Goal: Answer question/provide support: Share knowledge or assist other users

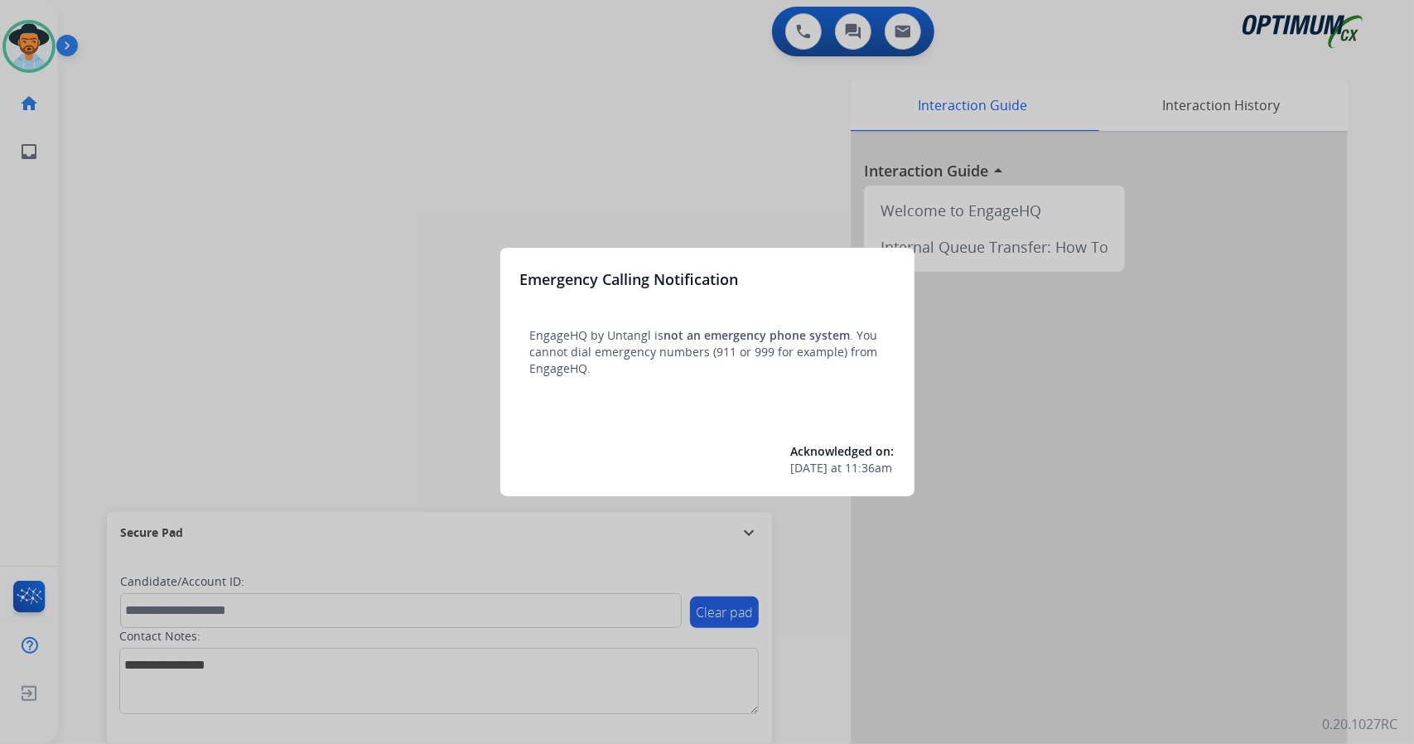
click at [234, 239] on div at bounding box center [707, 372] width 1414 height 744
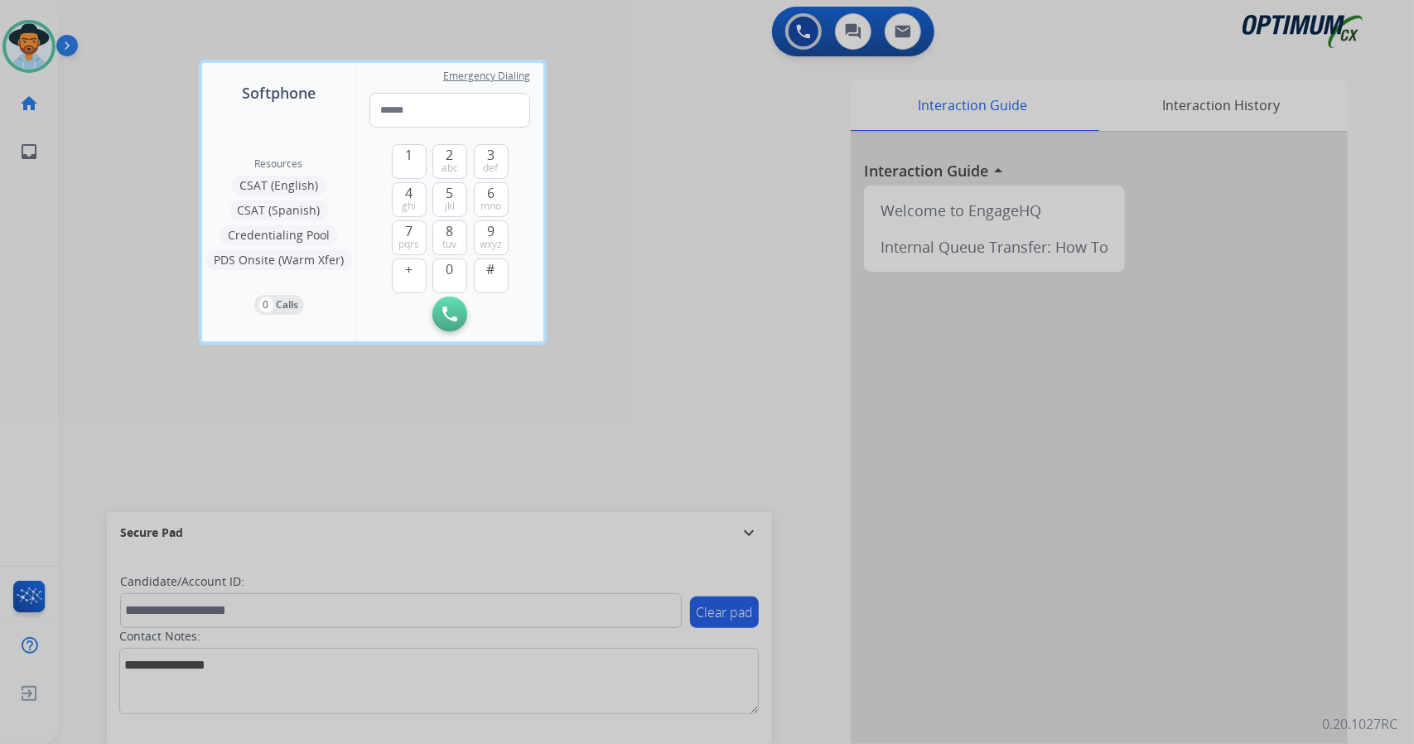
click at [234, 239] on button "Credentialing Pool" at bounding box center [279, 235] width 118 height 20
click at [157, 217] on div at bounding box center [707, 372] width 1414 height 744
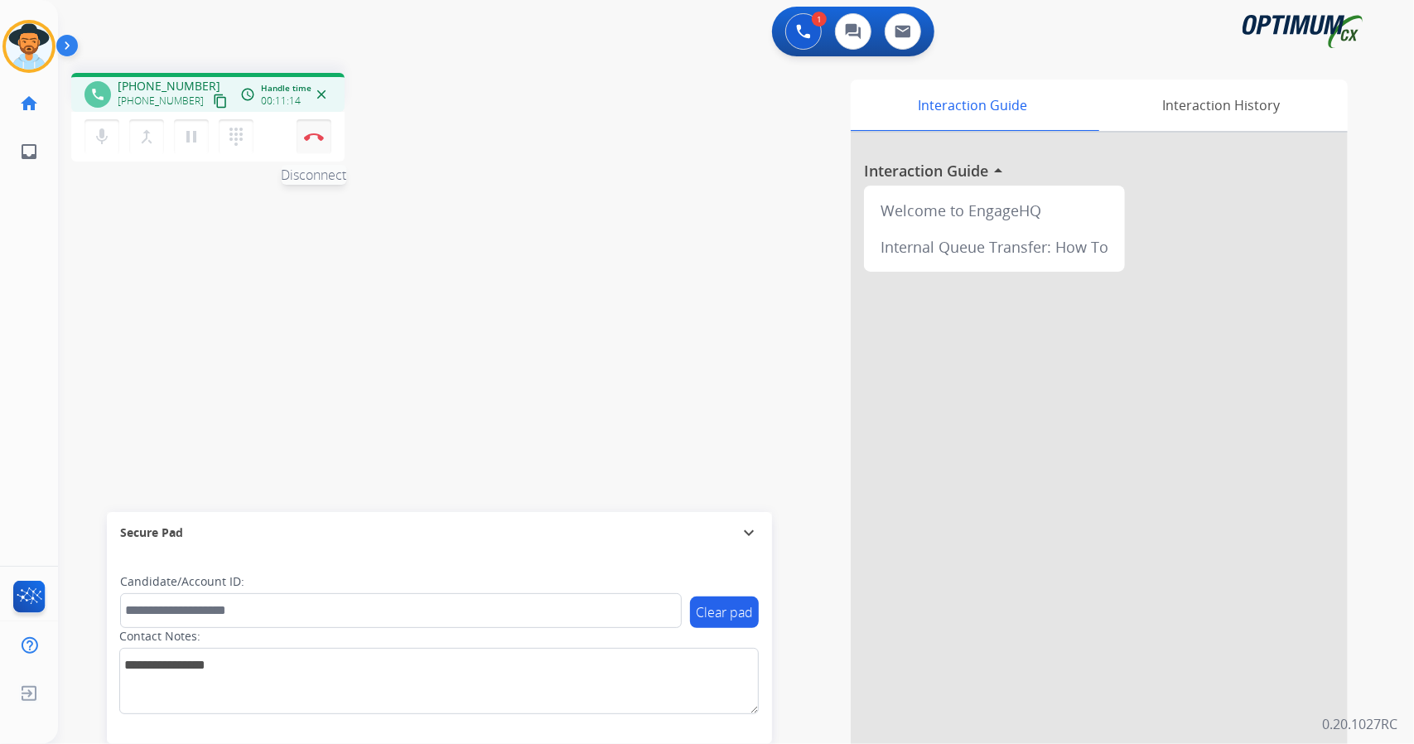
click at [319, 139] on img at bounding box center [314, 137] width 20 height 8
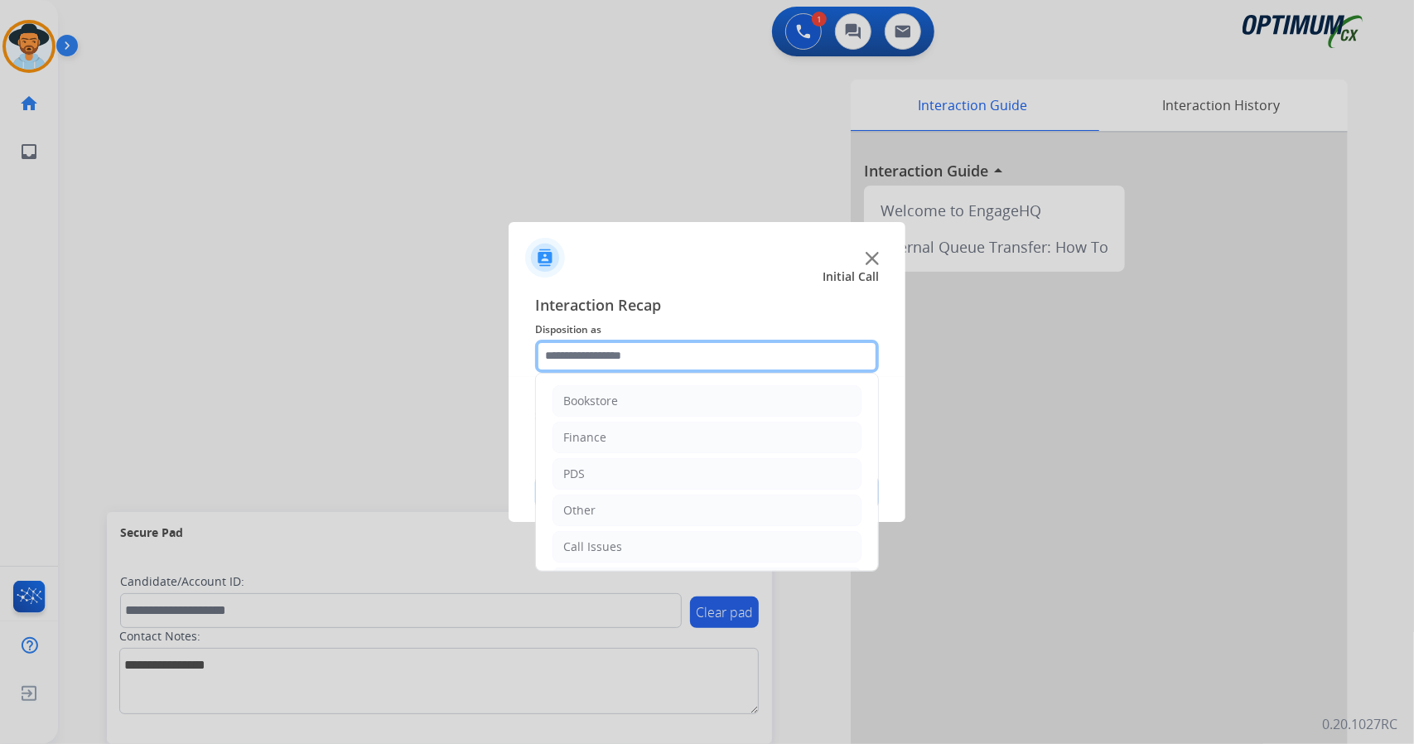
click at [635, 351] on input "text" at bounding box center [707, 356] width 344 height 33
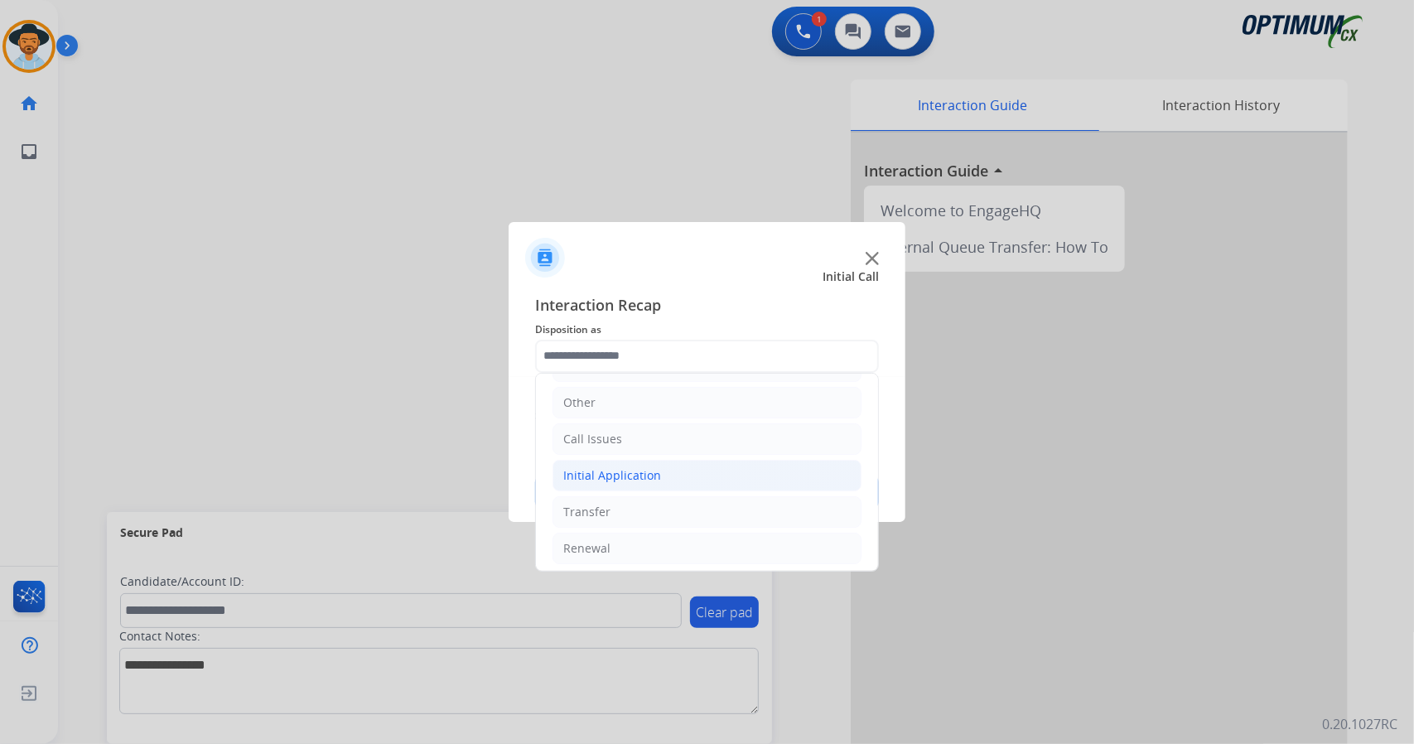
click at [672, 476] on li "Initial Application" at bounding box center [706, 475] width 309 height 31
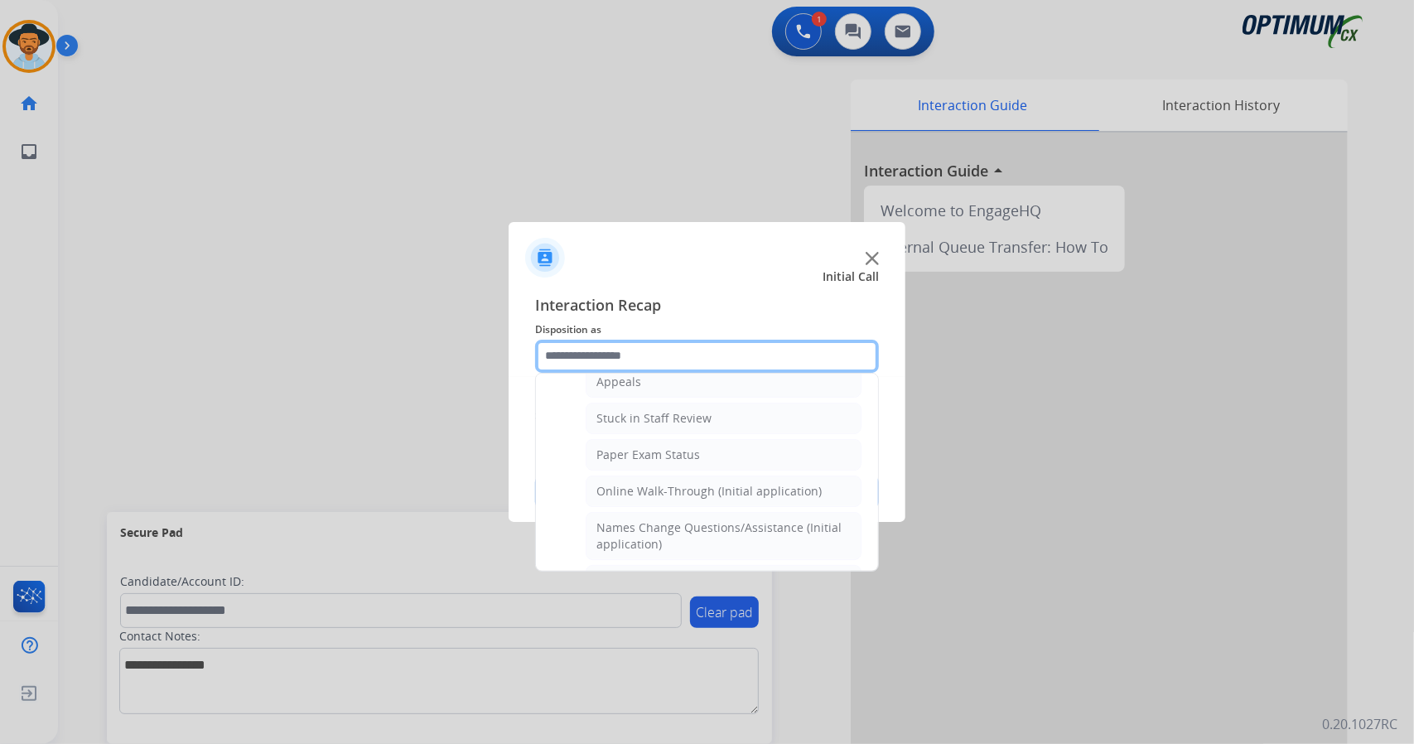
scroll to position [277, 0]
click at [672, 480] on div "Online Walk-Through (Initial application)" at bounding box center [708, 488] width 225 height 17
type input "**********"
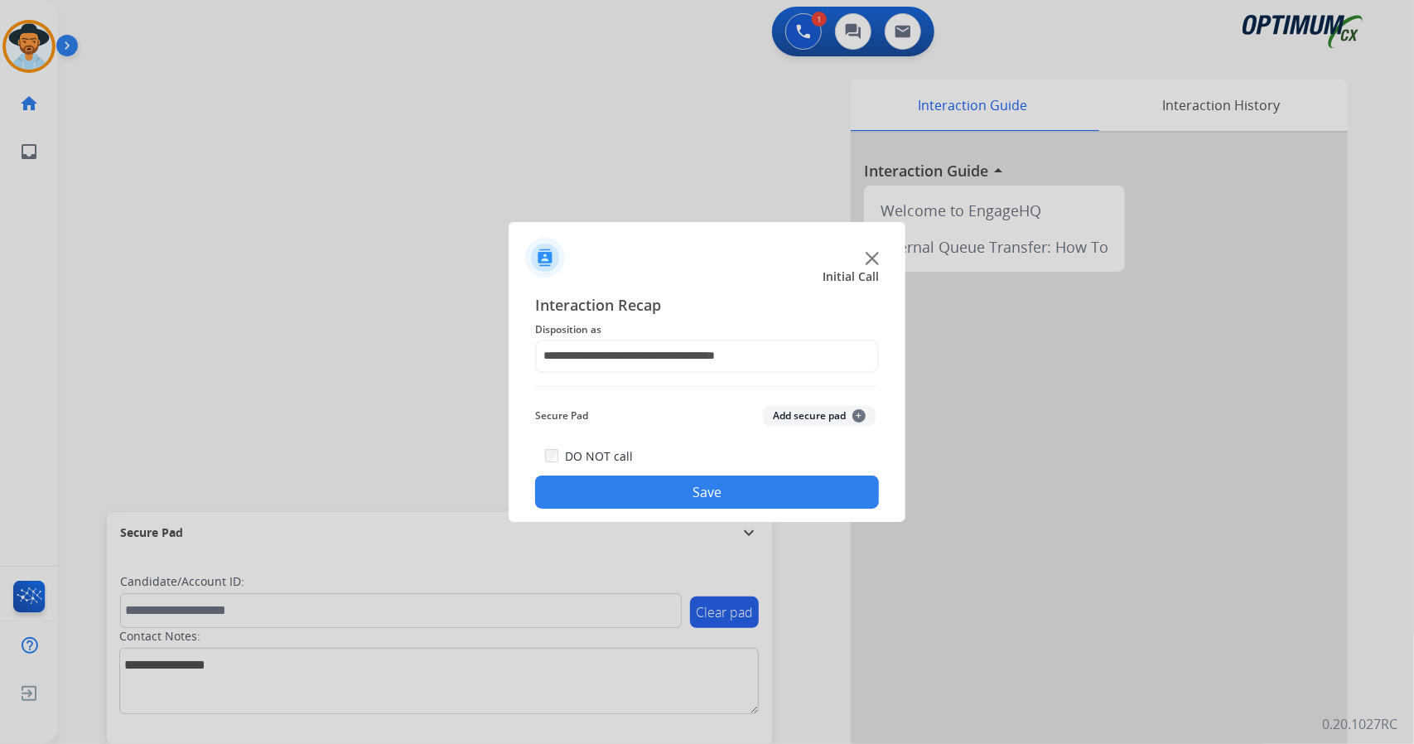
click at [676, 487] on button "Save" at bounding box center [707, 491] width 344 height 33
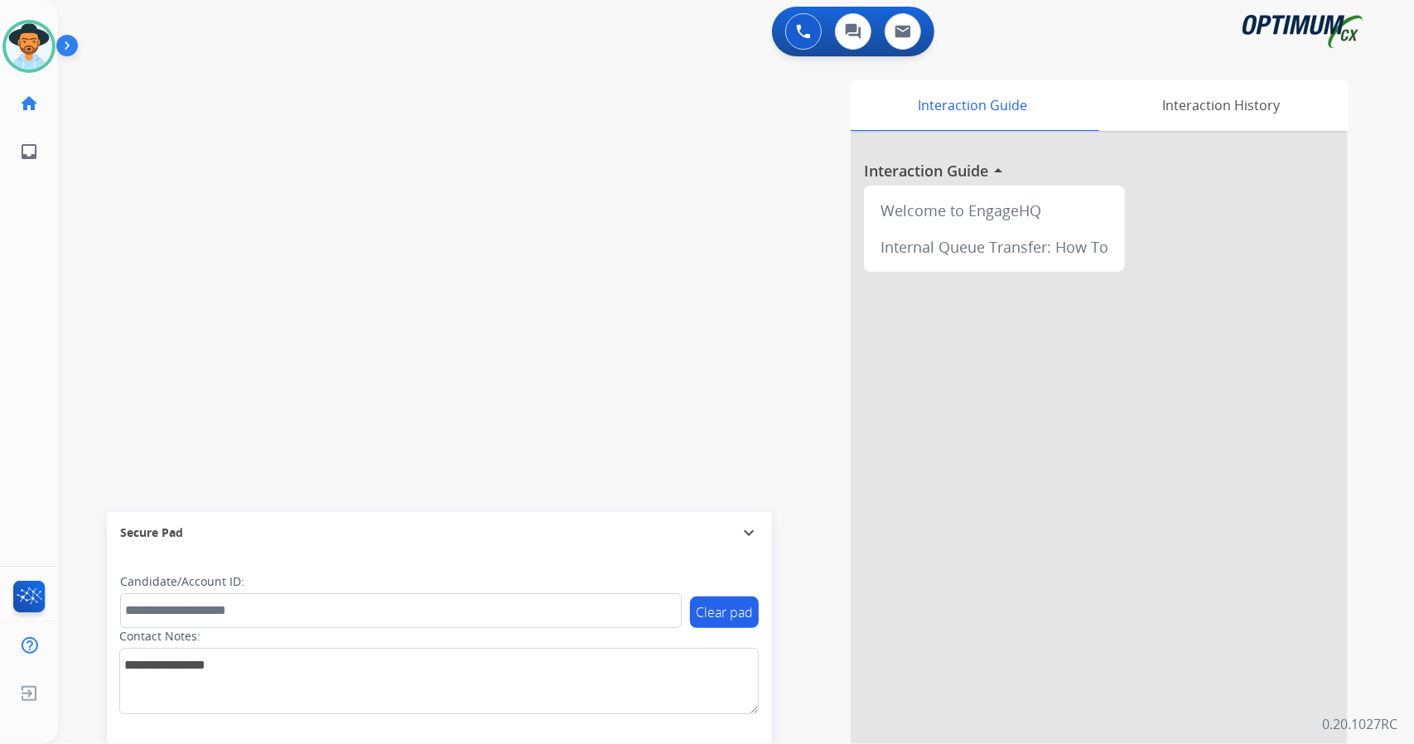
click at [75, 200] on div "swap_horiz Break voice bridge close_fullscreen Connect 3-Way Call merge_type Se…" at bounding box center [716, 405] width 1316 height 691
click at [267, 273] on div "swap_horiz Break voice bridge close_fullscreen Connect 3-Way Call merge_type Se…" at bounding box center [716, 405] width 1316 height 691
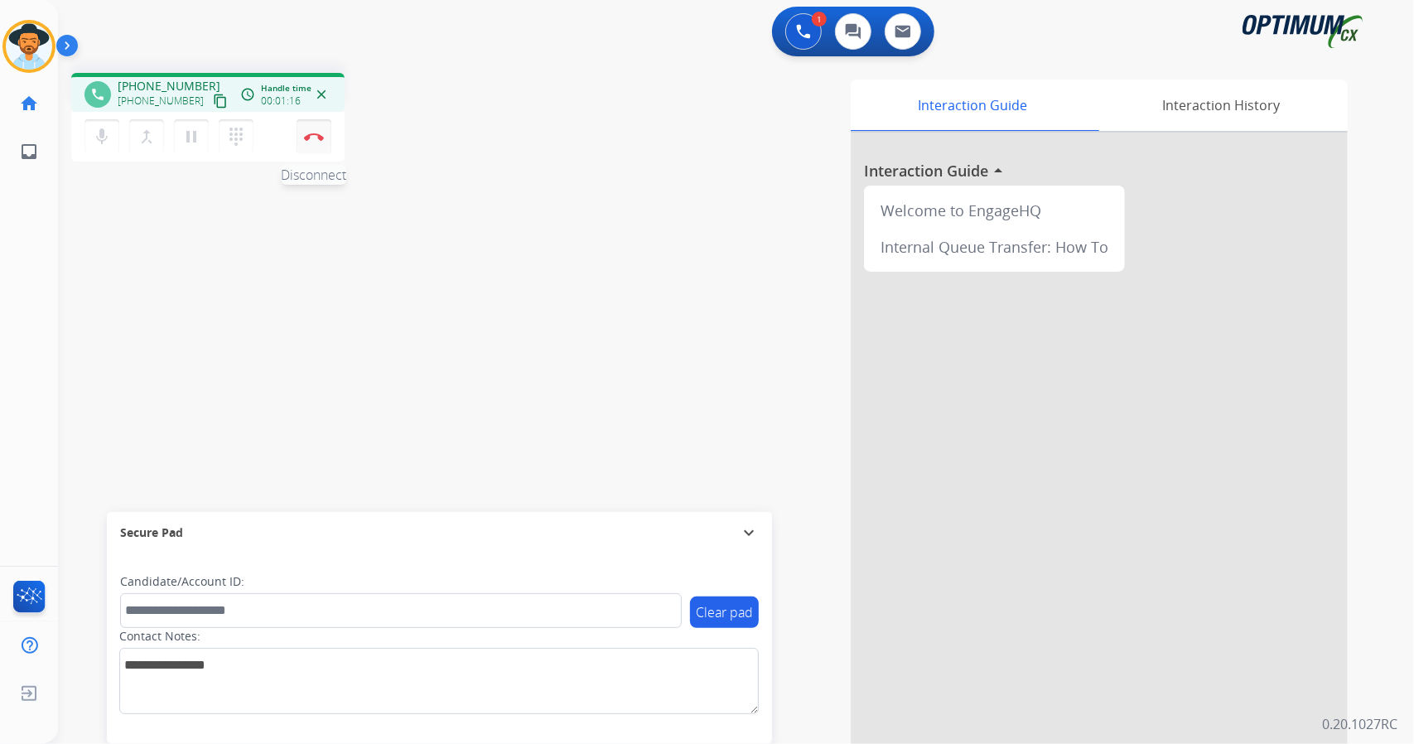
click at [316, 134] on img at bounding box center [314, 137] width 20 height 8
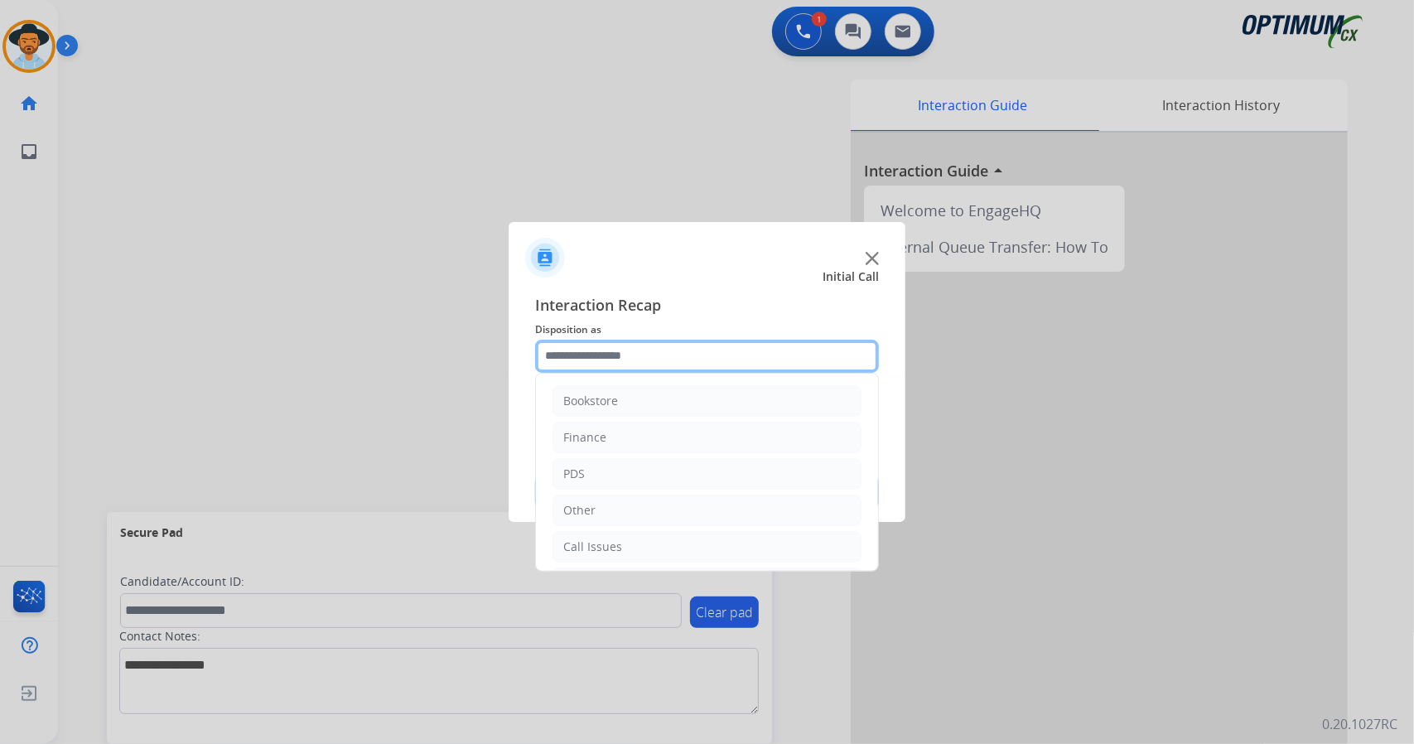
click at [699, 341] on input "text" at bounding box center [707, 356] width 344 height 33
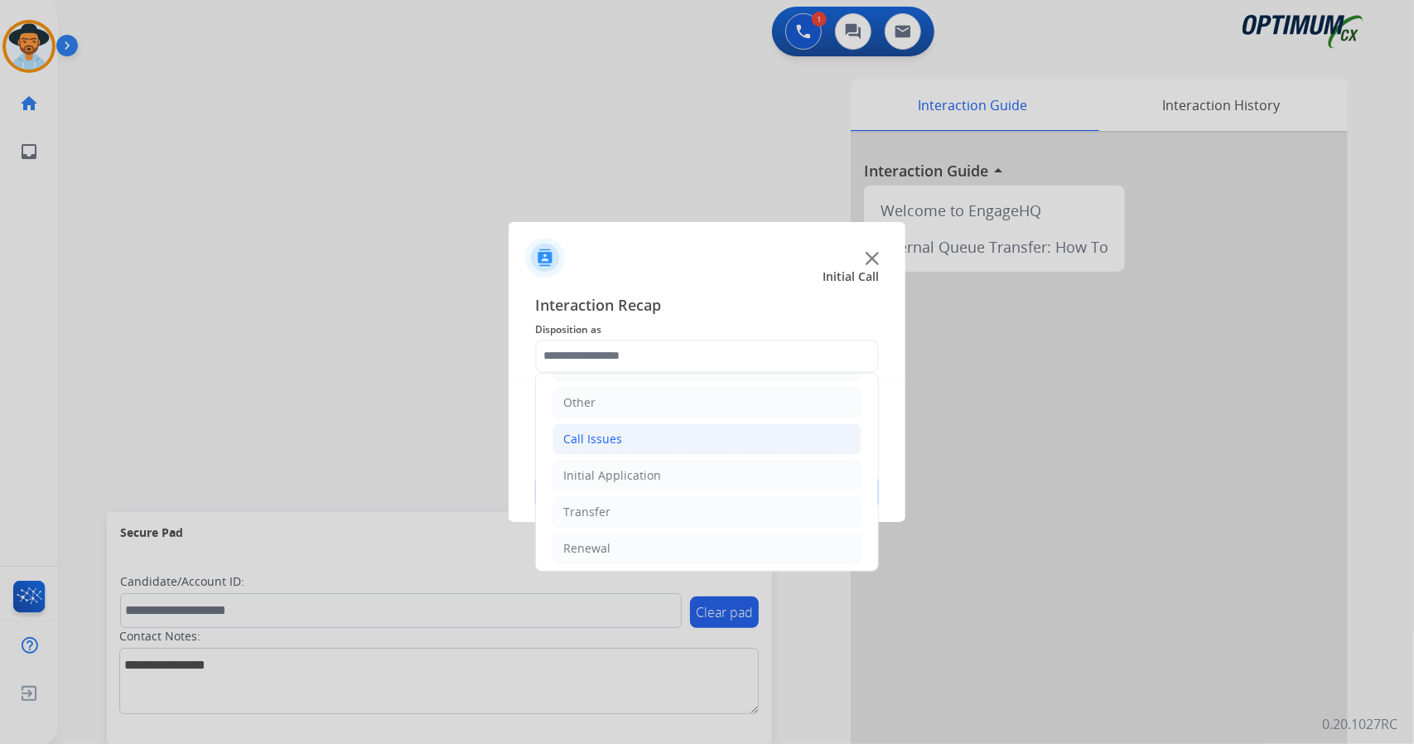
click at [709, 427] on li "Call Issues" at bounding box center [706, 438] width 309 height 31
click at [696, 498] on li "Wrong Number/Wrong Department" at bounding box center [724, 511] width 276 height 31
type input "**********"
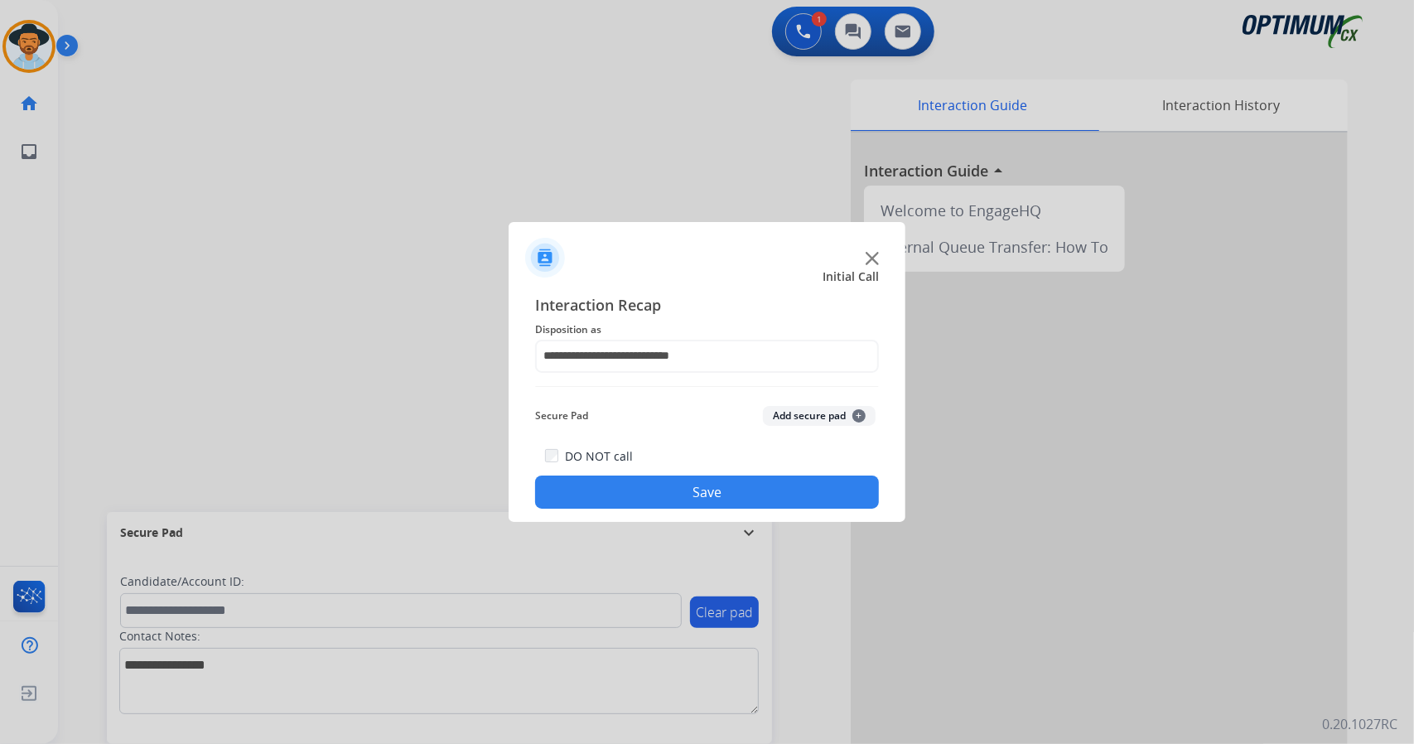
click at [696, 498] on button "Save" at bounding box center [707, 491] width 344 height 33
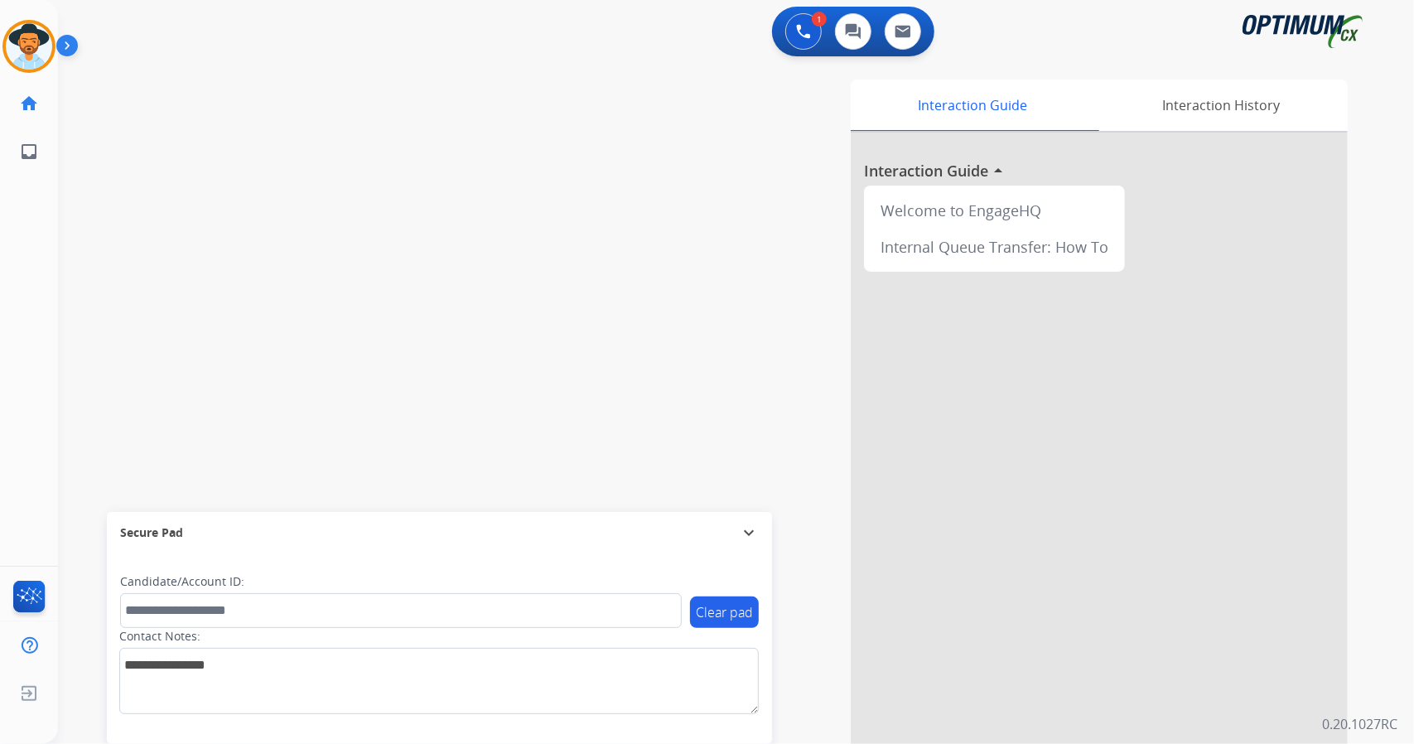
click at [313, 273] on div "swap_horiz Break voice bridge close_fullscreen Connect 3-Way Call merge_type Se…" at bounding box center [716, 405] width 1316 height 691
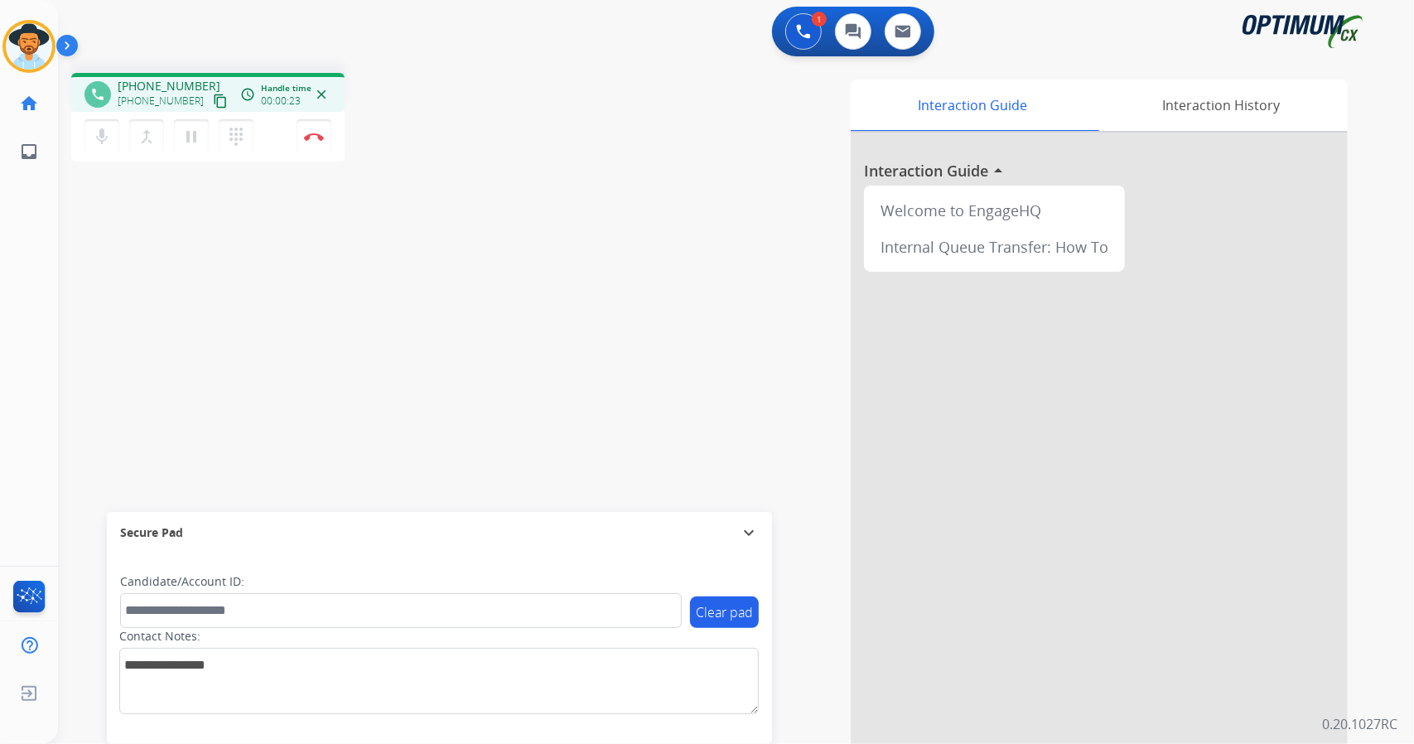
click at [122, 295] on div "phone [PHONE_NUMBER] [PHONE_NUMBER] content_copy access_time Call metrics Queue…" at bounding box center [716, 405] width 1316 height 691
click at [318, 123] on button "Disconnect" at bounding box center [314, 136] width 35 height 35
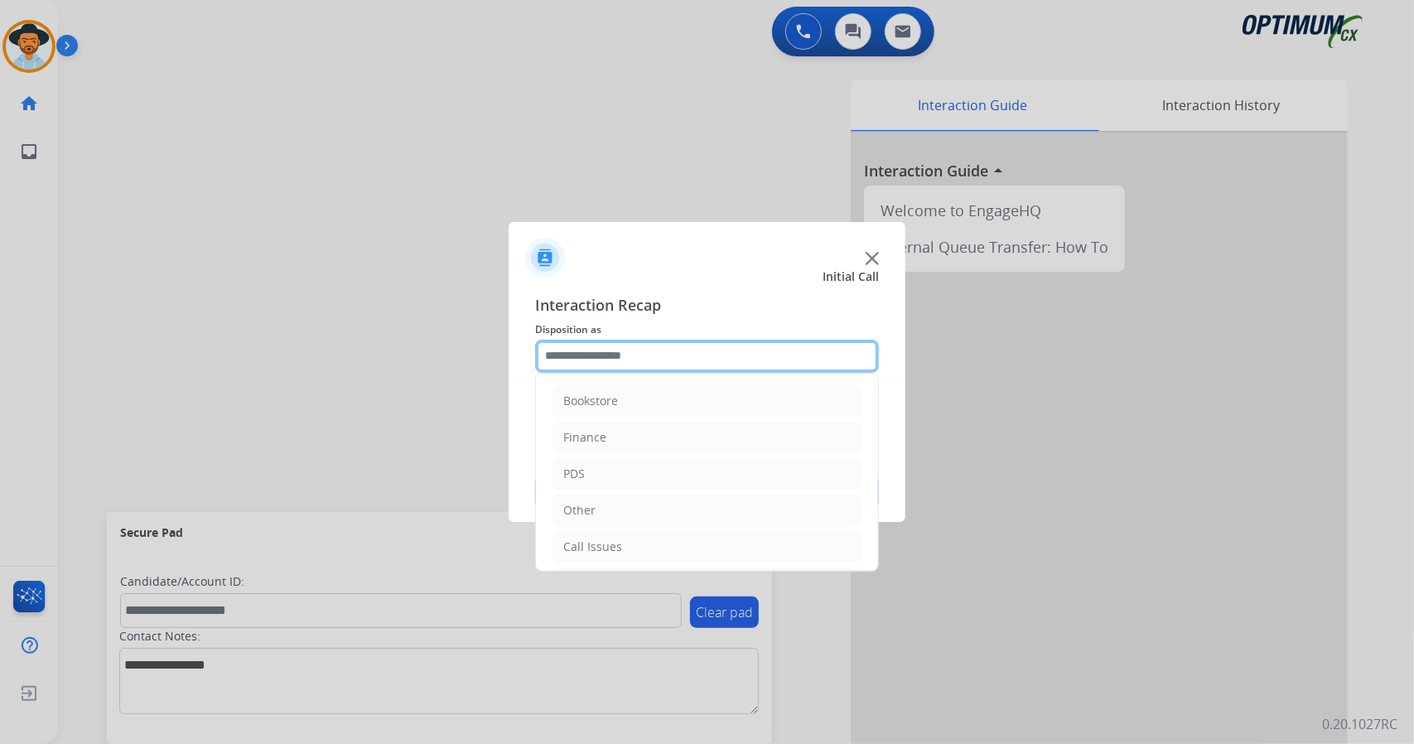
click at [610, 354] on input "text" at bounding box center [707, 356] width 344 height 33
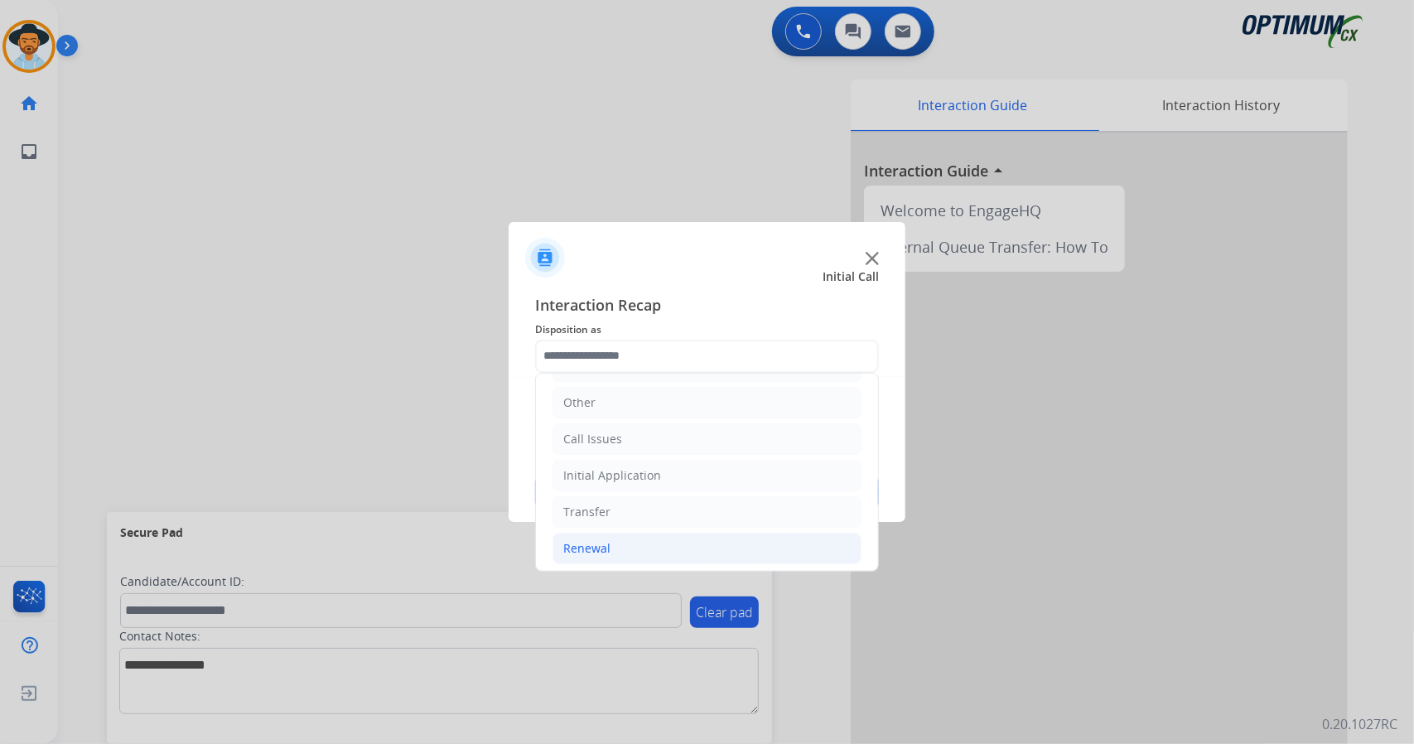
click at [636, 556] on li "Renewal" at bounding box center [706, 548] width 309 height 31
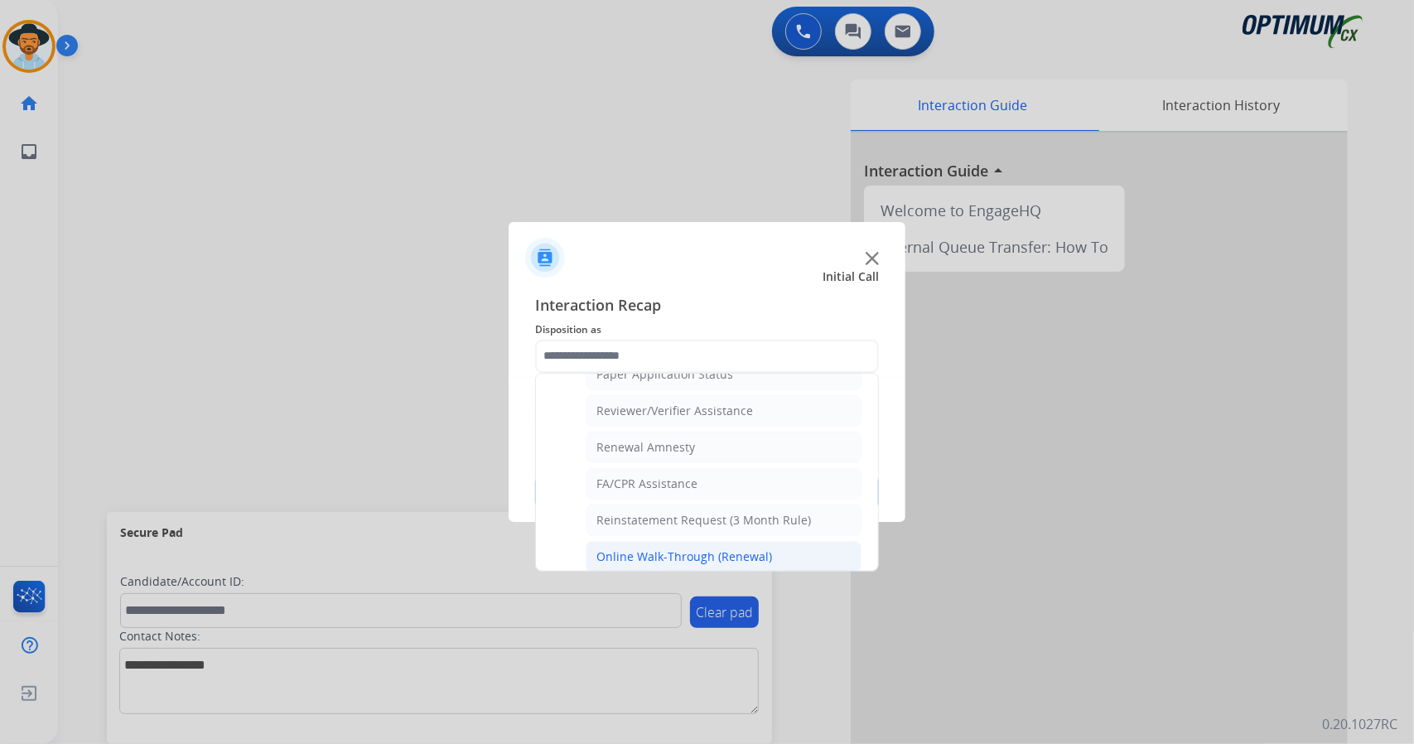
click at [652, 551] on div "Online Walk-Through (Renewal)" at bounding box center [684, 556] width 176 height 17
type input "**********"
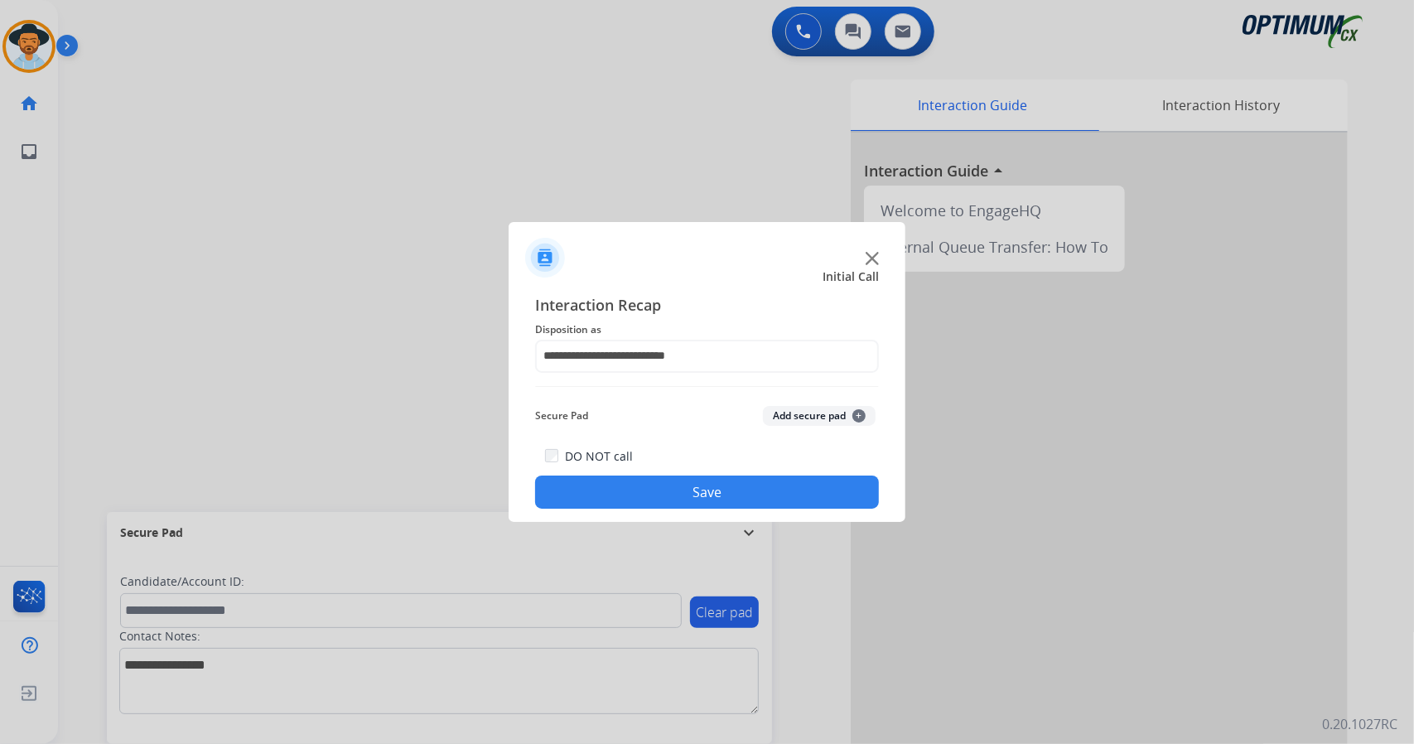
click at [712, 496] on button "Save" at bounding box center [707, 491] width 344 height 33
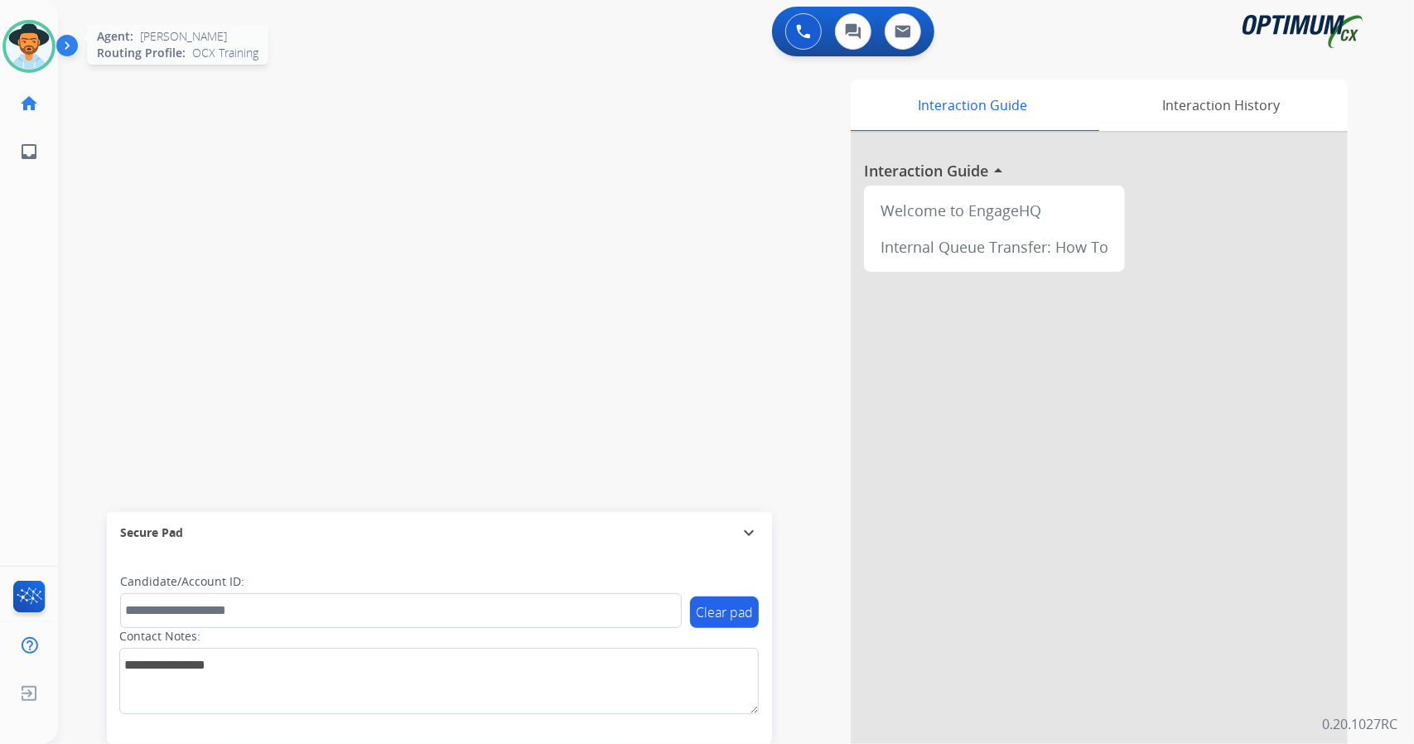
click at [40, 49] on img at bounding box center [29, 46] width 46 height 46
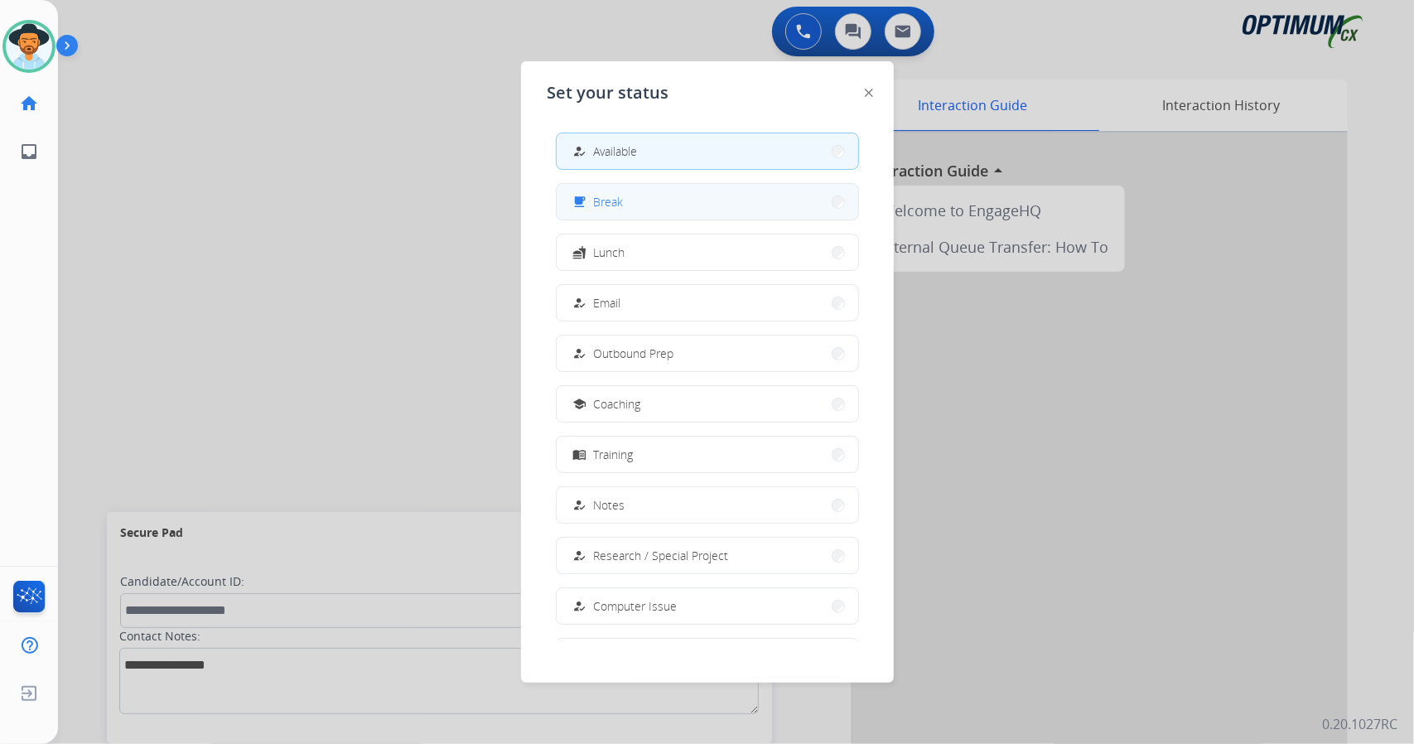
click at [707, 200] on button "free_breakfast Break" at bounding box center [708, 202] width 302 height 36
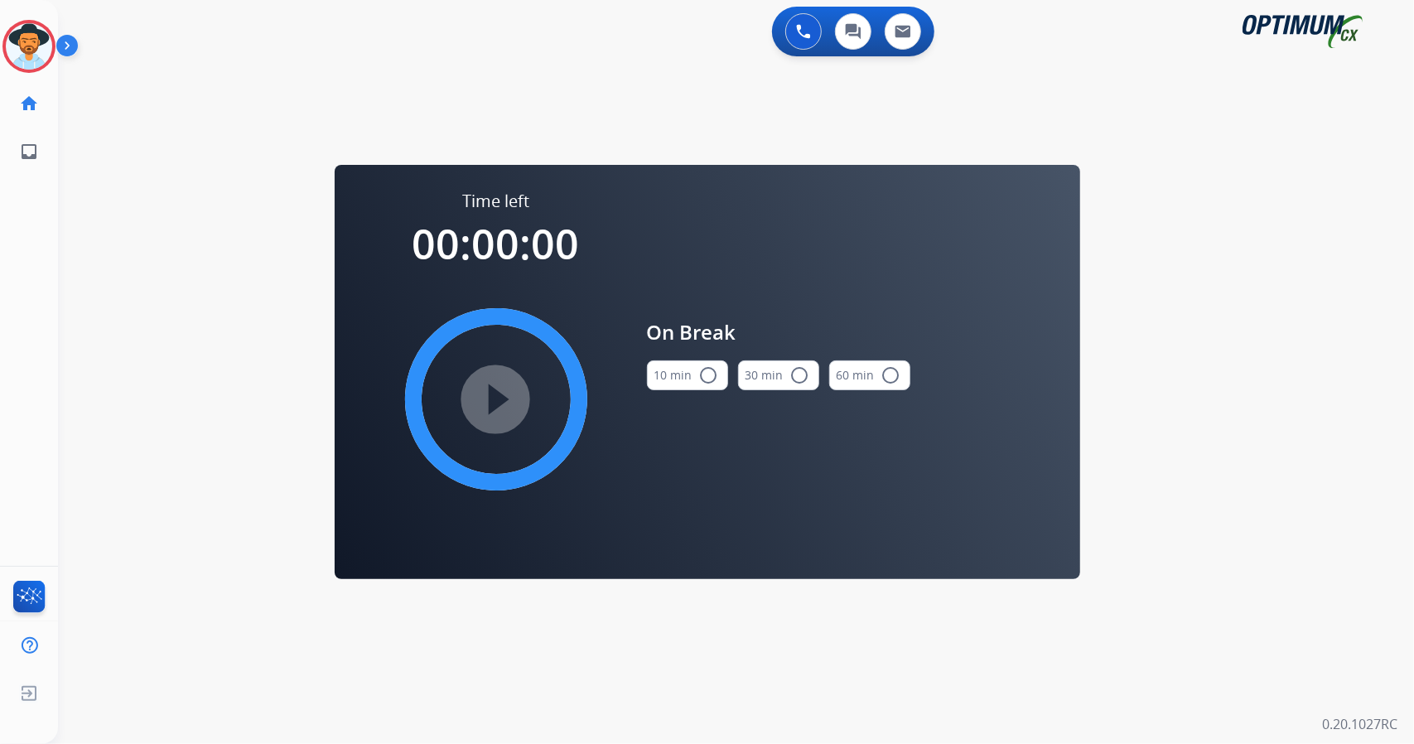
click at [1413, 306] on div "0 Voice Interactions 0 Chat Interactions 0 Email Interactions swap_horiz Break …" at bounding box center [736, 372] width 1356 height 744
click at [705, 378] on mat-icon "radio_button_unchecked" at bounding box center [709, 375] width 20 height 20
click at [486, 402] on mat-icon "play_circle_filled" at bounding box center [496, 399] width 20 height 20
click at [27, 37] on icon at bounding box center [29, 47] width 54 height 54
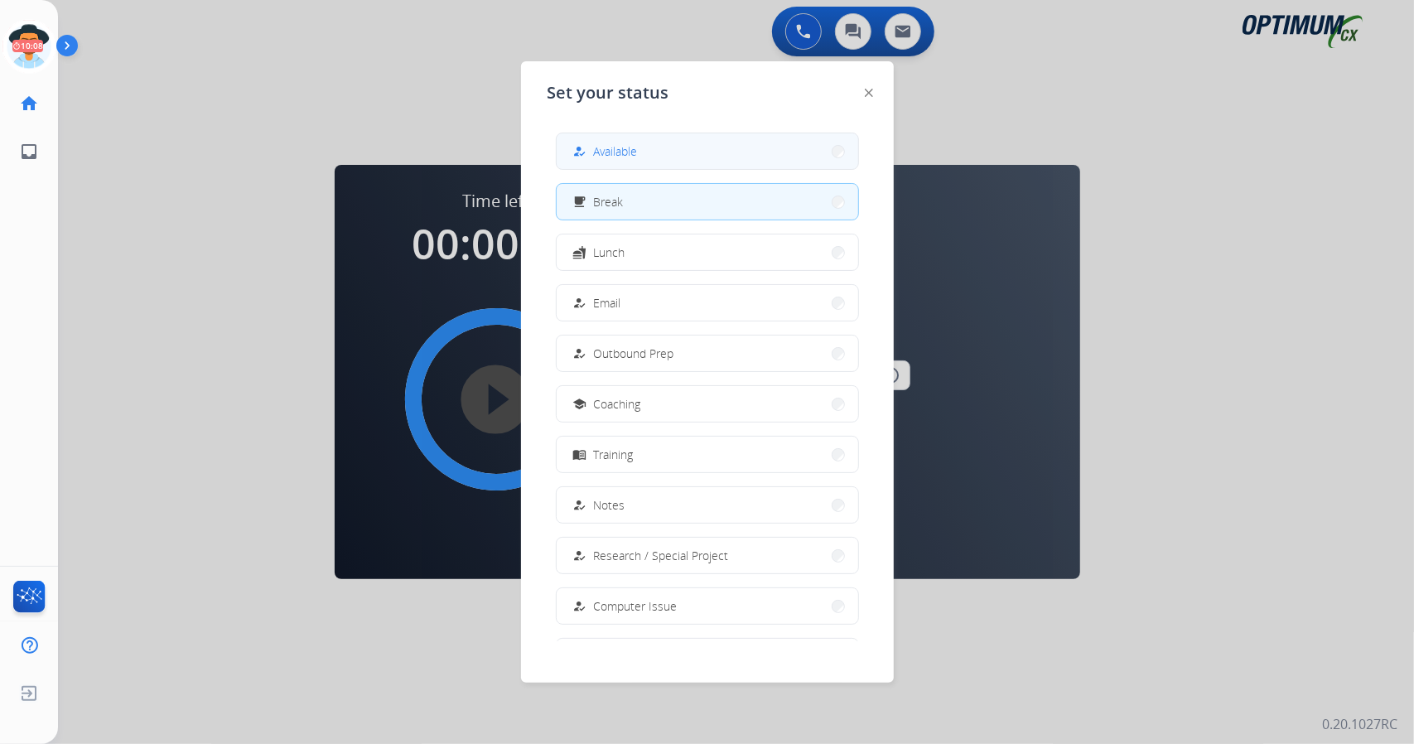
click at [586, 163] on button "how_to_reg Available" at bounding box center [708, 151] width 302 height 36
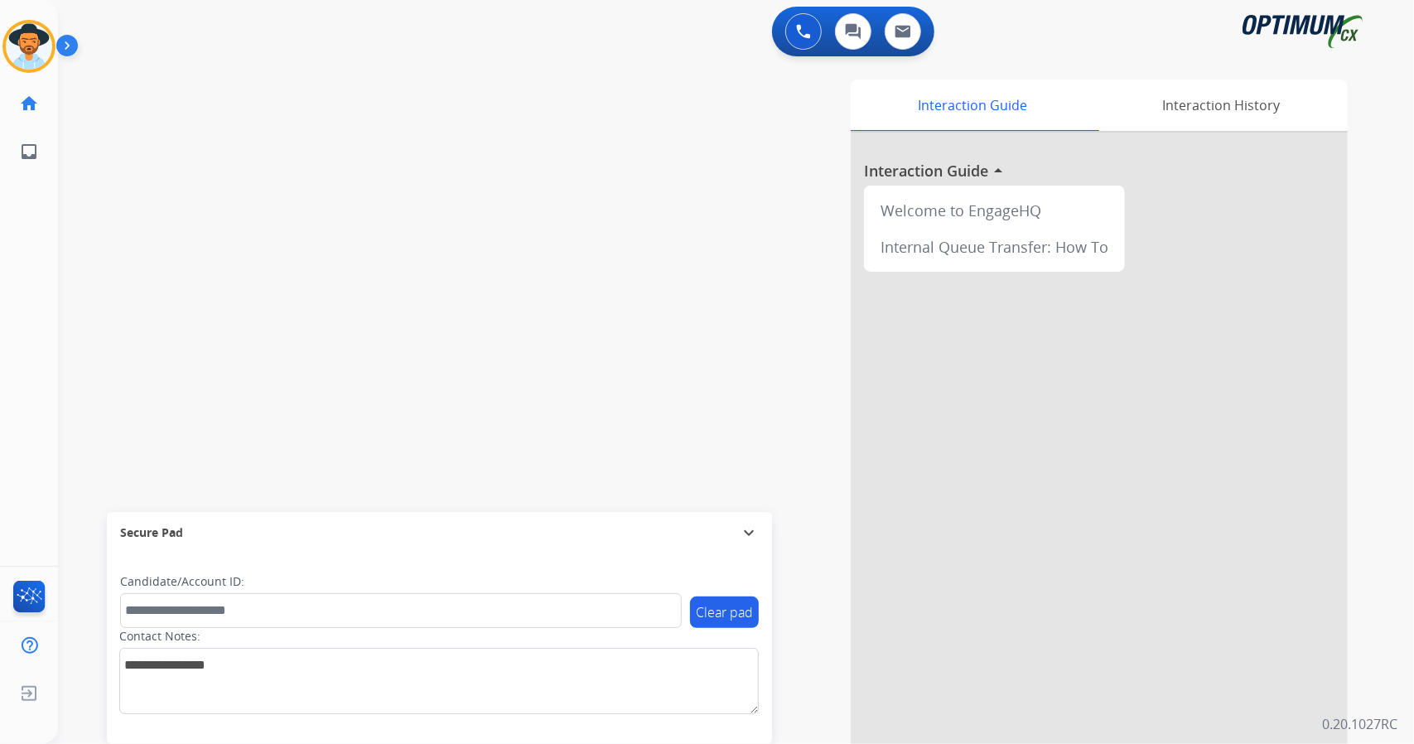
click at [73, 304] on div "swap_horiz Break voice bridge close_fullscreen Connect 3-Way Call merge_type Se…" at bounding box center [716, 405] width 1316 height 691
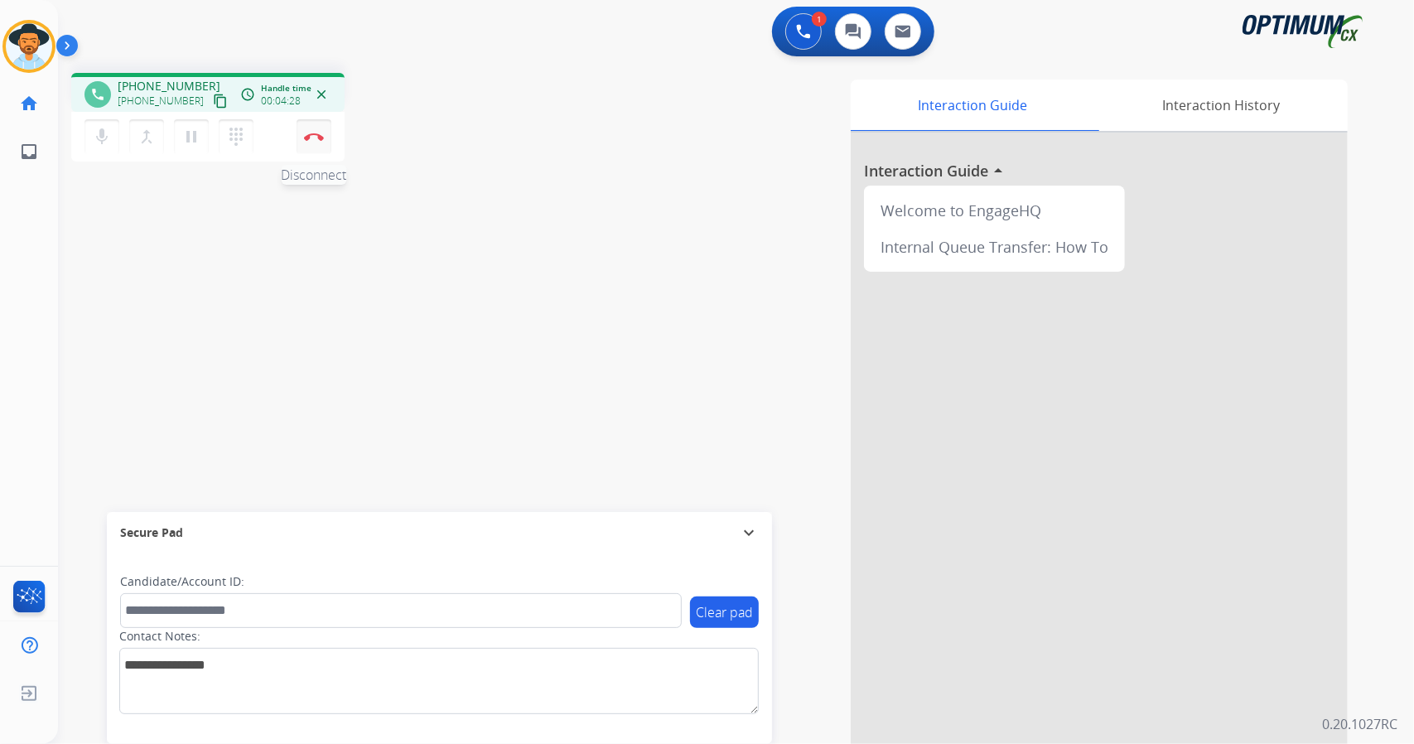
click at [316, 127] on button "Disconnect" at bounding box center [314, 136] width 35 height 35
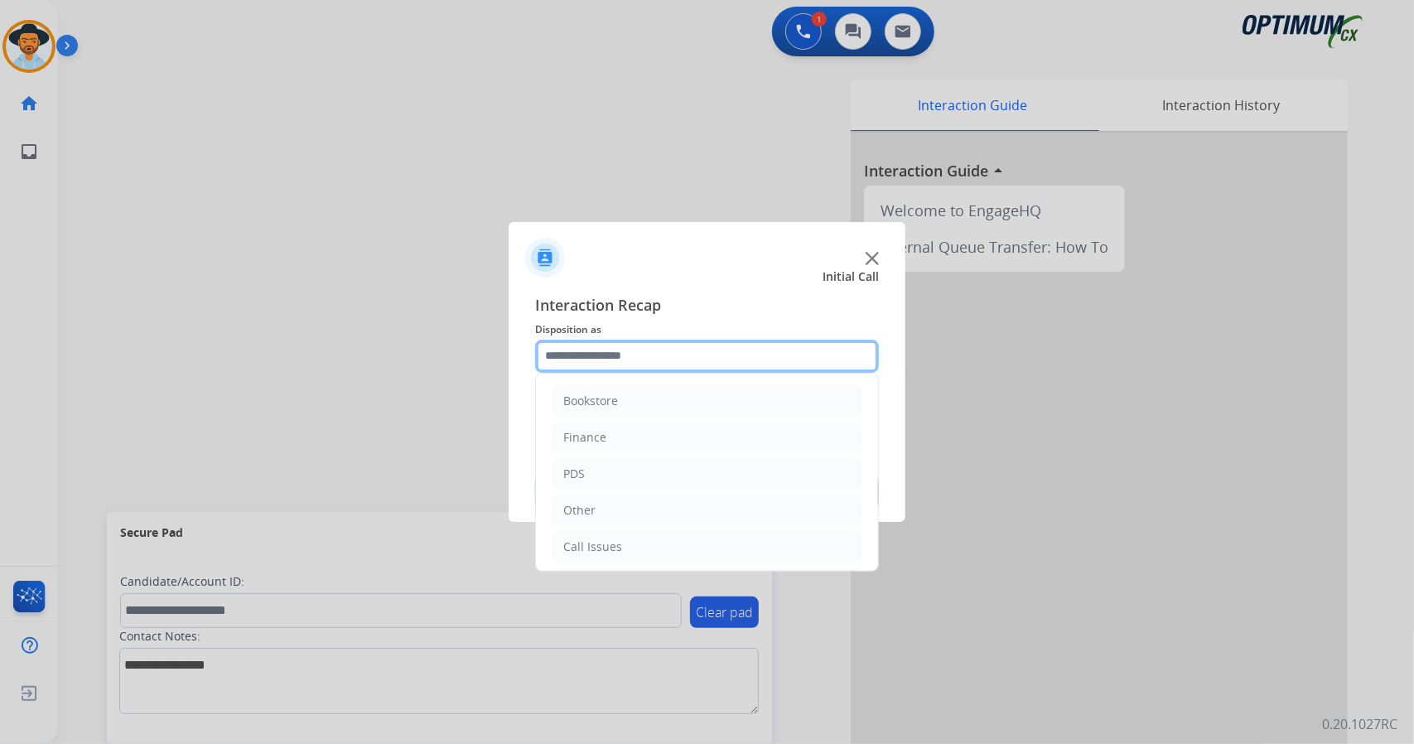
click at [726, 349] on input "text" at bounding box center [707, 356] width 344 height 33
click at [695, 552] on li "Call Issues" at bounding box center [706, 546] width 309 height 31
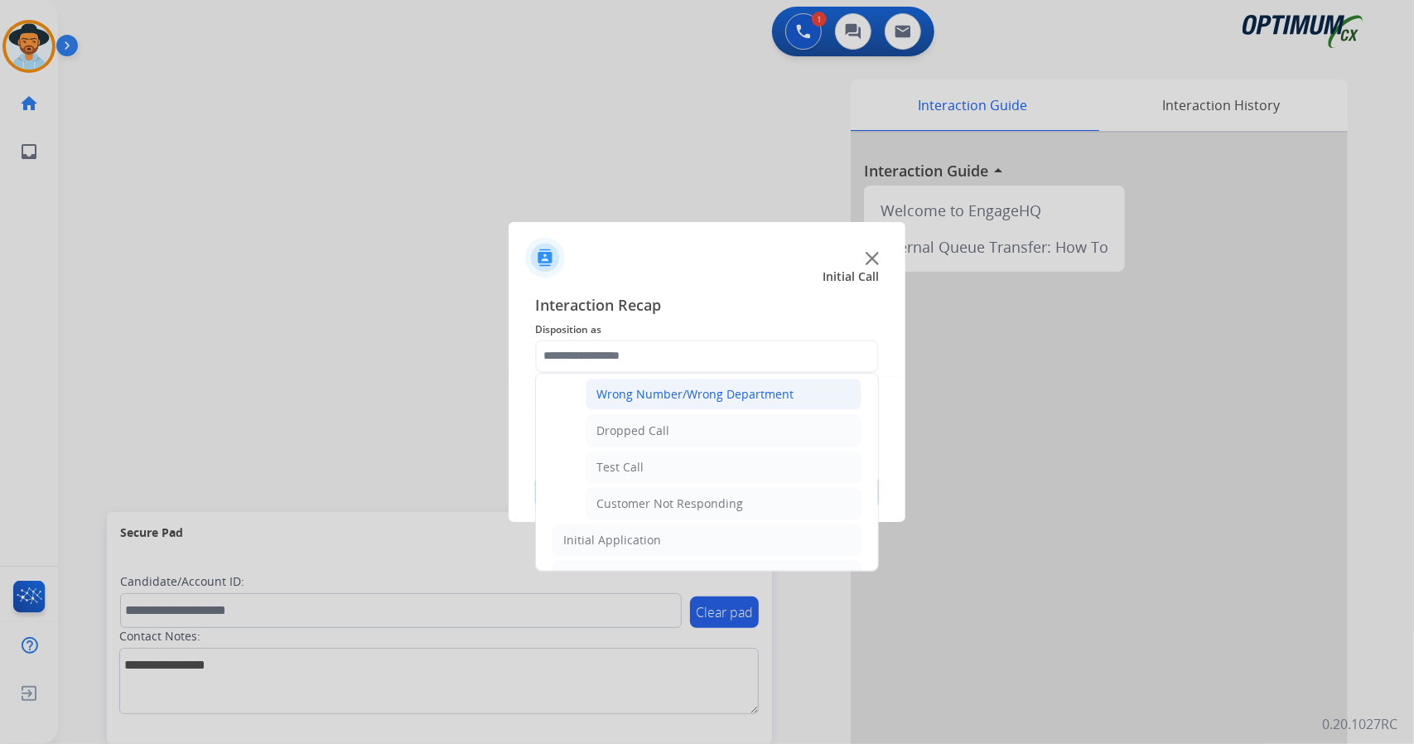
click at [679, 387] on div "Wrong Number/Wrong Department" at bounding box center [694, 394] width 197 height 17
type input "**********"
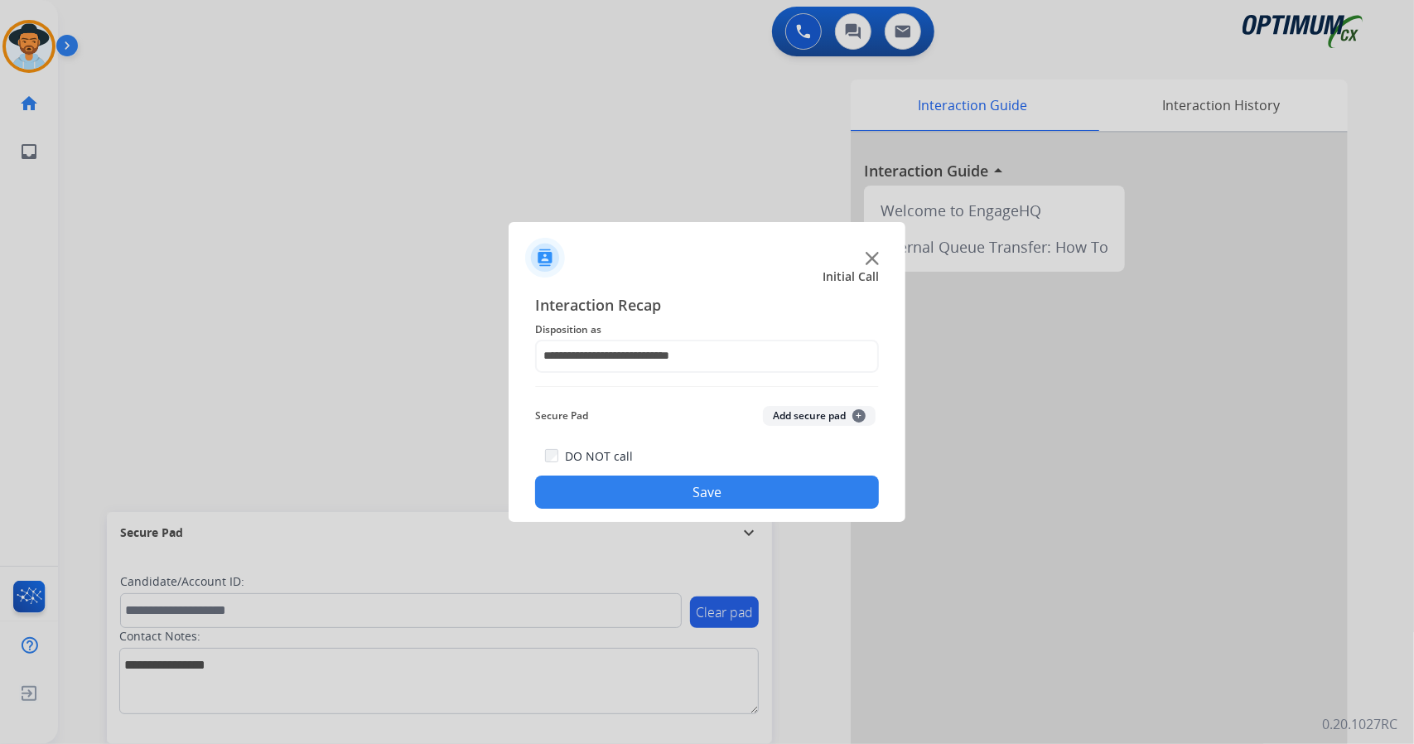
click at [713, 493] on button "Save" at bounding box center [707, 491] width 344 height 33
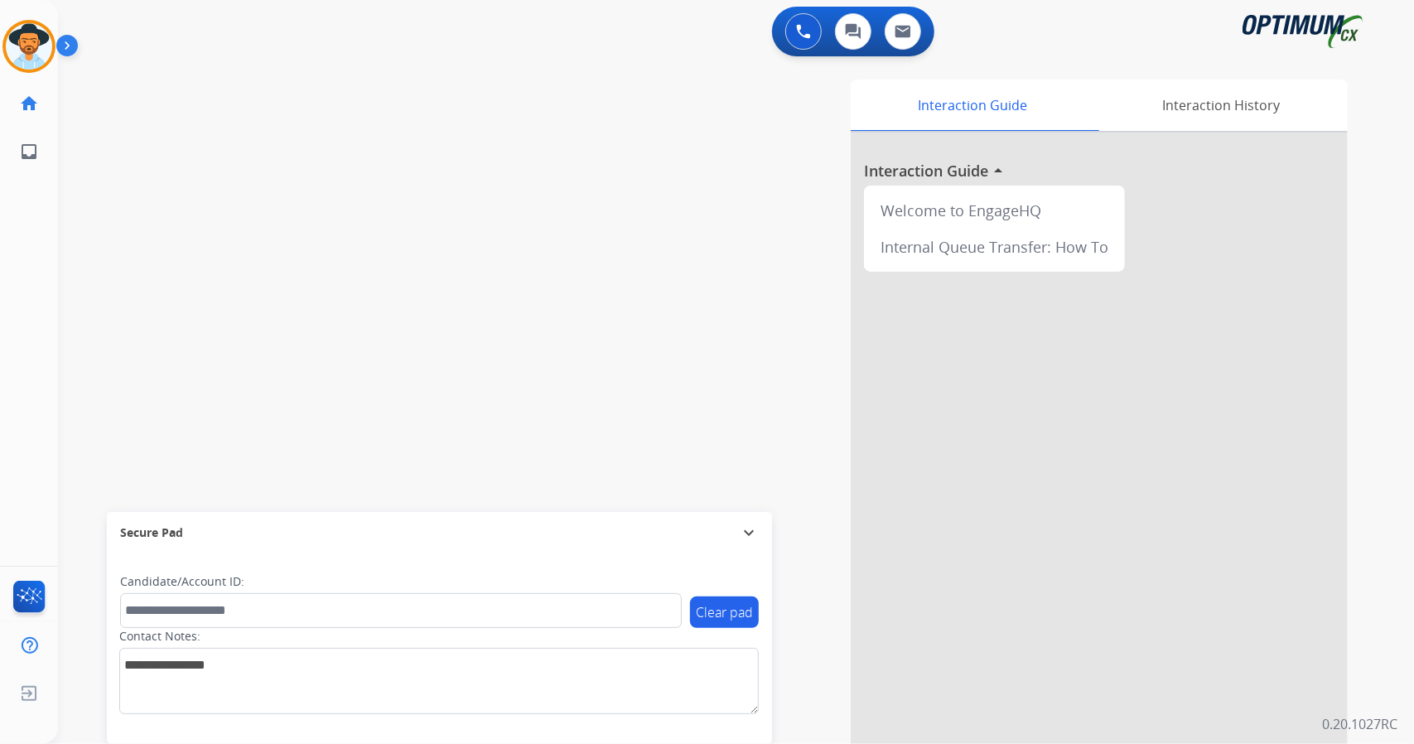
click at [162, 299] on div "swap_horiz Break voice bridge close_fullscreen Connect 3-Way Call merge_type Se…" at bounding box center [716, 405] width 1316 height 691
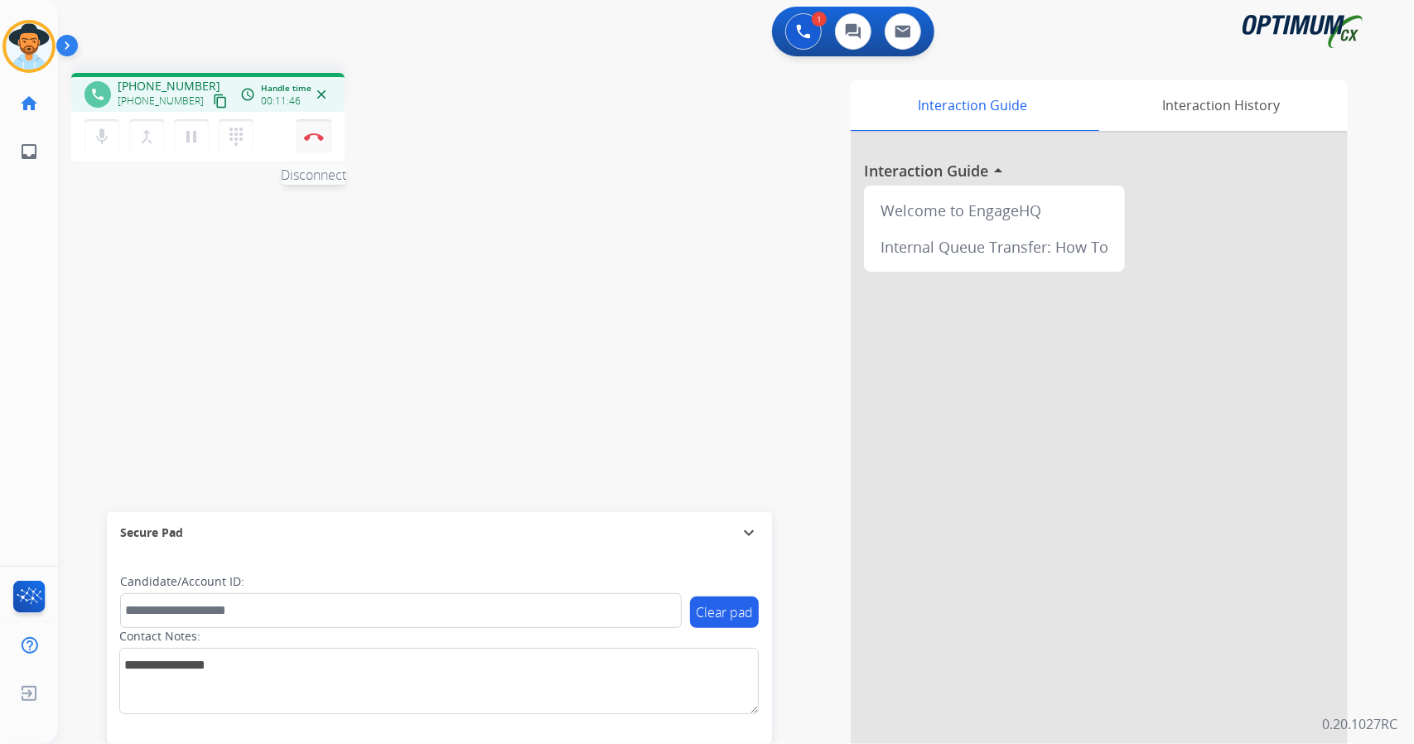
click at [311, 133] on img at bounding box center [314, 137] width 20 height 8
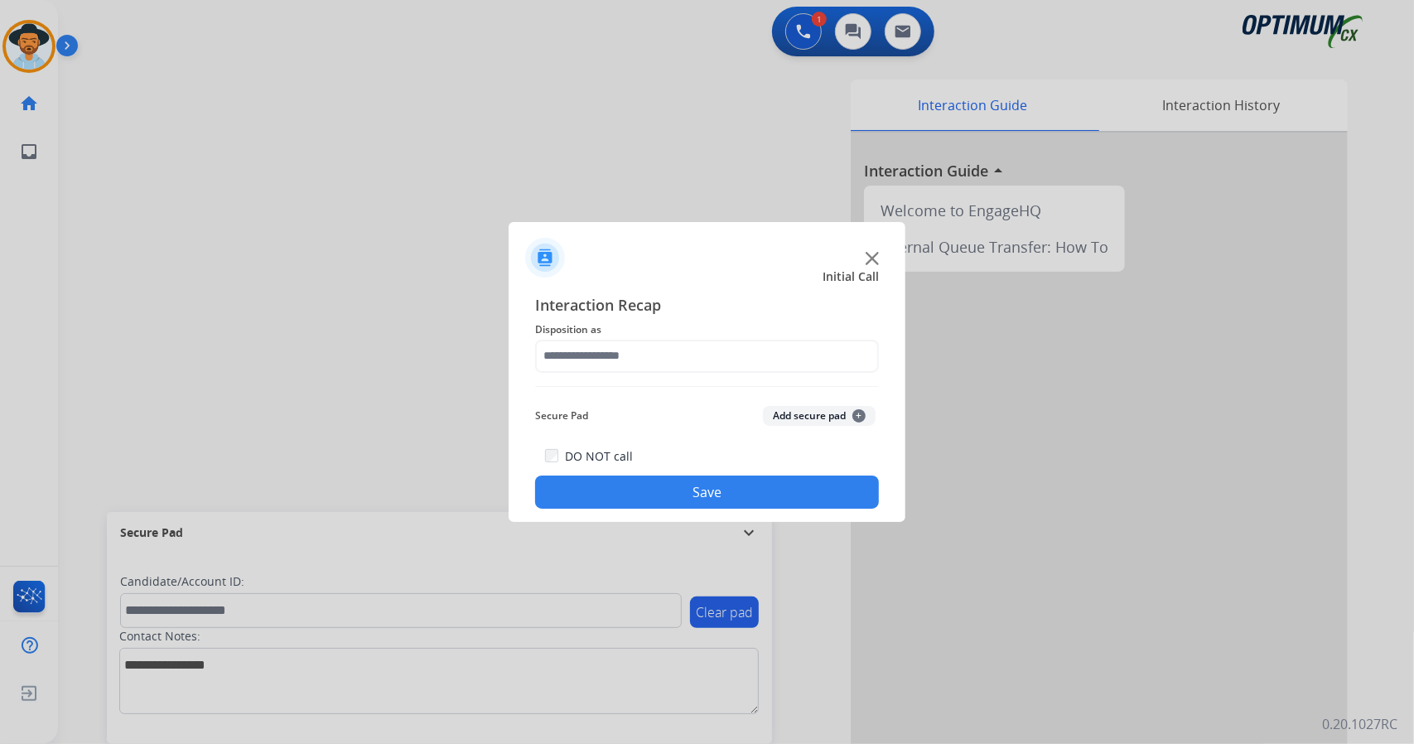
click at [745, 374] on div "Interaction Recap Disposition as Secure Pad Add secure pad + DO NOT call Save" at bounding box center [707, 401] width 344 height 216
click at [726, 359] on input "text" at bounding box center [707, 356] width 344 height 33
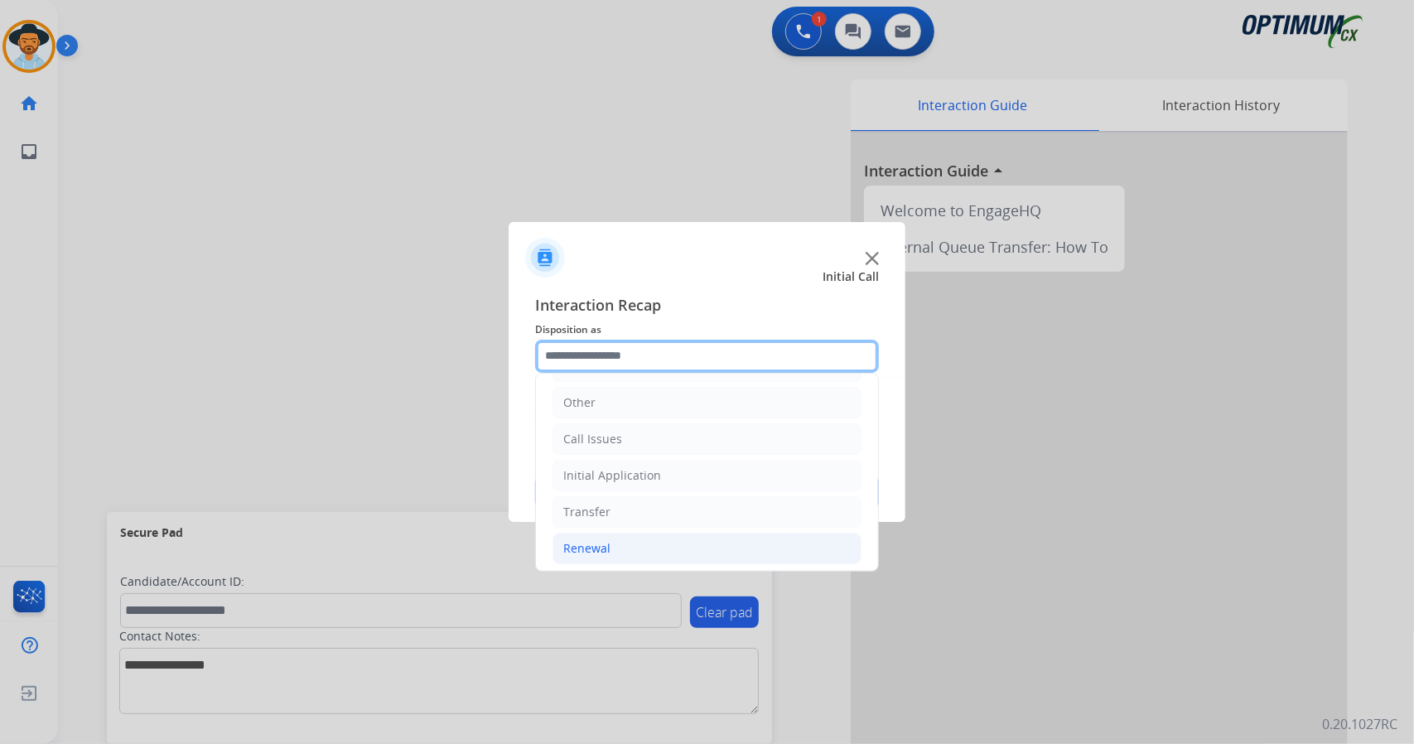
scroll to position [0, 0]
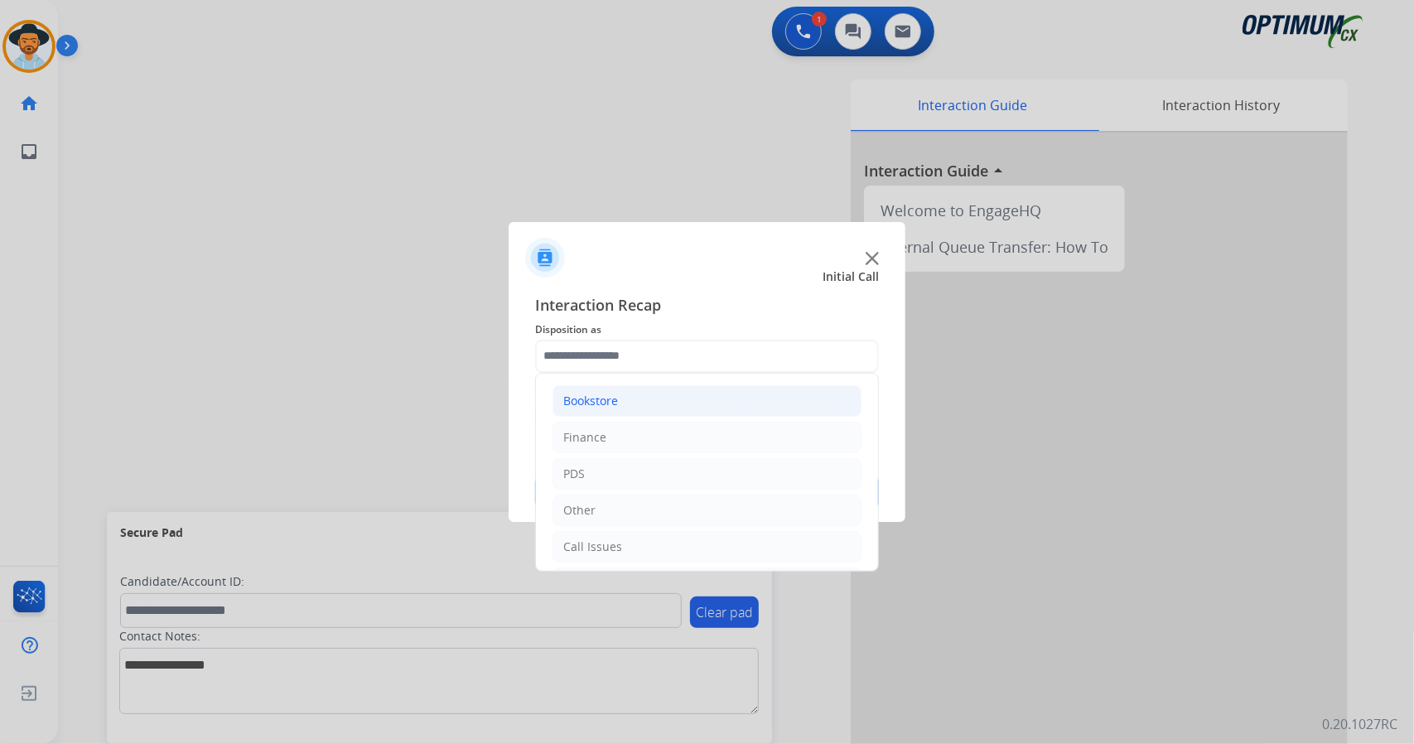
click at [654, 398] on li "Bookstore" at bounding box center [706, 400] width 309 height 31
click at [685, 512] on li "Back Order" at bounding box center [724, 510] width 276 height 31
type input "**********"
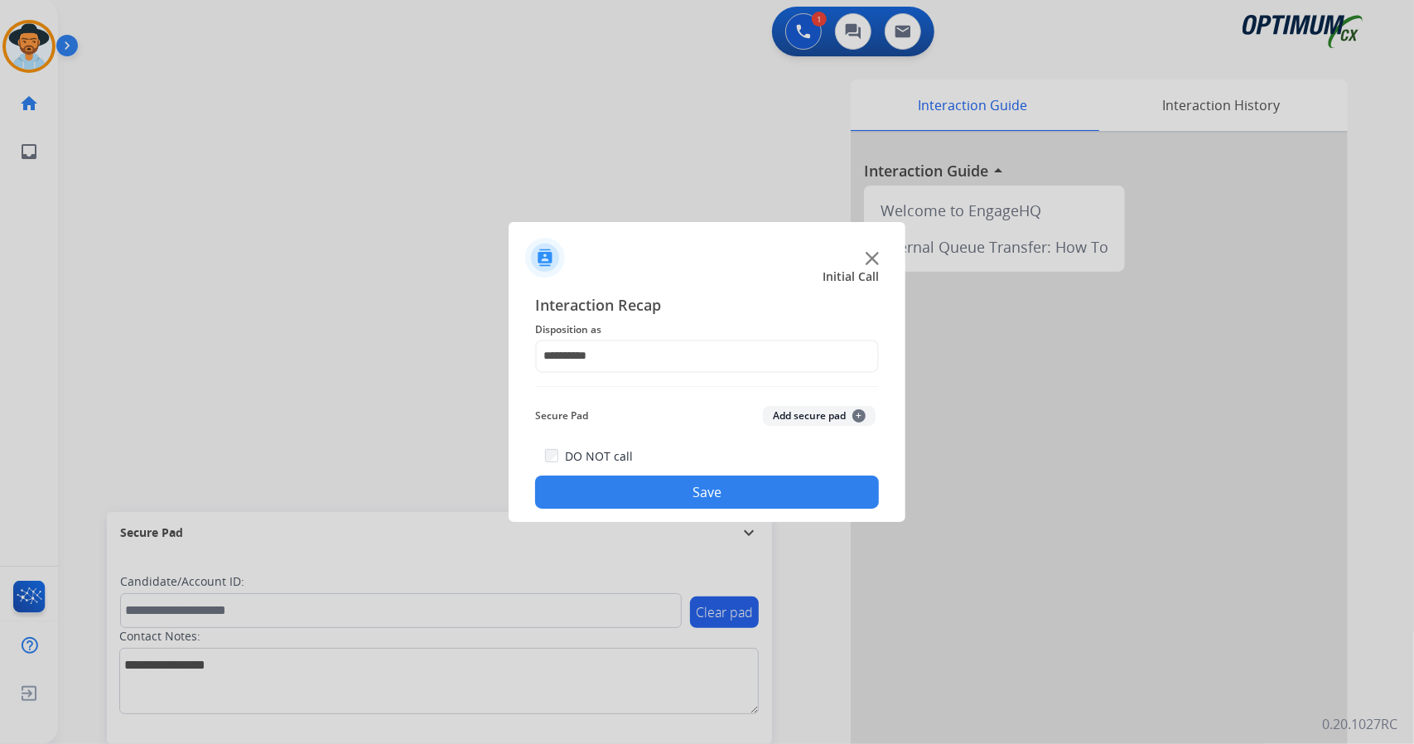
click at [674, 490] on button "Save" at bounding box center [707, 491] width 344 height 33
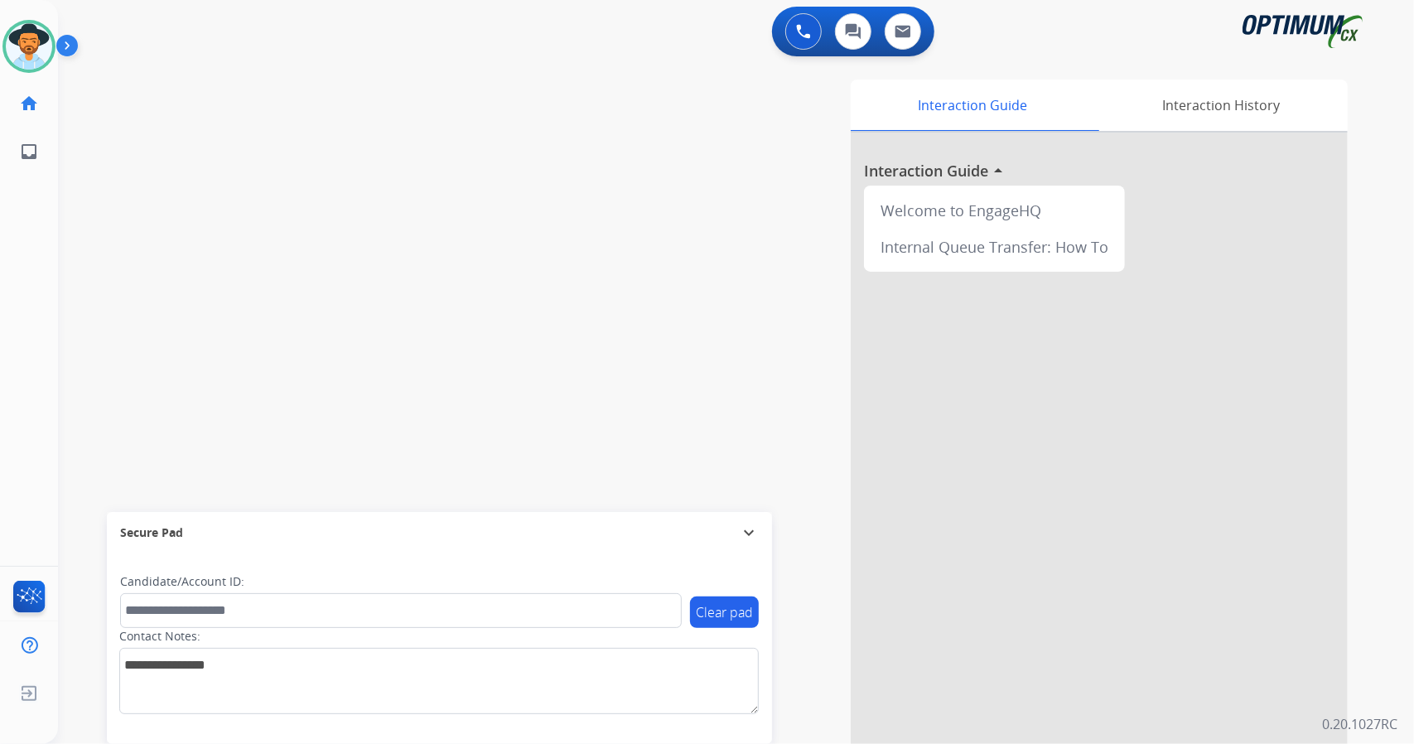
click at [659, 363] on div "Interaction Guide Interaction History Interaction Guide arrow_drop_up Welcome t…" at bounding box center [938, 415] width 820 height 671
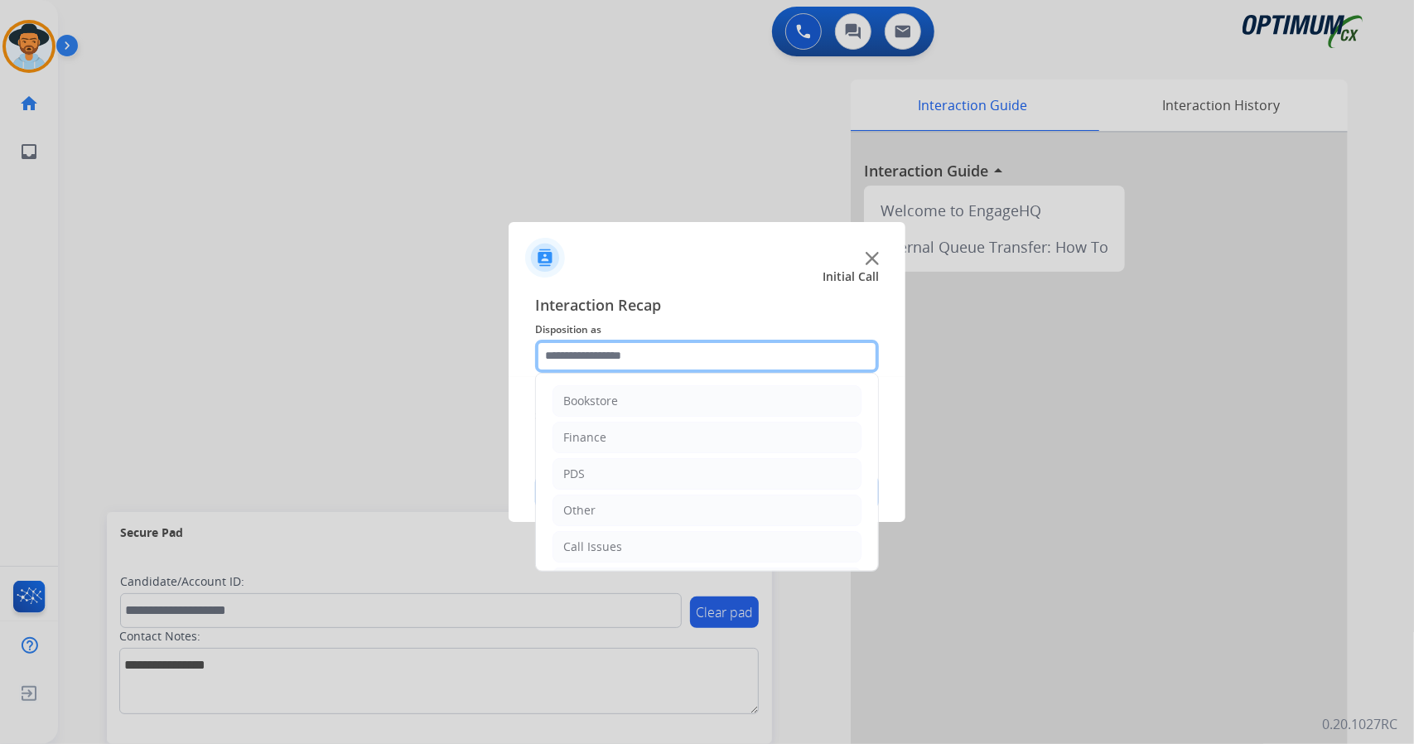
click at [684, 350] on input "text" at bounding box center [707, 356] width 344 height 33
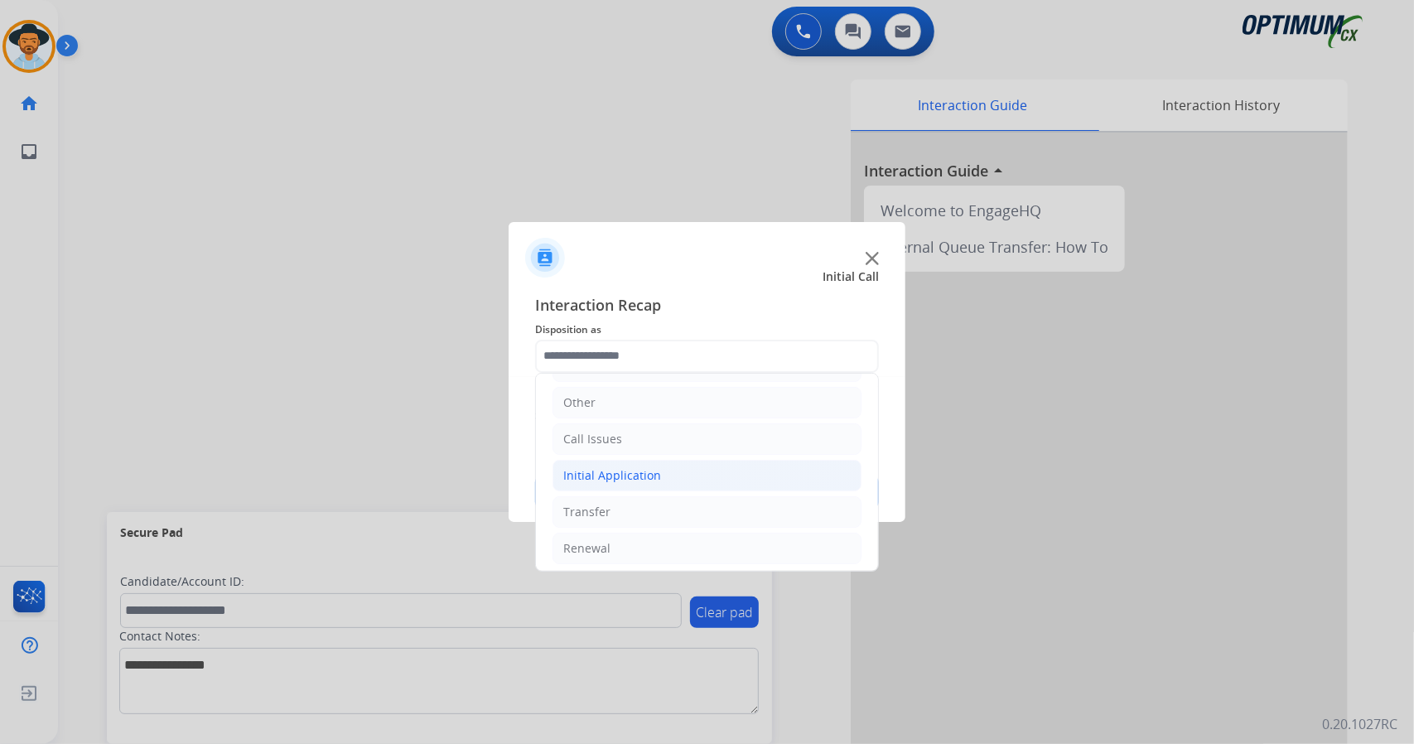
click at [686, 470] on li "Initial Application" at bounding box center [706, 475] width 309 height 31
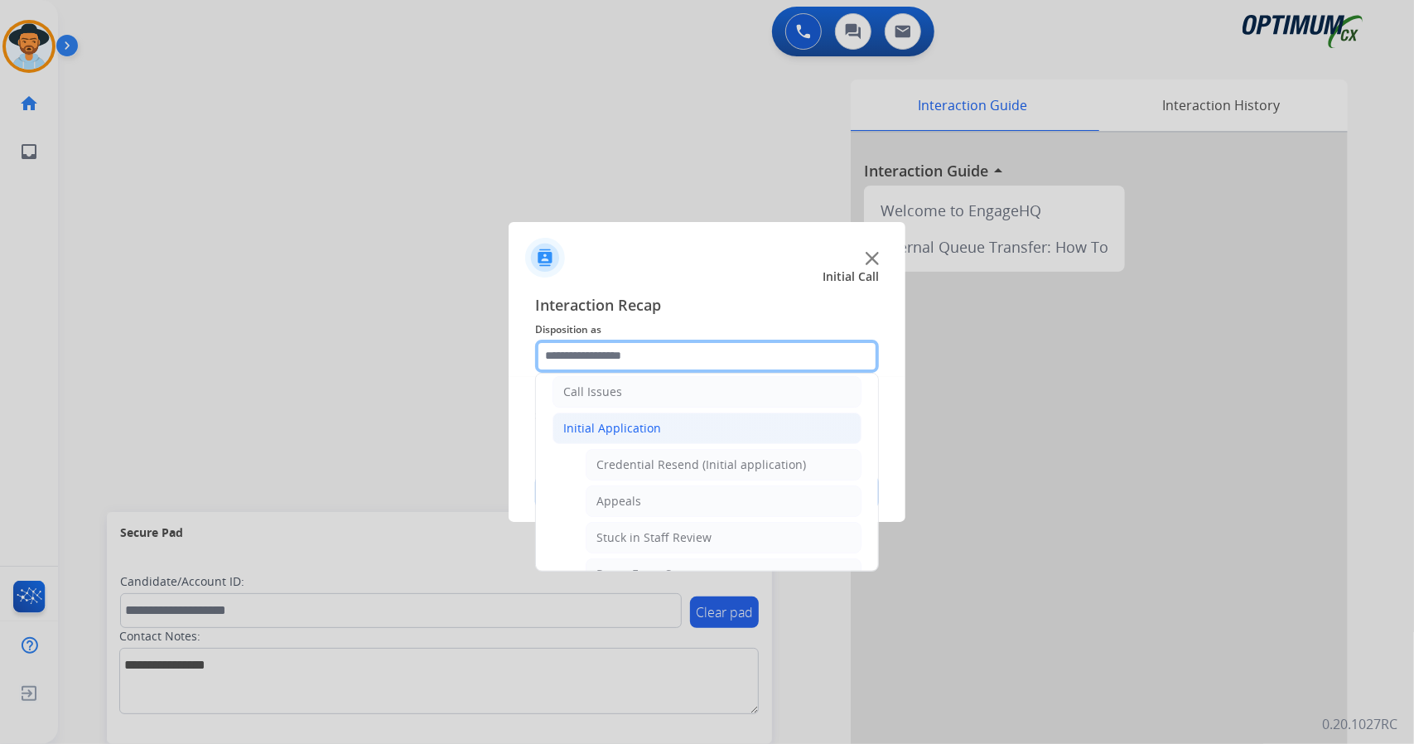
scroll to position [144, 0]
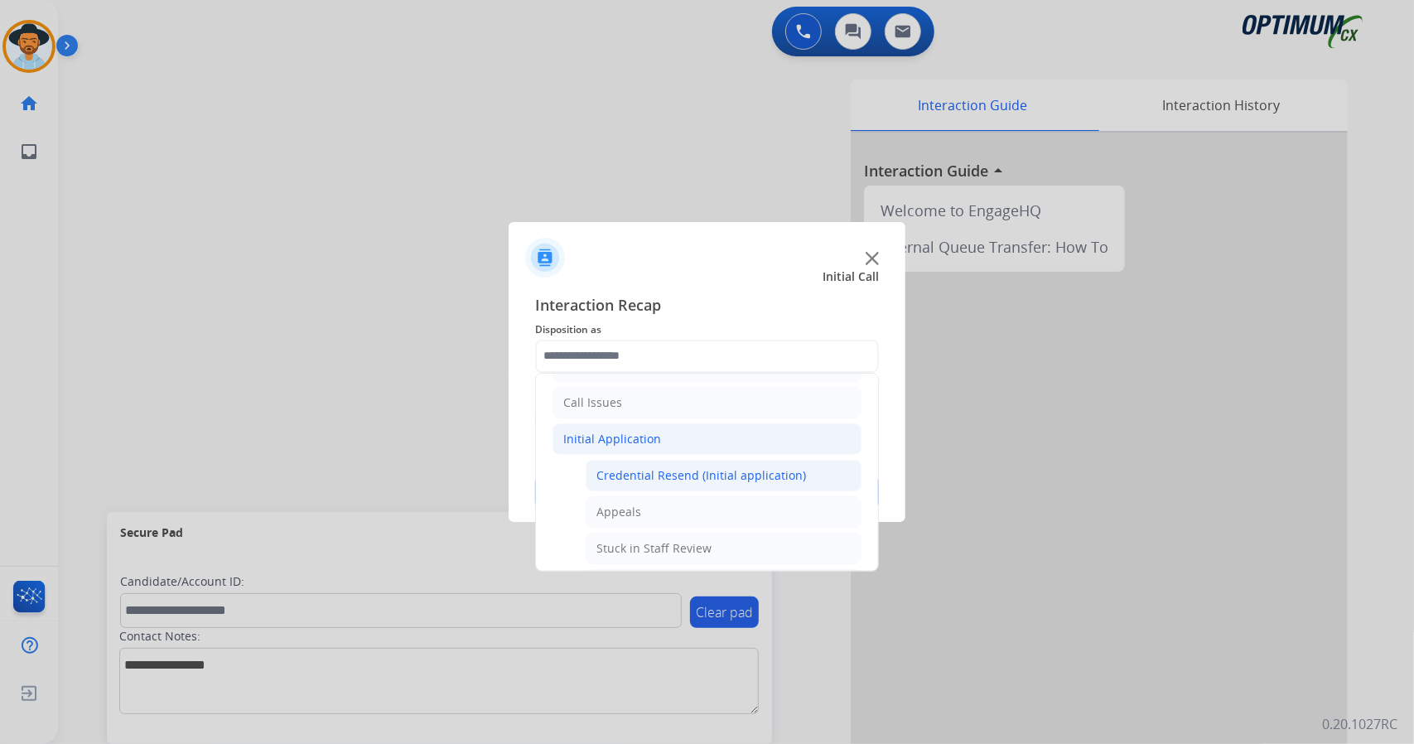
click at [683, 474] on div "Credential Resend (Initial application)" at bounding box center [701, 475] width 210 height 17
type input "**********"
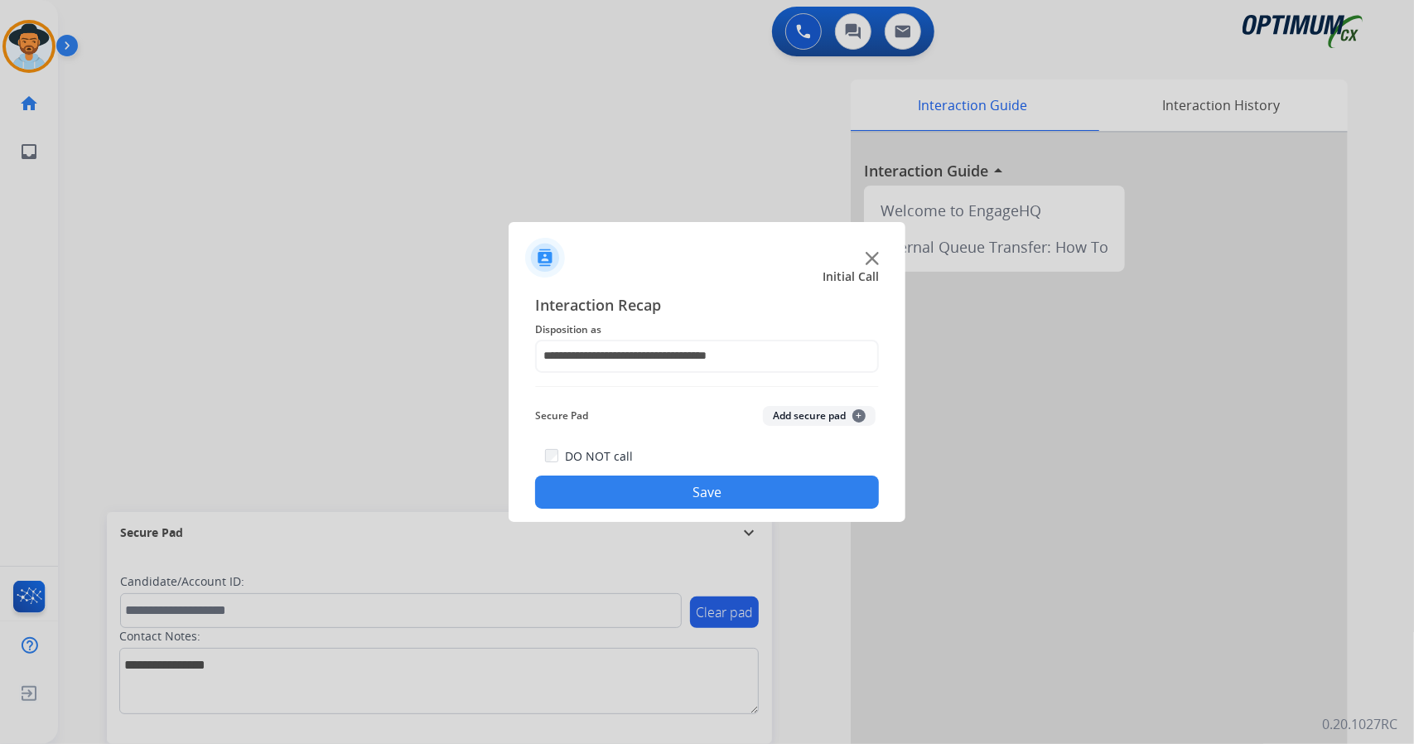
click at [686, 495] on button "Save" at bounding box center [707, 491] width 344 height 33
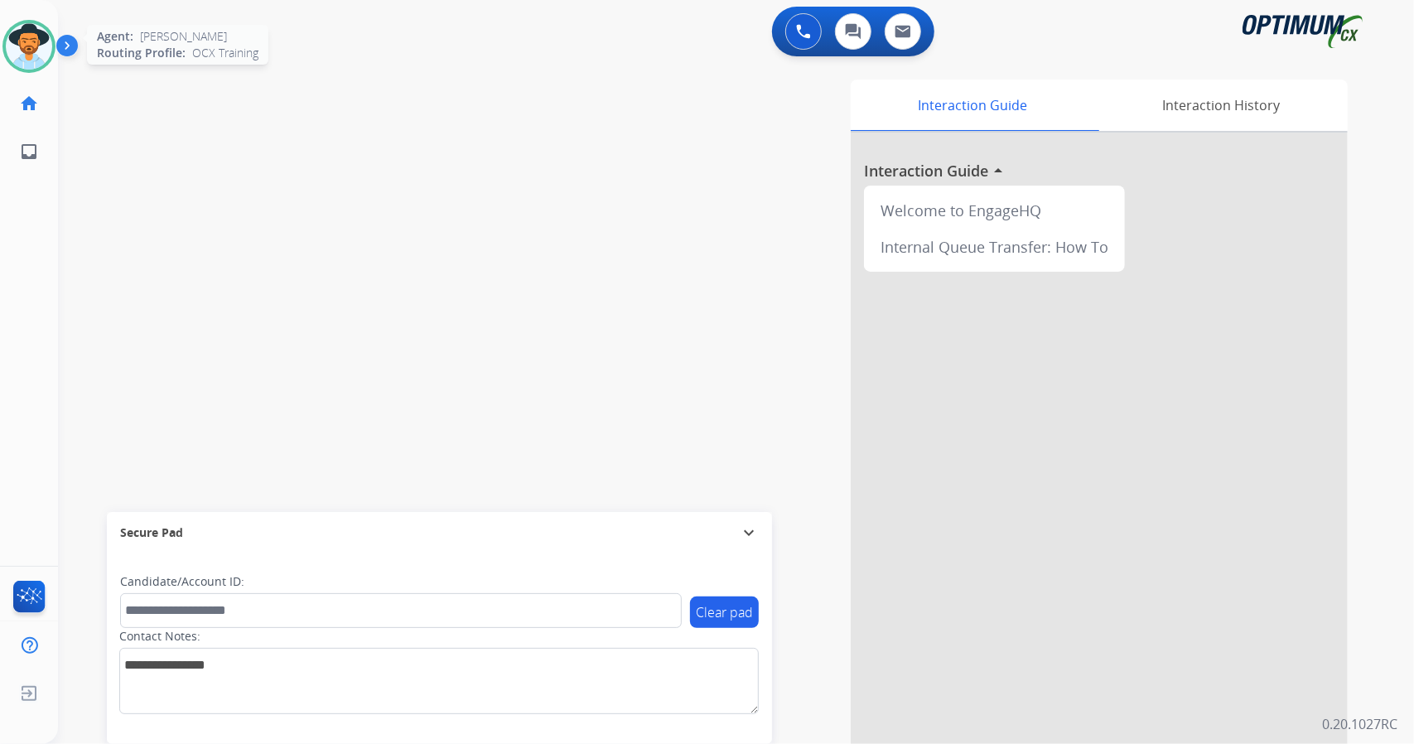
click at [44, 57] on img at bounding box center [29, 46] width 46 height 46
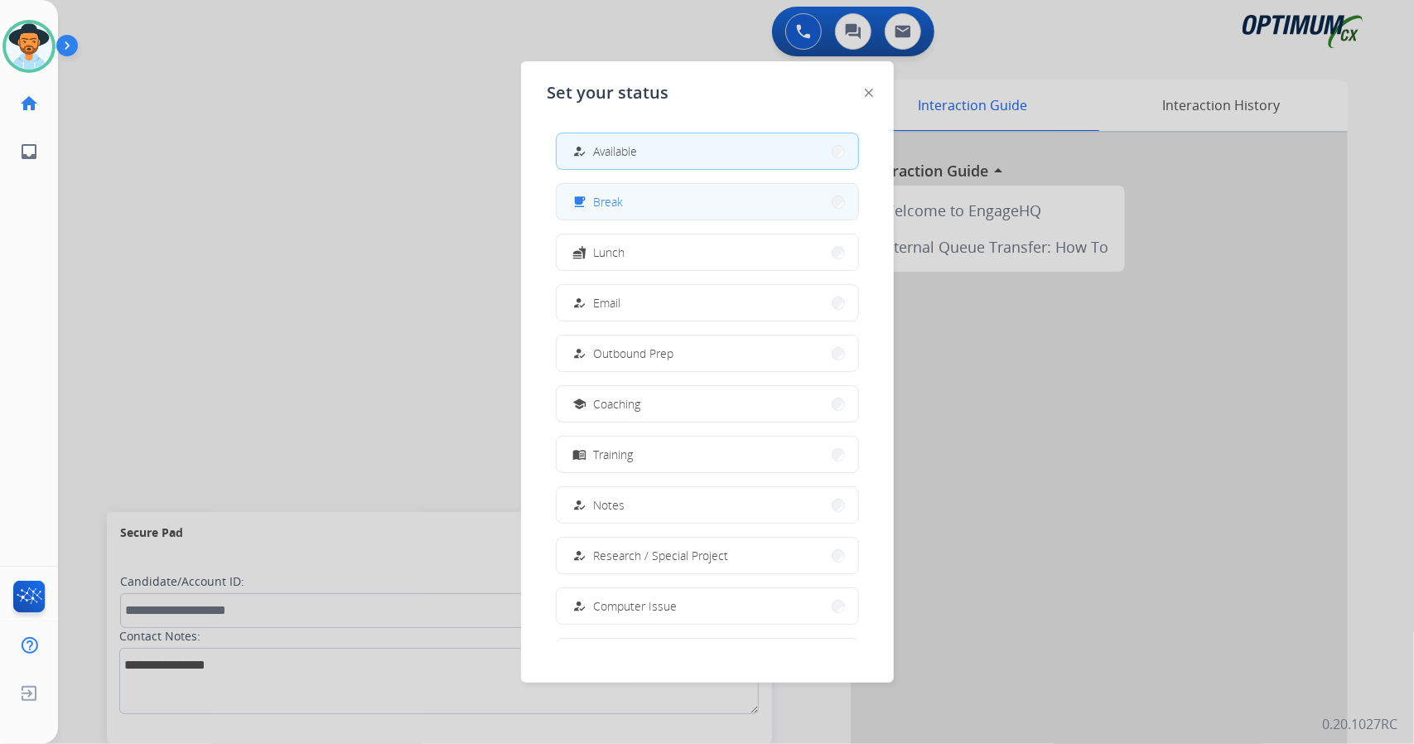
click at [661, 203] on button "free_breakfast Break" at bounding box center [708, 202] width 302 height 36
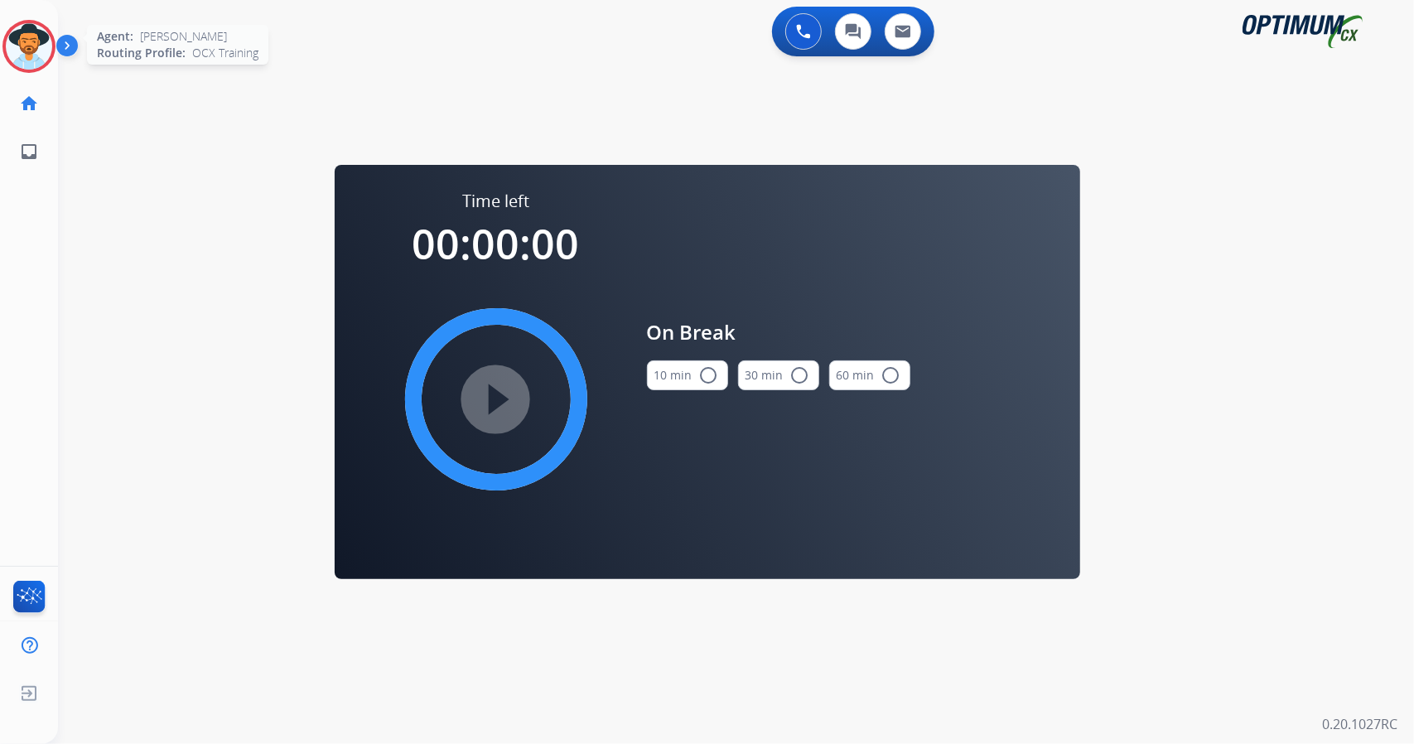
click at [21, 60] on img at bounding box center [29, 46] width 46 height 46
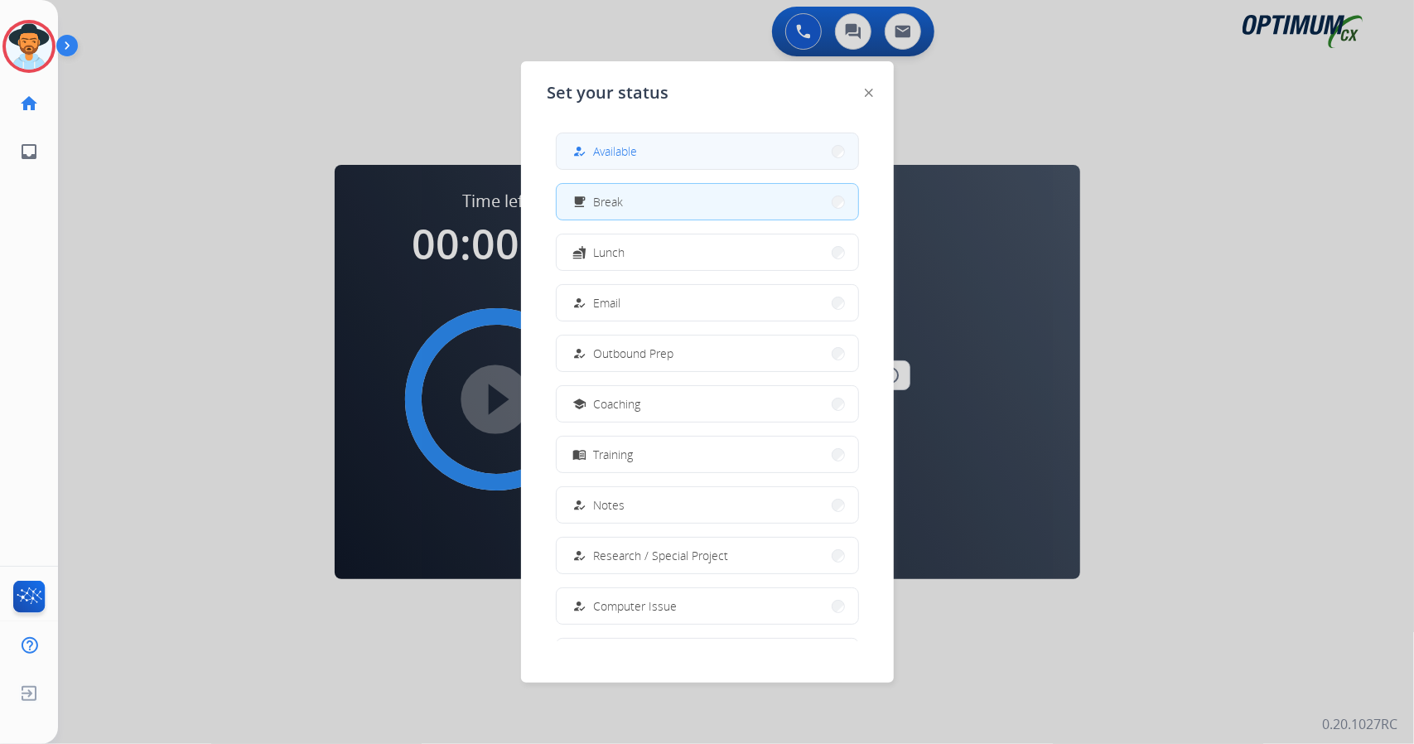
click at [663, 154] on button "how_to_reg Available" at bounding box center [708, 151] width 302 height 36
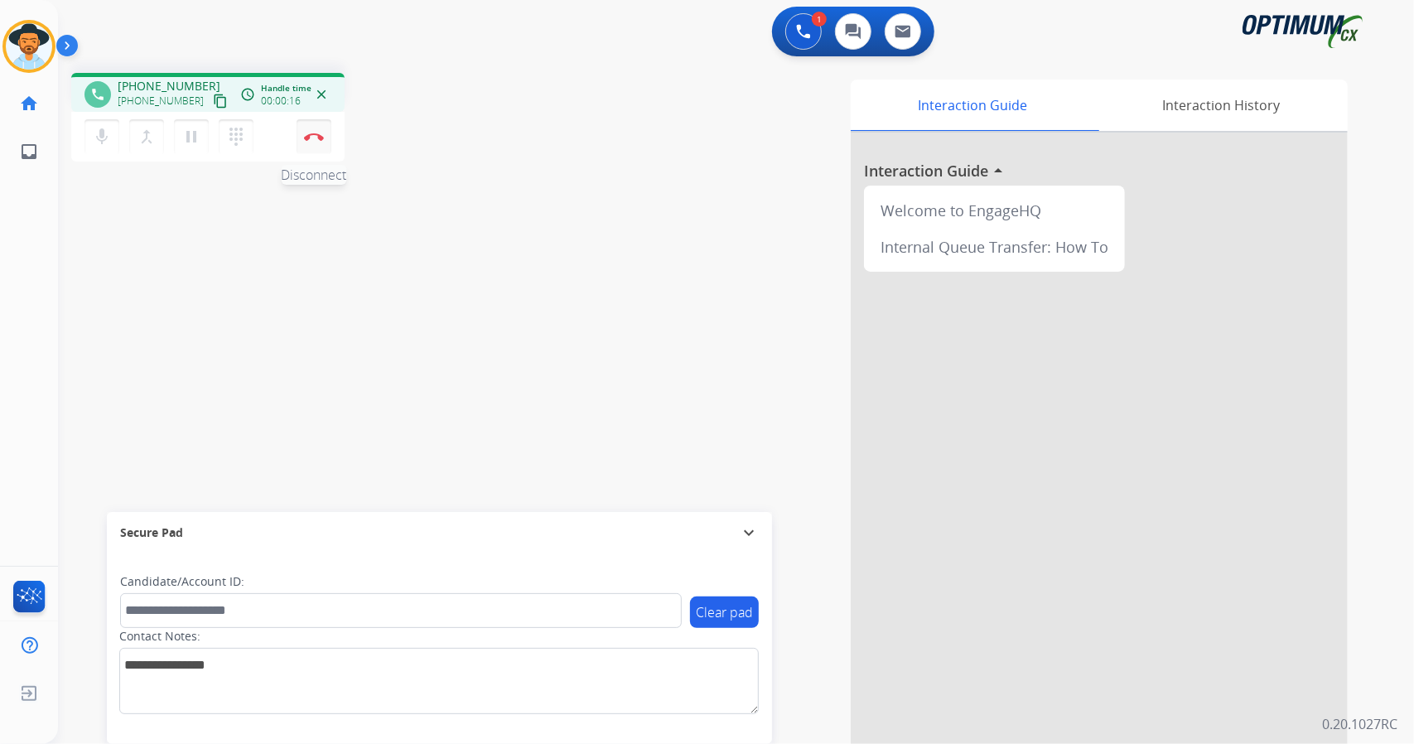
click at [316, 140] on button "Disconnect" at bounding box center [314, 136] width 35 height 35
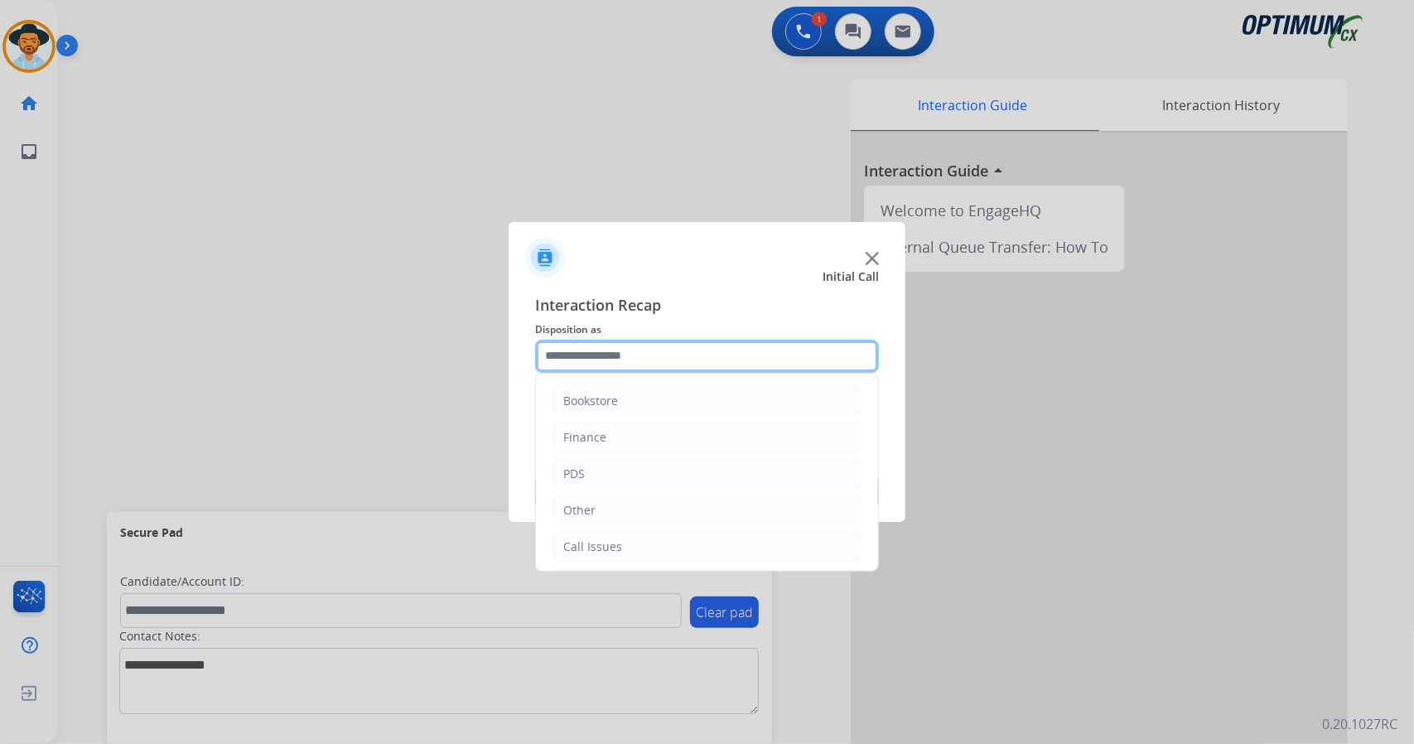
click at [699, 353] on input "text" at bounding box center [707, 356] width 344 height 33
click at [635, 543] on li "Call Issues" at bounding box center [706, 546] width 309 height 31
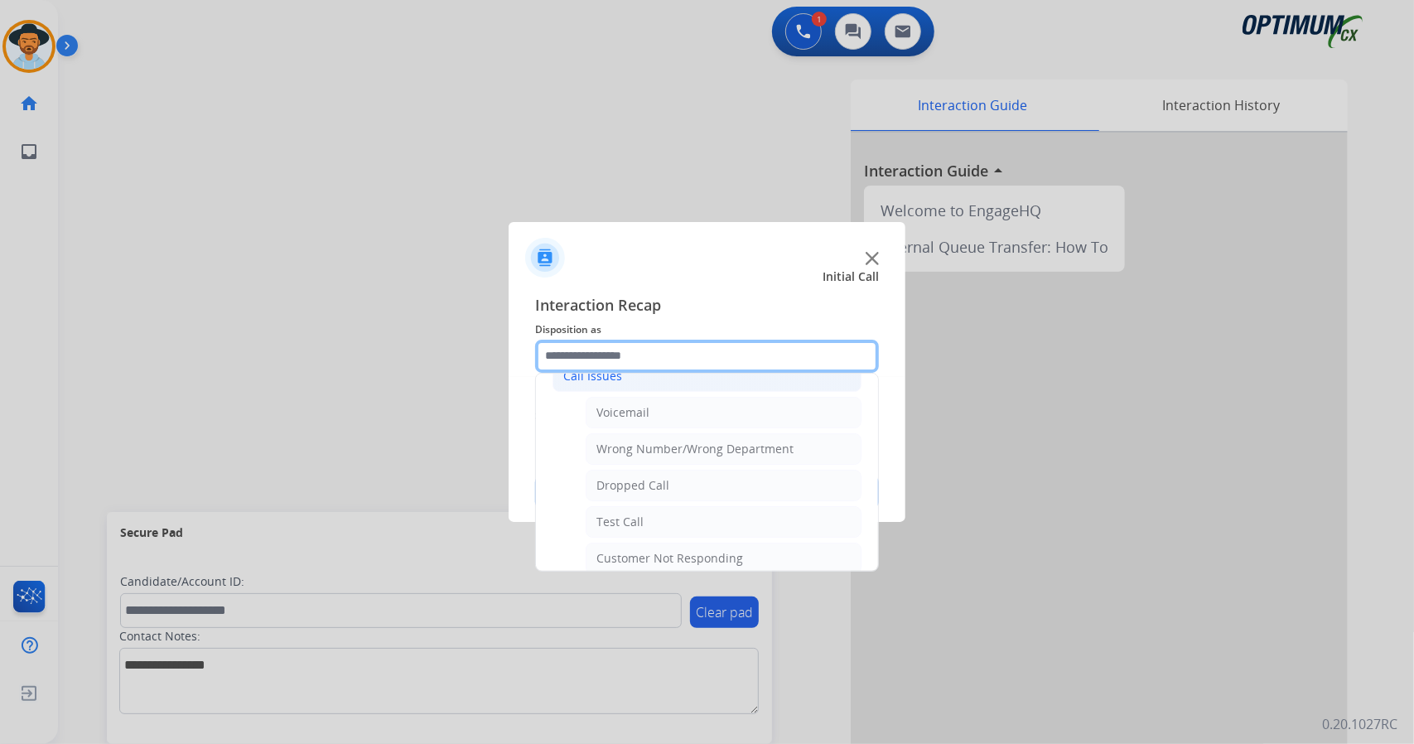
scroll to position [171, 0]
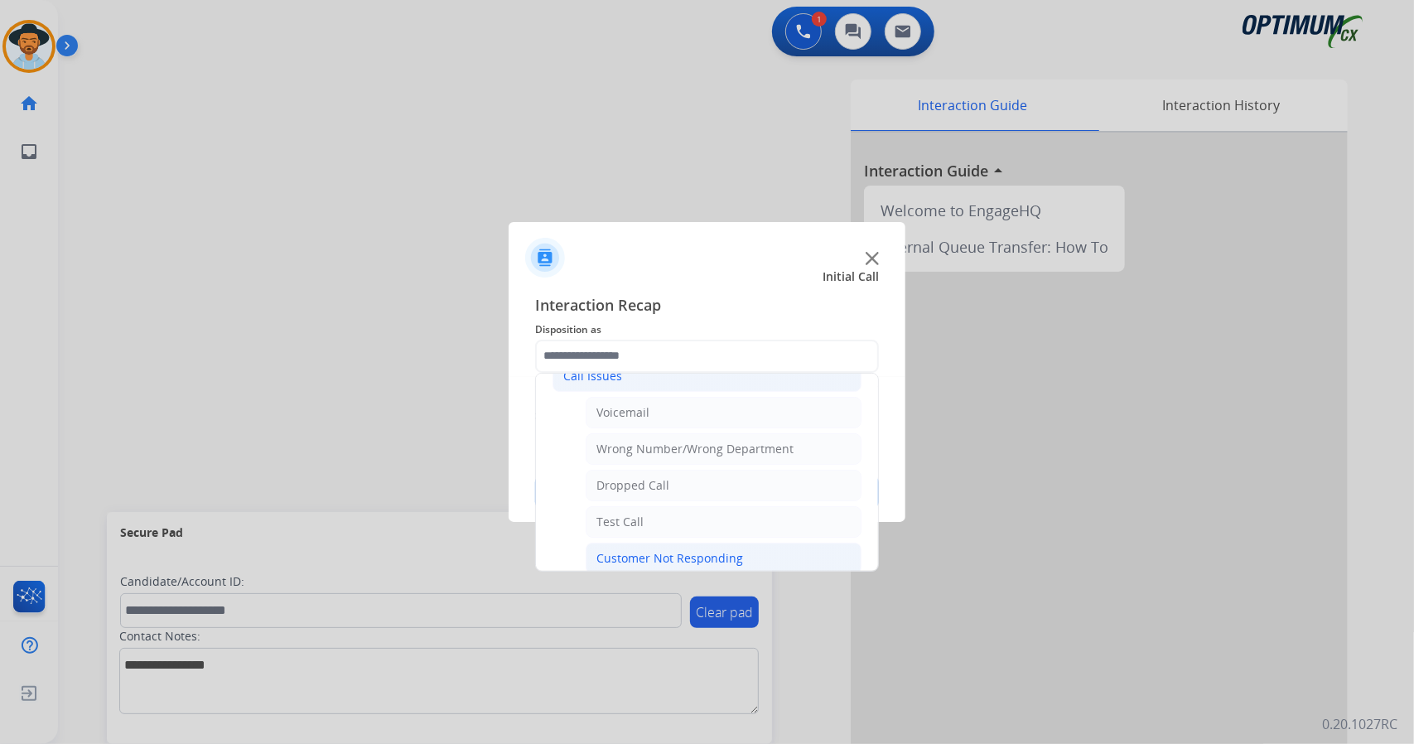
click at [639, 550] on div "Customer Not Responding" at bounding box center [669, 558] width 147 height 17
type input "**********"
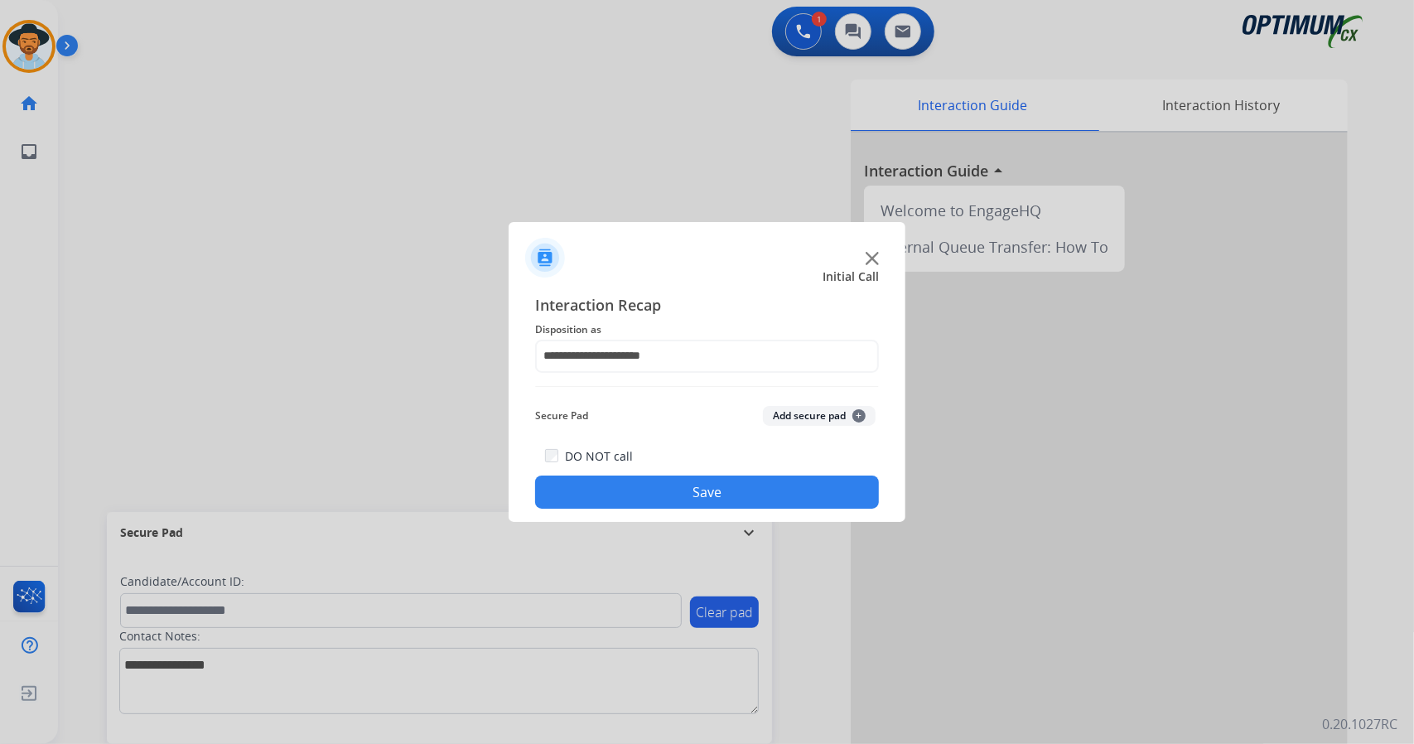
click at [621, 496] on button "Save" at bounding box center [707, 491] width 344 height 33
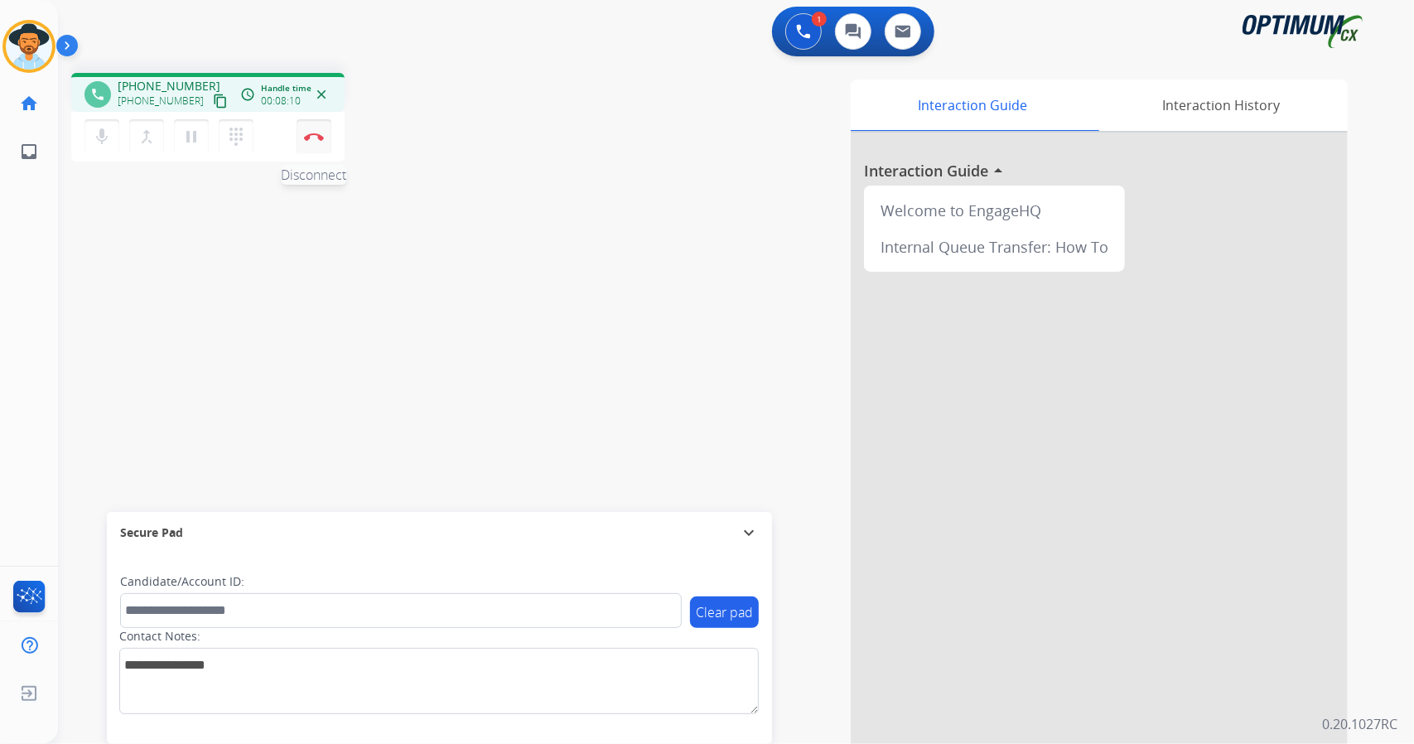
click at [311, 133] on img at bounding box center [314, 137] width 20 height 8
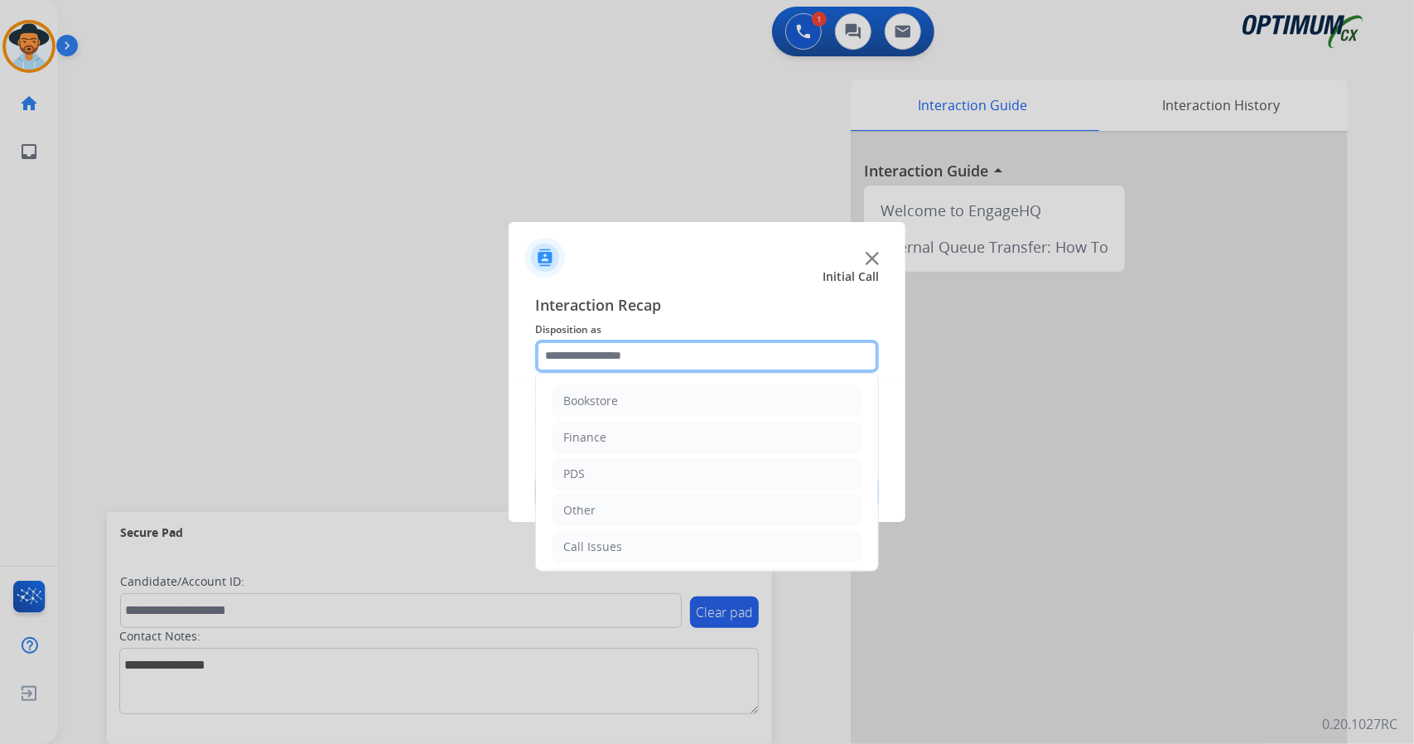
click at [591, 349] on input "text" at bounding box center [707, 356] width 344 height 33
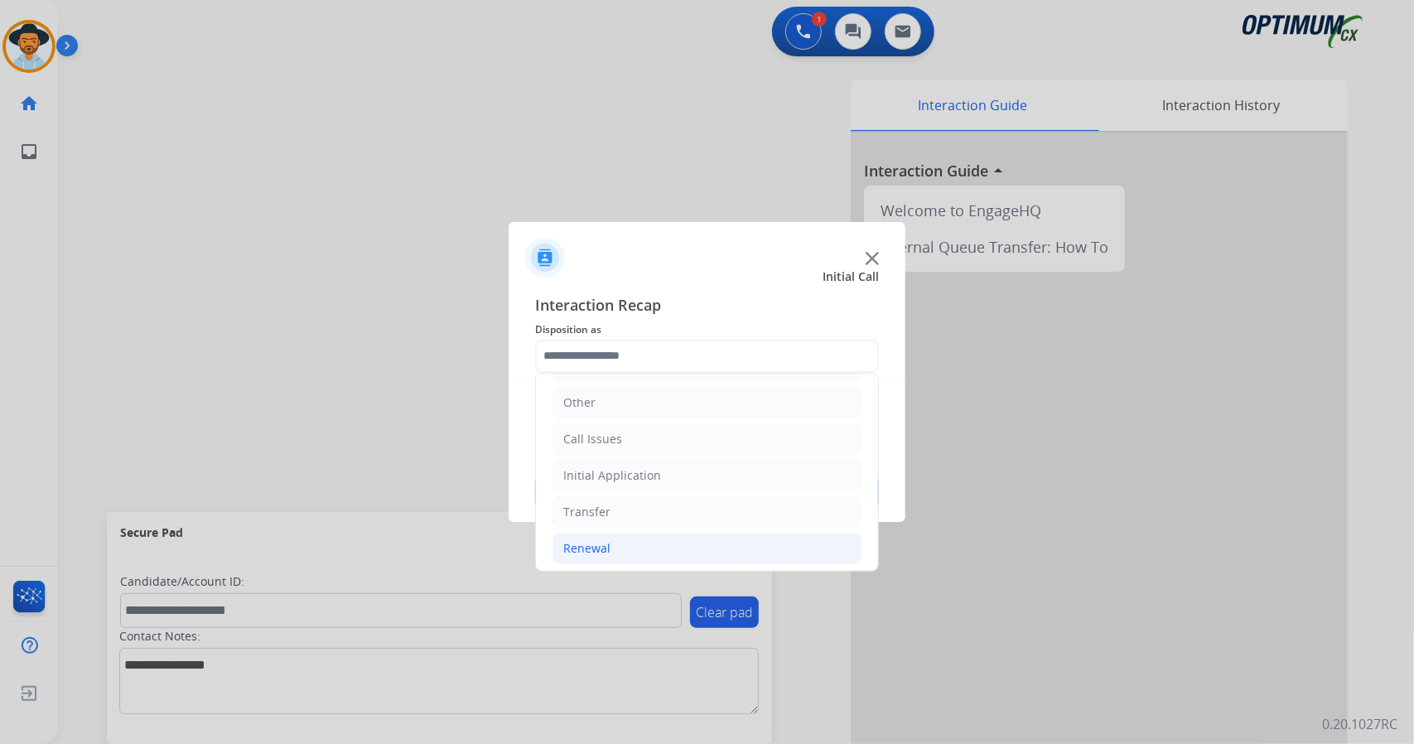
click at [630, 536] on li "Renewal" at bounding box center [706, 548] width 309 height 31
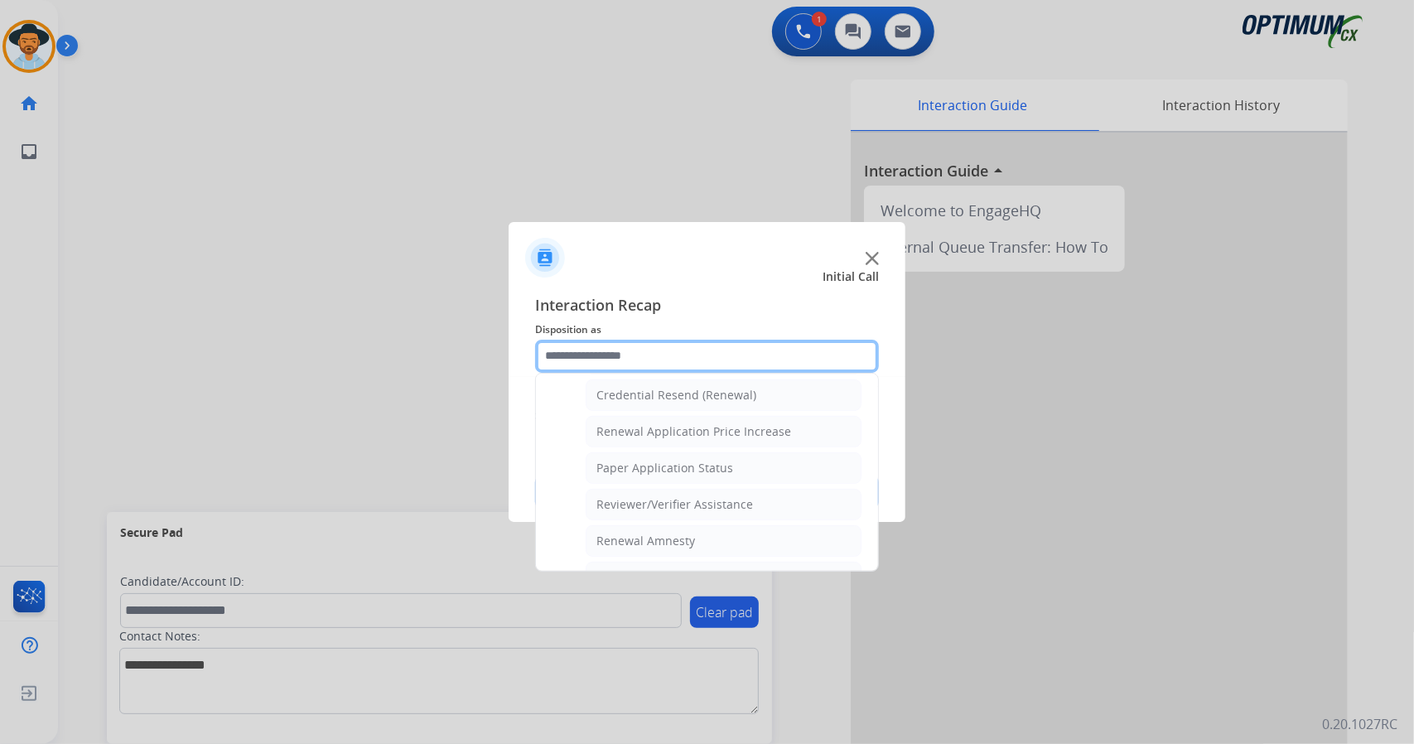
scroll to position [626, 0]
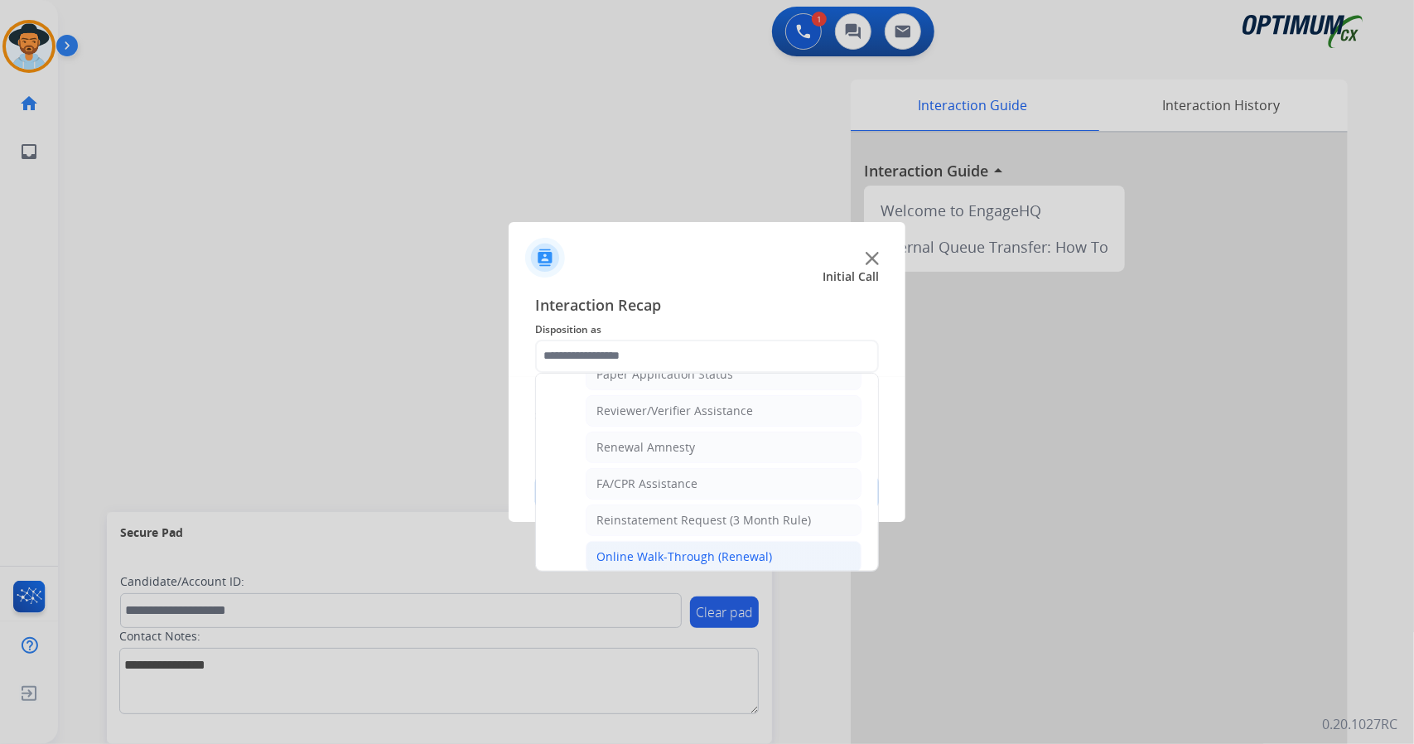
click at [654, 548] on div "Online Walk-Through (Renewal)" at bounding box center [684, 556] width 176 height 17
type input "**********"
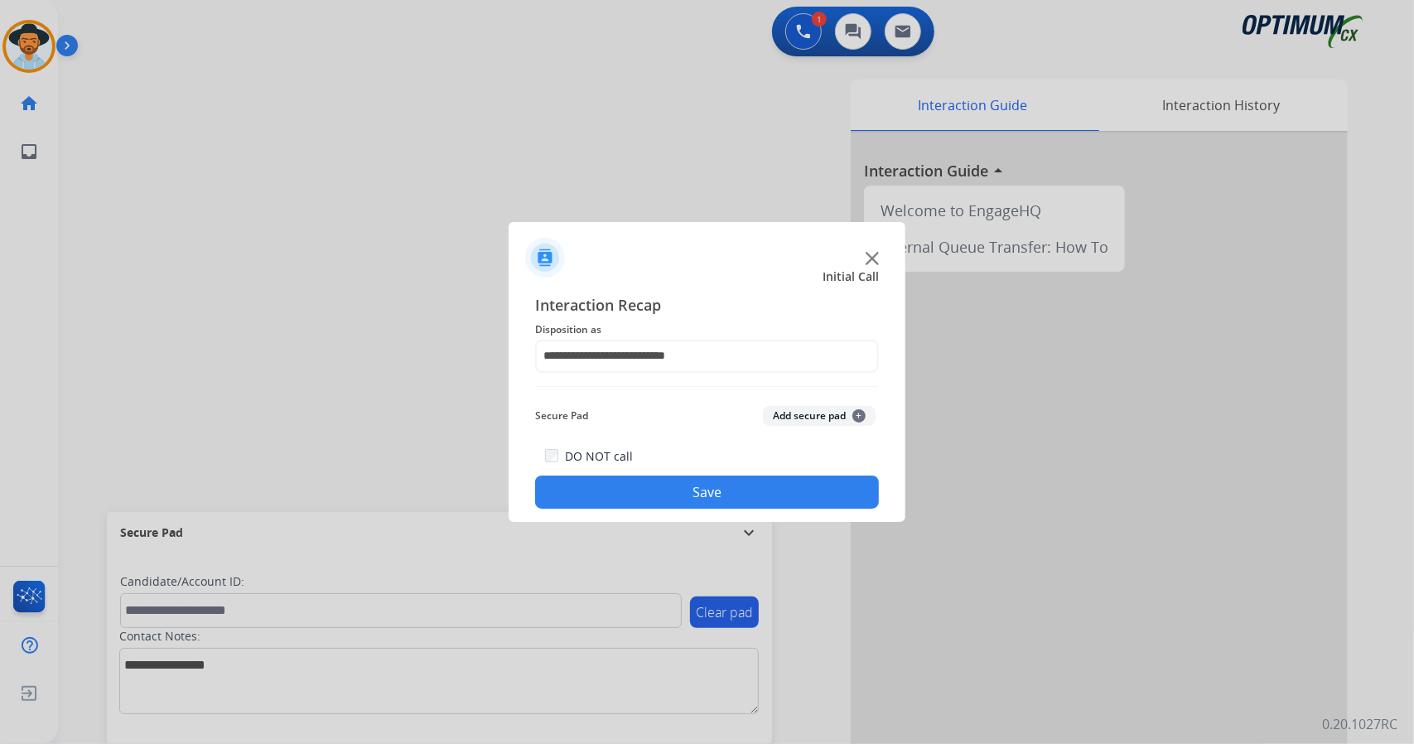
click at [668, 485] on button "Save" at bounding box center [707, 491] width 344 height 33
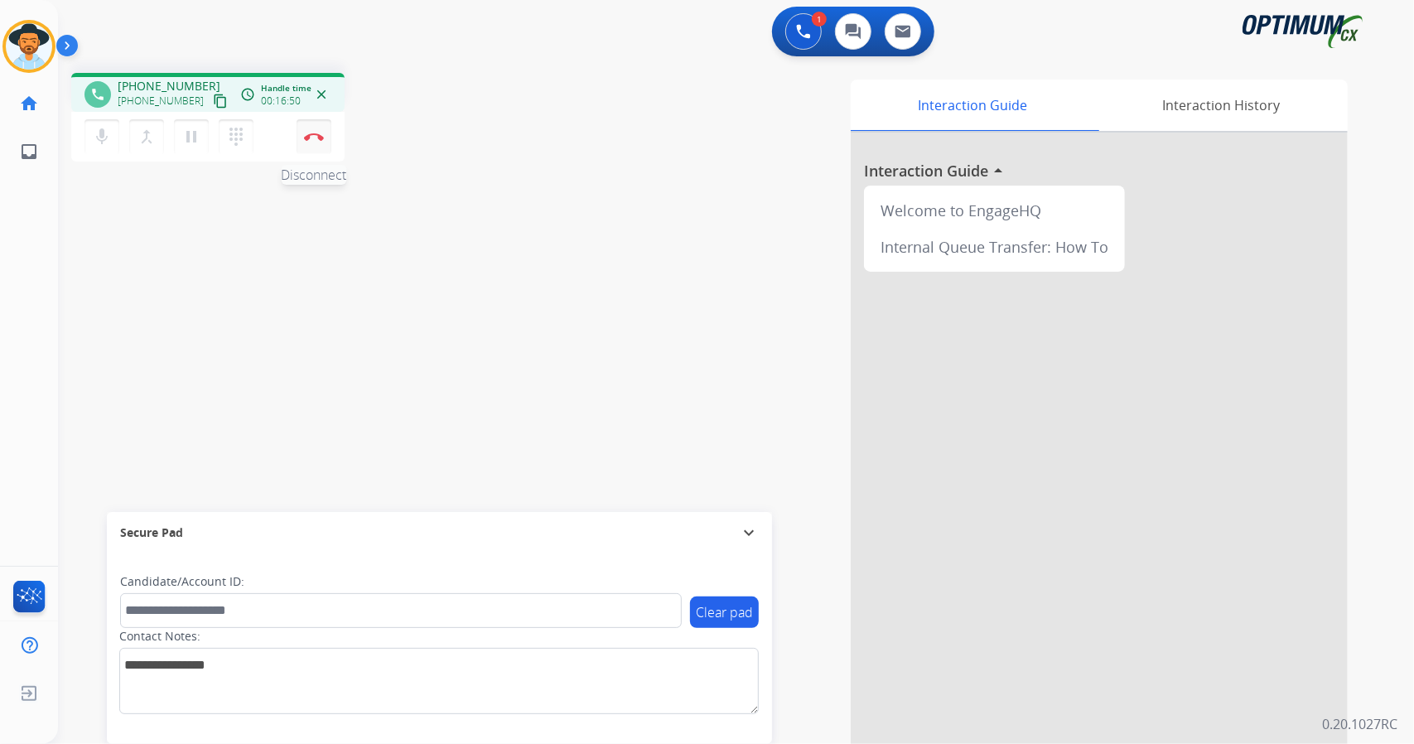
click at [317, 147] on button "Disconnect" at bounding box center [314, 136] width 35 height 35
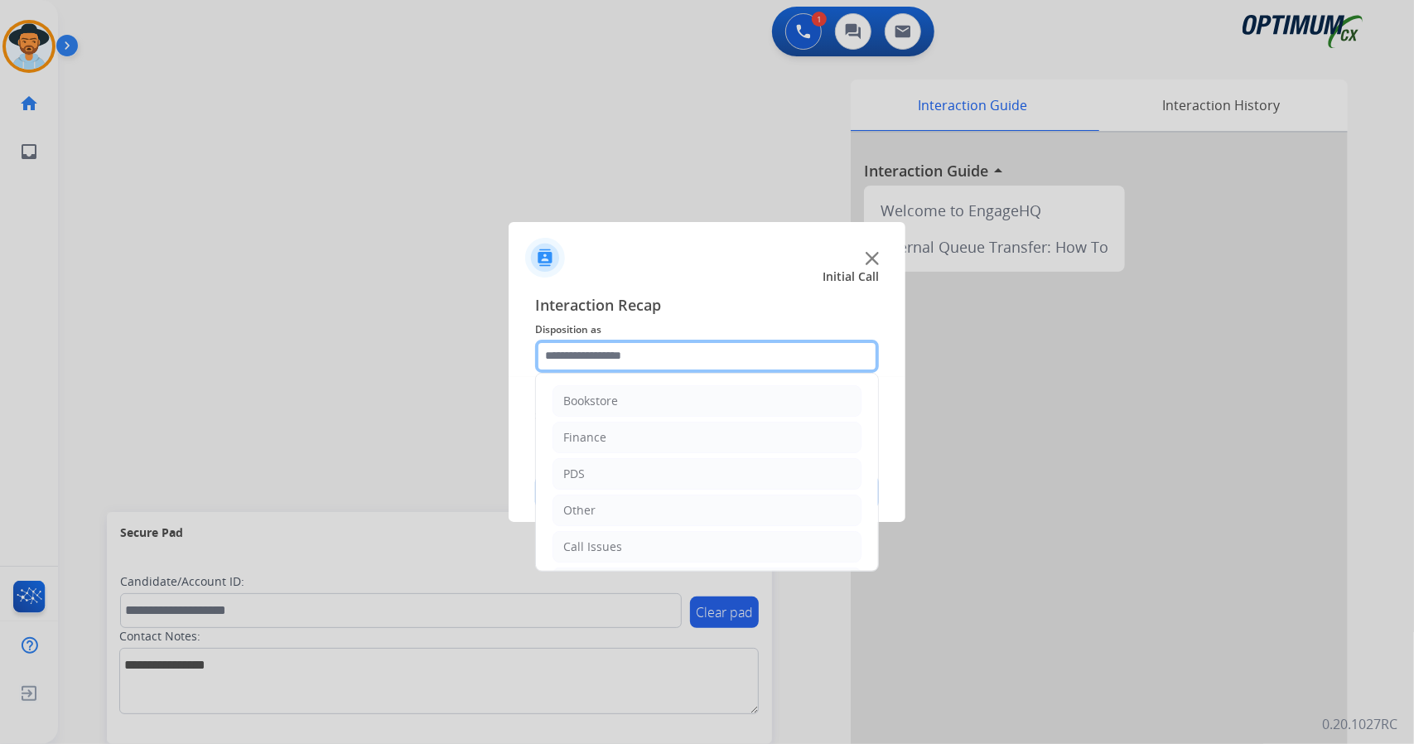
click at [666, 355] on input "text" at bounding box center [707, 356] width 344 height 33
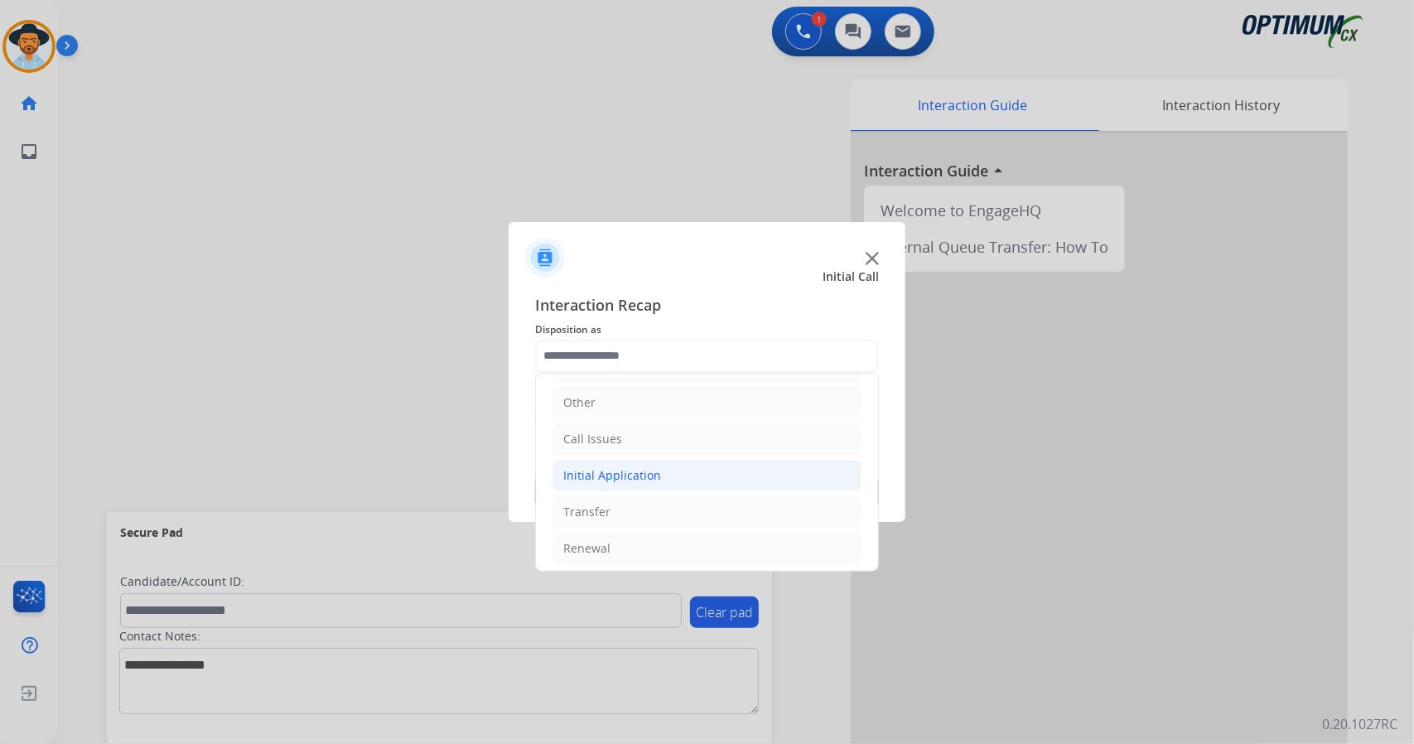
click at [659, 480] on li "Initial Application" at bounding box center [706, 475] width 309 height 31
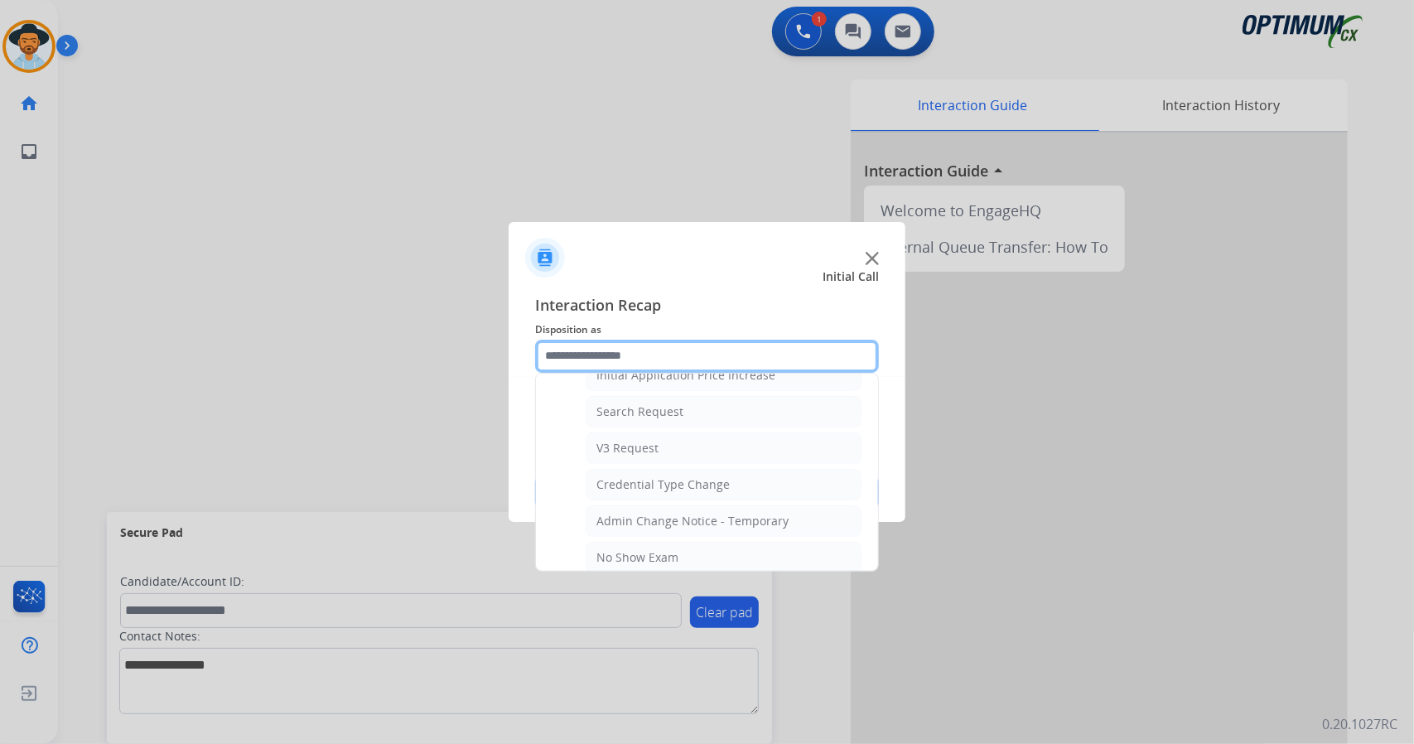
scroll to position [591, 0]
click at [659, 480] on li "Credential Type Change" at bounding box center [724, 481] width 276 height 31
type input "**********"
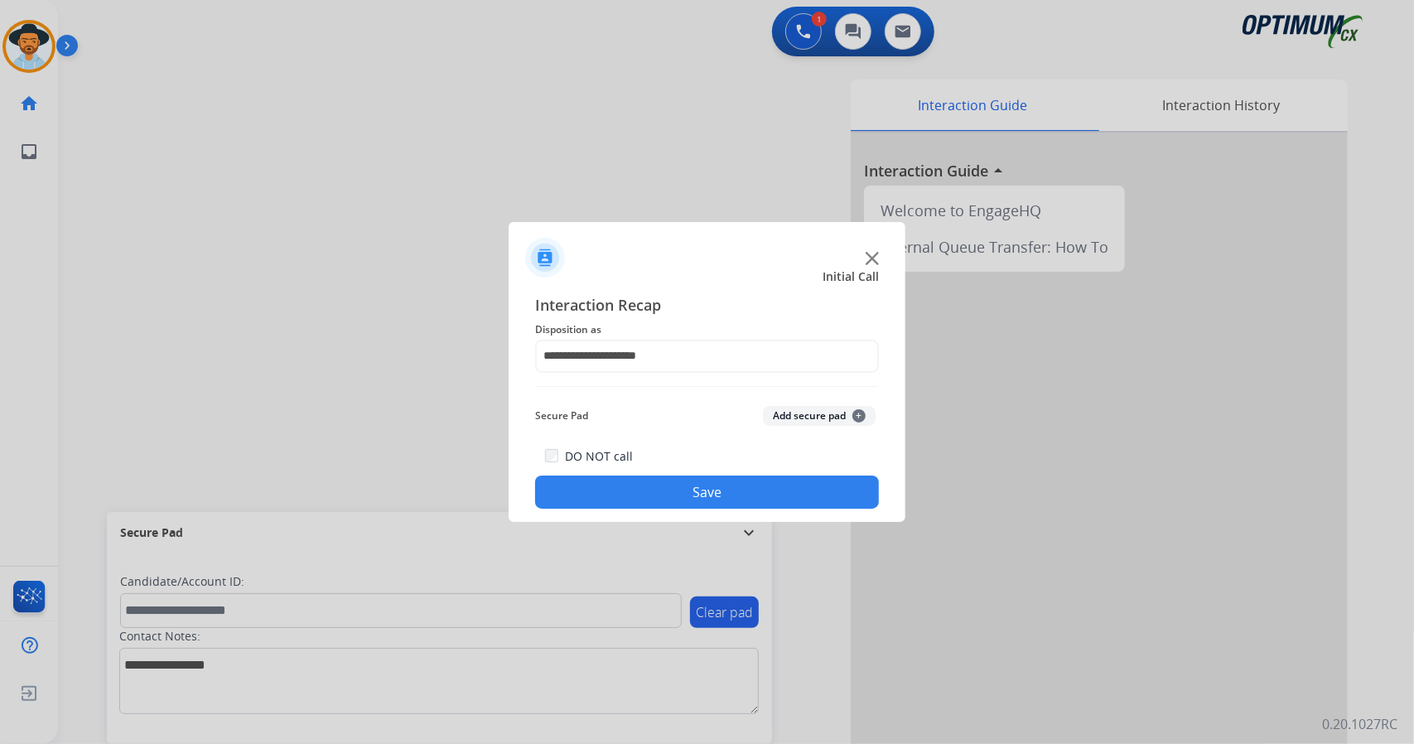
click at [659, 480] on button "Save" at bounding box center [707, 491] width 344 height 33
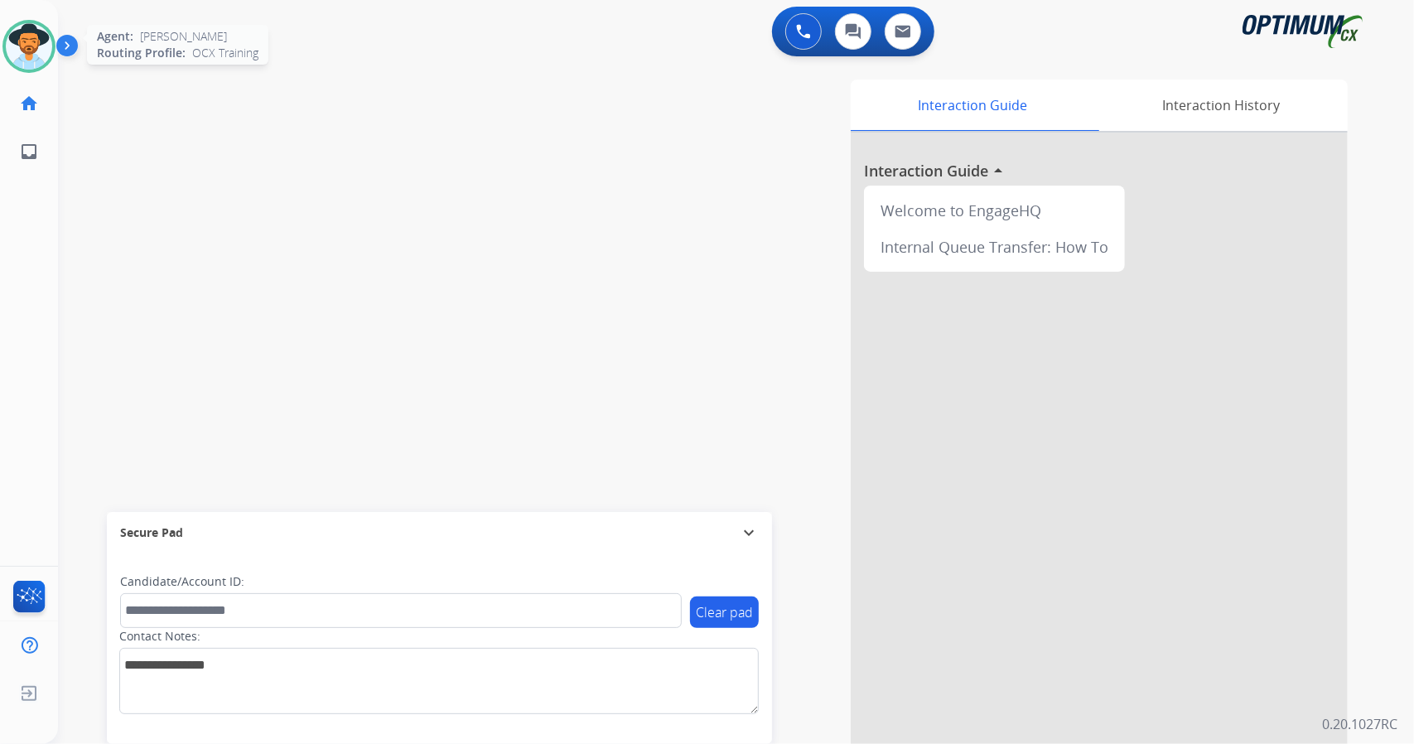
click at [15, 27] on img at bounding box center [29, 46] width 46 height 46
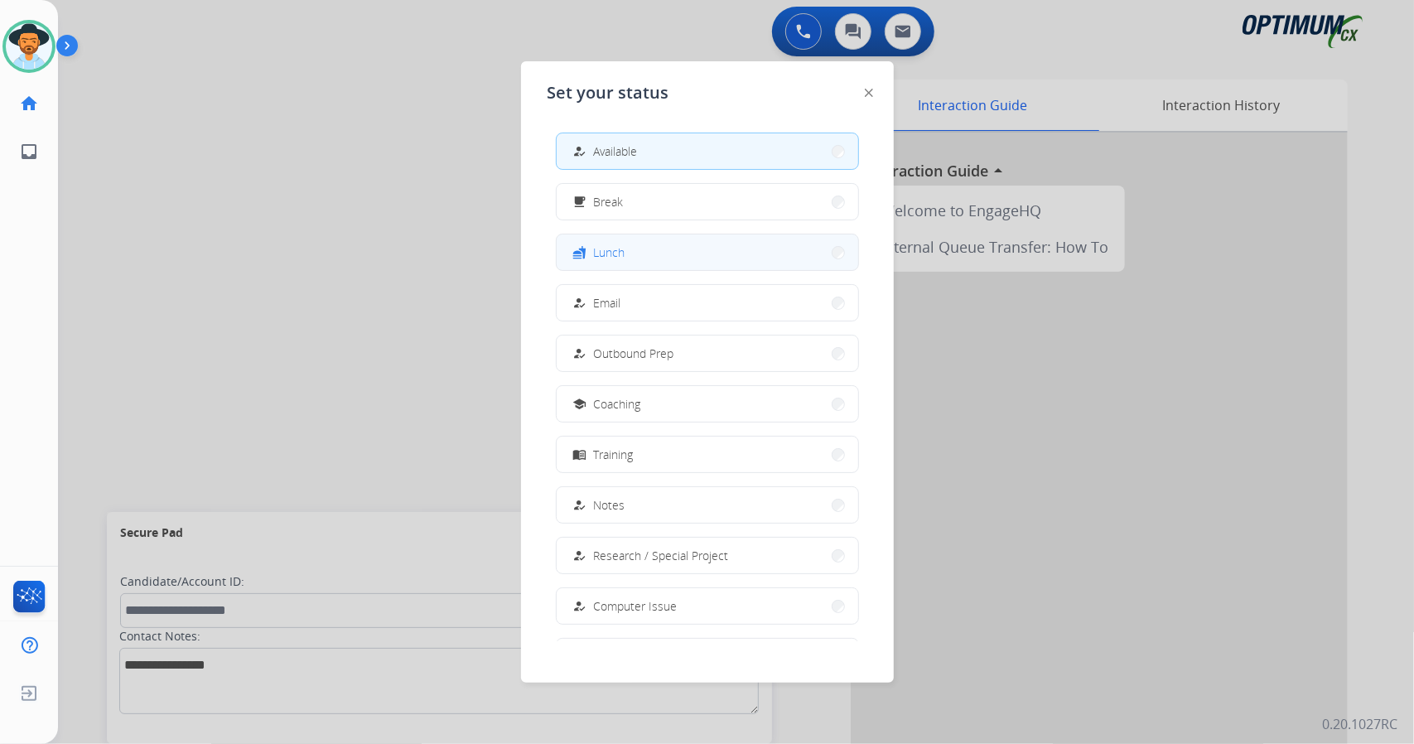
click at [626, 248] on button "fastfood Lunch" at bounding box center [708, 252] width 302 height 36
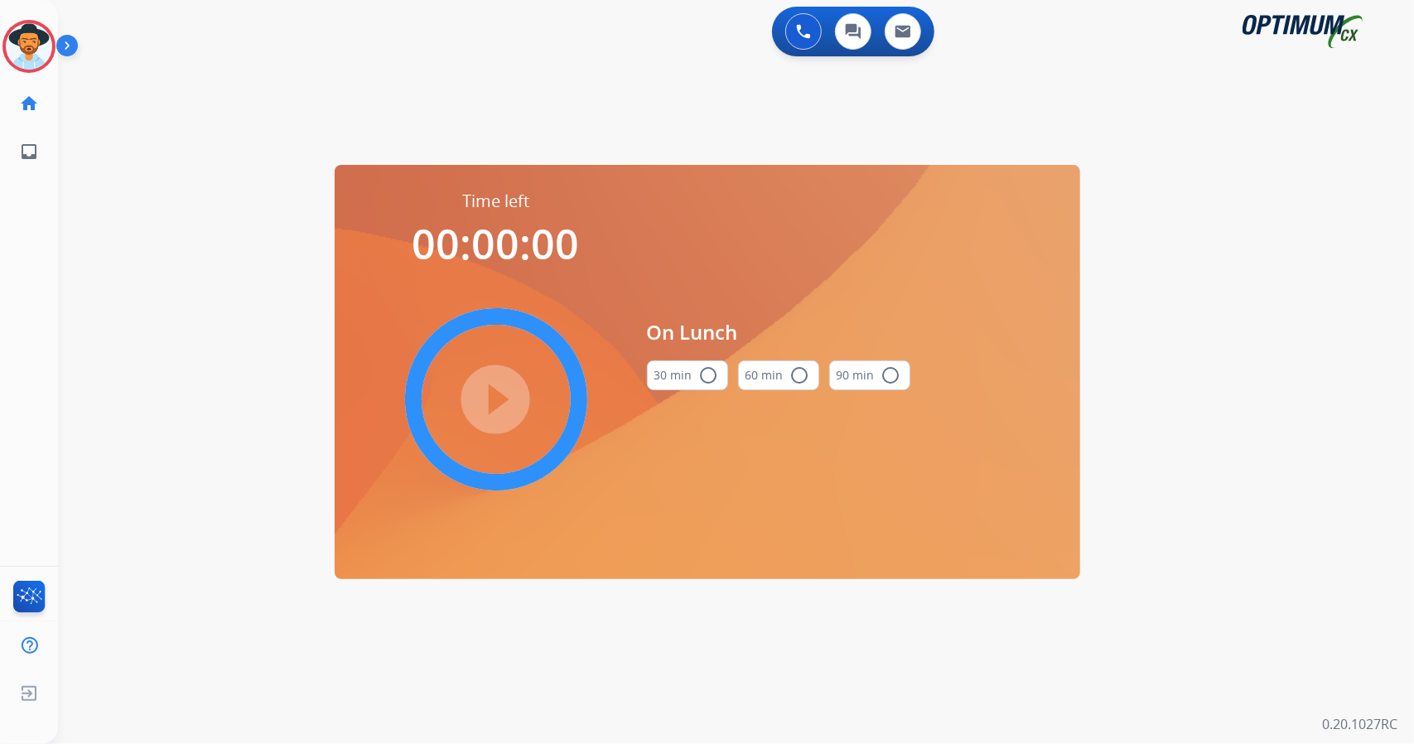
click at [1393, 224] on div "0 Voice Interactions 0 Chat Interactions 0 Email Interactions swap_horiz Break …" at bounding box center [736, 372] width 1356 height 744
click at [668, 374] on button "30 min radio_button_unchecked" at bounding box center [687, 375] width 81 height 30
click at [486, 390] on mat-icon "play_circle_filled" at bounding box center [496, 399] width 20 height 20
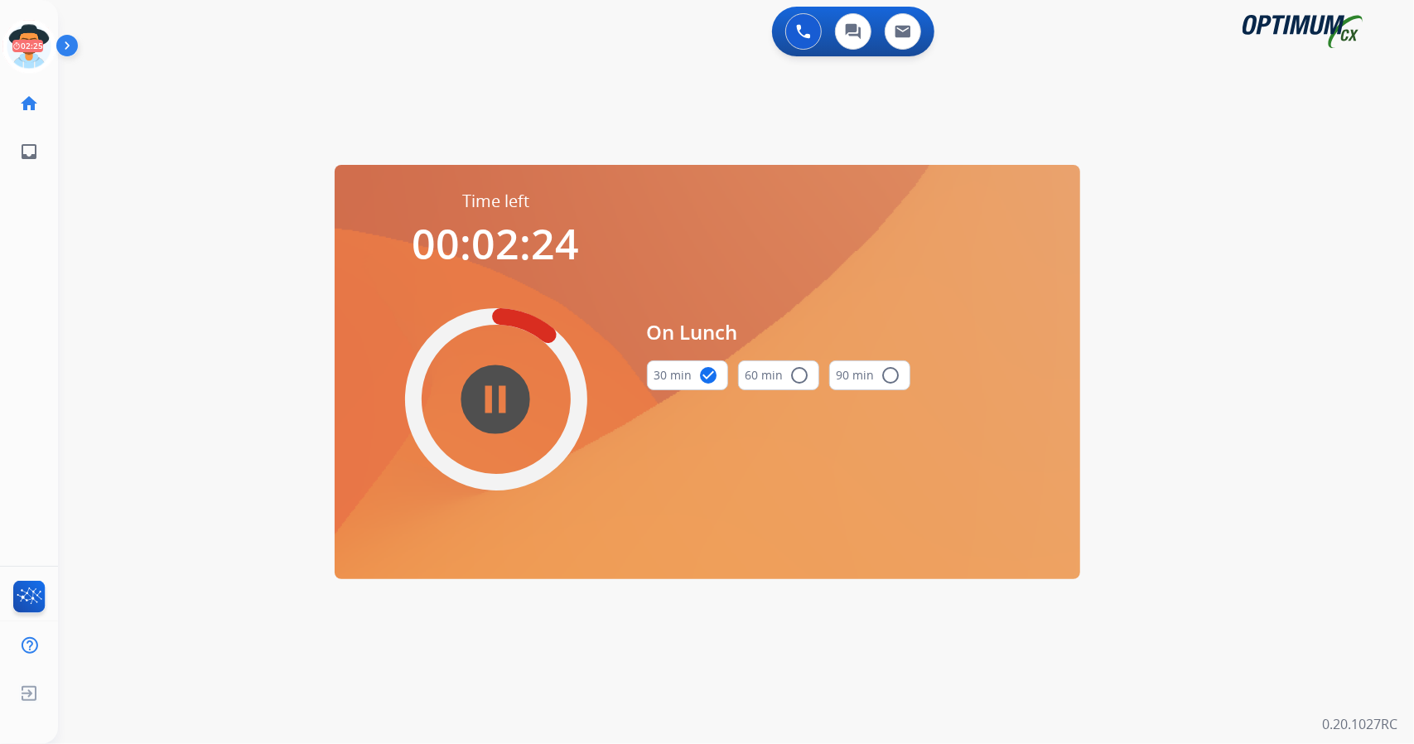
click at [125, 234] on div "0 Voice Interactions 0 Chat Interactions 0 Email Interactions swap_horiz Break …" at bounding box center [736, 372] width 1356 height 744
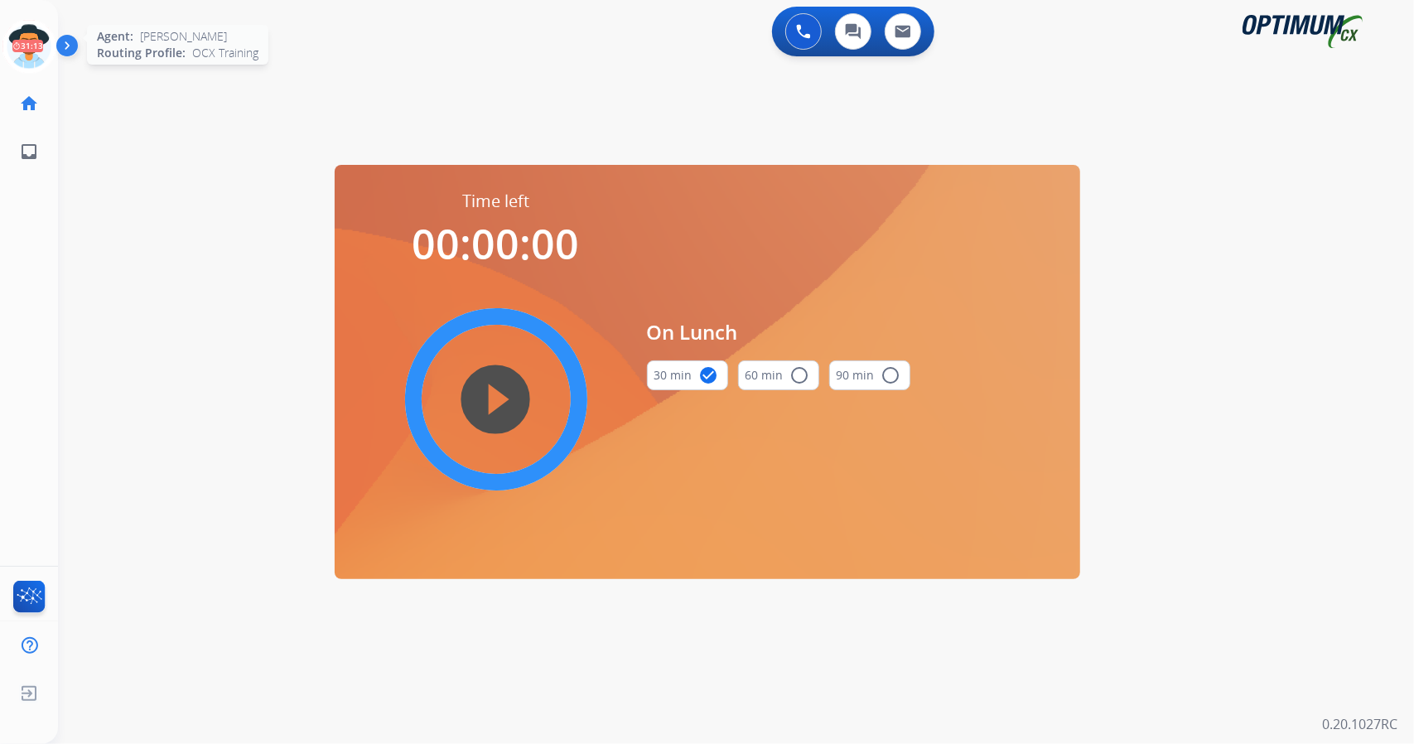
click at [36, 49] on icon at bounding box center [29, 47] width 54 height 54
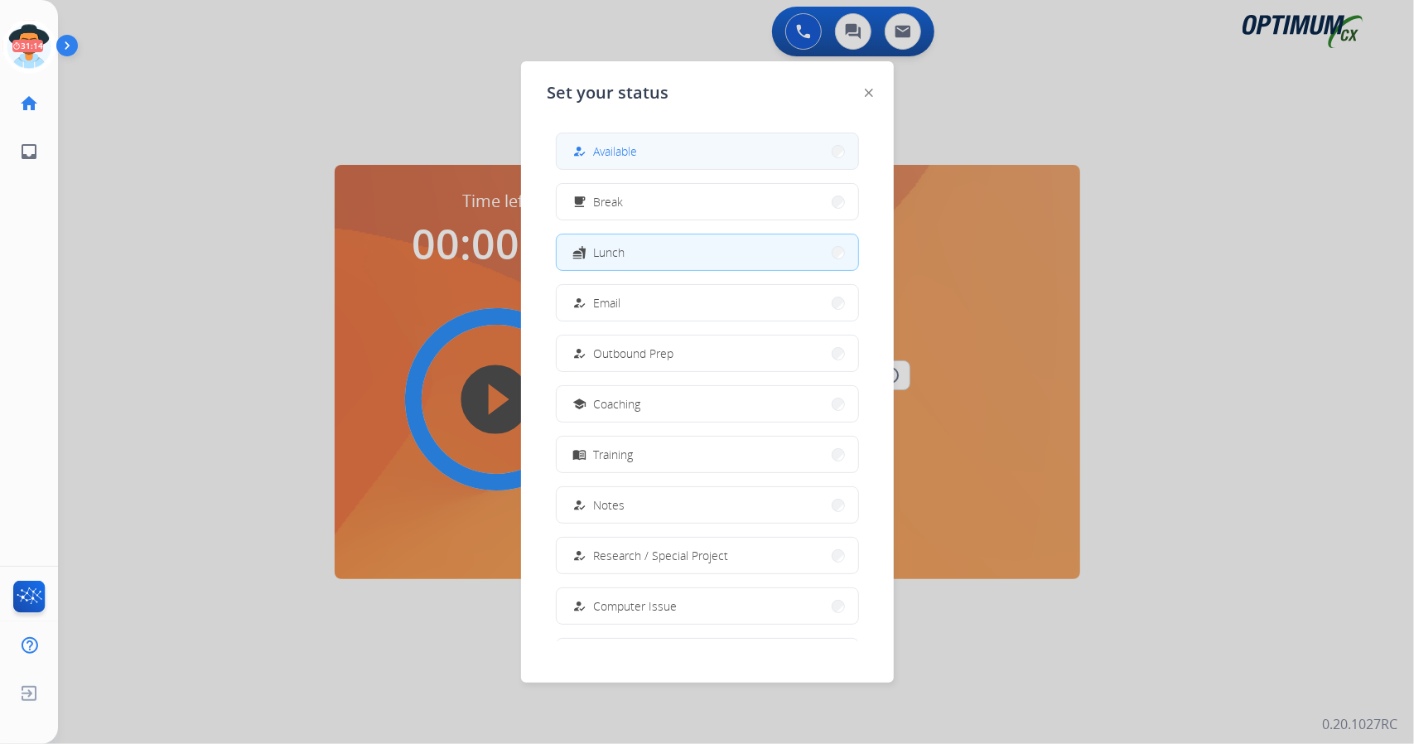
click at [677, 162] on button "how_to_reg Available" at bounding box center [708, 151] width 302 height 36
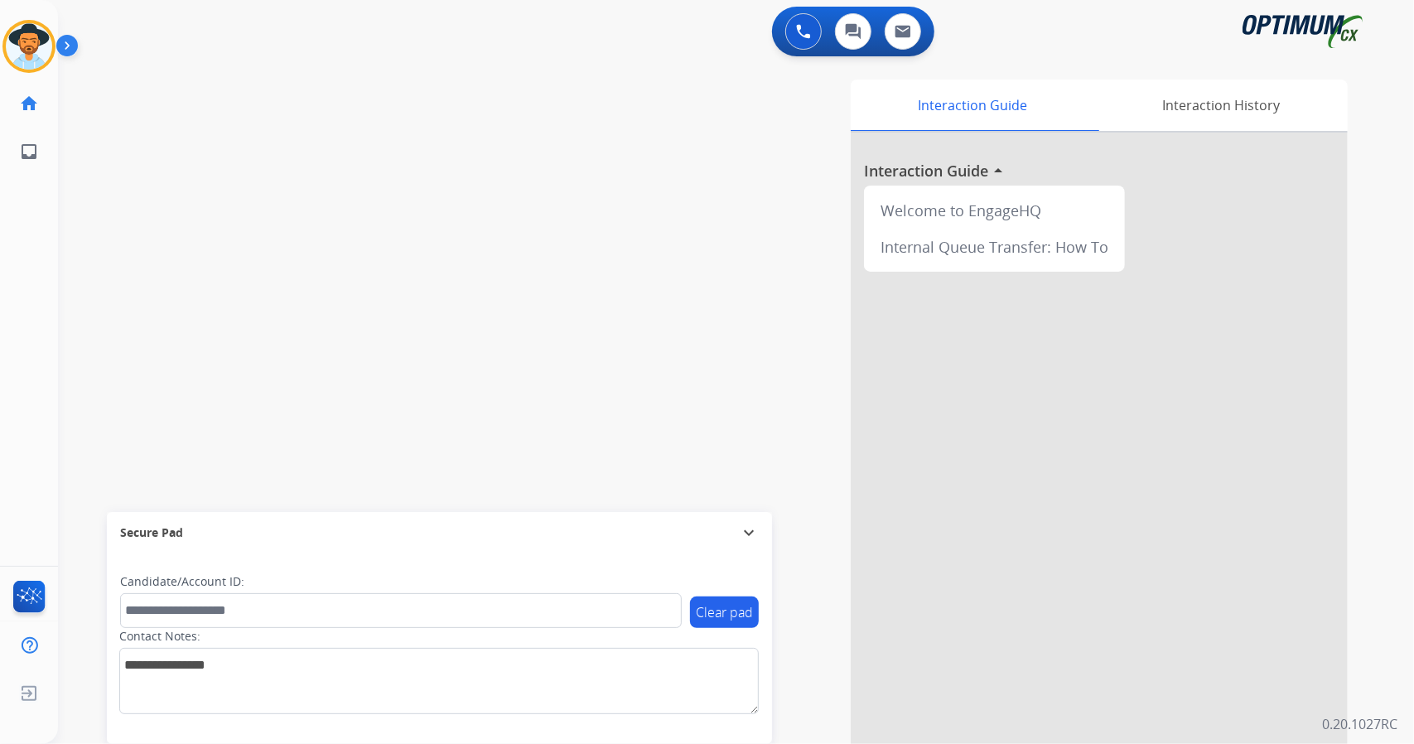
click at [677, 162] on div "Interaction Guide Interaction History Interaction Guide arrow_drop_up Welcome t…" at bounding box center [938, 415] width 820 height 671
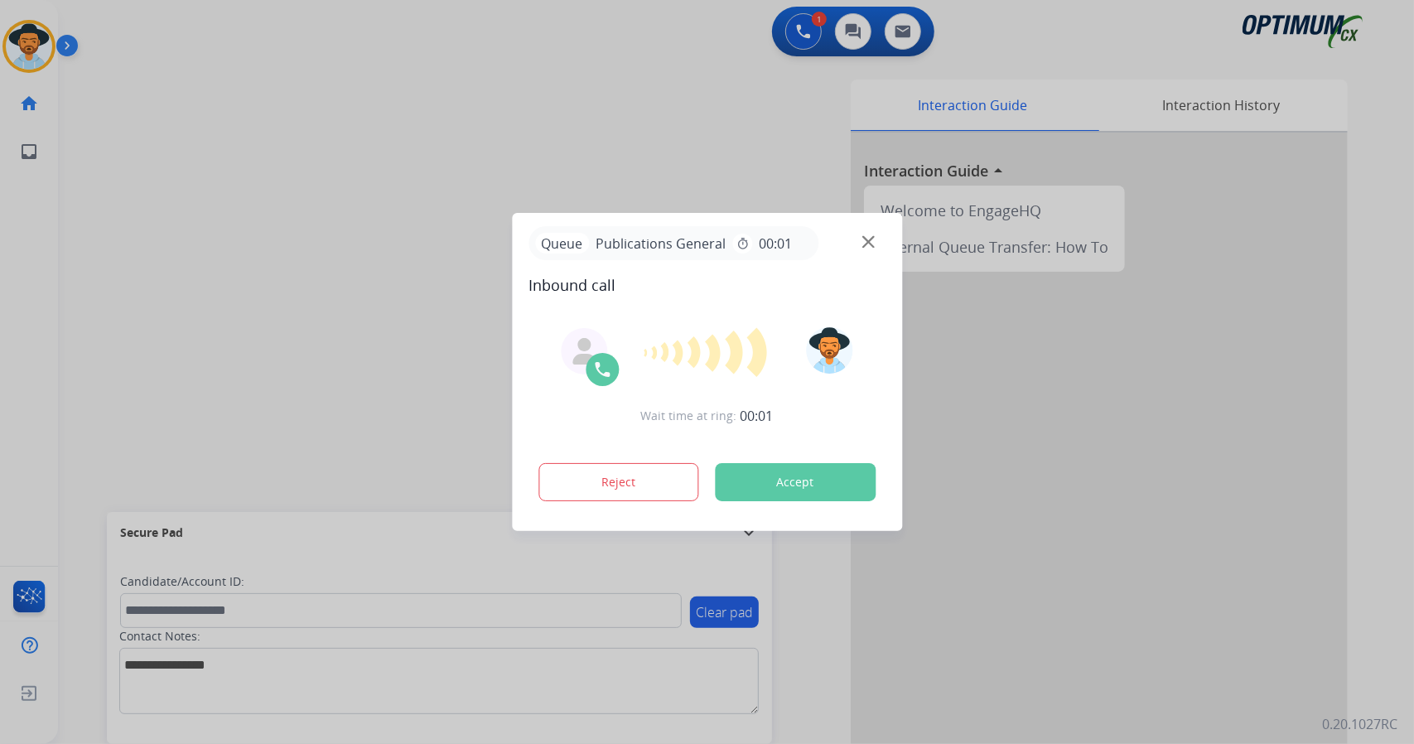
click at [677, 162] on div at bounding box center [707, 372] width 1414 height 744
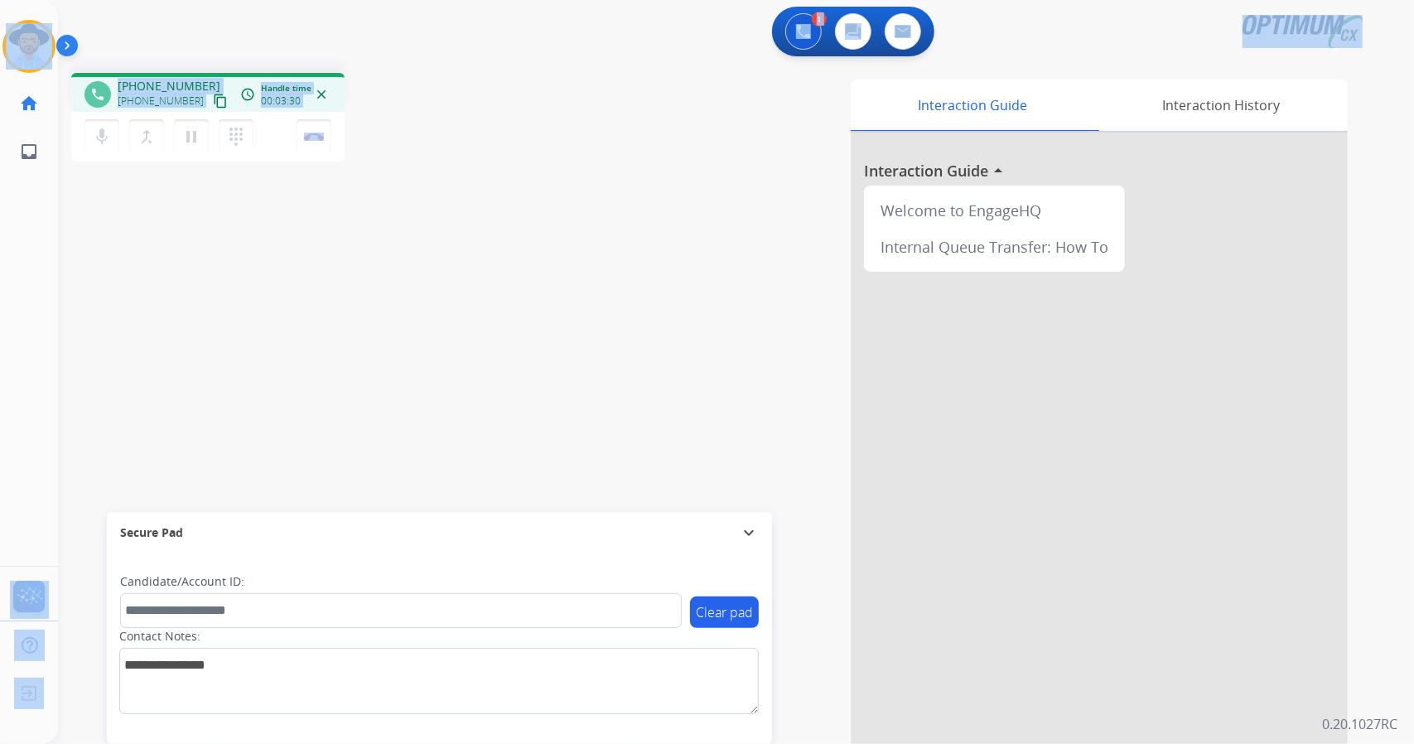
drag, startPoint x: 389, startPoint y: 133, endPoint x: 0, endPoint y: 46, distance: 399.1
click at [0, 46] on div "Outbound call Quit Outbound call Quit Schedule interaction + Add to my list Cus…" at bounding box center [707, 372] width 1414 height 744
click at [154, 49] on div "1 Voice Interactions 0 Chat Interactions 0 Email Interactions" at bounding box center [726, 33] width 1296 height 53
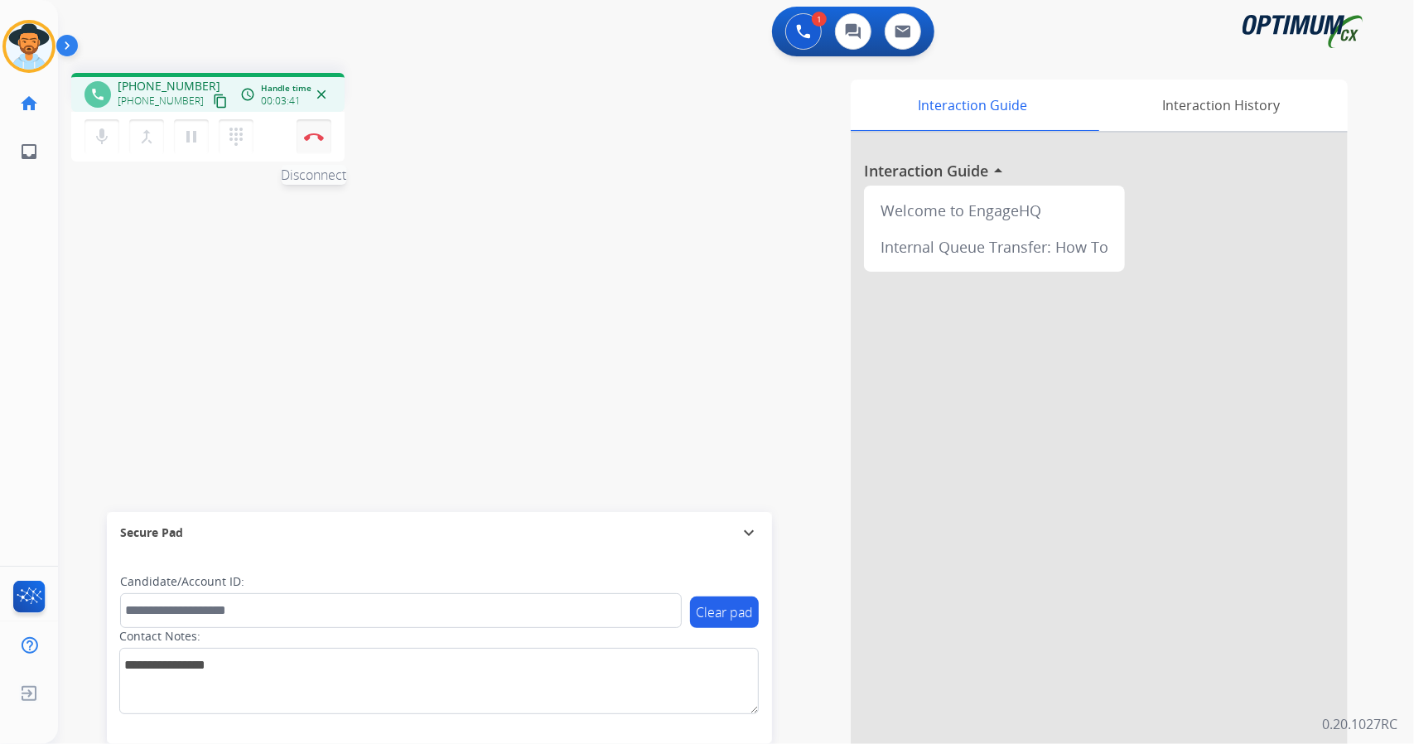
click at [326, 135] on button "Disconnect" at bounding box center [314, 136] width 35 height 35
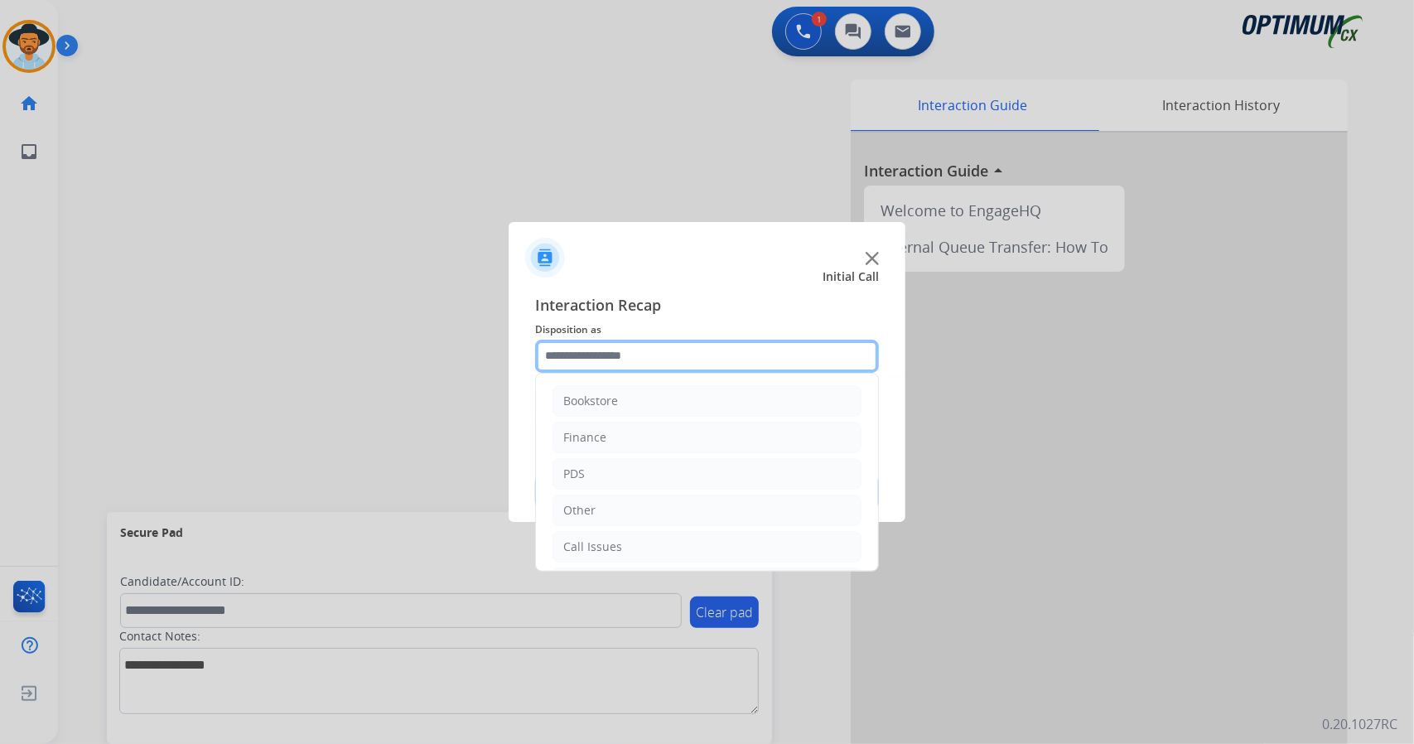
click at [598, 360] on input "text" at bounding box center [707, 356] width 344 height 33
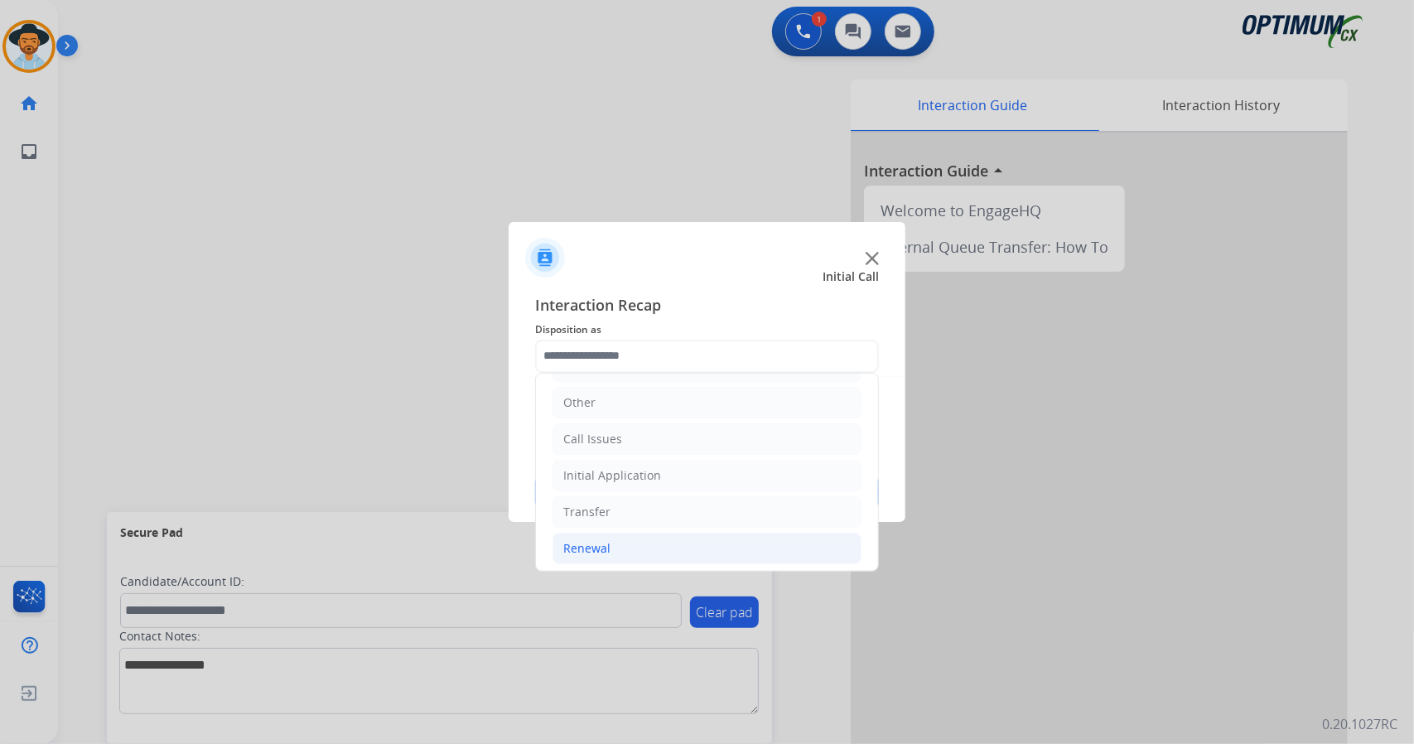
click at [644, 539] on li "Renewal" at bounding box center [706, 548] width 309 height 31
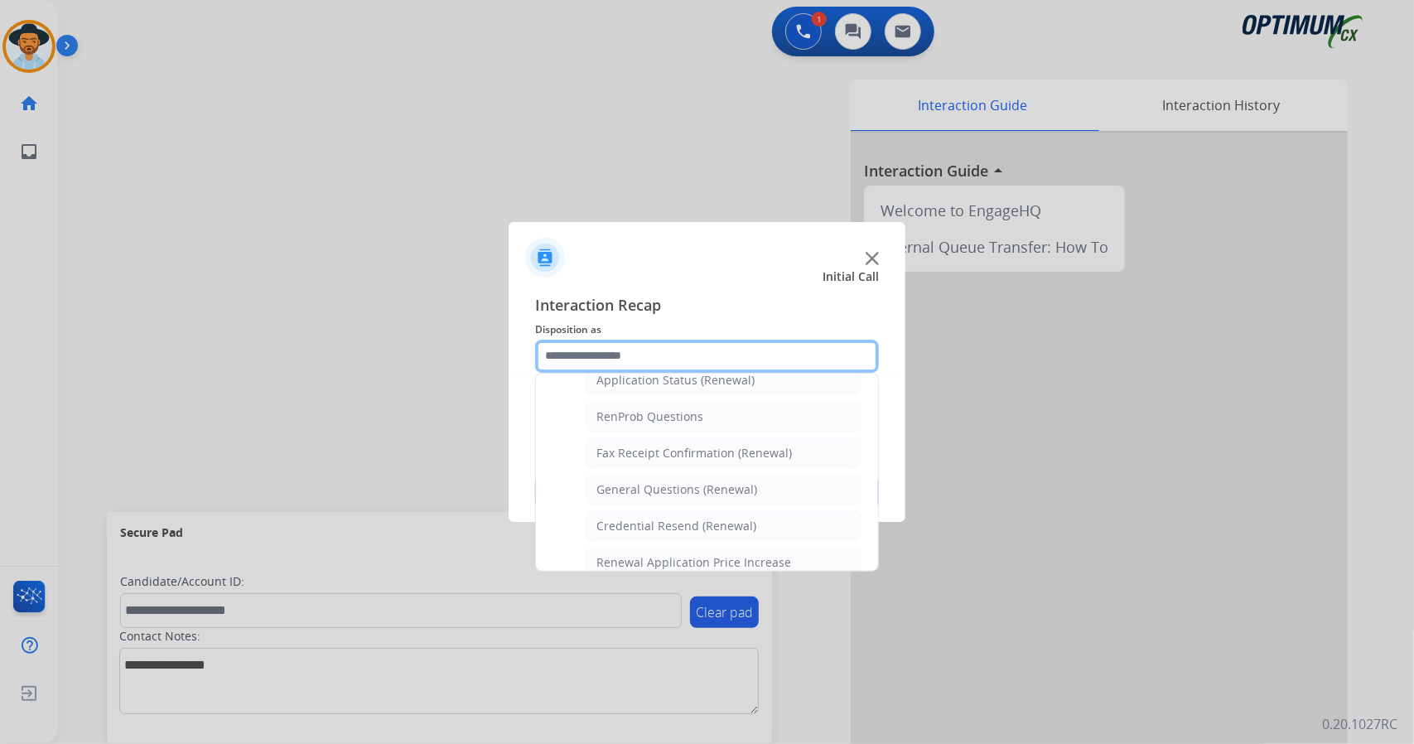
scroll to position [403, 0]
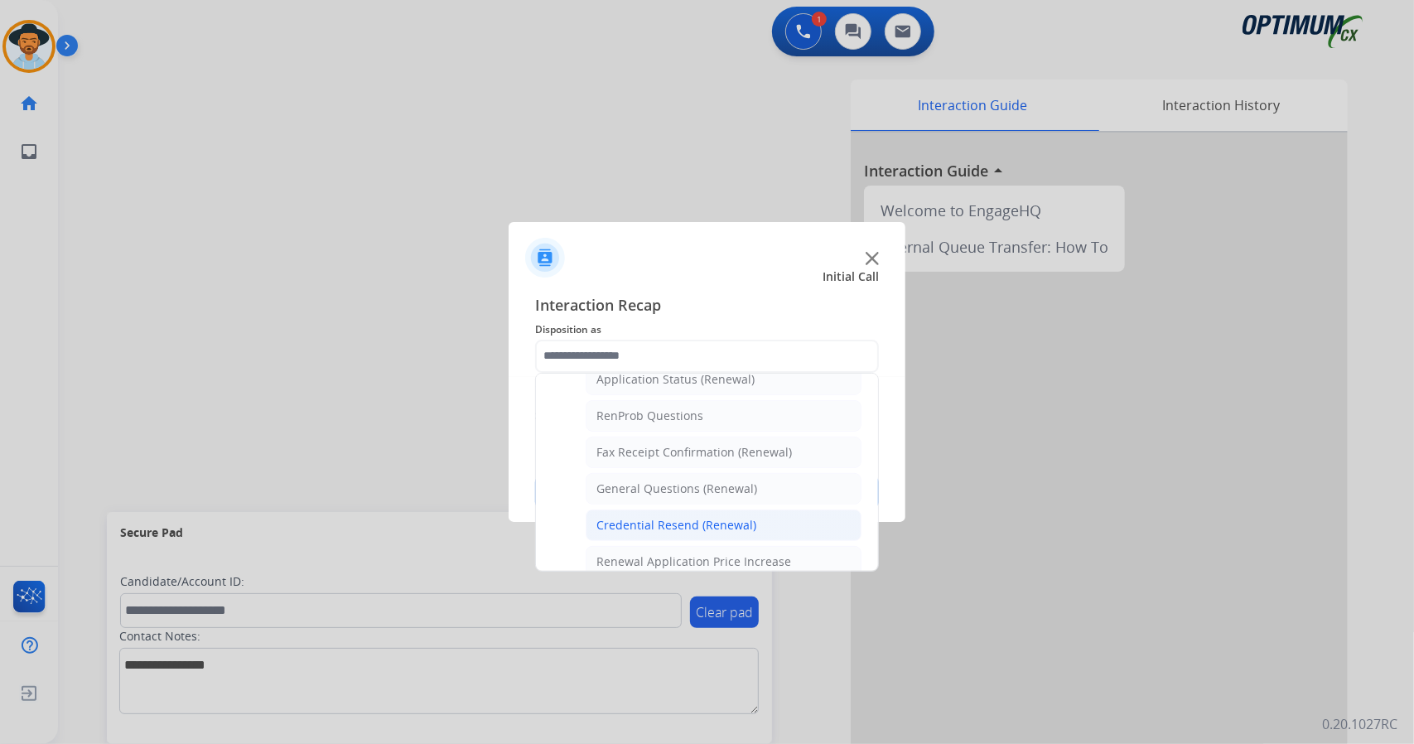
click at [671, 527] on li "Credential Resend (Renewal)" at bounding box center [724, 524] width 276 height 31
type input "**********"
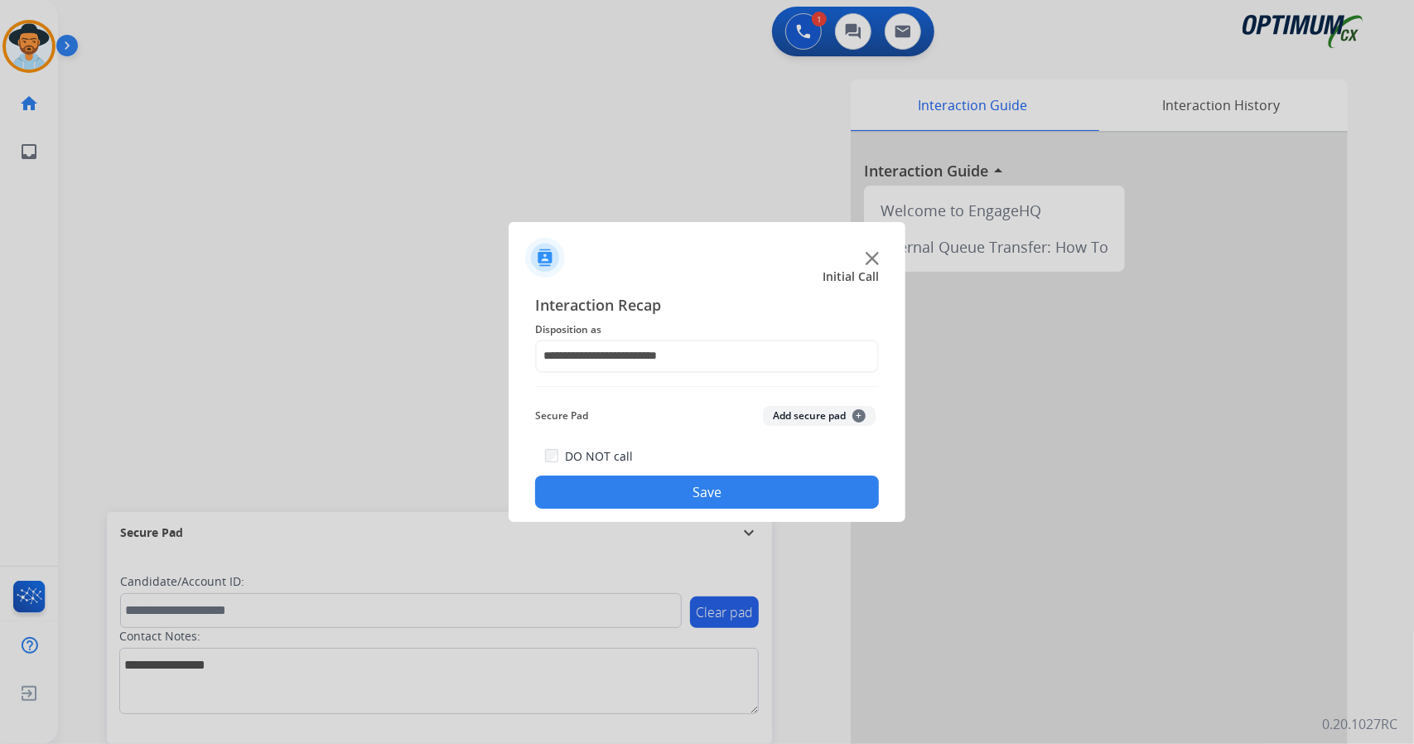
click at [661, 506] on button "Save" at bounding box center [707, 491] width 344 height 33
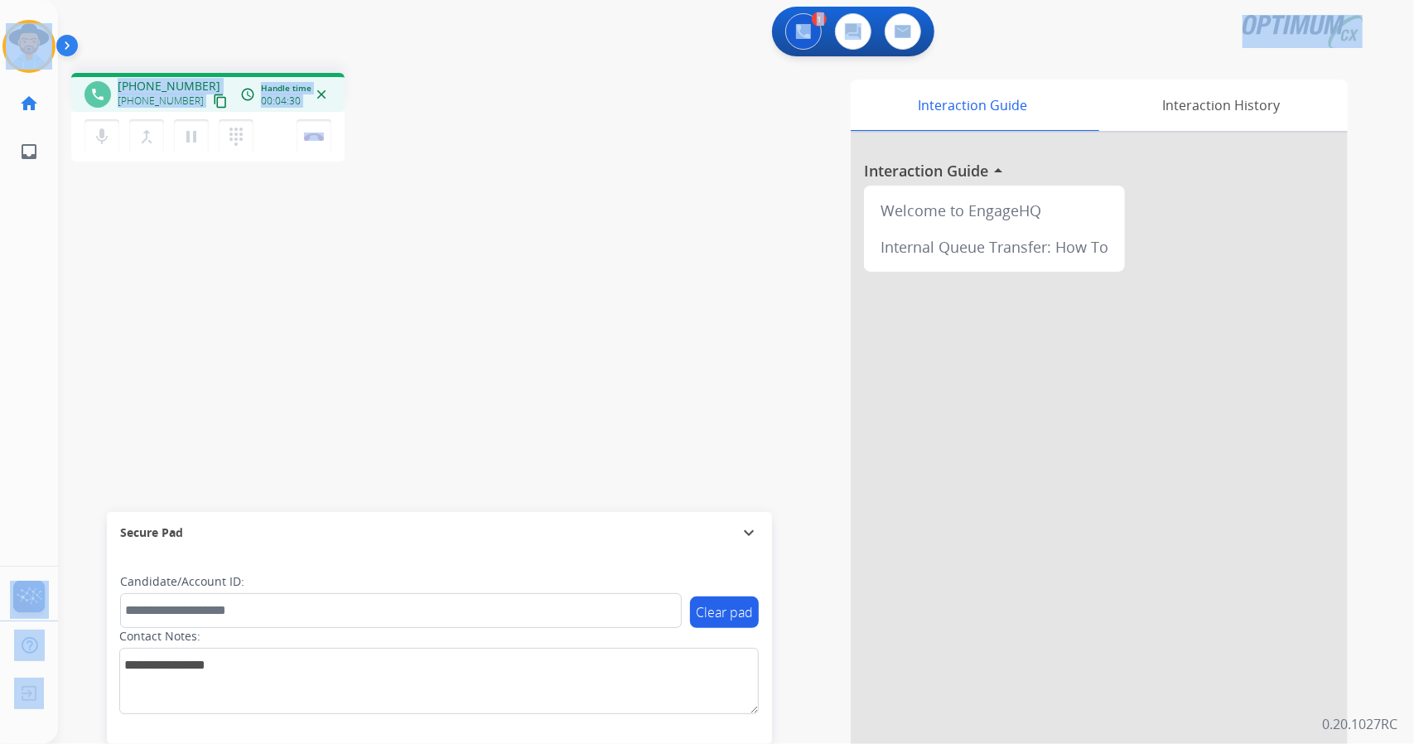
drag, startPoint x: 403, startPoint y: 135, endPoint x: 0, endPoint y: 4, distance: 424.1
click at [0, 4] on div "Outbound call Quit Outbound call Quit Schedule interaction + Add to my list Cus…" at bounding box center [707, 372] width 1414 height 744
click at [171, 34] on div "1 Voice Interactions 0 Chat Interactions 0 Email Interactions" at bounding box center [726, 33] width 1296 height 53
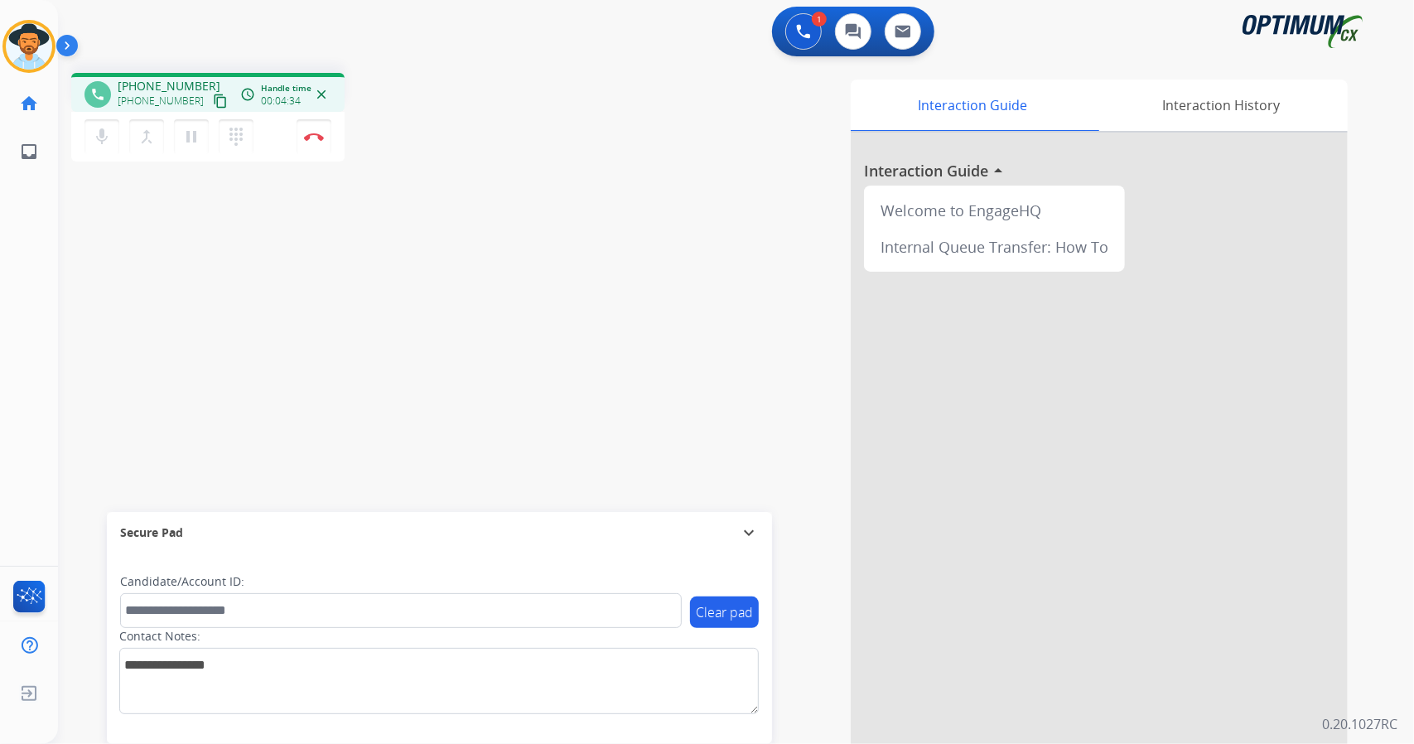
click at [3, 7] on div "[PERSON_NAME] Edit Avatar Agent: [PERSON_NAME] Profile: OCX Training home Home …" at bounding box center [29, 88] width 58 height 176
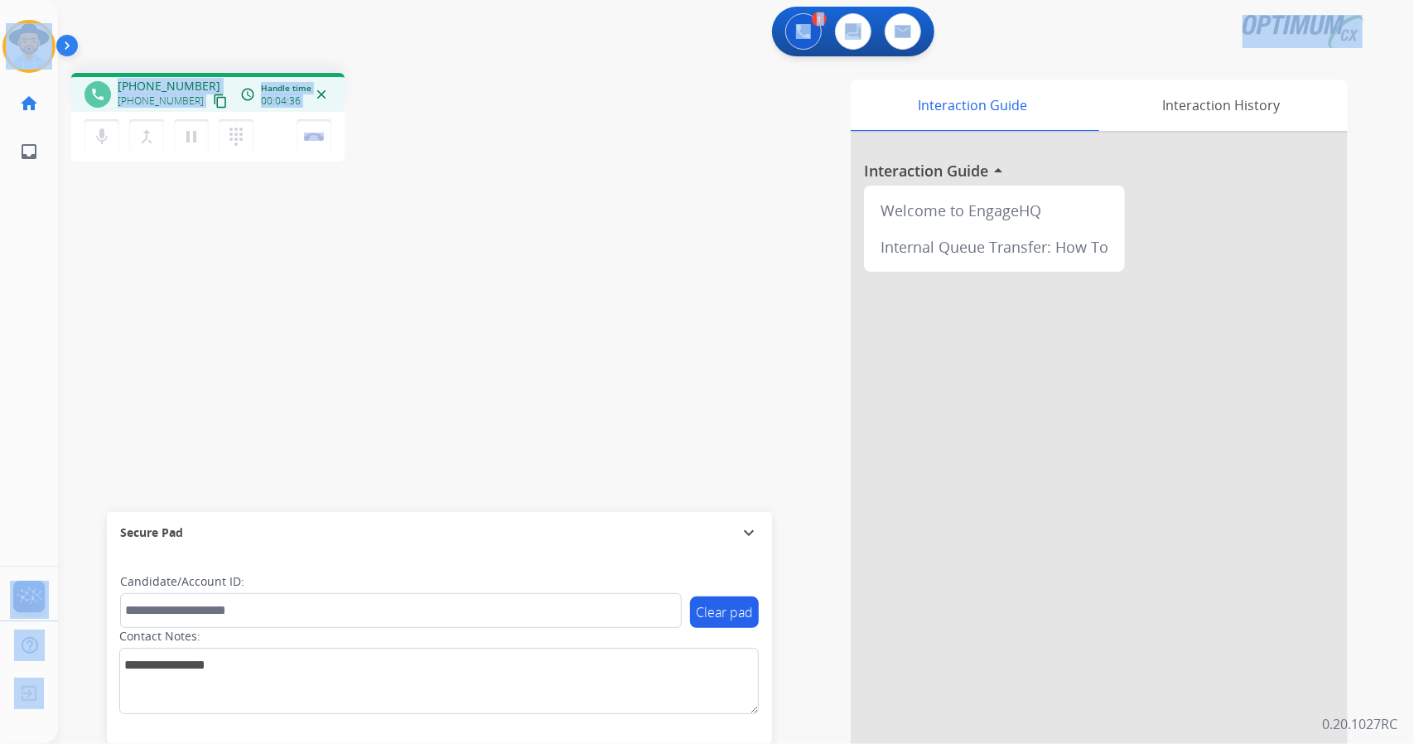
drag, startPoint x: 3, startPoint y: 7, endPoint x: 390, endPoint y: 173, distance: 420.8
click at [390, 173] on div "Outbound call Quit Outbound call Quit Schedule interaction + Add to my list Cus…" at bounding box center [707, 372] width 1414 height 744
click at [517, 43] on div "1 Voice Interactions 0 Chat Interactions 0 Email Interactions" at bounding box center [726, 33] width 1296 height 53
drag, startPoint x: 2, startPoint y: 2, endPoint x: 384, endPoint y: 215, distance: 437.6
click at [384, 215] on div "Outbound call Quit Outbound call Quit Schedule interaction + Add to my list Cus…" at bounding box center [707, 372] width 1414 height 744
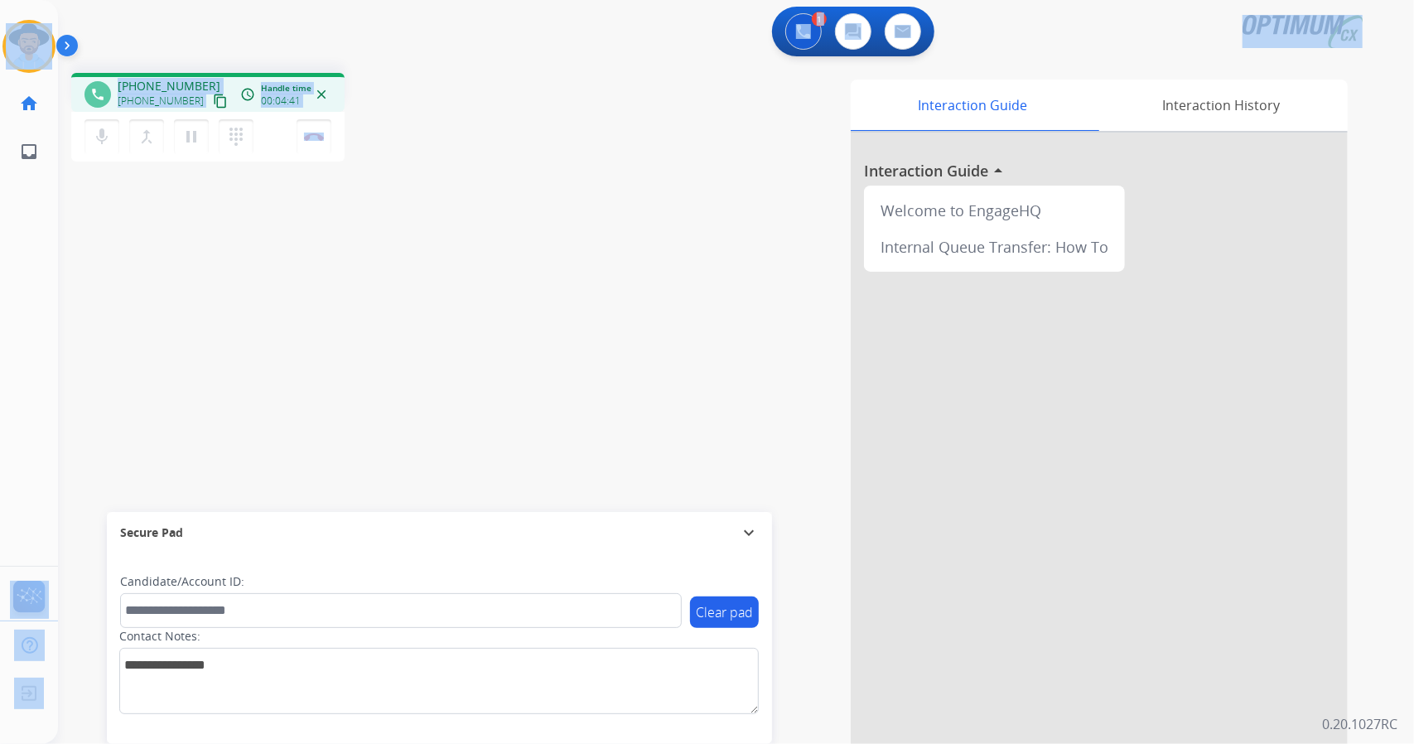
click at [443, 94] on div "phone [PHONE_NUMBER] [PHONE_NUMBER] content_copy access_time Call metrics Queue…" at bounding box center [296, 120] width 450 height 94
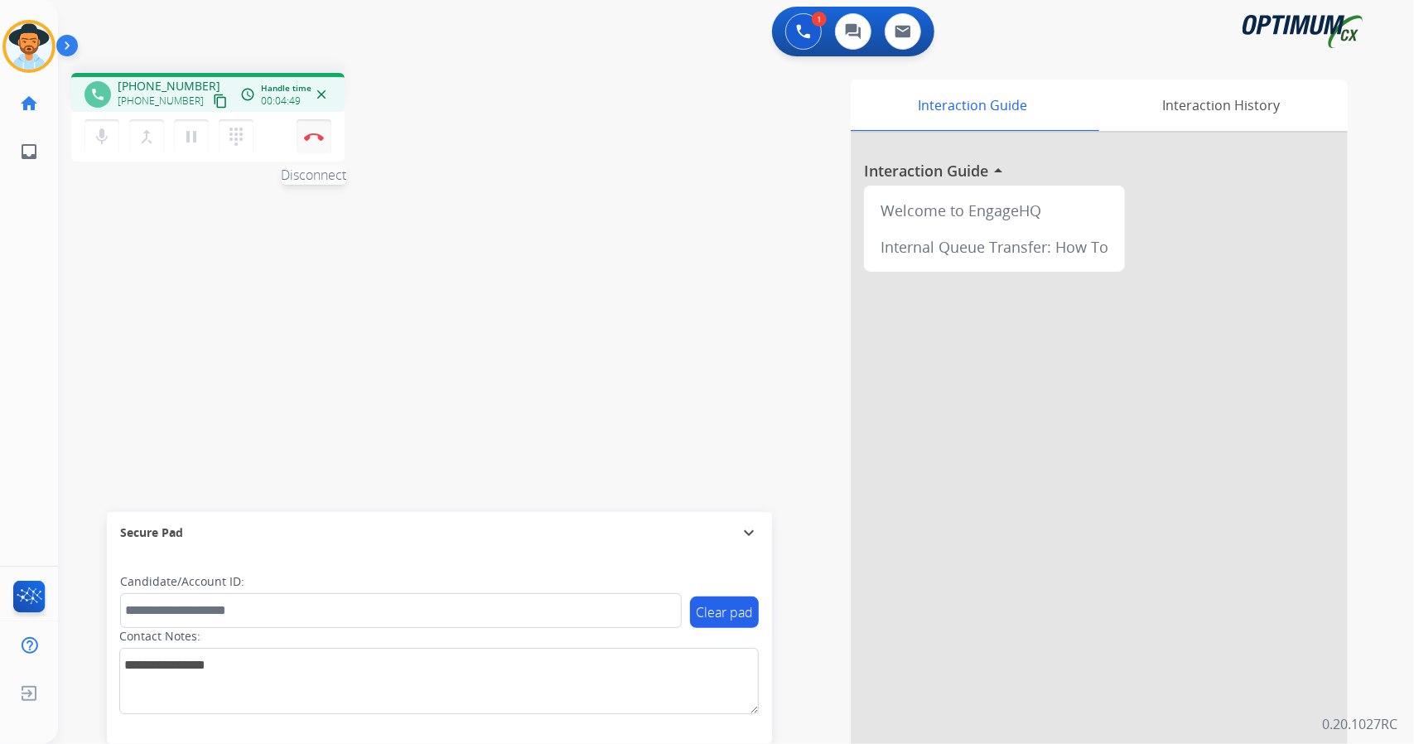
click at [326, 140] on button "Disconnect" at bounding box center [314, 136] width 35 height 35
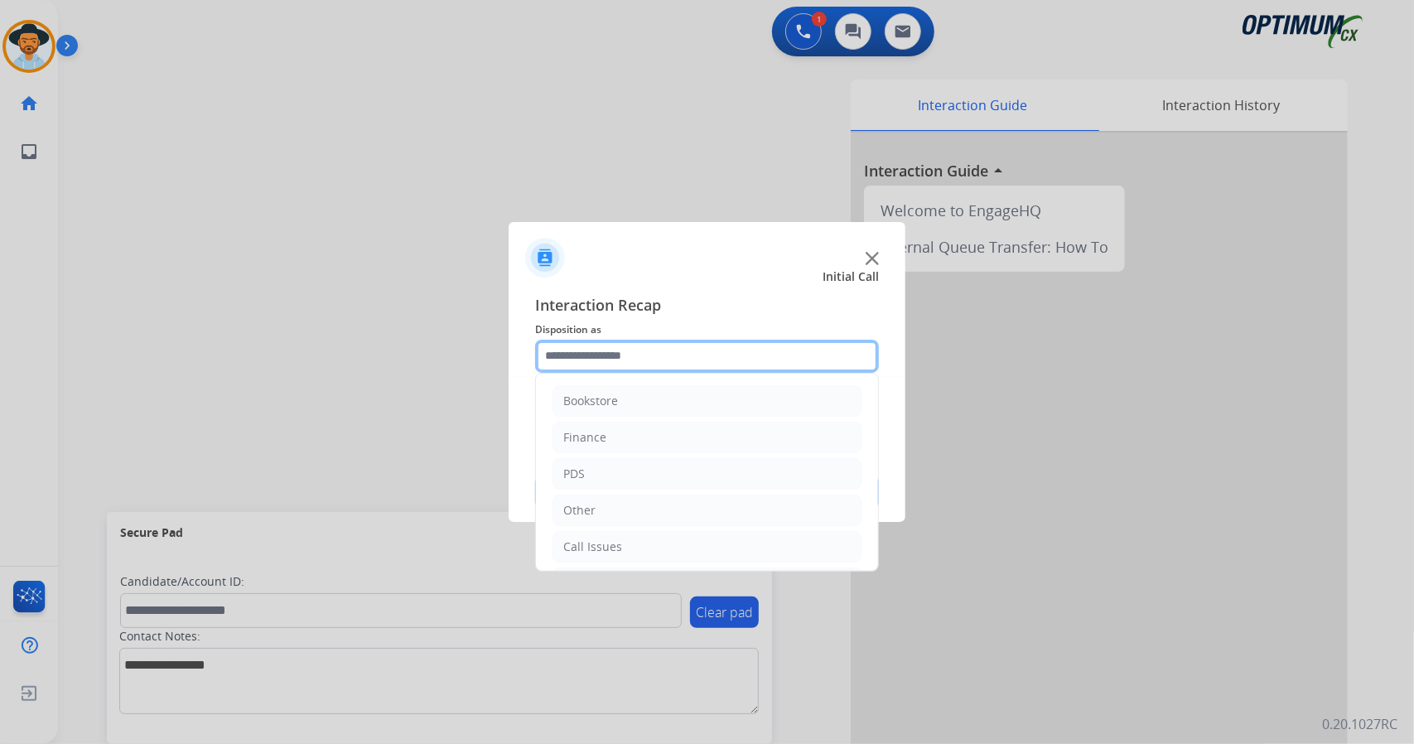
click at [668, 370] on input "text" at bounding box center [707, 356] width 344 height 33
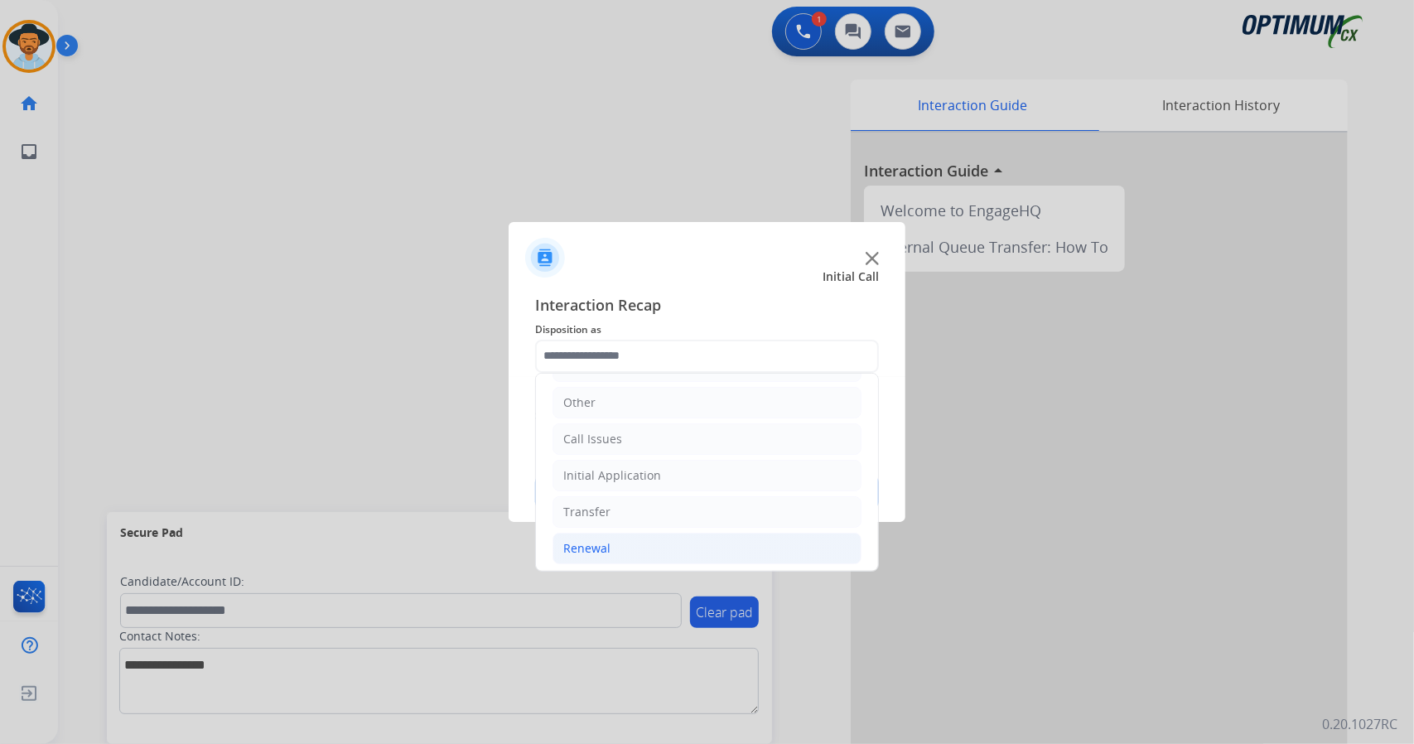
click at [678, 548] on li "Renewal" at bounding box center [706, 548] width 309 height 31
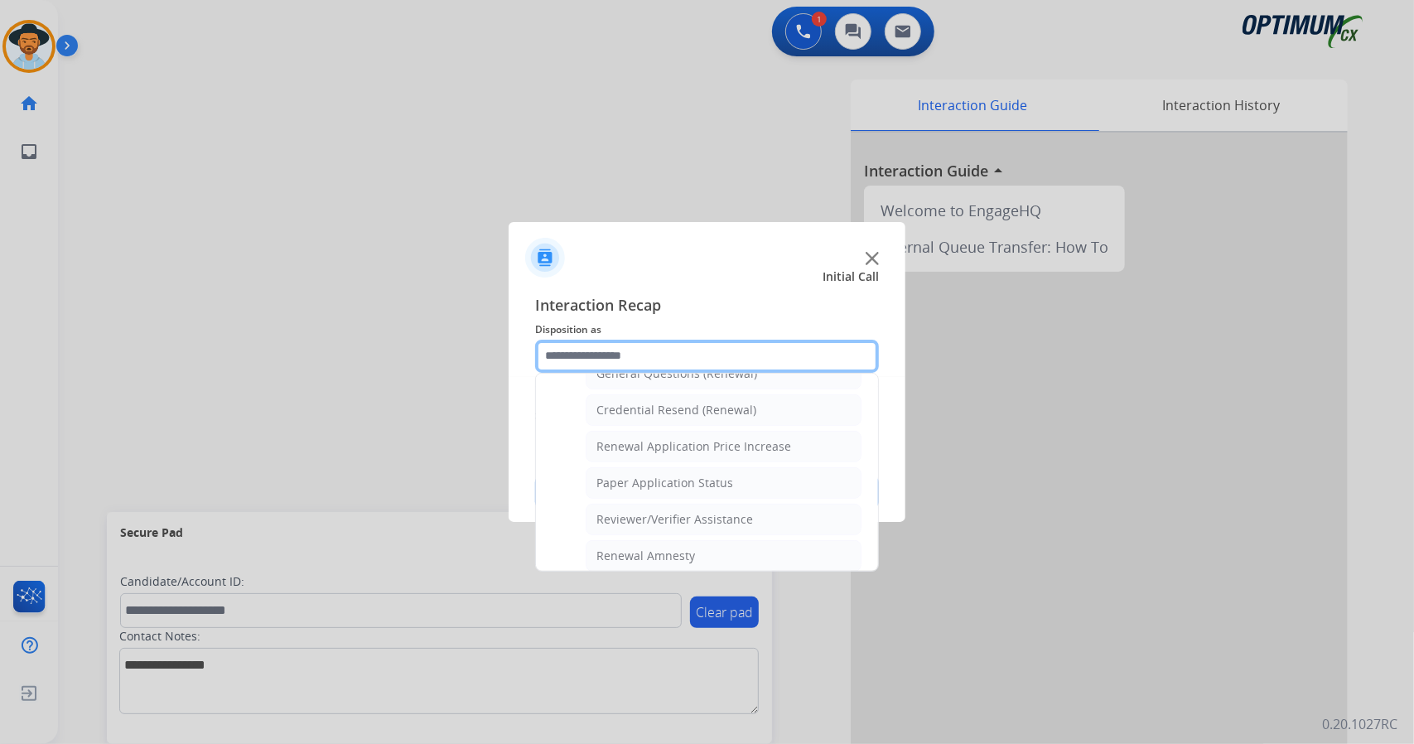
scroll to position [626, 0]
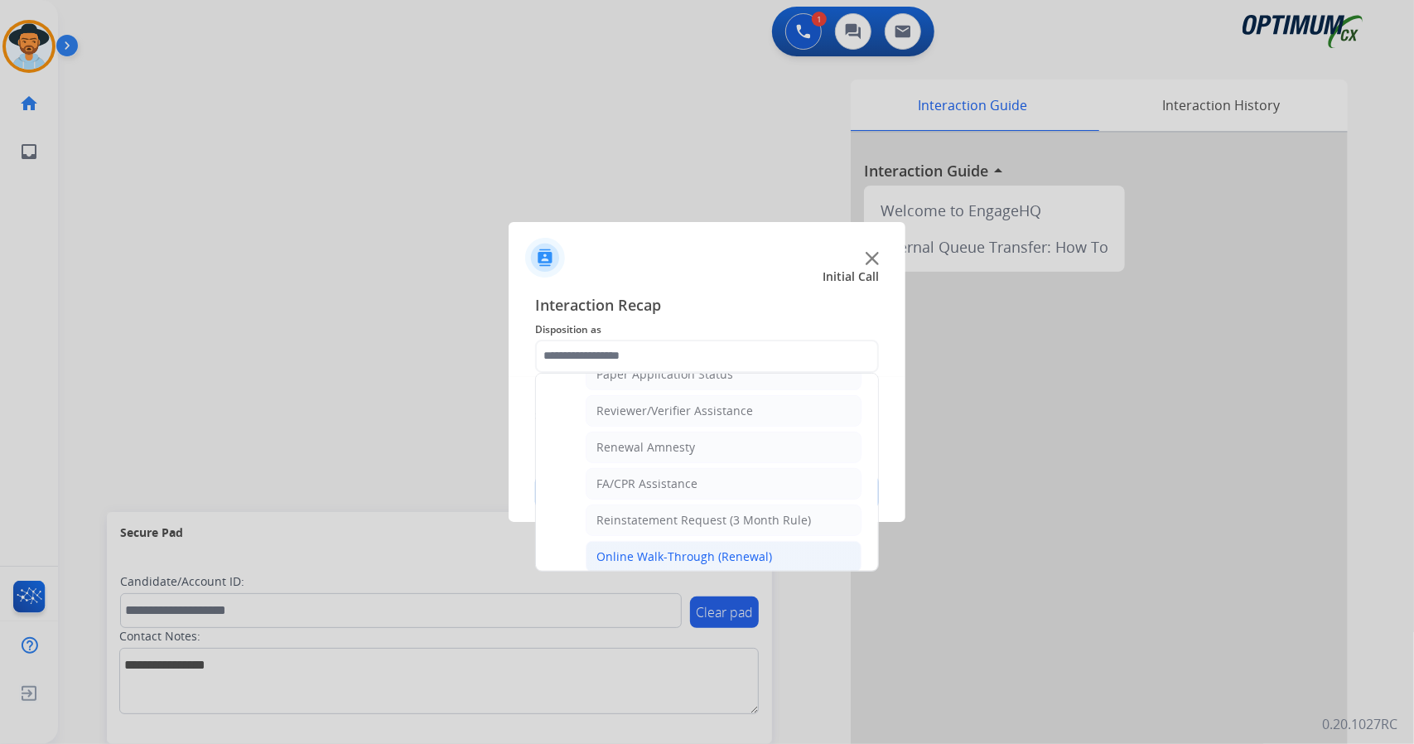
click at [717, 548] on div "Online Walk-Through (Renewal)" at bounding box center [684, 556] width 176 height 17
type input "**********"
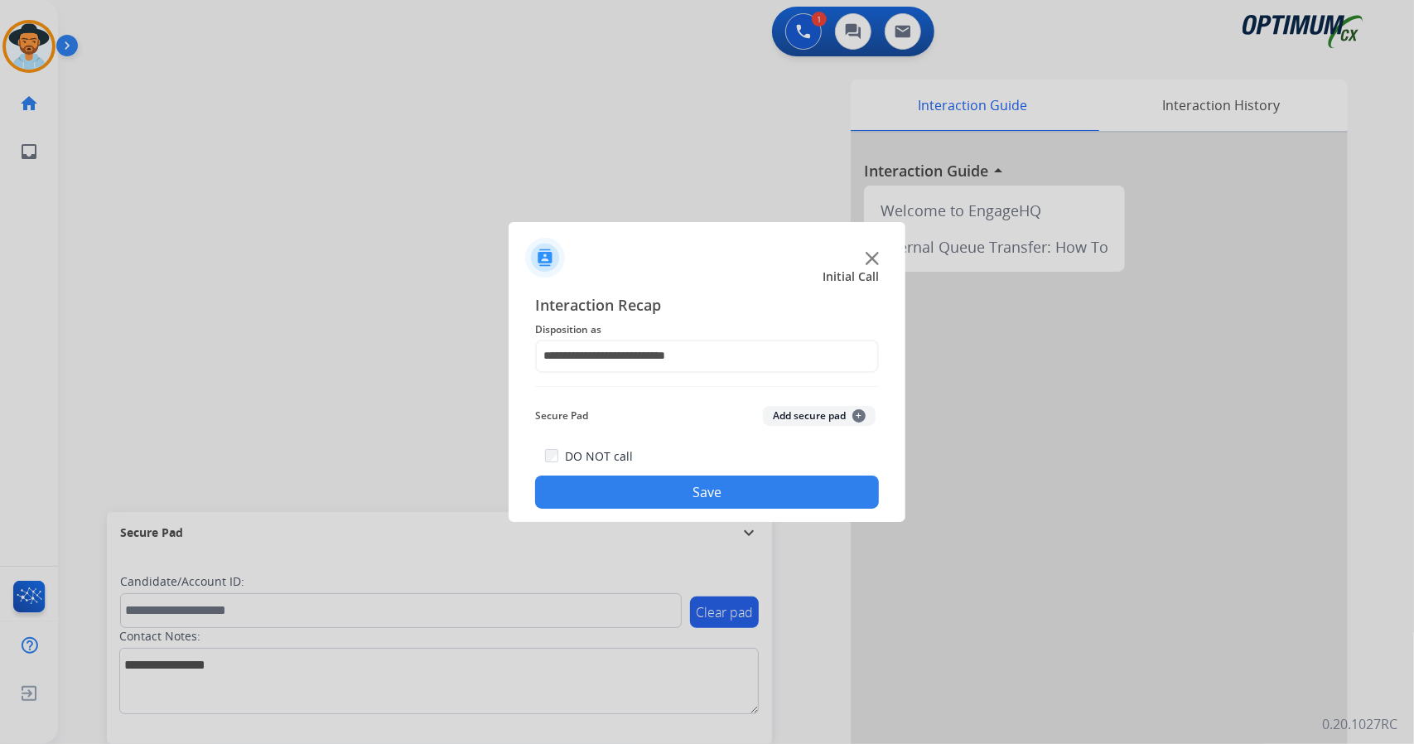
click at [743, 506] on button "Save" at bounding box center [707, 491] width 344 height 33
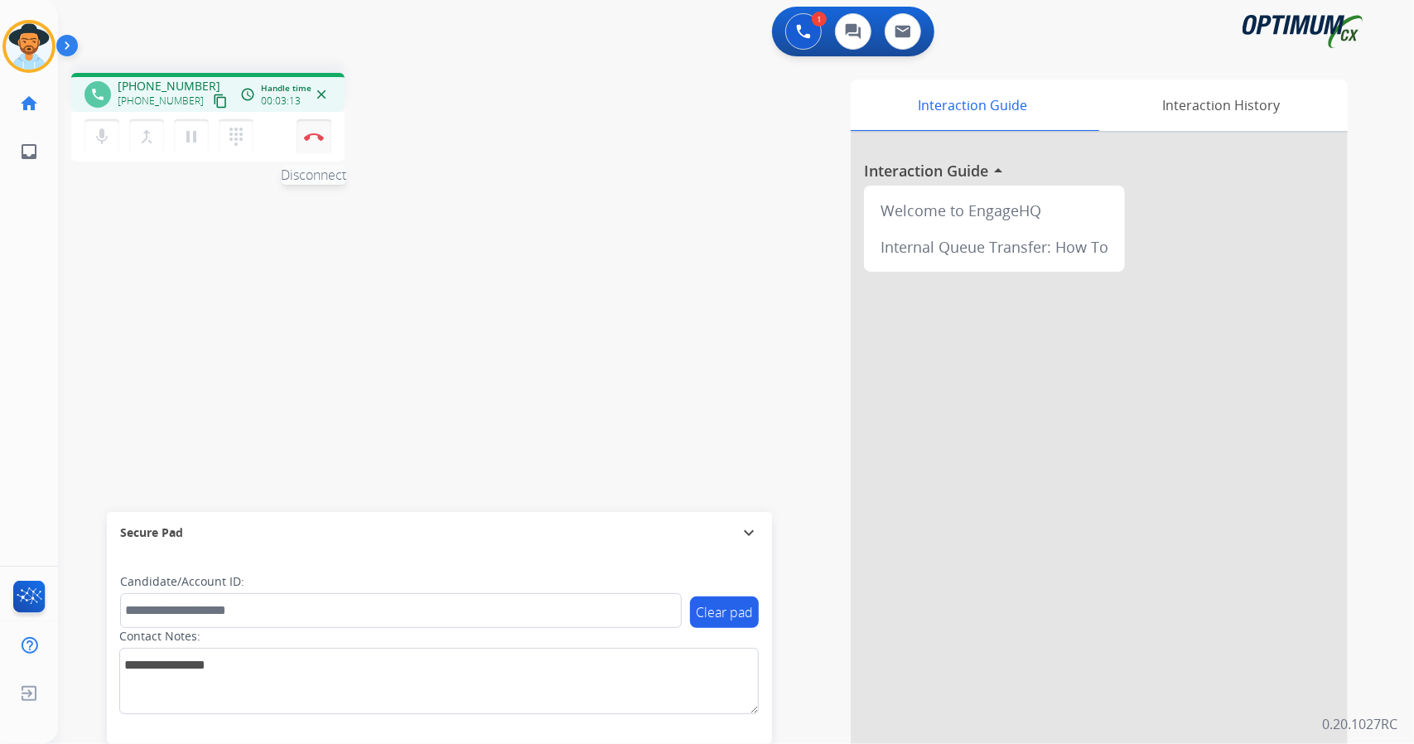
click at [318, 152] on button "Disconnect" at bounding box center [314, 136] width 35 height 35
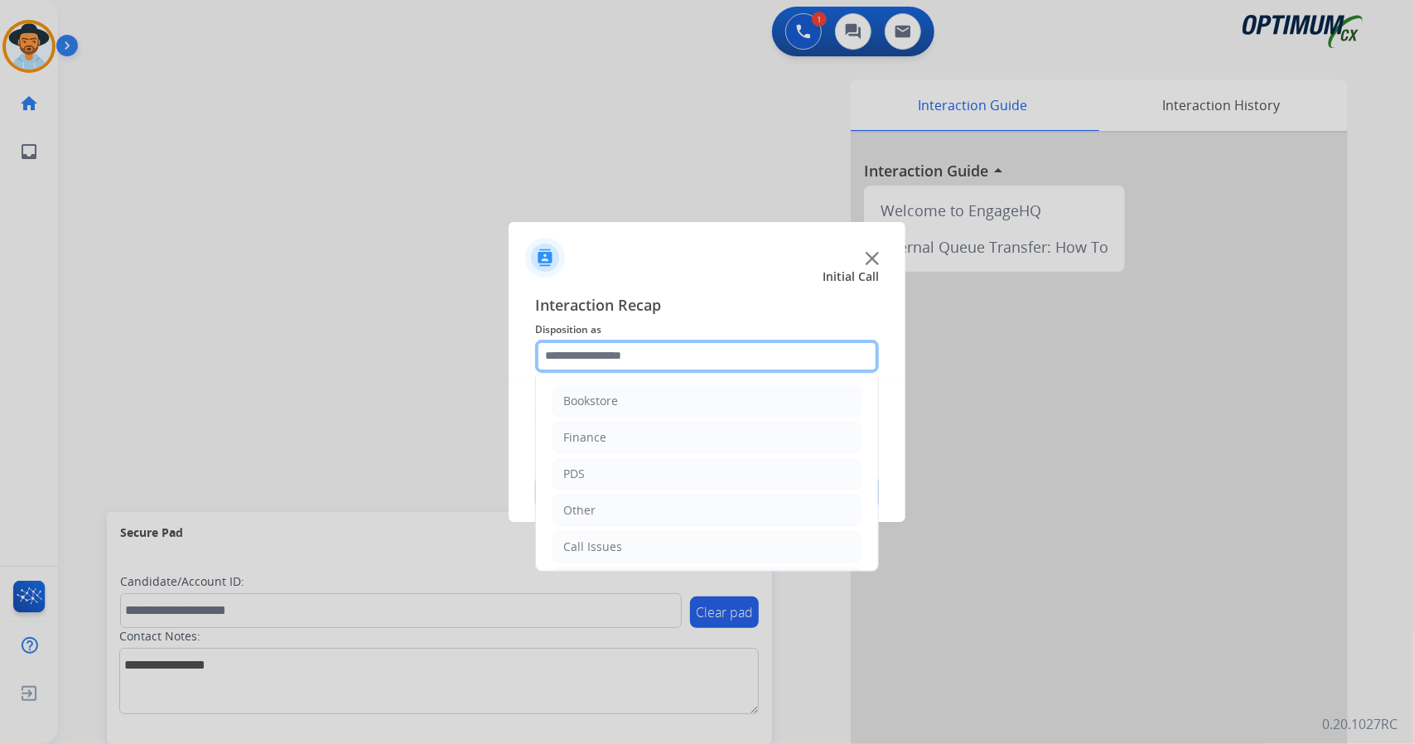
click at [632, 350] on input "text" at bounding box center [707, 356] width 344 height 33
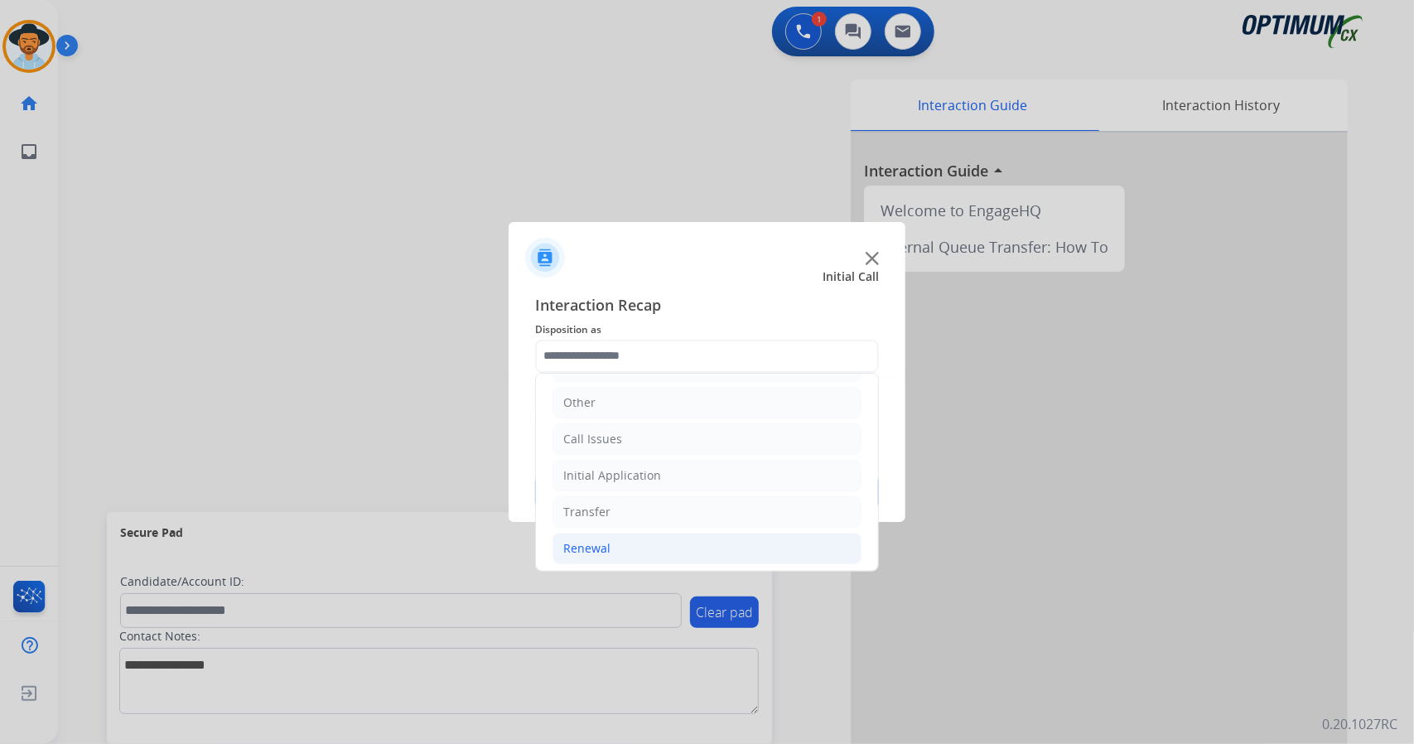
click at [676, 537] on li "Renewal" at bounding box center [706, 548] width 309 height 31
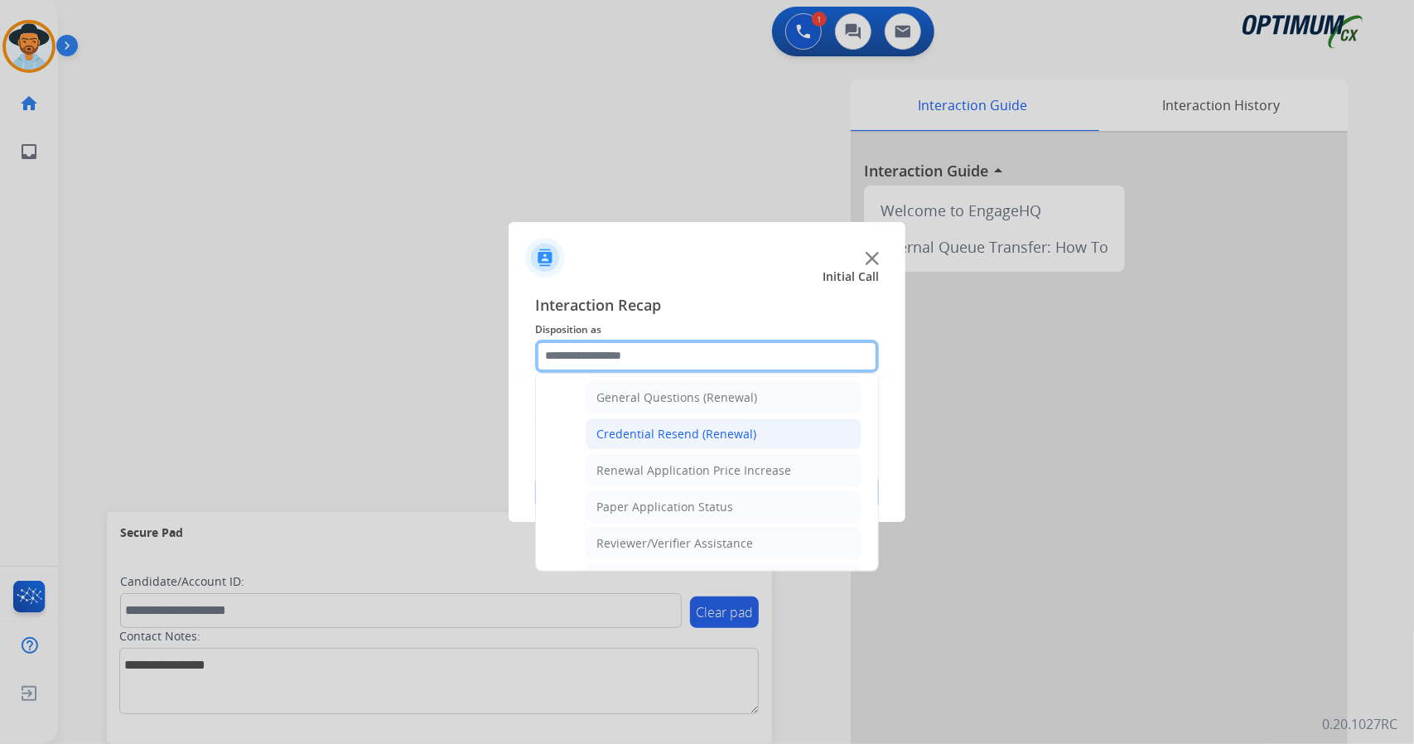
scroll to position [495, 0]
click at [711, 425] on div "Credential Resend (Renewal)" at bounding box center [676, 433] width 160 height 17
type input "**********"
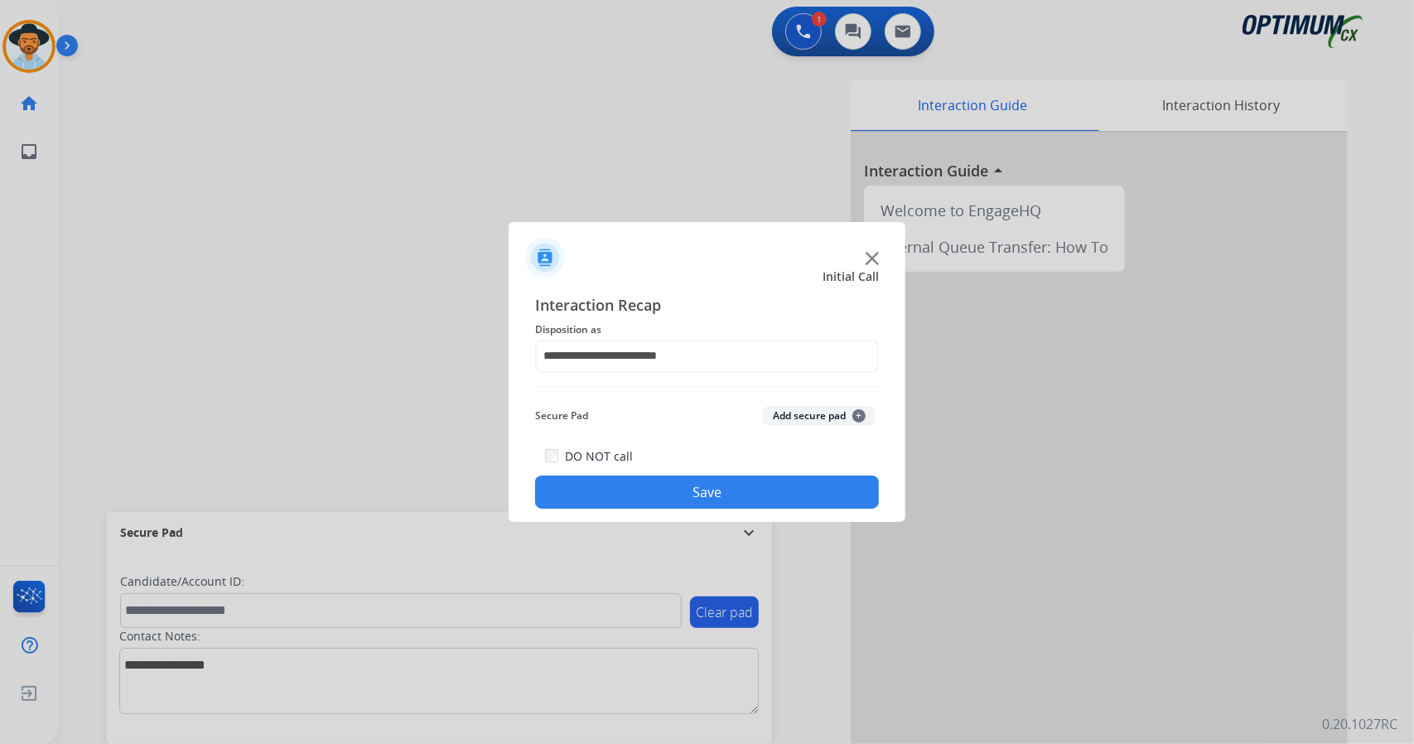
click at [707, 502] on button "Save" at bounding box center [707, 491] width 344 height 33
click at [661, 350] on input "text" at bounding box center [707, 356] width 344 height 33
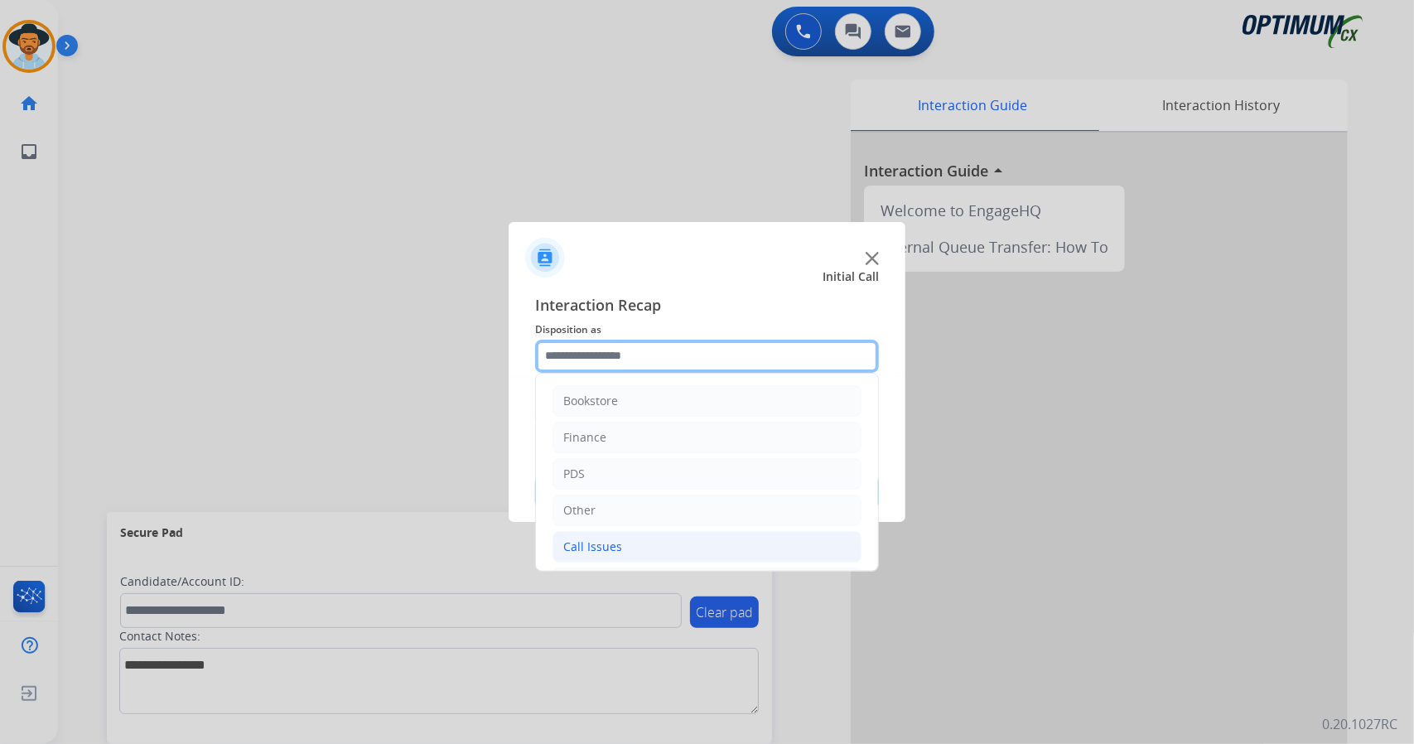
scroll to position [108, 0]
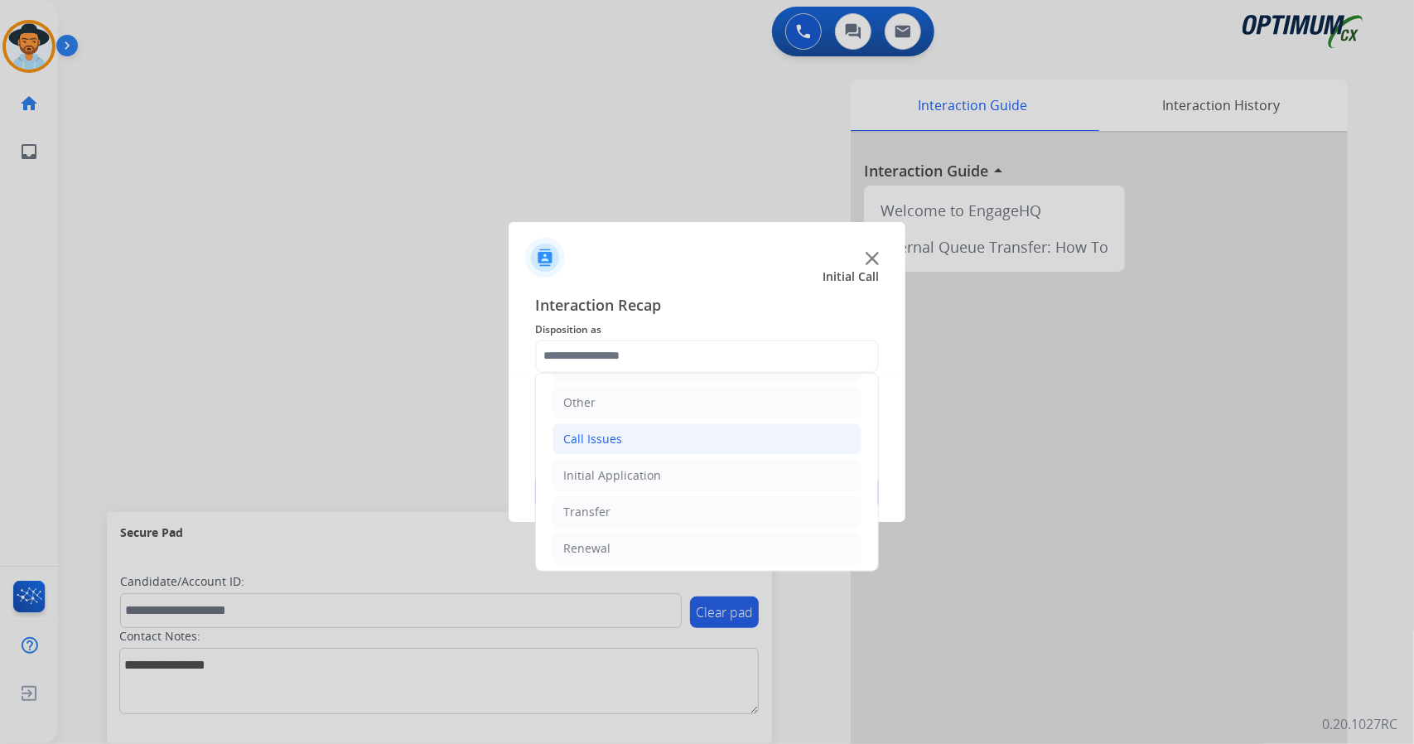
click at [648, 438] on li "Call Issues" at bounding box center [706, 438] width 309 height 31
click at [669, 521] on li "Wrong Number/Wrong Department" at bounding box center [724, 511] width 276 height 31
type input "**********"
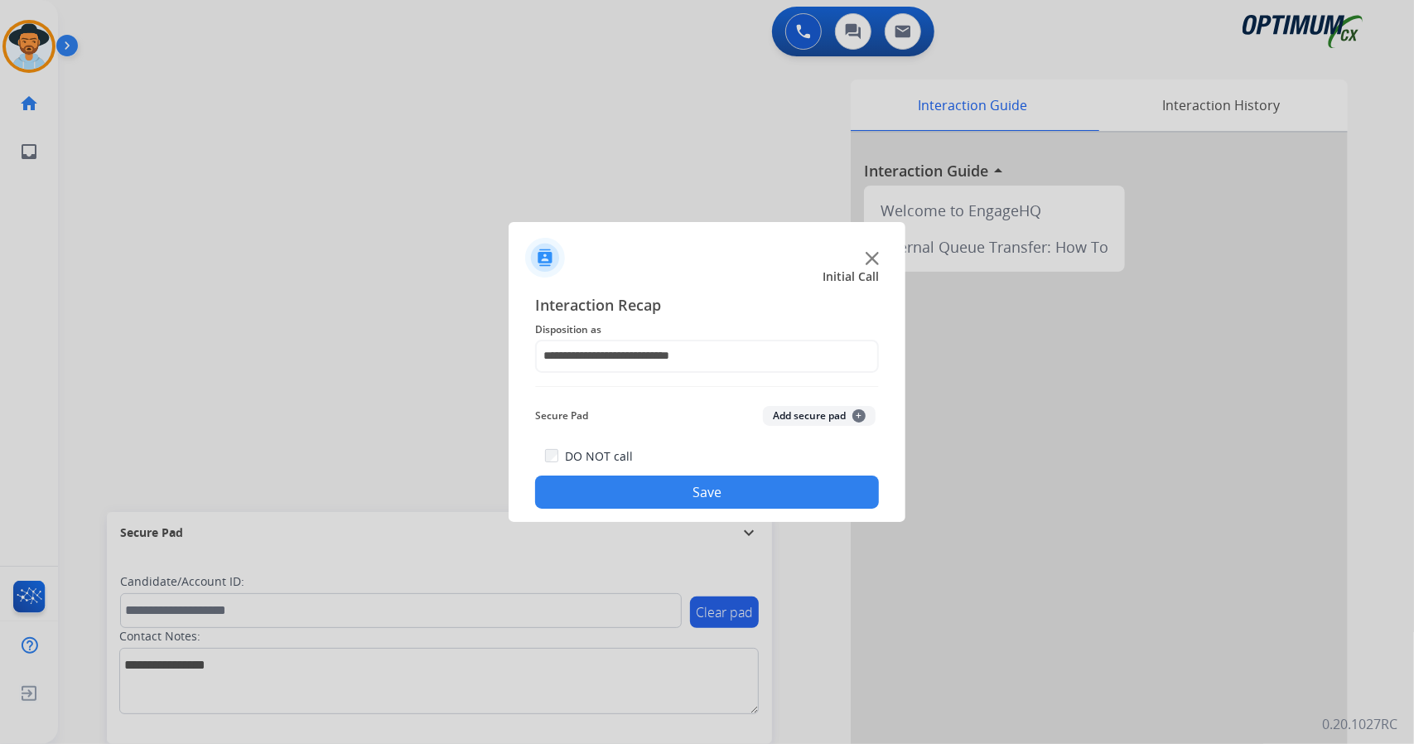
click at [658, 482] on button "Save" at bounding box center [707, 491] width 344 height 33
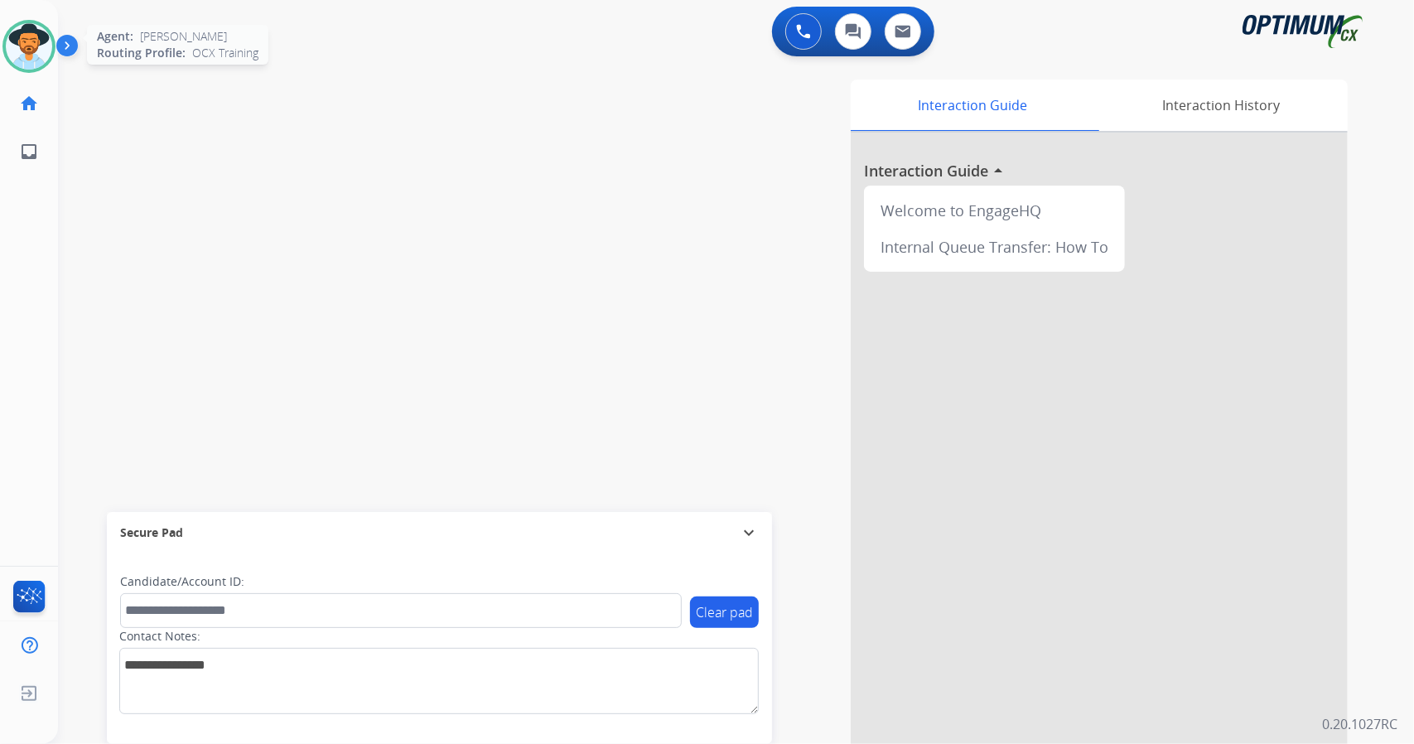
click at [36, 52] on img at bounding box center [29, 46] width 46 height 46
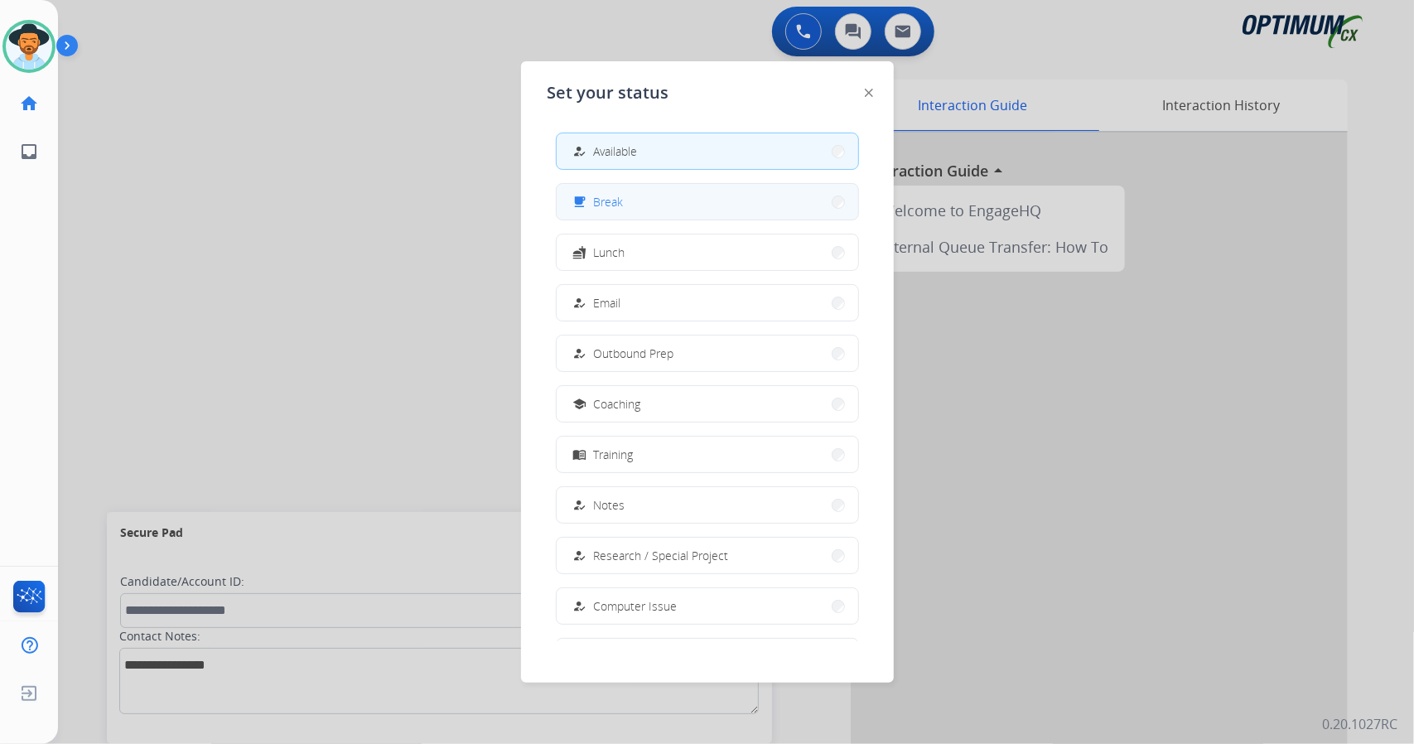
click at [726, 205] on button "free_breakfast Break" at bounding box center [708, 202] width 302 height 36
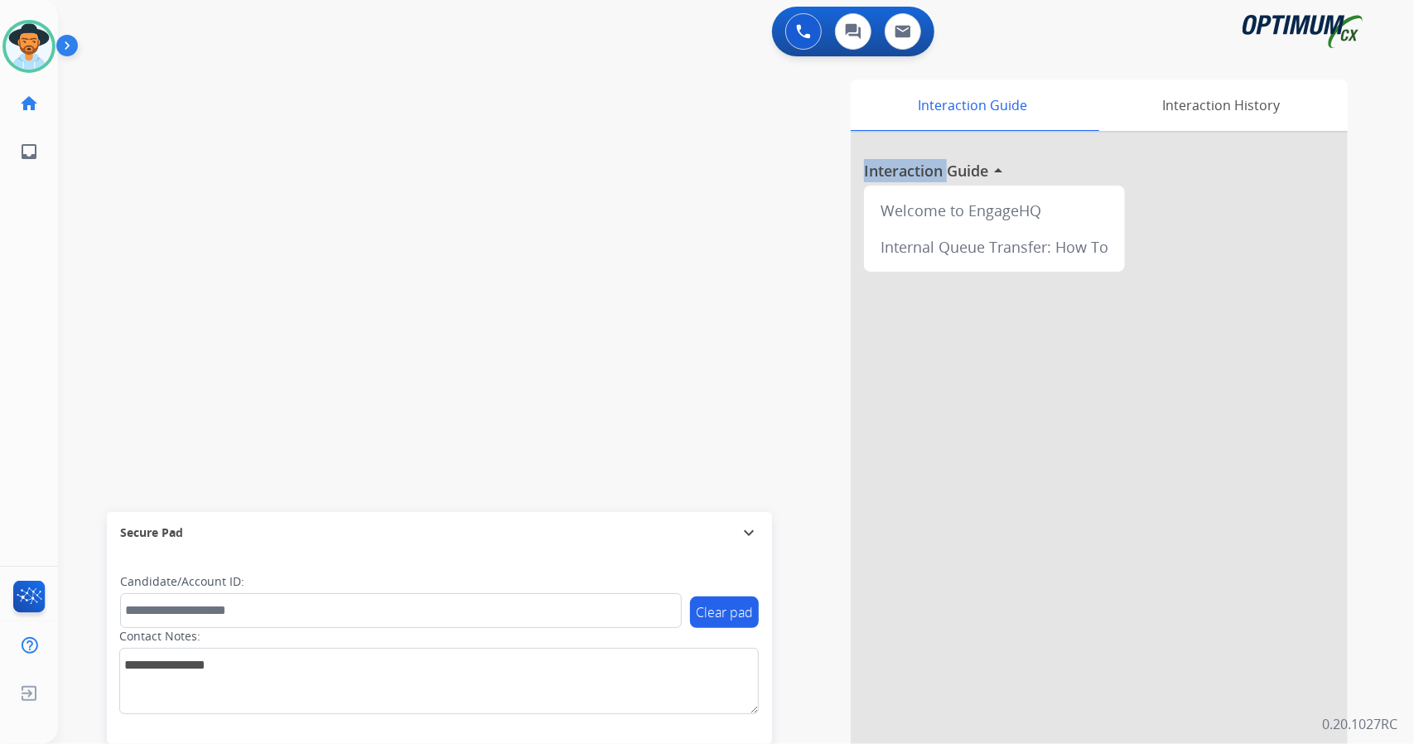
click at [726, 205] on div "Interaction Guide Interaction History Interaction Guide arrow_drop_up Welcome t…" at bounding box center [938, 415] width 820 height 671
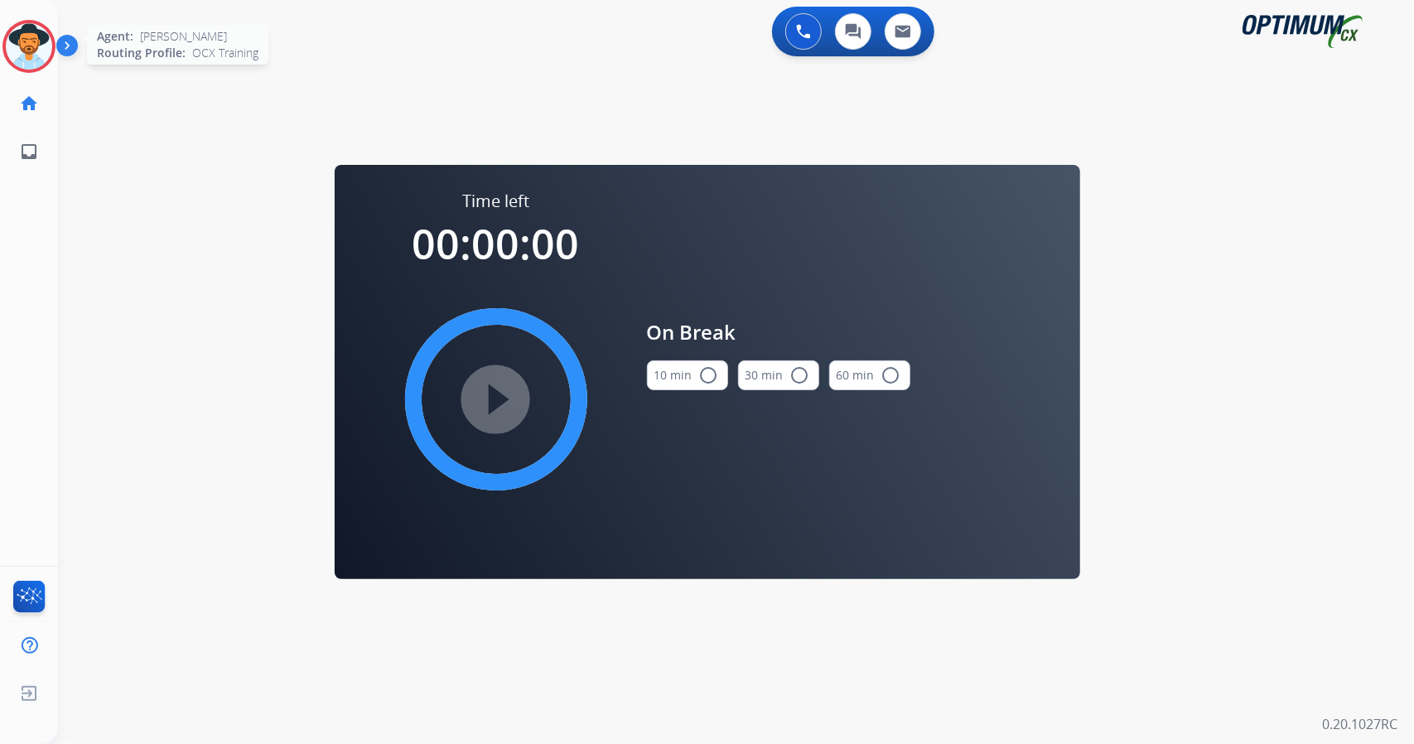
click at [11, 37] on img at bounding box center [29, 46] width 46 height 46
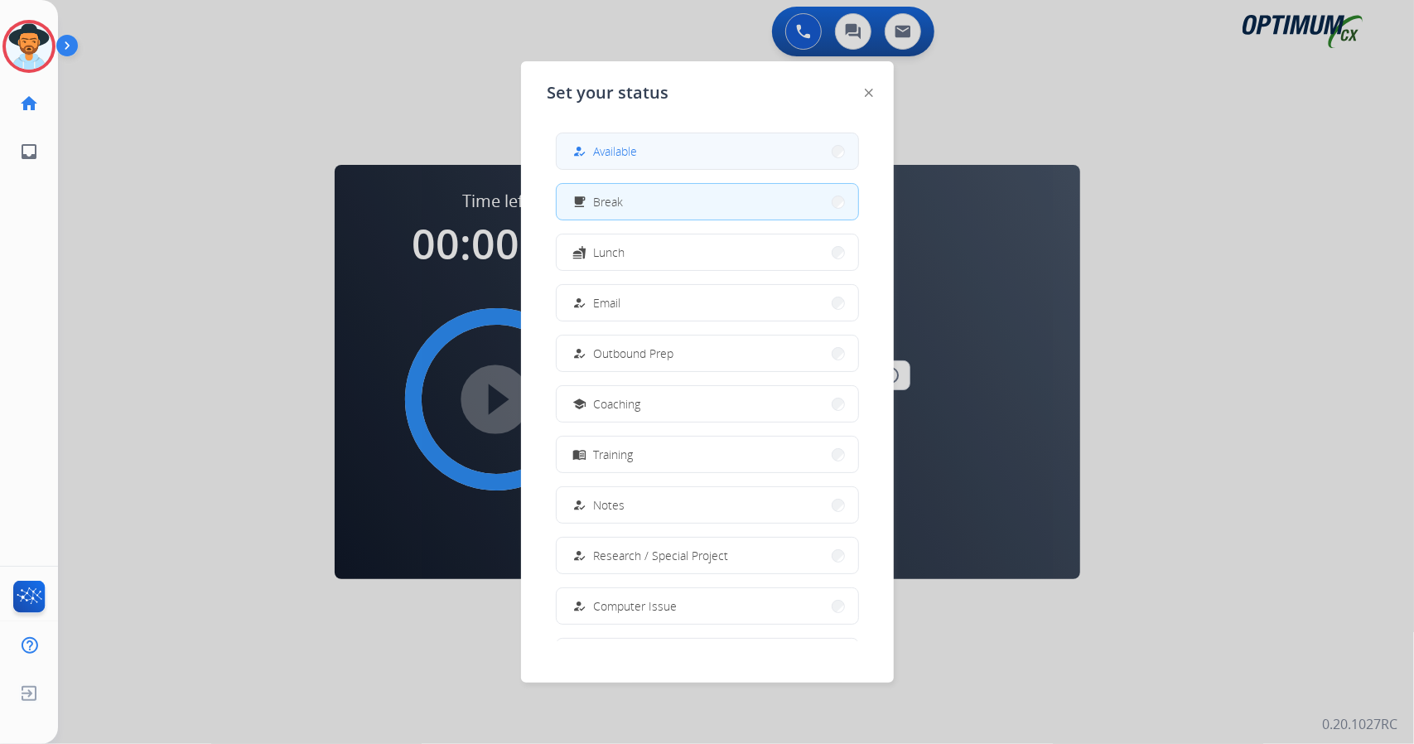
click at [654, 162] on button "how_to_reg Available" at bounding box center [708, 151] width 302 height 36
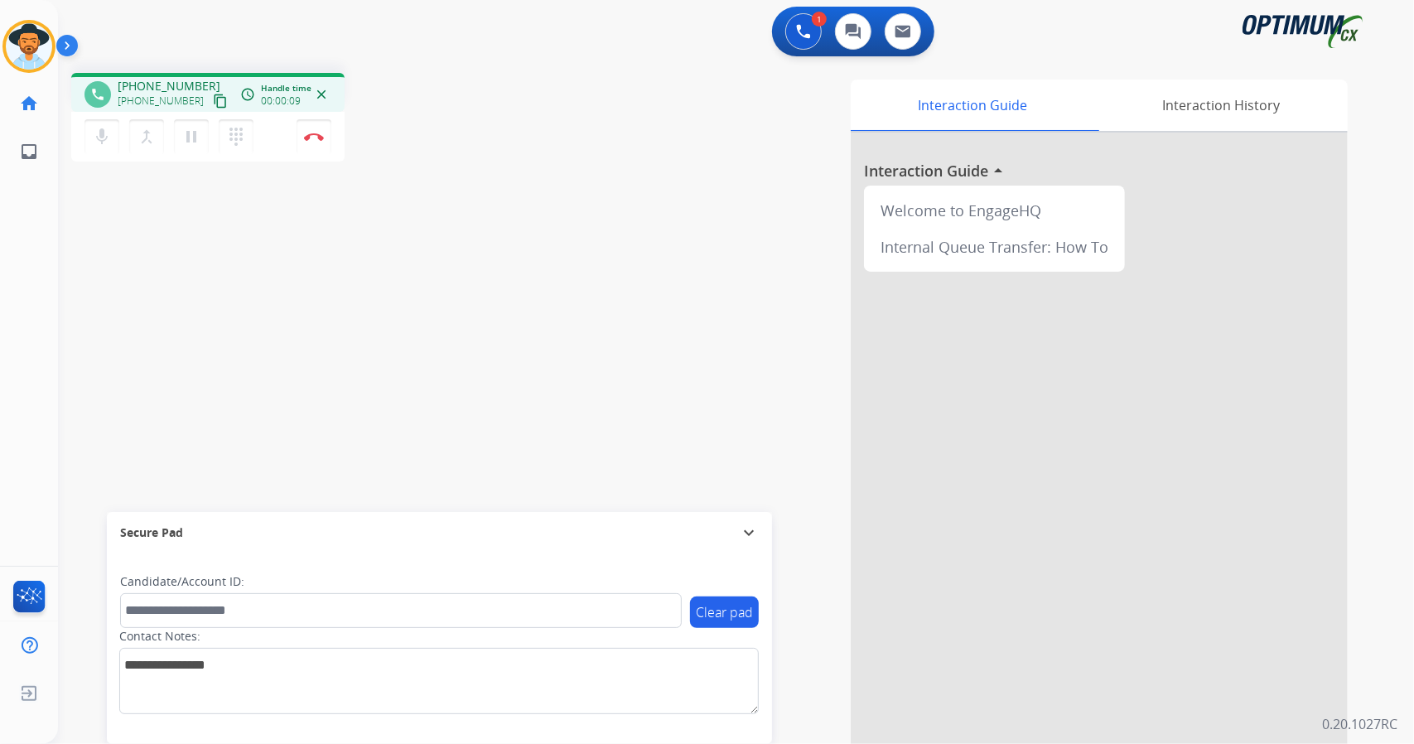
click at [118, 277] on div "phone [PHONE_NUMBER] [PHONE_NUMBER] content_copy access_time Call metrics Queue…" at bounding box center [716, 405] width 1316 height 691
click at [213, 104] on mat-icon "content_copy" at bounding box center [220, 101] width 15 height 15
click at [318, 137] on img at bounding box center [314, 137] width 20 height 8
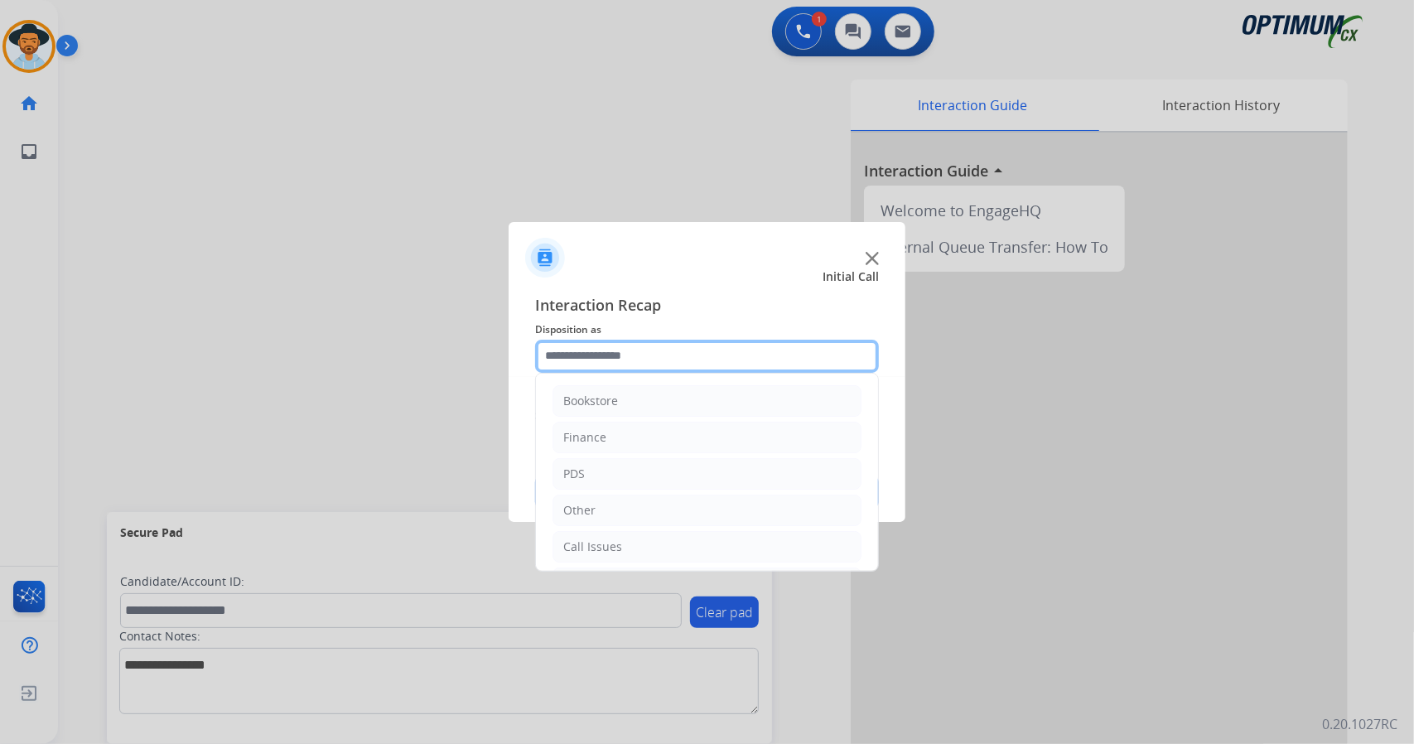
click at [687, 350] on input "text" at bounding box center [707, 356] width 344 height 33
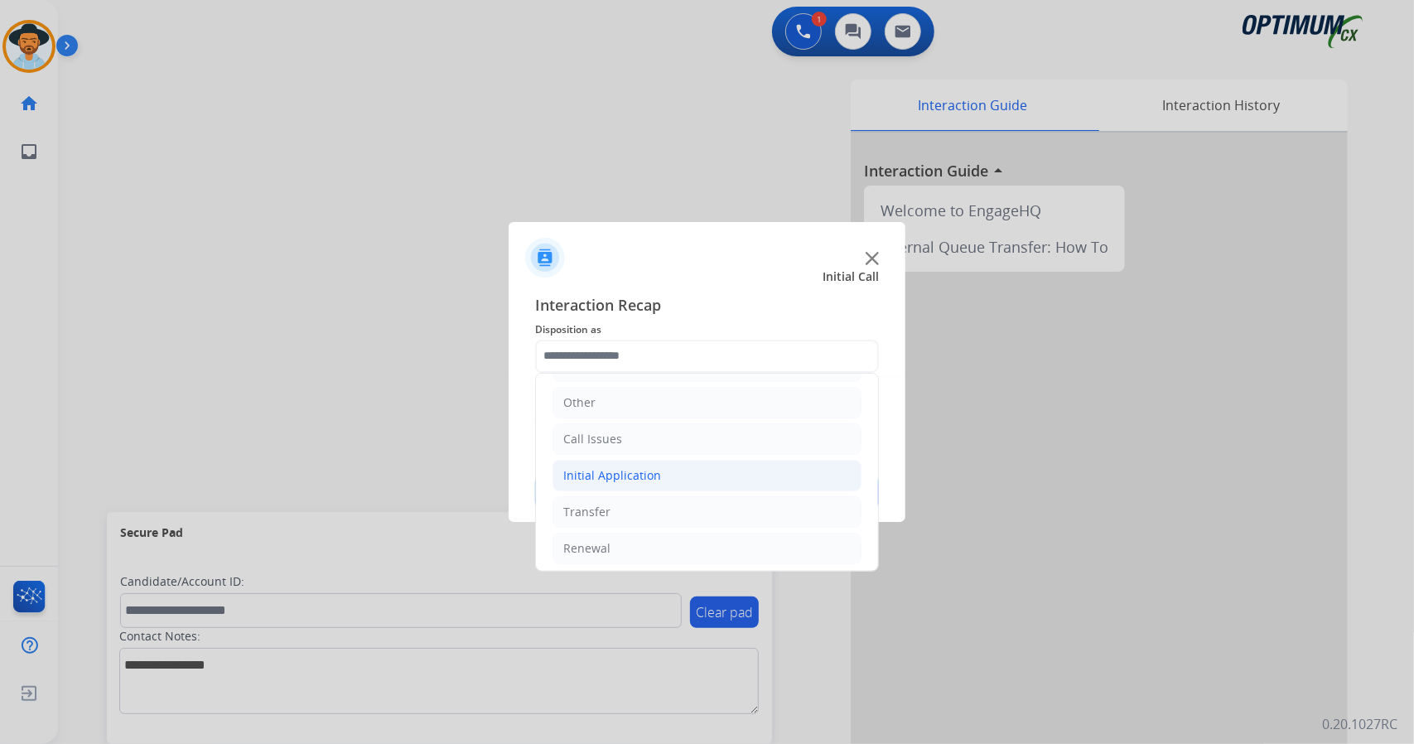
click at [626, 475] on div "Initial Application" at bounding box center [612, 475] width 98 height 17
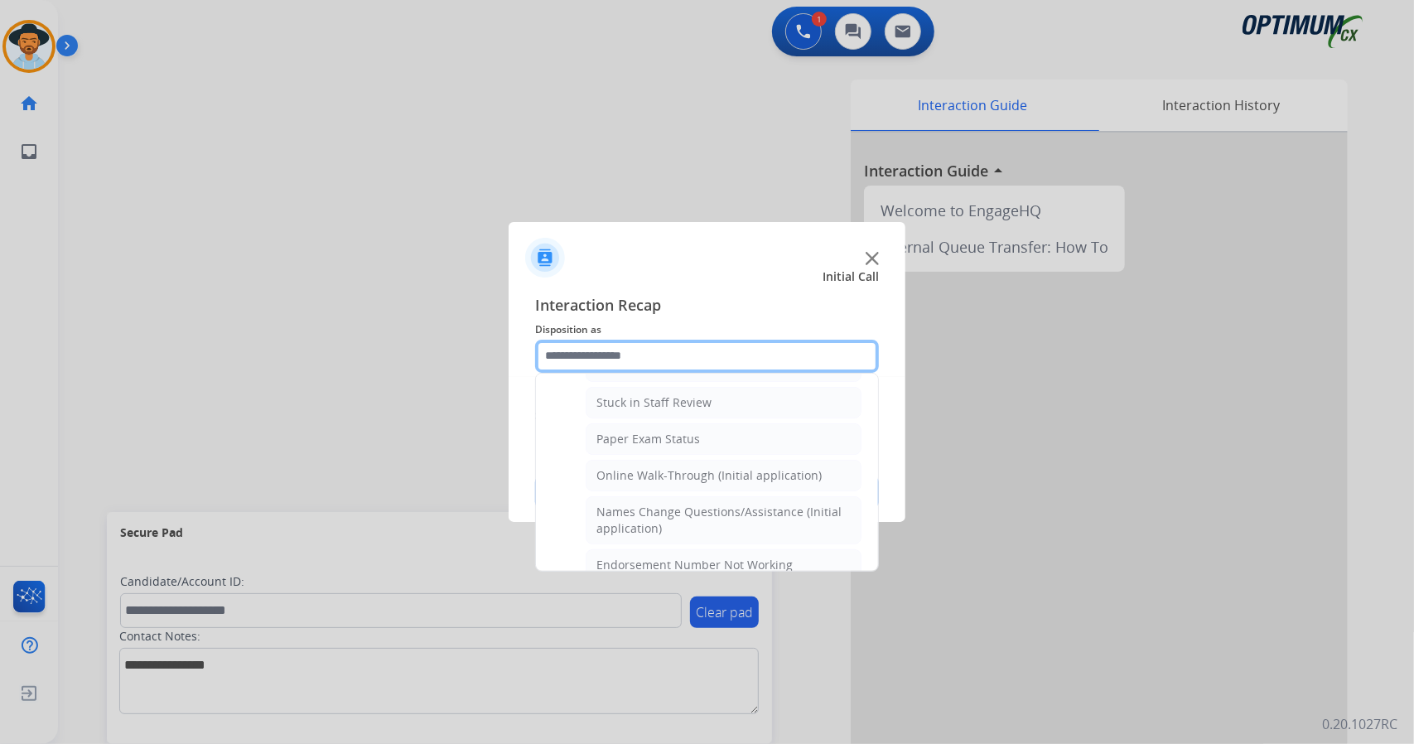
scroll to position [291, 0]
click at [626, 475] on div "Online Walk-Through (Initial application)" at bounding box center [708, 474] width 225 height 17
type input "**********"
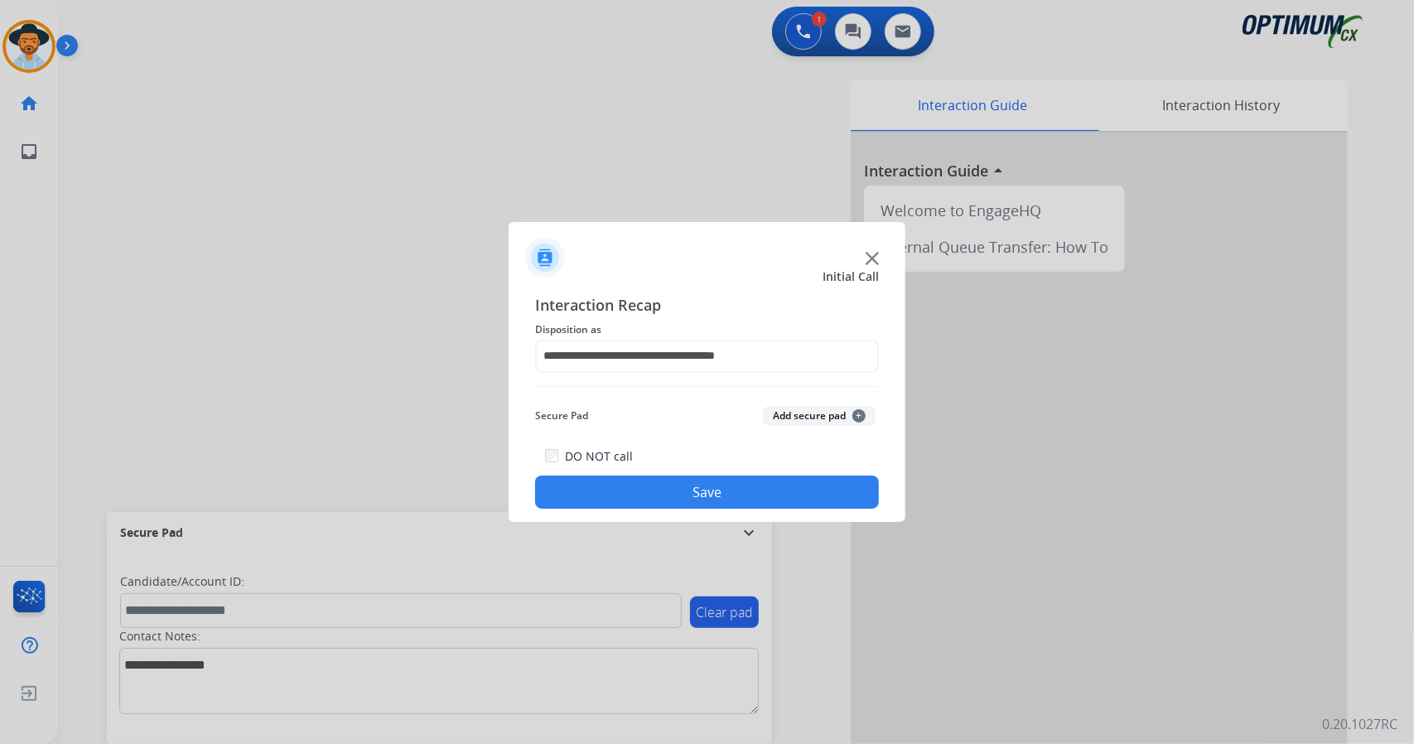
click at [643, 495] on button "Save" at bounding box center [707, 491] width 344 height 33
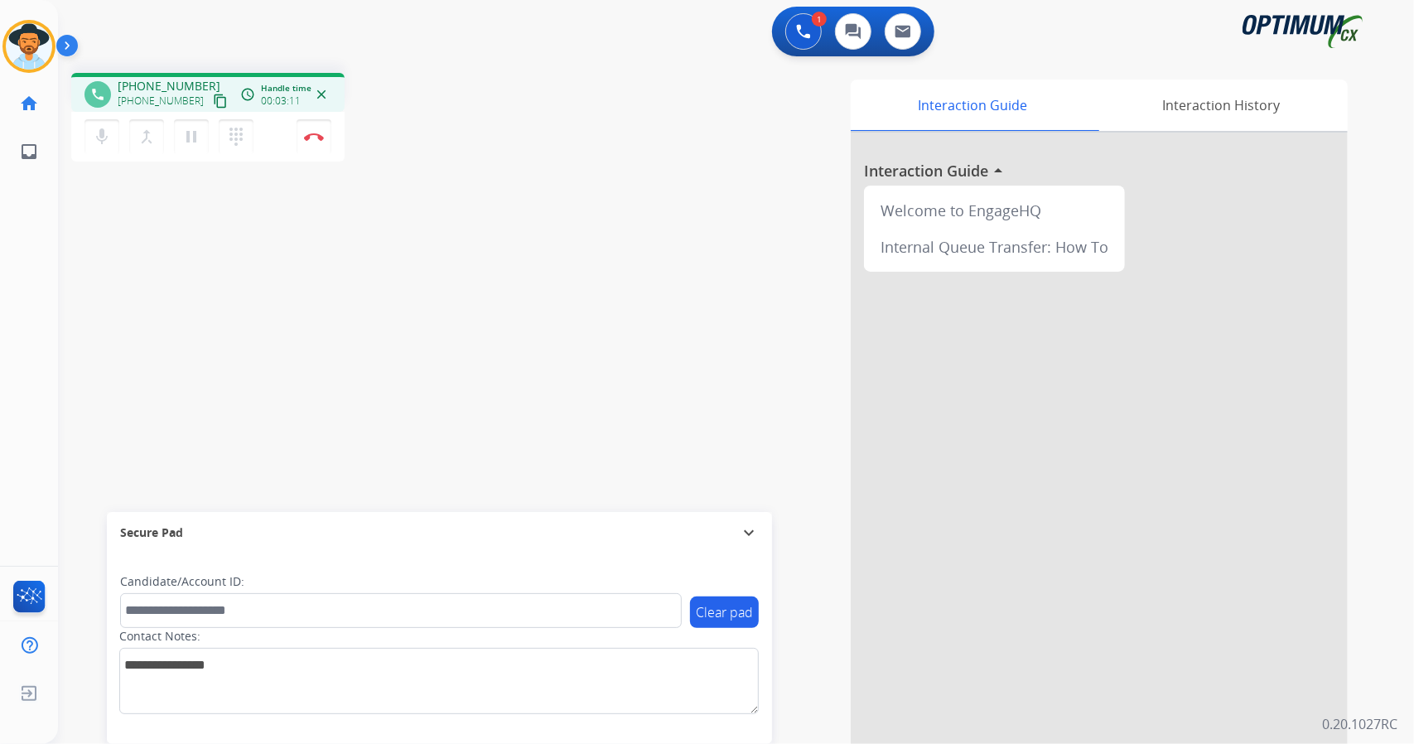
click at [134, 248] on div "phone [PHONE_NUMBER] [PHONE_NUMBER] content_copy access_time Call metrics Queue…" at bounding box center [716, 405] width 1316 height 691
click at [316, 135] on img at bounding box center [314, 137] width 20 height 8
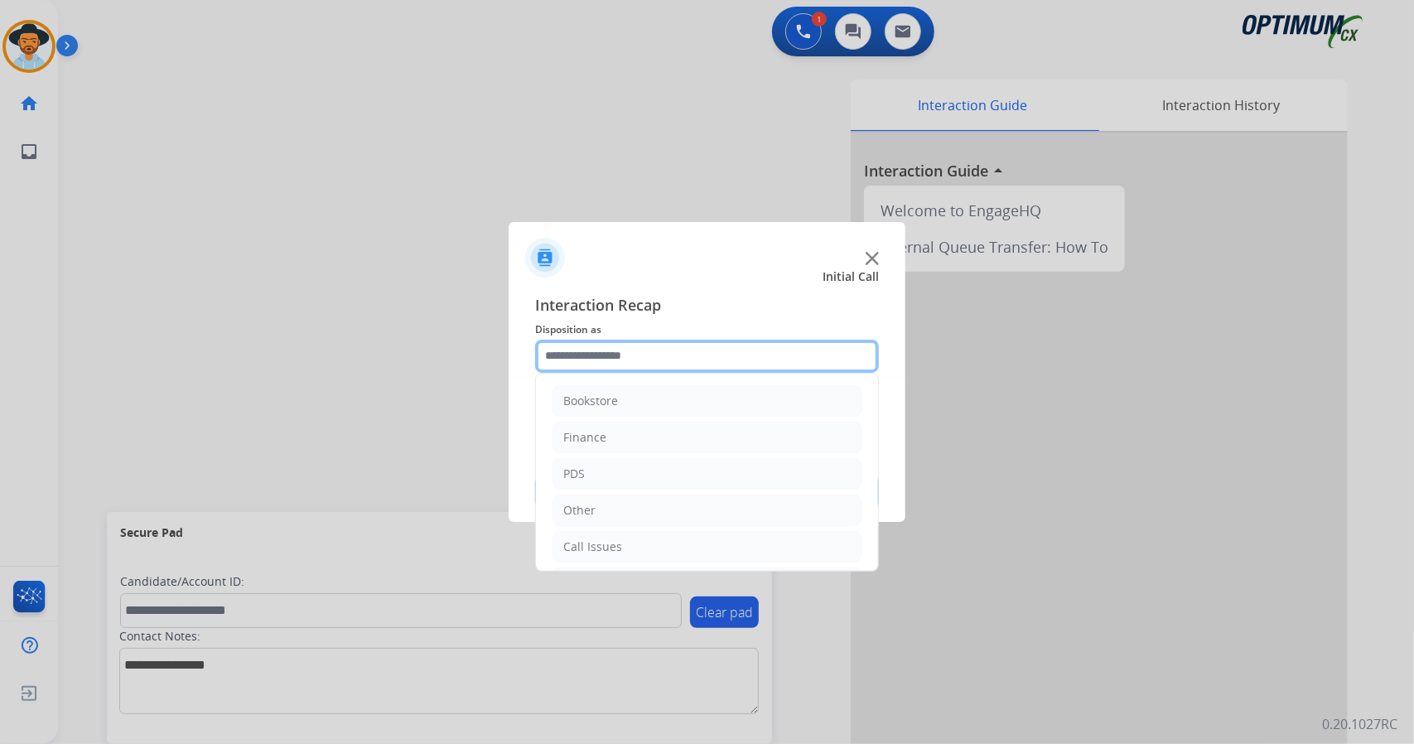
click at [757, 367] on input "text" at bounding box center [707, 356] width 344 height 33
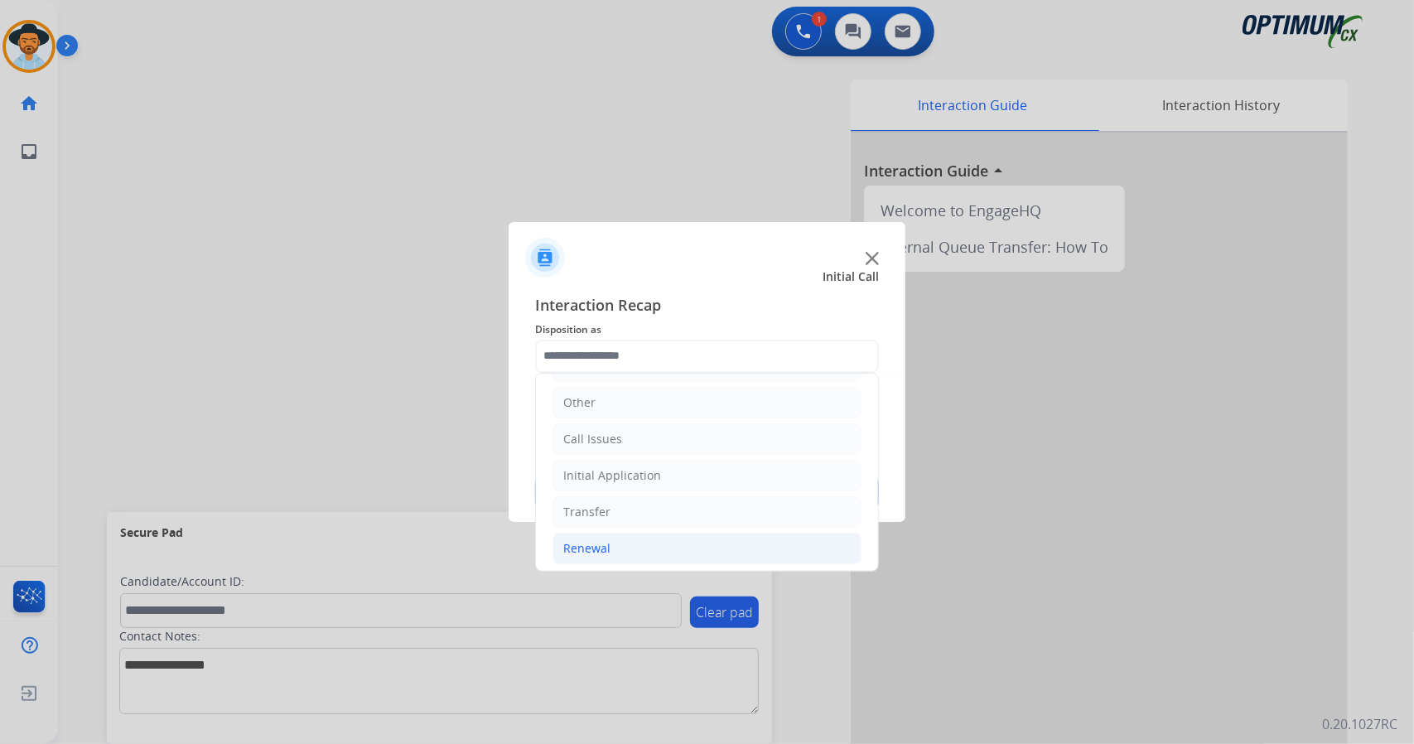
click at [635, 551] on li "Renewal" at bounding box center [706, 548] width 309 height 31
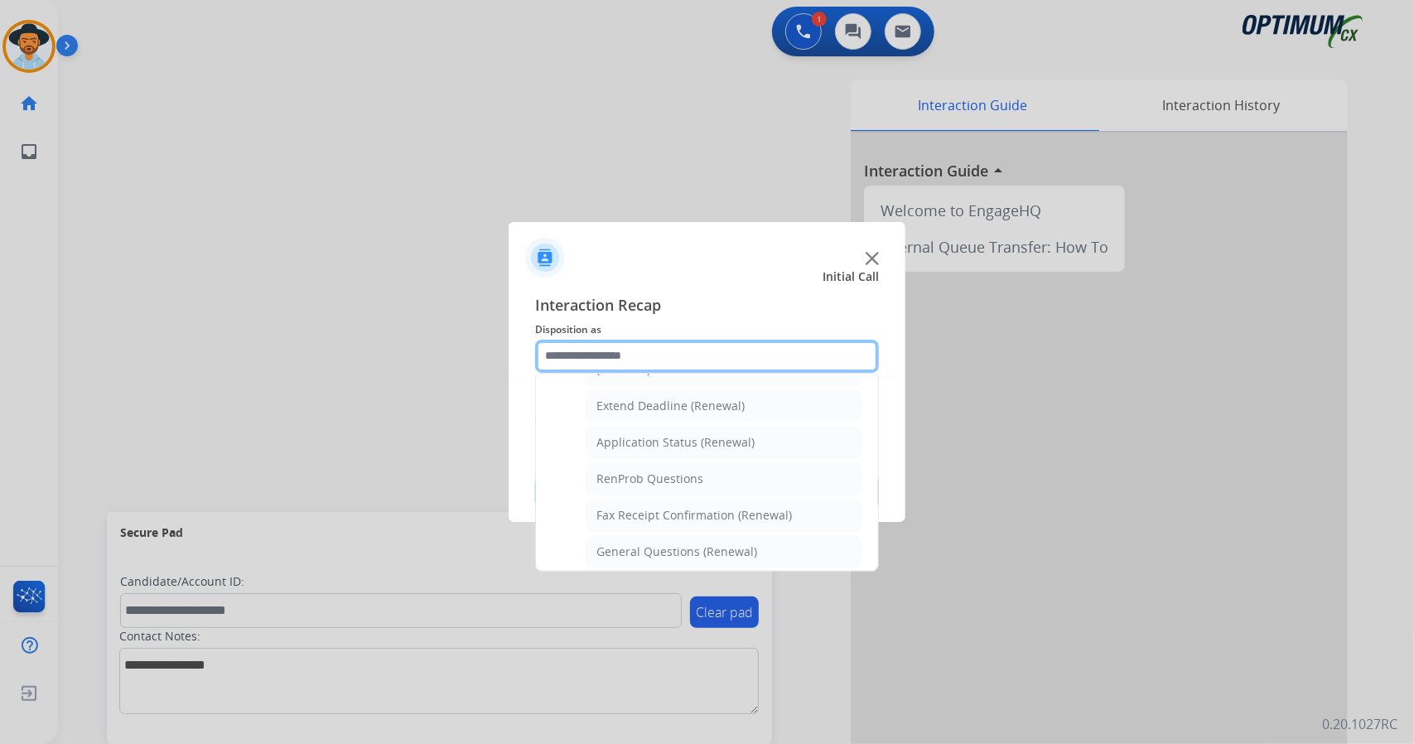
scroll to position [343, 0]
click at [662, 540] on div "General Questions (Renewal)" at bounding box center [676, 548] width 161 height 17
type input "**********"
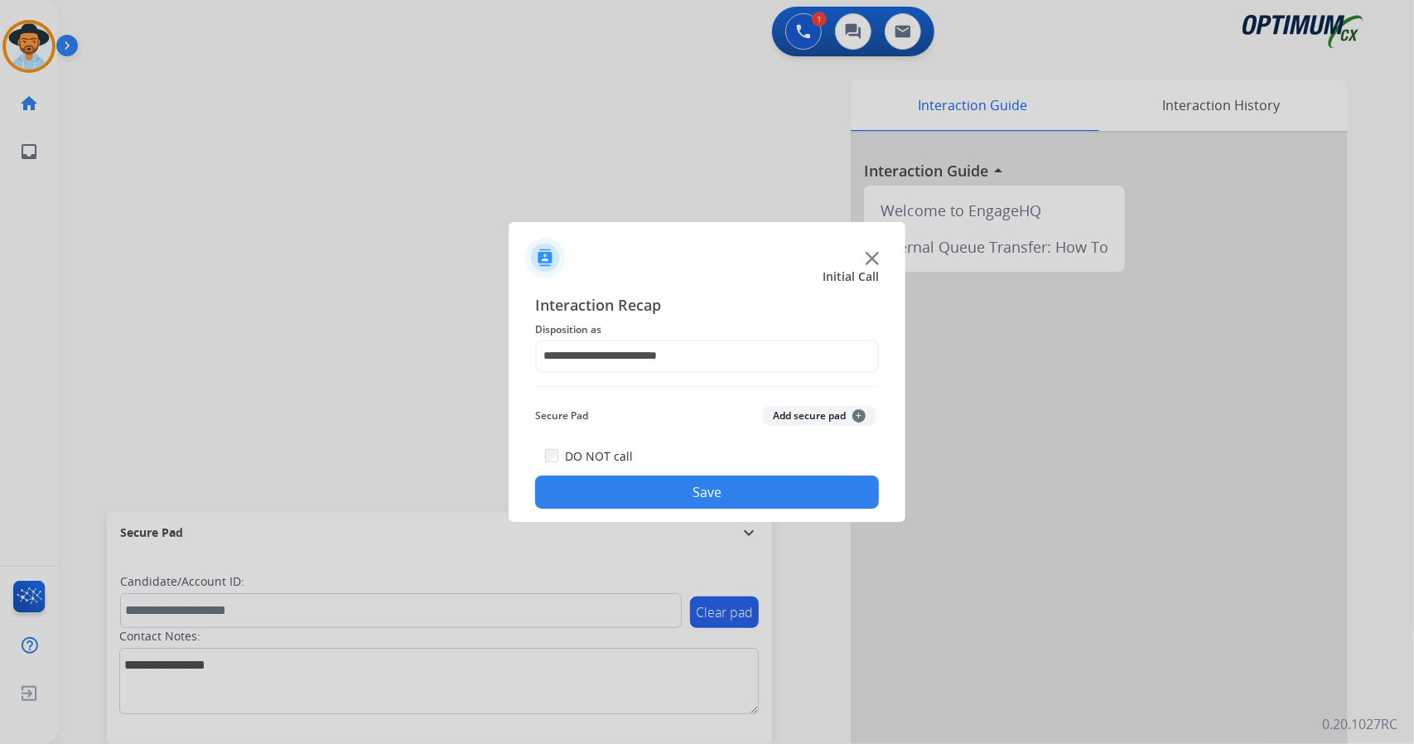
click at [695, 496] on button "Save" at bounding box center [707, 491] width 344 height 33
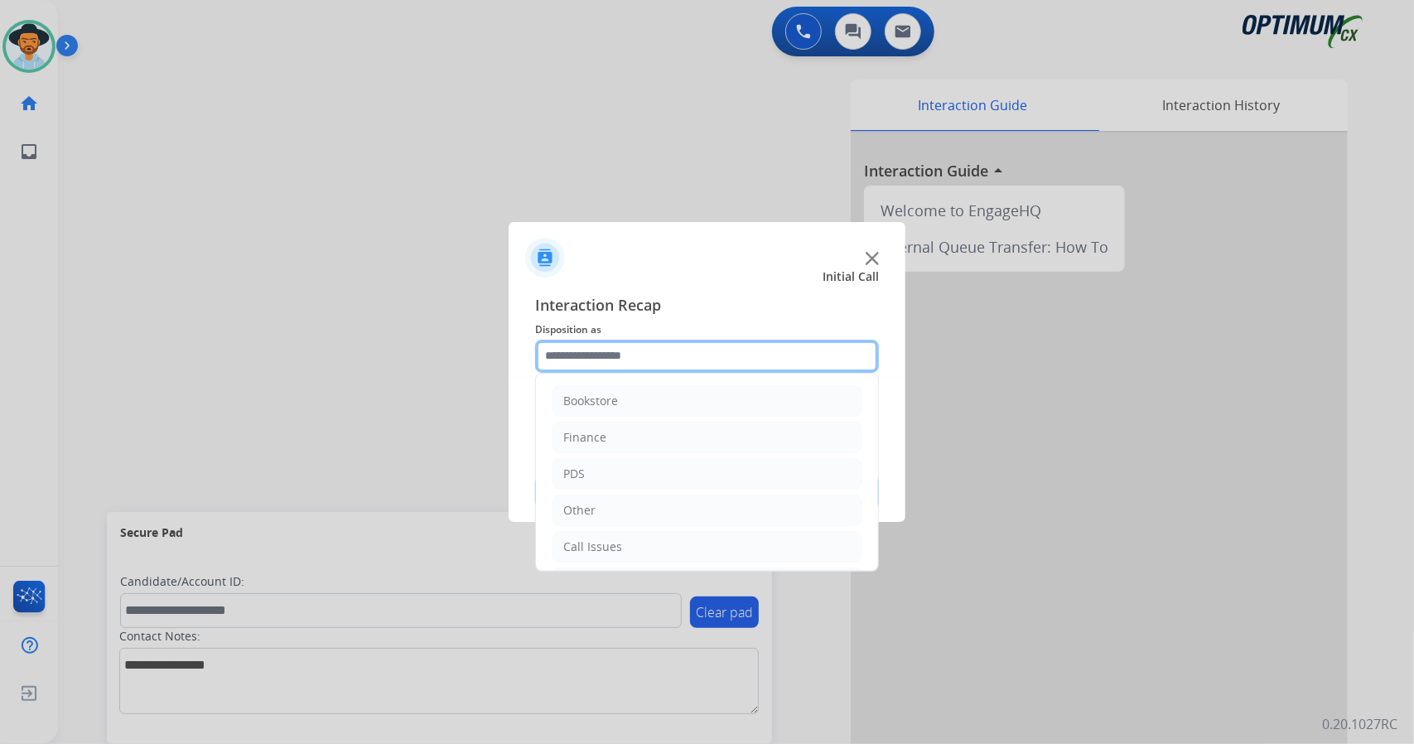
click at [705, 367] on input "text" at bounding box center [707, 356] width 344 height 33
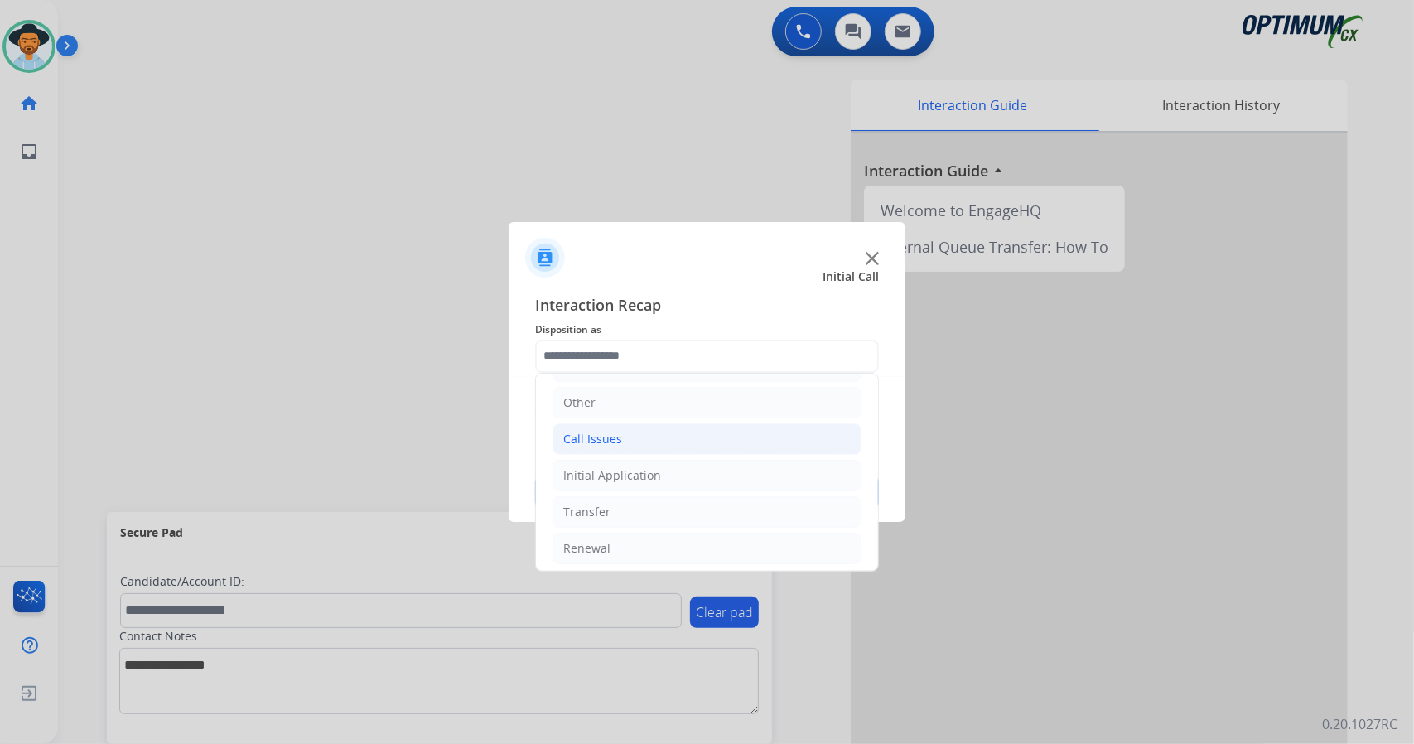
click at [687, 449] on li "Call Issues" at bounding box center [706, 438] width 309 height 31
click at [691, 534] on li "Dropped Call" at bounding box center [724, 548] width 276 height 31
type input "**********"
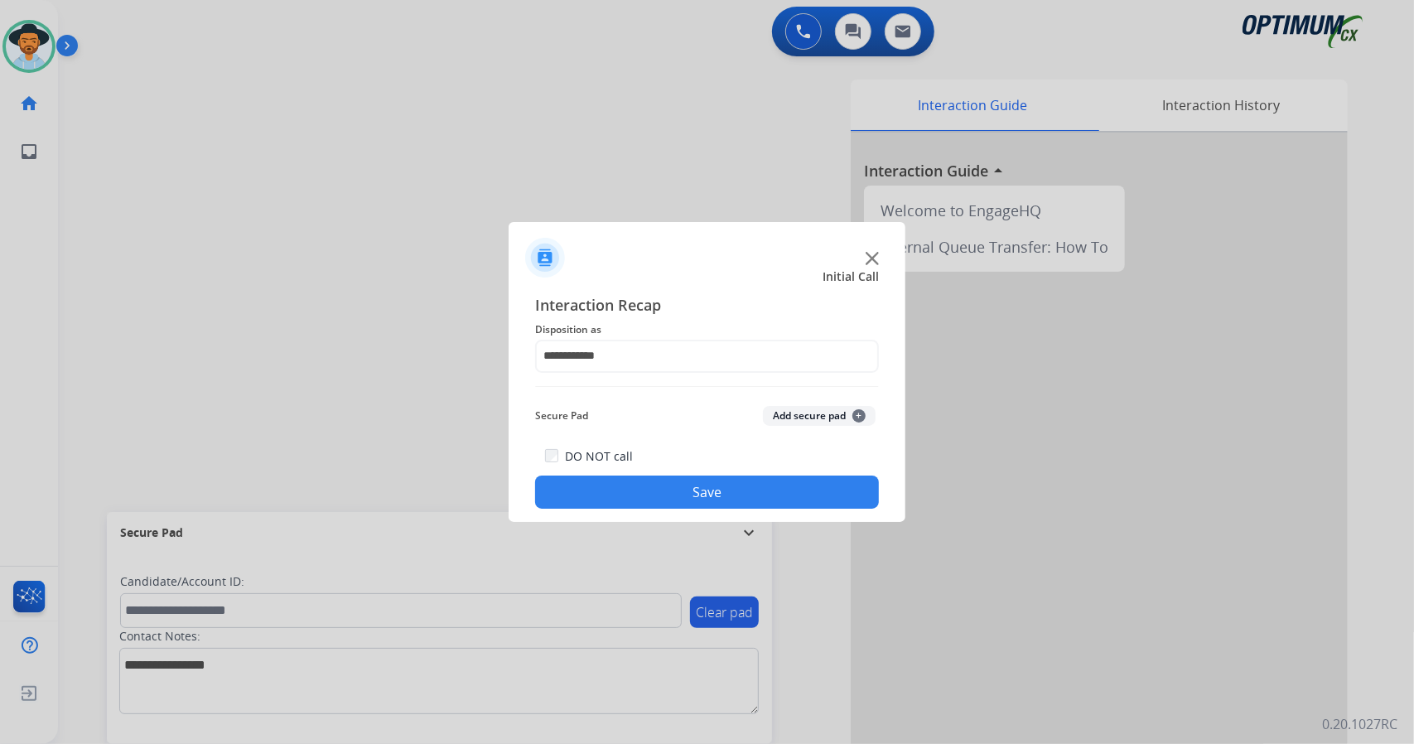
click at [726, 499] on button "Save" at bounding box center [707, 491] width 344 height 33
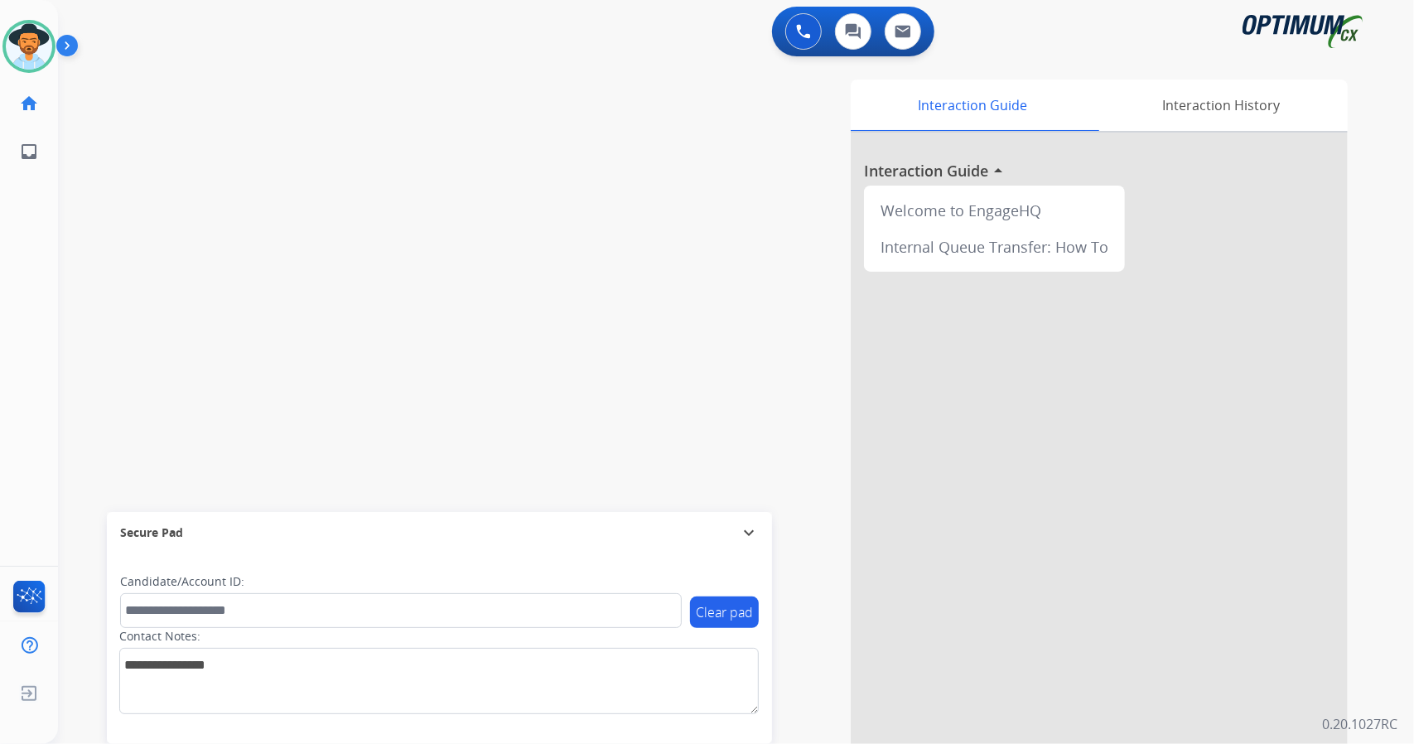
click at [133, 381] on div "swap_horiz Break voice bridge close_fullscreen Connect 3-Way Call merge_type Se…" at bounding box center [716, 405] width 1316 height 691
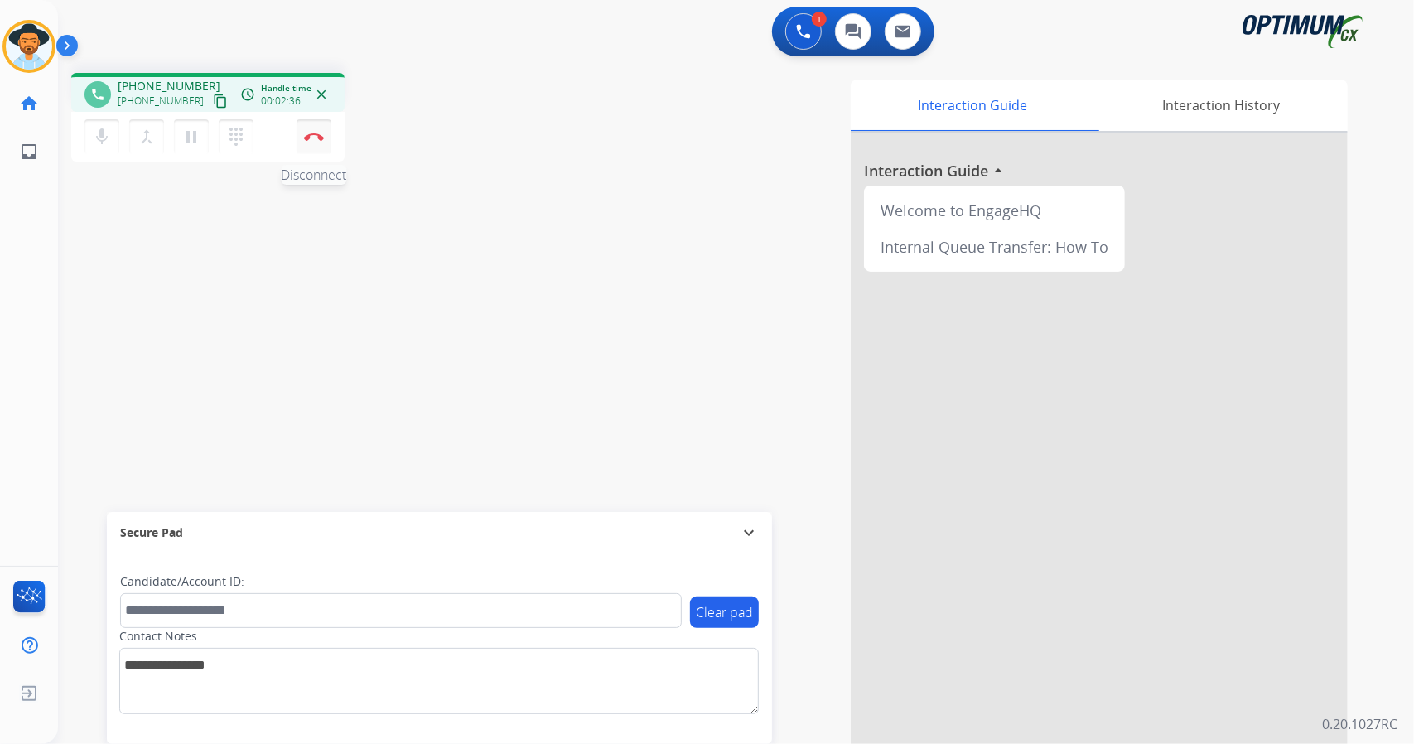
click at [315, 128] on button "Disconnect" at bounding box center [314, 136] width 35 height 35
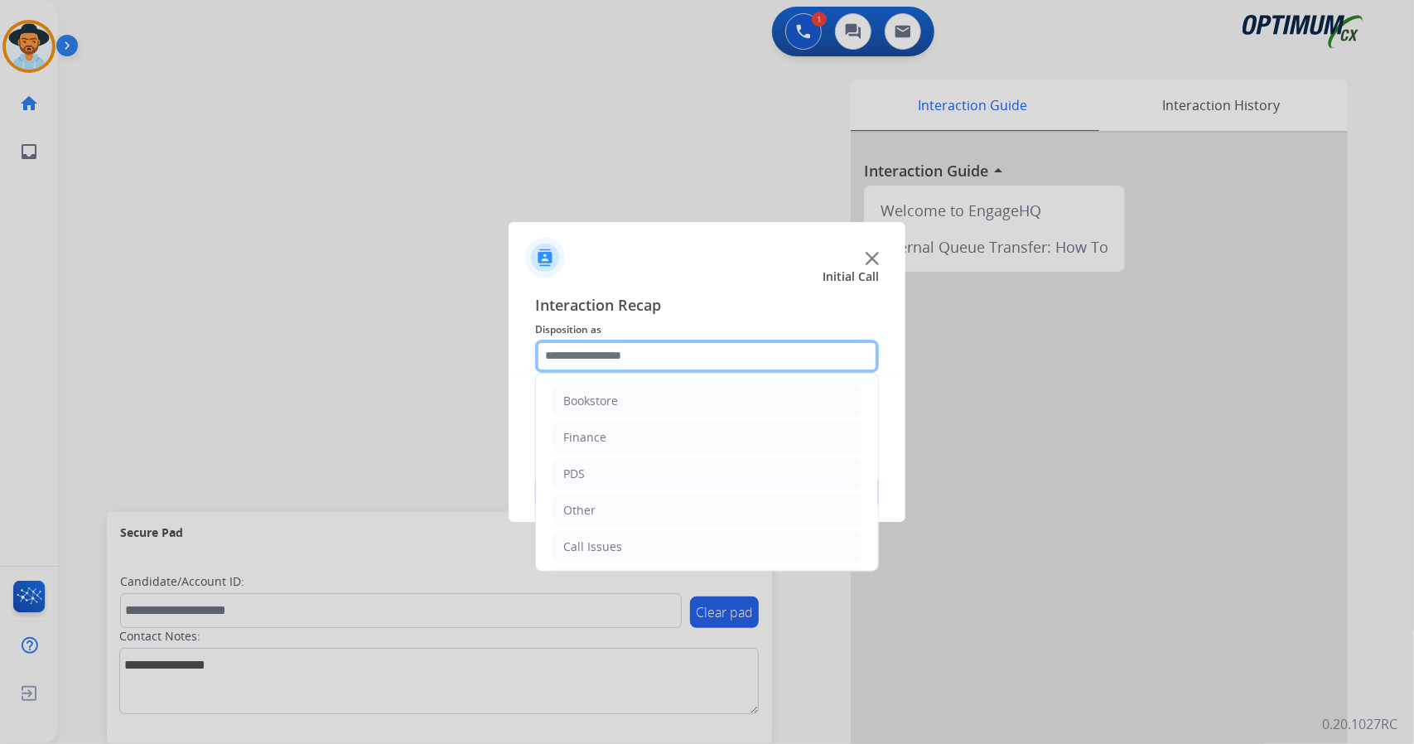
click at [664, 340] on input "text" at bounding box center [707, 356] width 344 height 33
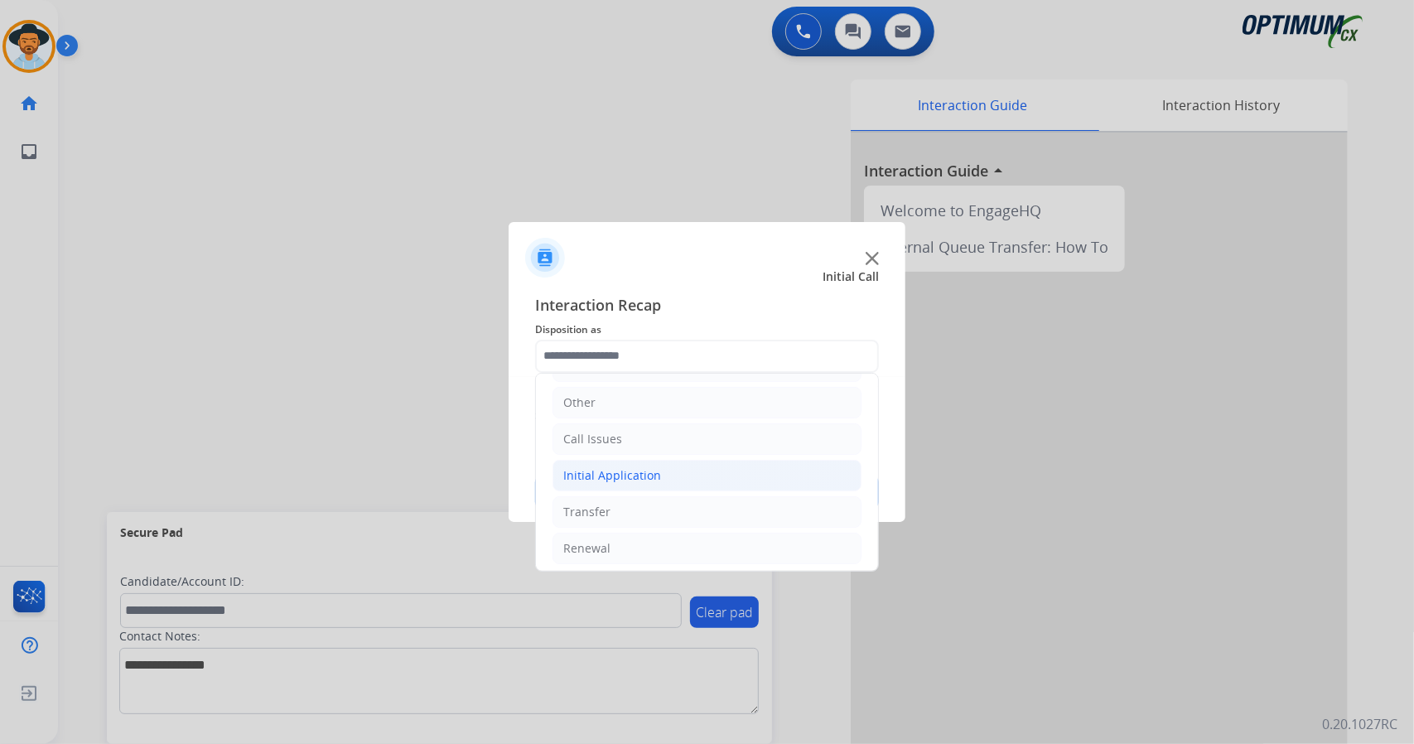
click at [660, 470] on li "Initial Application" at bounding box center [706, 475] width 309 height 31
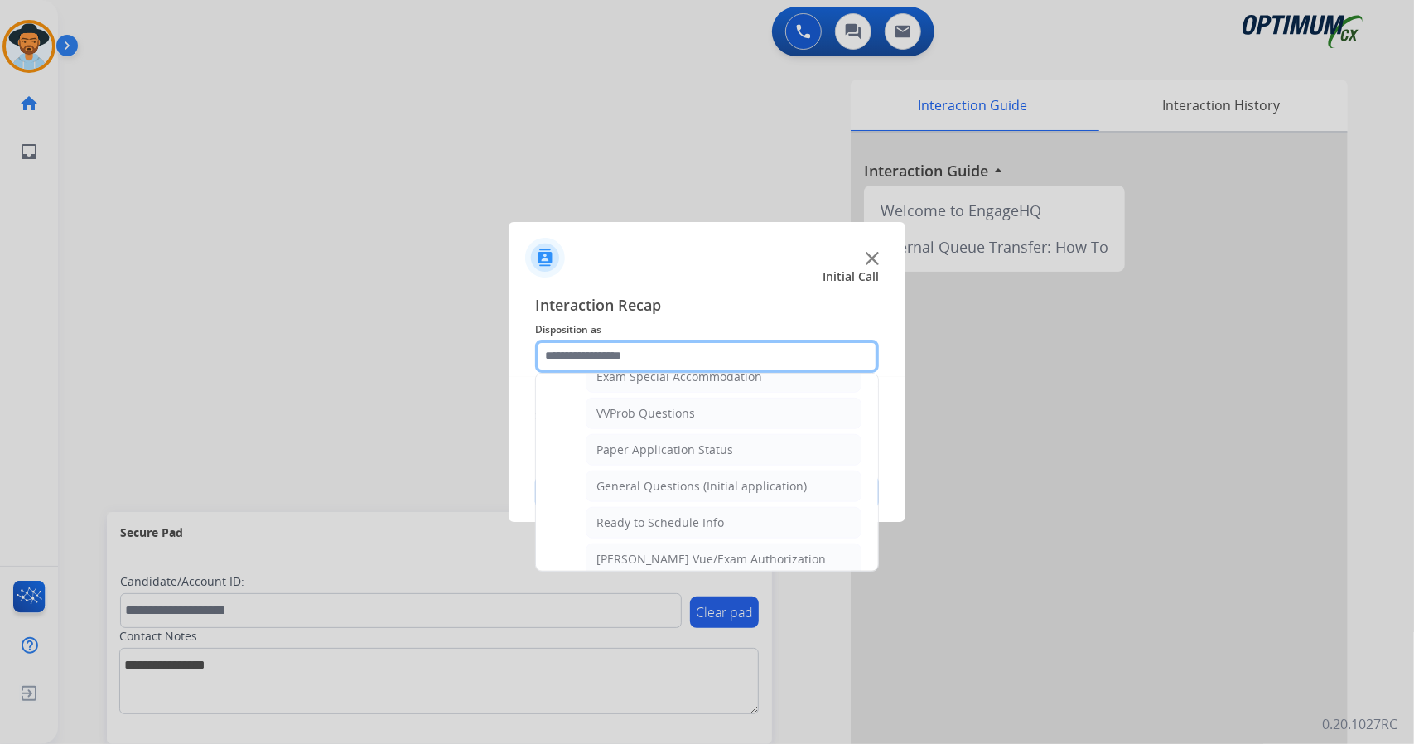
scroll to position [880, 0]
click at [660, 477] on div "General Questions (Initial application)" at bounding box center [701, 485] width 210 height 17
type input "**********"
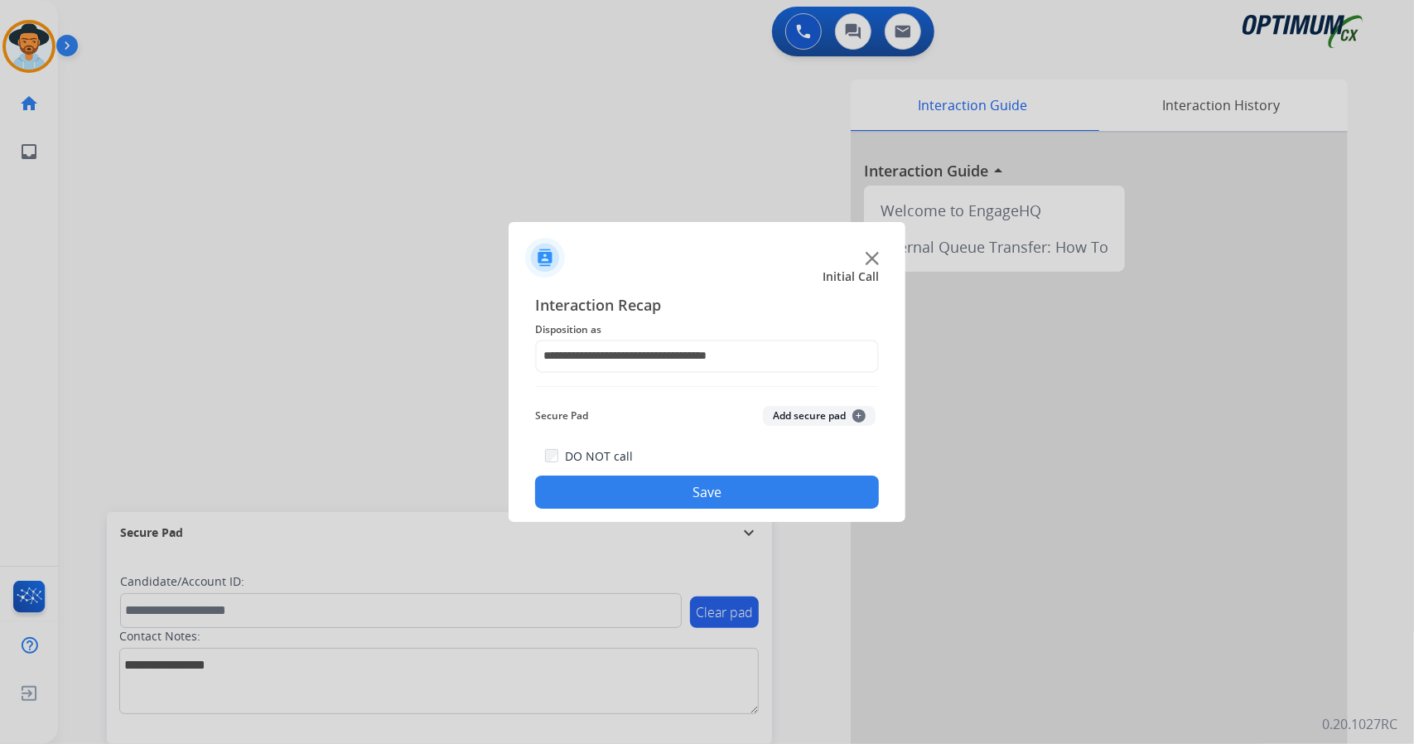
click at [678, 493] on button "Save" at bounding box center [707, 491] width 344 height 33
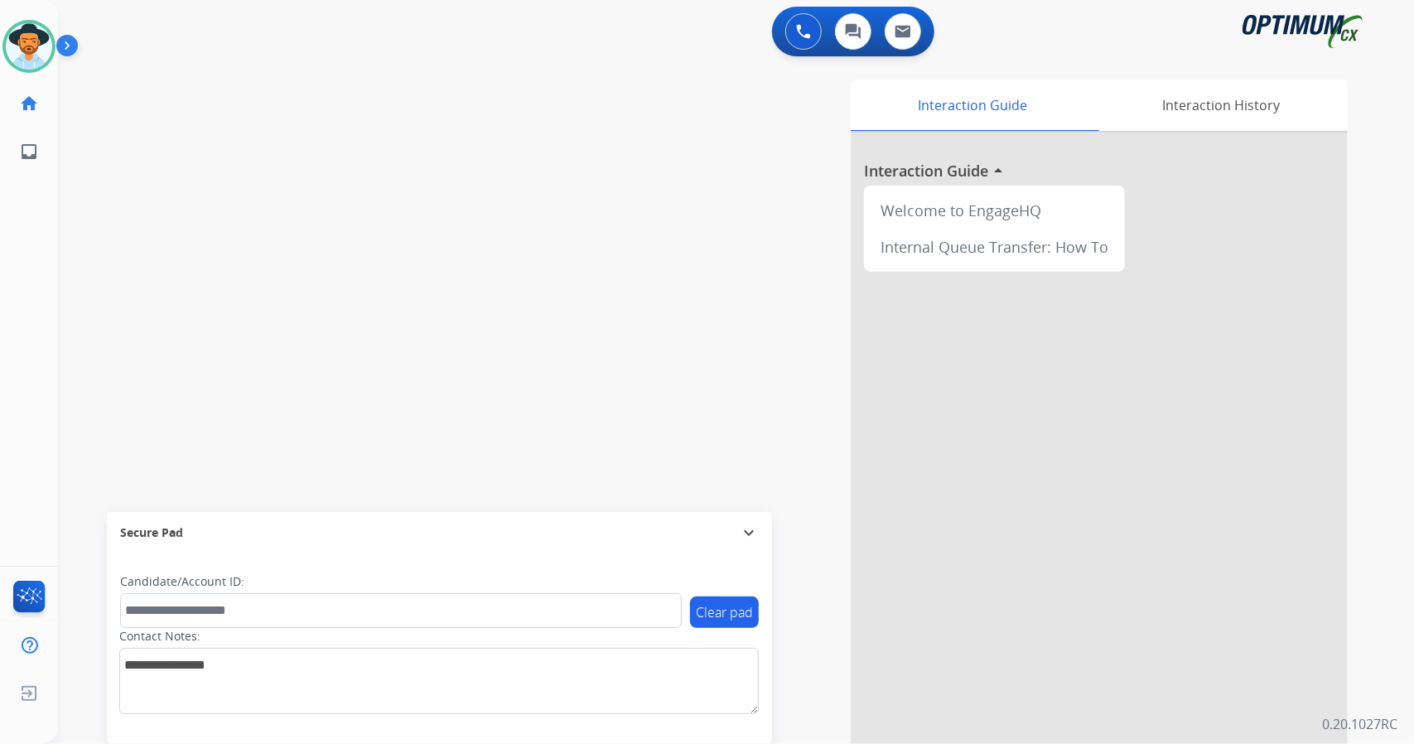
click at [142, 374] on div "swap_horiz Break voice bridge close_fullscreen Connect 3-Way Call merge_type Se…" at bounding box center [716, 405] width 1316 height 691
click at [30, 21] on div at bounding box center [28, 46] width 53 height 53
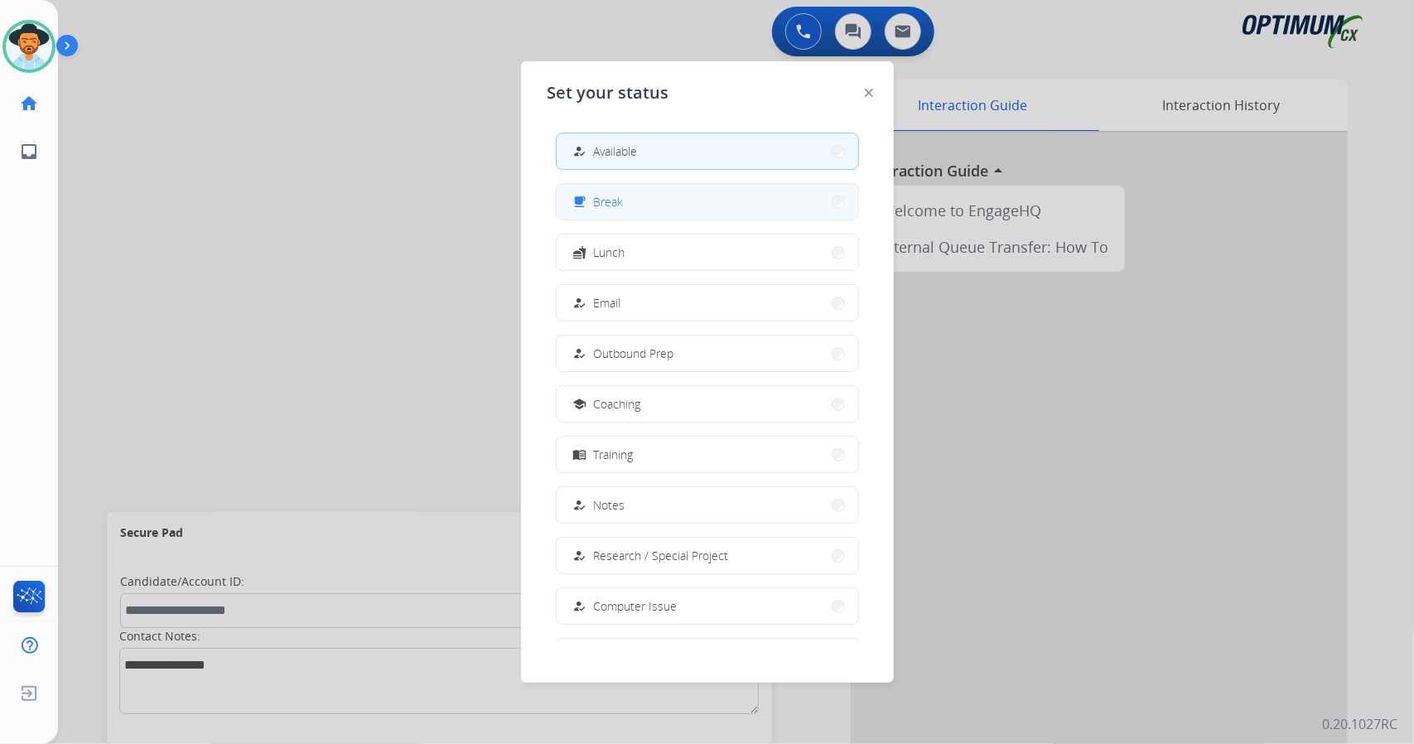
click at [709, 206] on button "free_breakfast Break" at bounding box center [708, 202] width 302 height 36
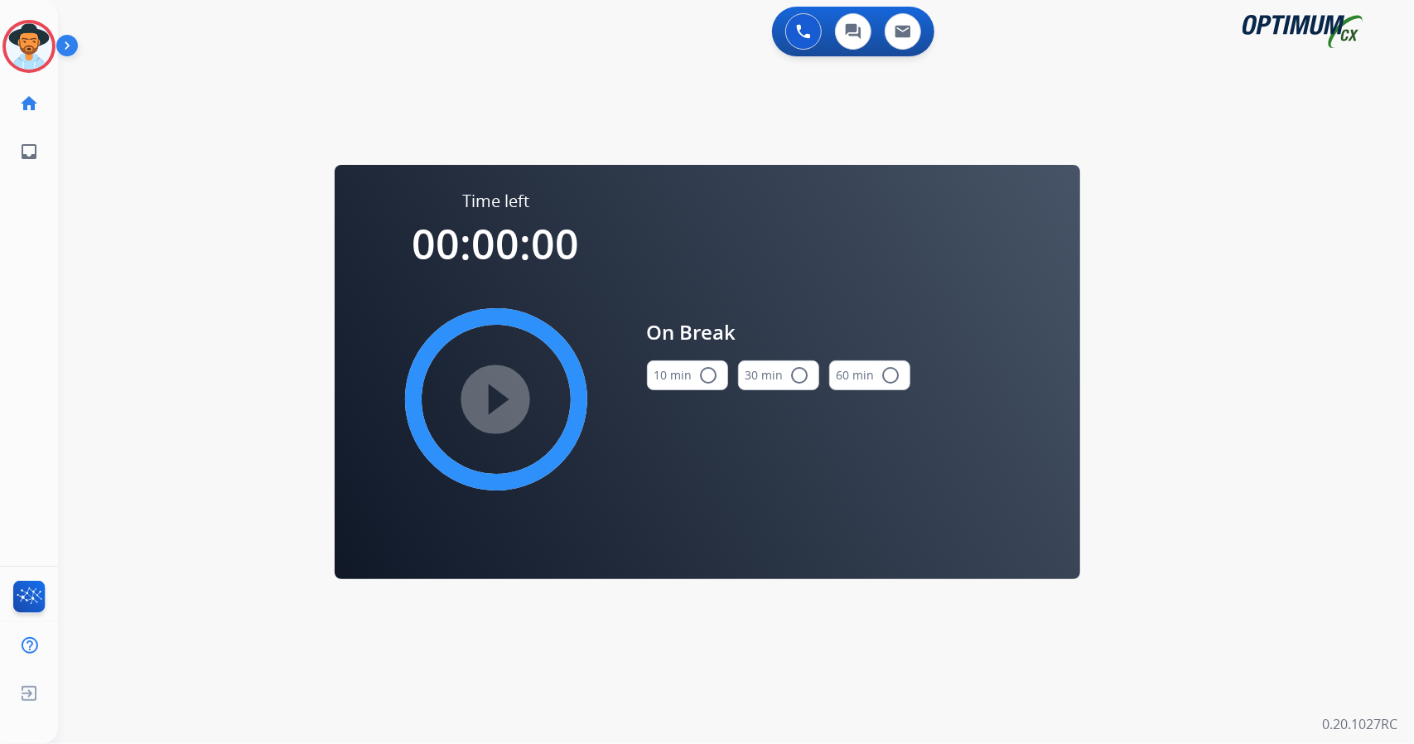
click at [1396, 413] on div "0 Voice Interactions 0 Chat Interactions 0 Email Interactions swap_horiz Break …" at bounding box center [736, 372] width 1356 height 744
click at [661, 380] on button "10 min radio_button_unchecked" at bounding box center [687, 375] width 81 height 30
click at [494, 395] on mat-icon "play_circle_filled" at bounding box center [496, 399] width 20 height 20
click at [98, 246] on div "0 Voice Interactions 0 Chat Interactions 0 Email Interactions swap_horiz Break …" at bounding box center [736, 372] width 1356 height 744
click at [20, 42] on icon at bounding box center [29, 47] width 54 height 54
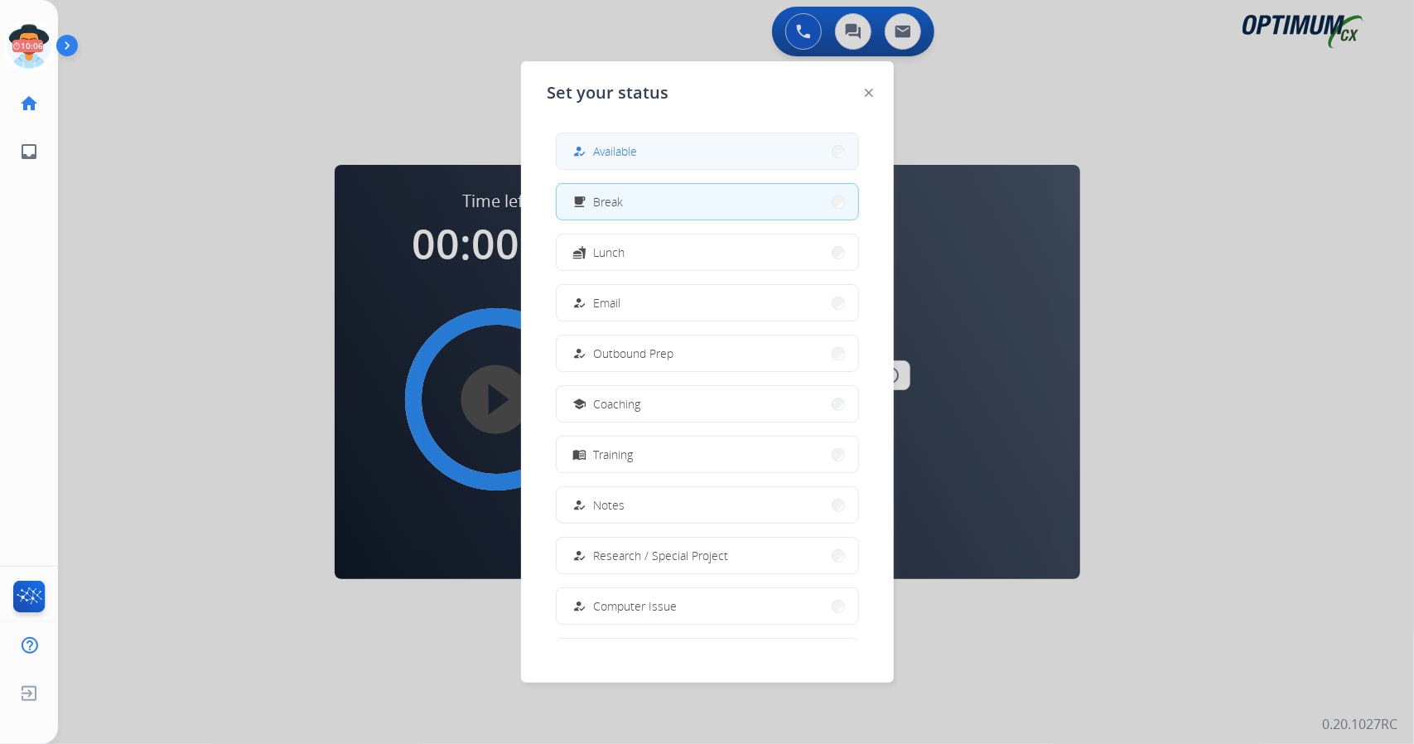
click at [646, 141] on button "how_to_reg Available" at bounding box center [708, 151] width 302 height 36
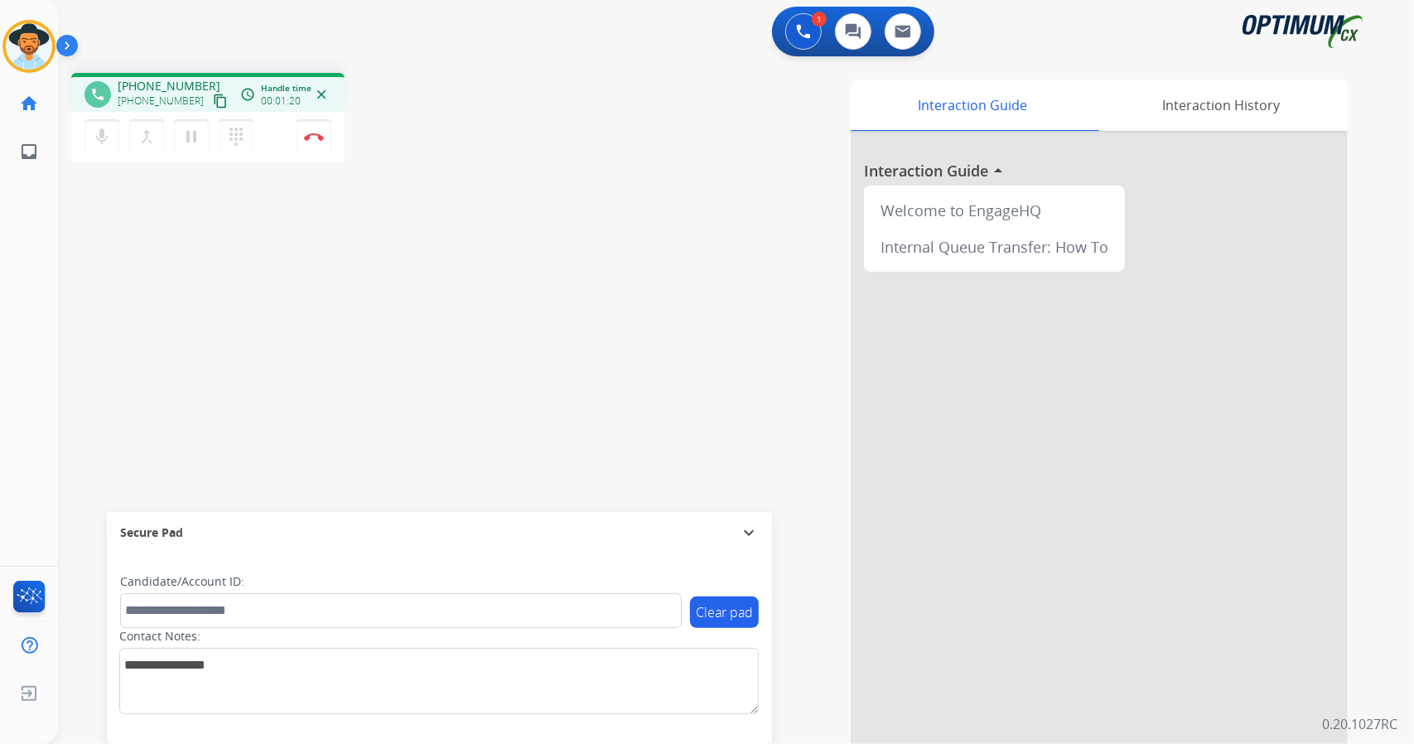
click at [213, 104] on mat-icon "content_copy" at bounding box center [220, 101] width 15 height 15
click at [315, 148] on button "Disconnect" at bounding box center [314, 136] width 35 height 35
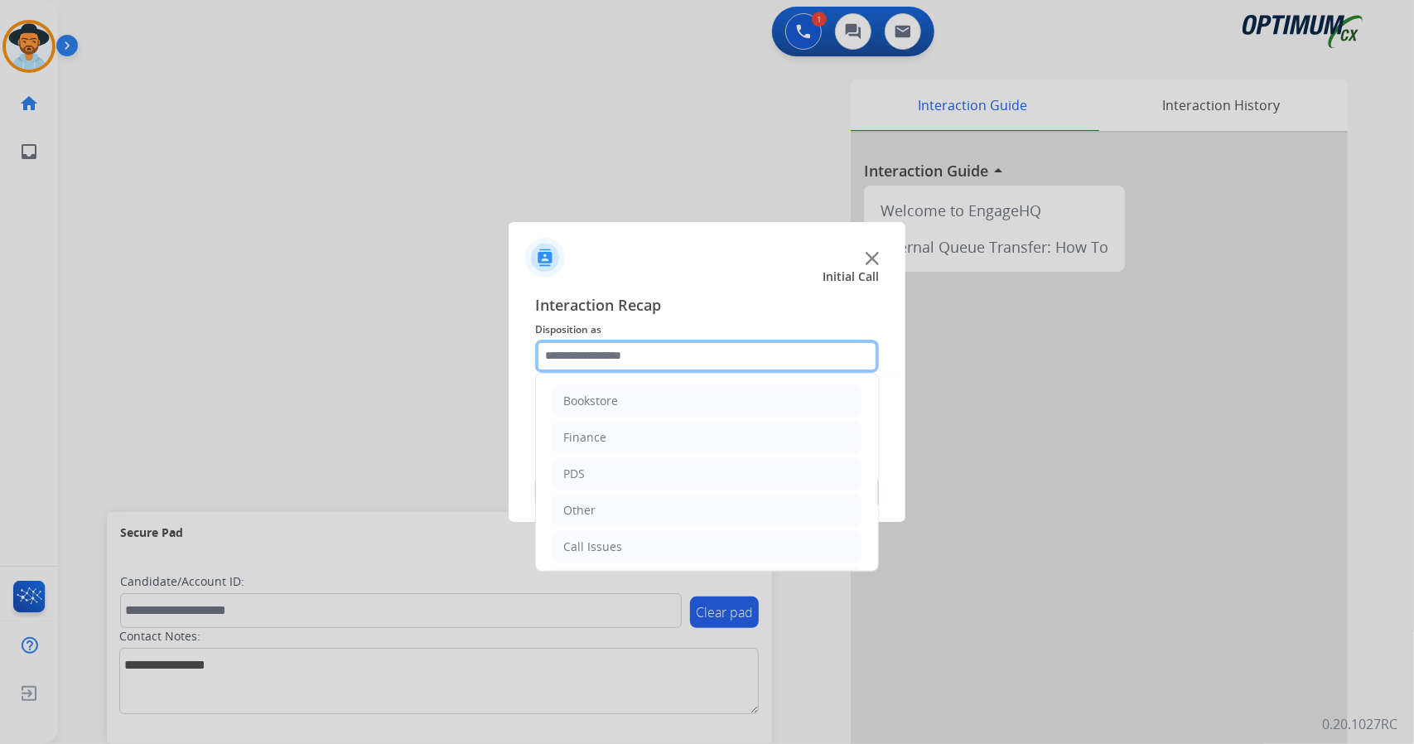
click at [621, 340] on input "text" at bounding box center [707, 356] width 344 height 33
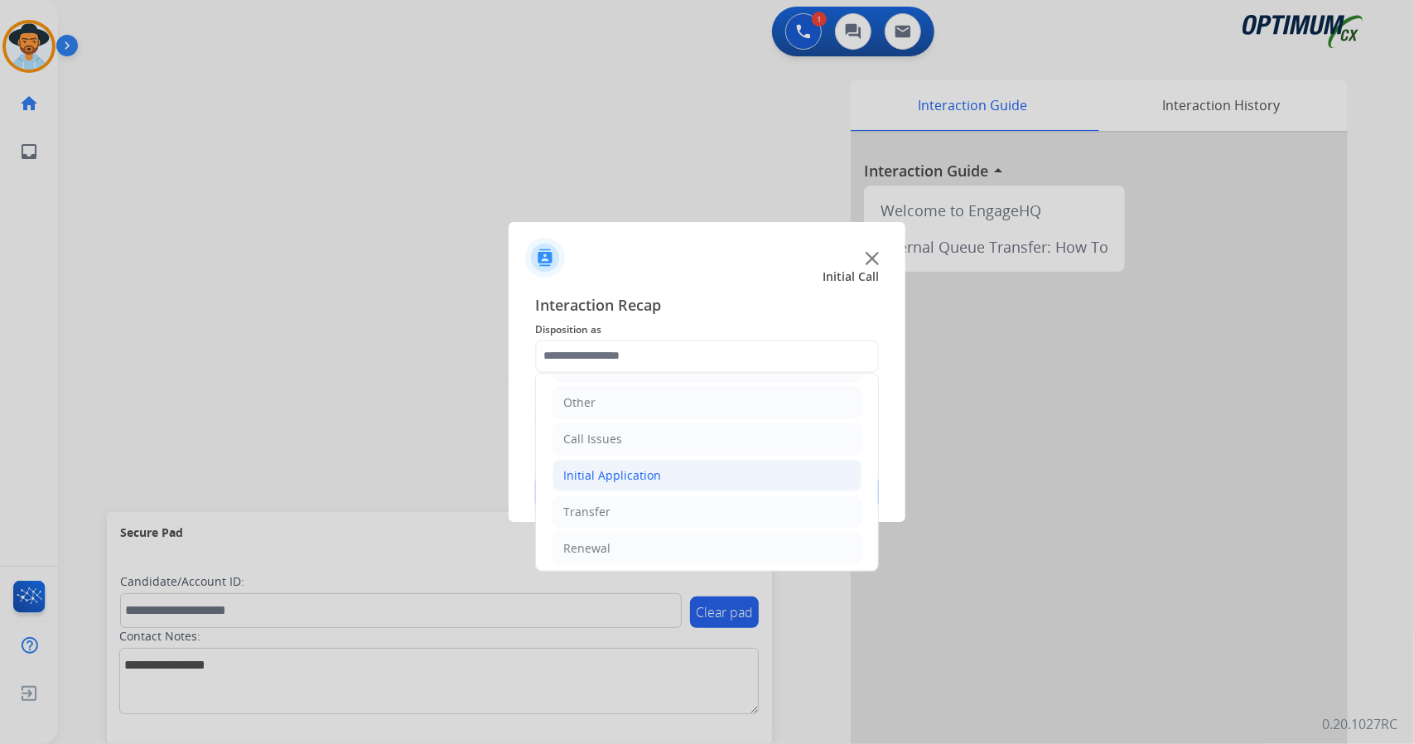
click at [668, 470] on li "Initial Application" at bounding box center [706, 475] width 309 height 31
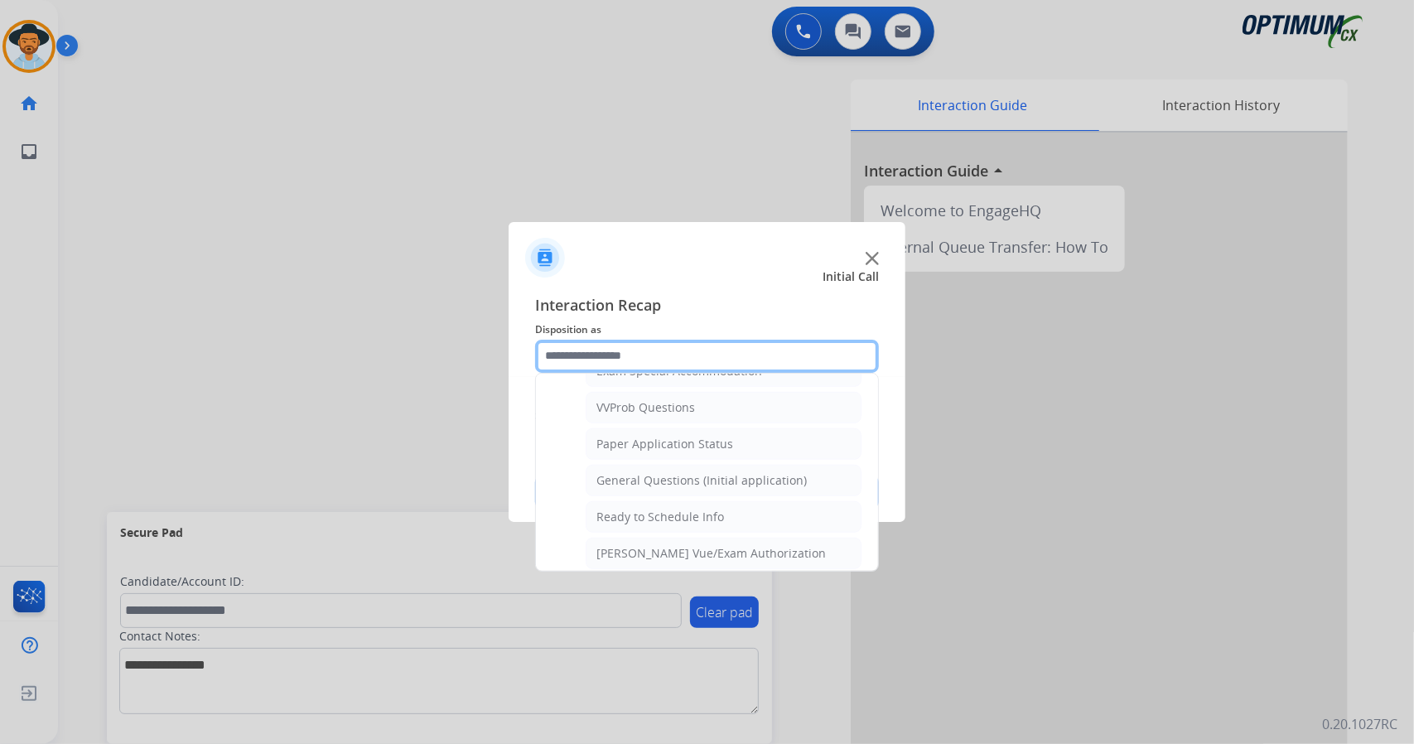
scroll to position [885, 0]
click at [668, 471] on div "General Questions (Initial application)" at bounding box center [701, 479] width 210 height 17
type input "**********"
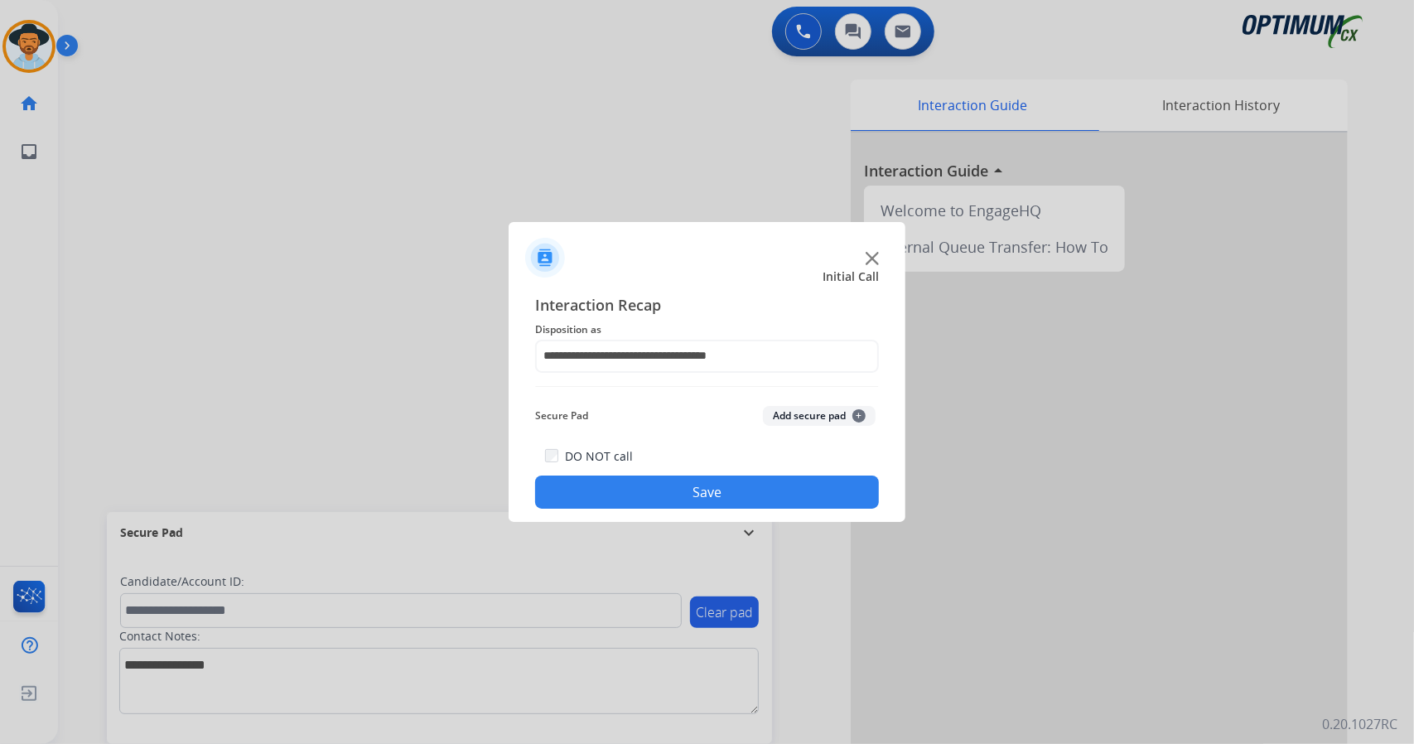
click at [671, 490] on button "Save" at bounding box center [707, 491] width 344 height 33
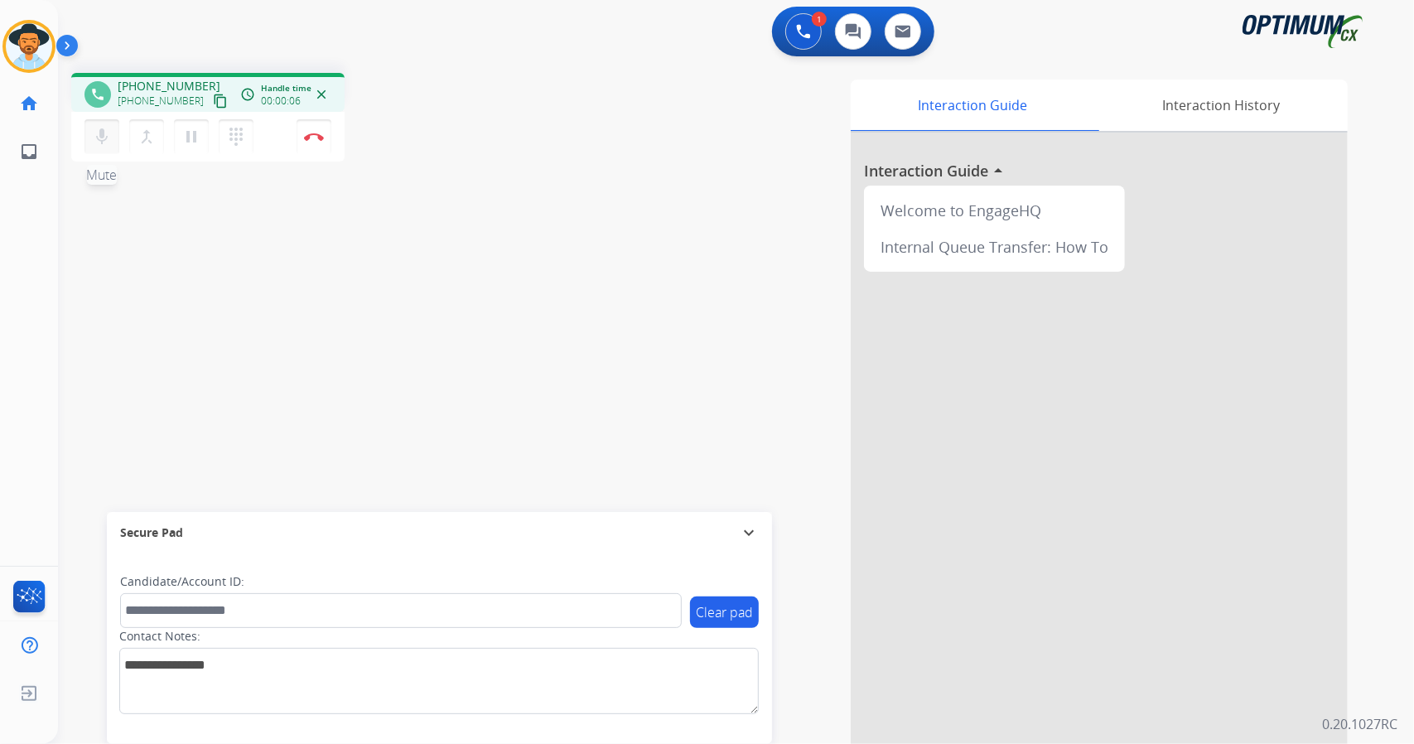
click at [116, 135] on button "mic Mute" at bounding box center [101, 136] width 35 height 35
click at [116, 135] on button "mic_off Mute" at bounding box center [101, 136] width 35 height 35
click at [109, 126] on button "mic Mute" at bounding box center [101, 136] width 35 height 35
click at [96, 133] on mat-icon "mic_off" at bounding box center [102, 137] width 20 height 20
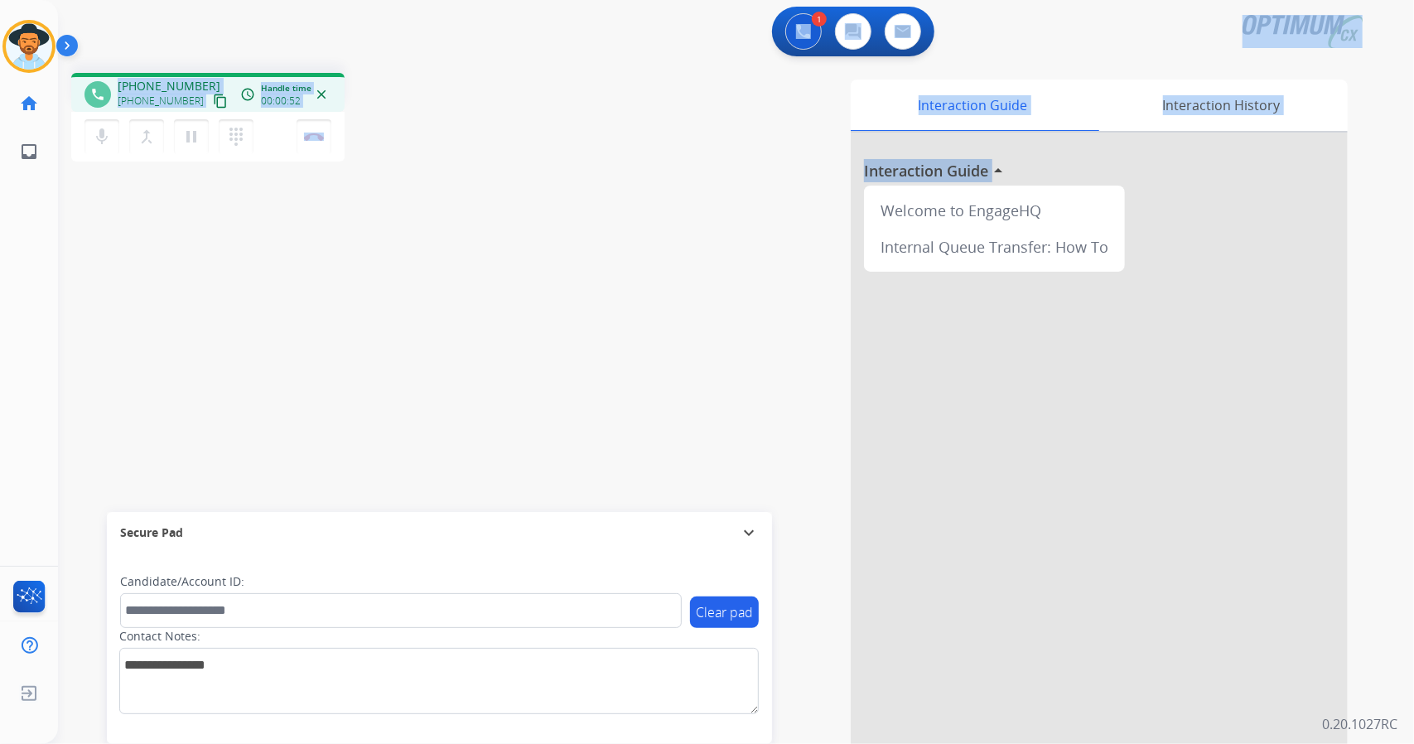
drag, startPoint x: 731, startPoint y: 32, endPoint x: 903, endPoint y: 591, distance: 584.3
click at [903, 591] on div "1 Voice Interactions 0 Chat Interactions 0 Email Interactions phone [PHONE_NUMB…" at bounding box center [736, 372] width 1356 height 744
click at [672, 333] on div "Interaction Guide Interaction History Interaction Guide arrow_drop_up Welcome t…" at bounding box center [938, 415] width 820 height 671
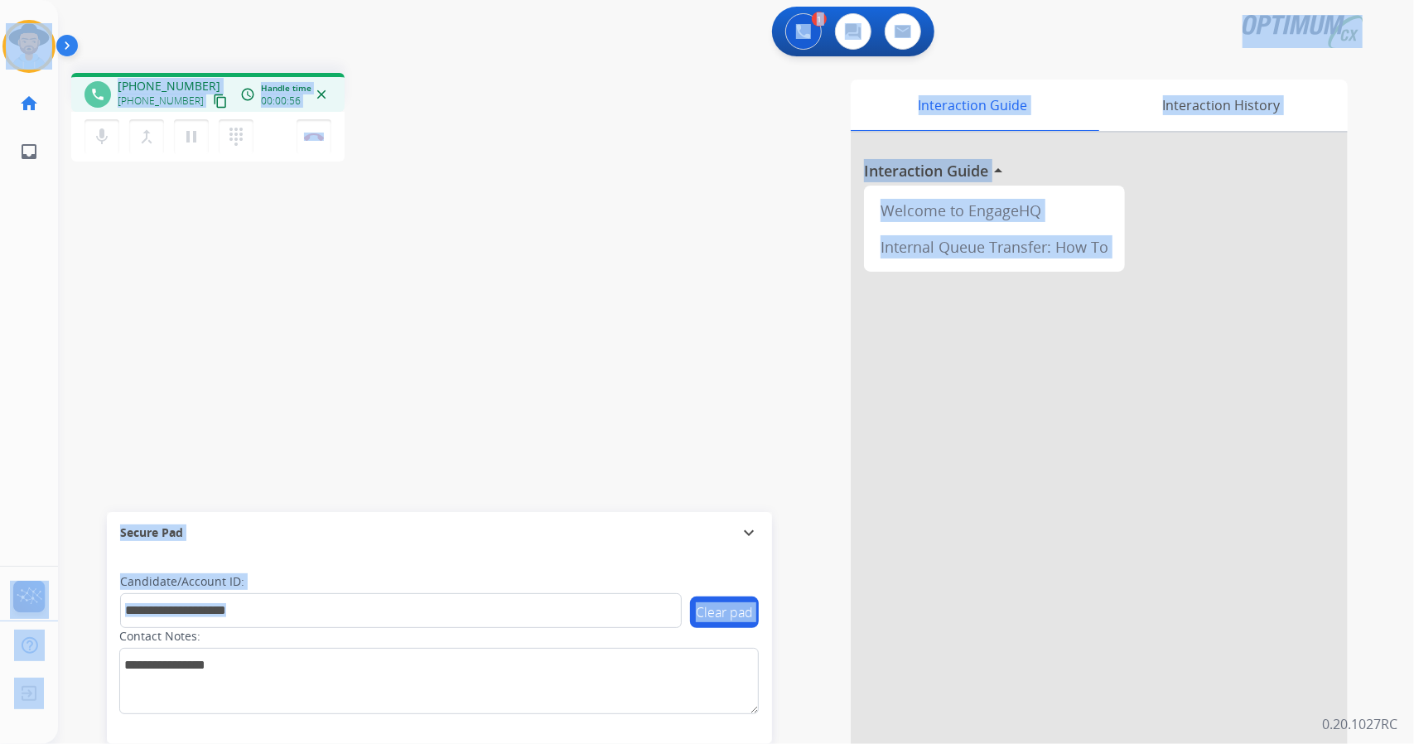
drag, startPoint x: 5, startPoint y: 9, endPoint x: 474, endPoint y: 640, distance: 786.3
click at [474, 640] on div "Outbound call Quit Outbound call Quit Schedule interaction + Add to my list Cus…" at bounding box center [707, 372] width 1414 height 744
click at [548, 403] on div "Interaction Guide Interaction History Interaction Guide arrow_drop_up Welcome t…" at bounding box center [938, 415] width 820 height 671
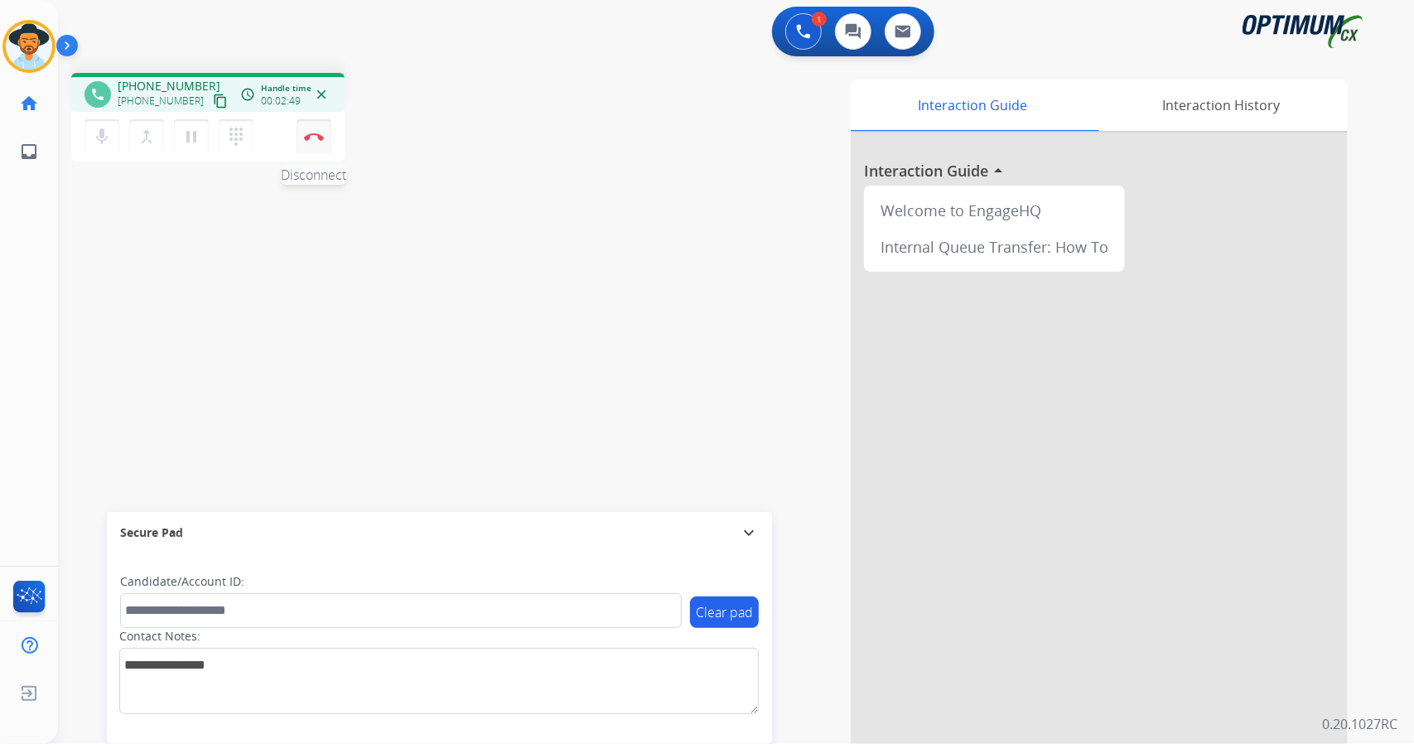
click at [322, 137] on img at bounding box center [314, 137] width 20 height 8
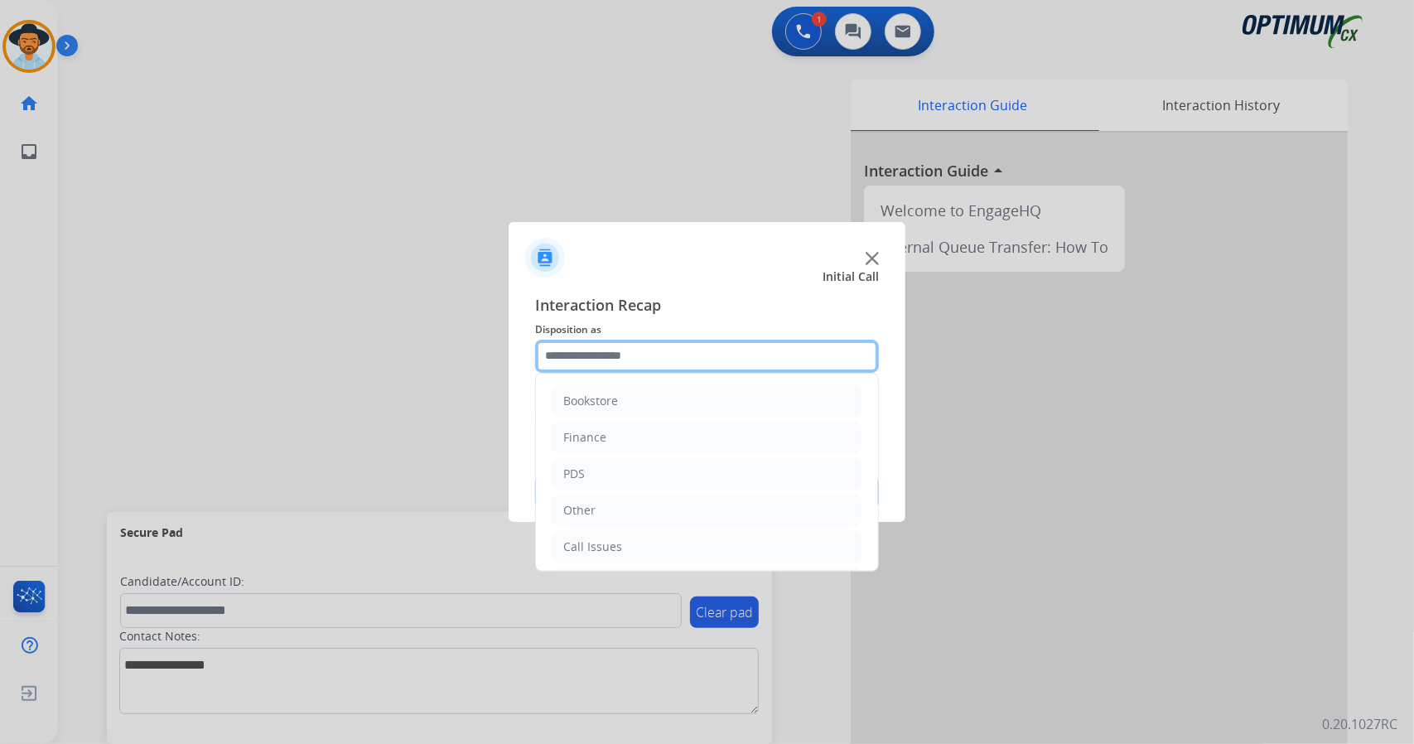
click at [697, 358] on input "text" at bounding box center [707, 356] width 344 height 33
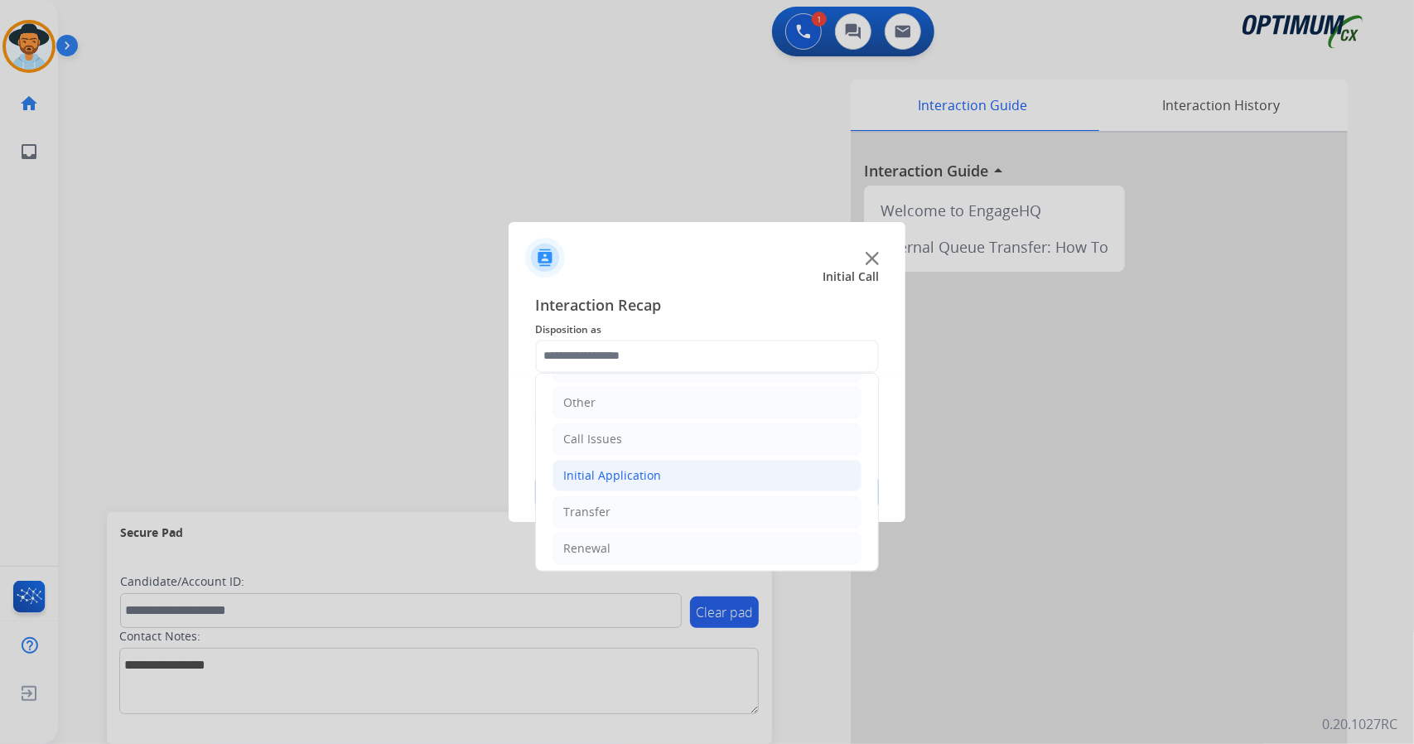
click at [689, 464] on li "Initial Application" at bounding box center [706, 475] width 309 height 31
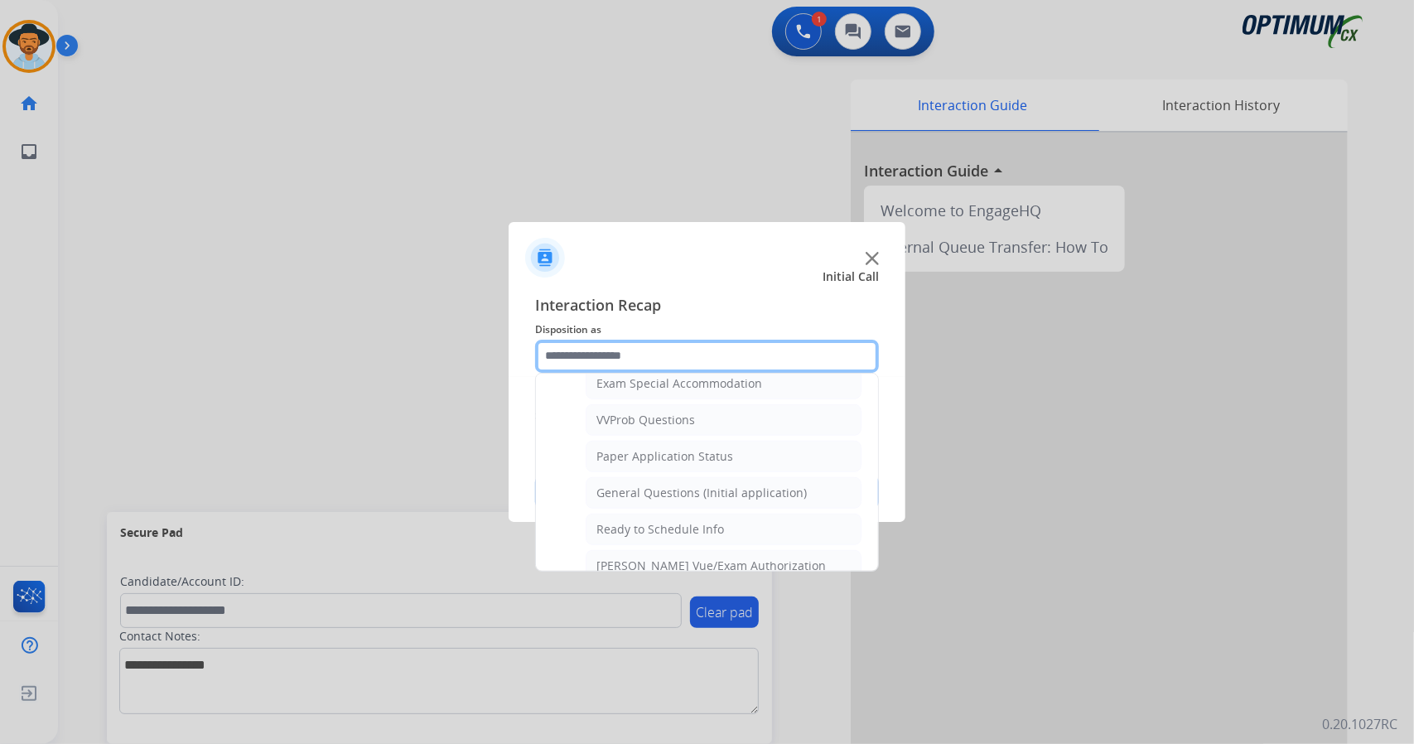
scroll to position [831, 0]
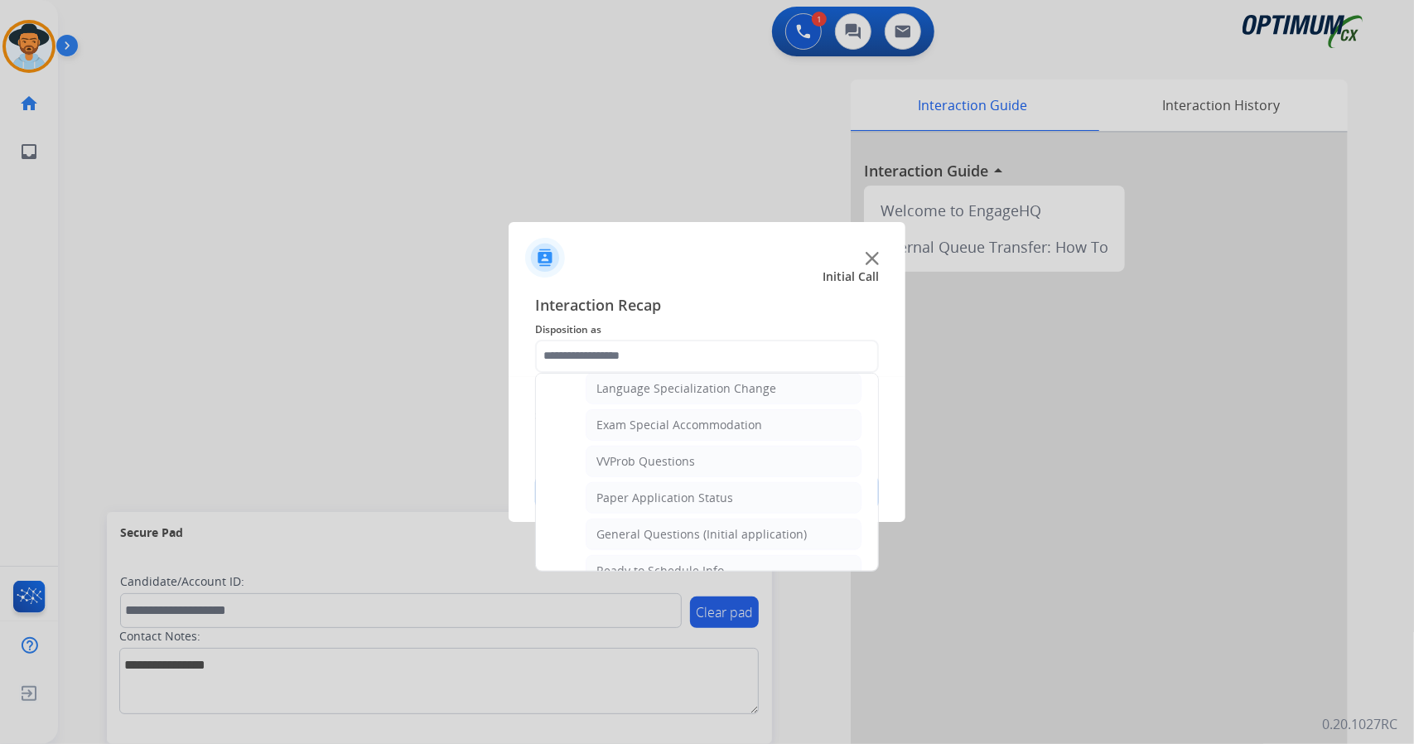
click at [706, 526] on div "General Questions (Initial application)" at bounding box center [701, 534] width 210 height 17
type input "**********"
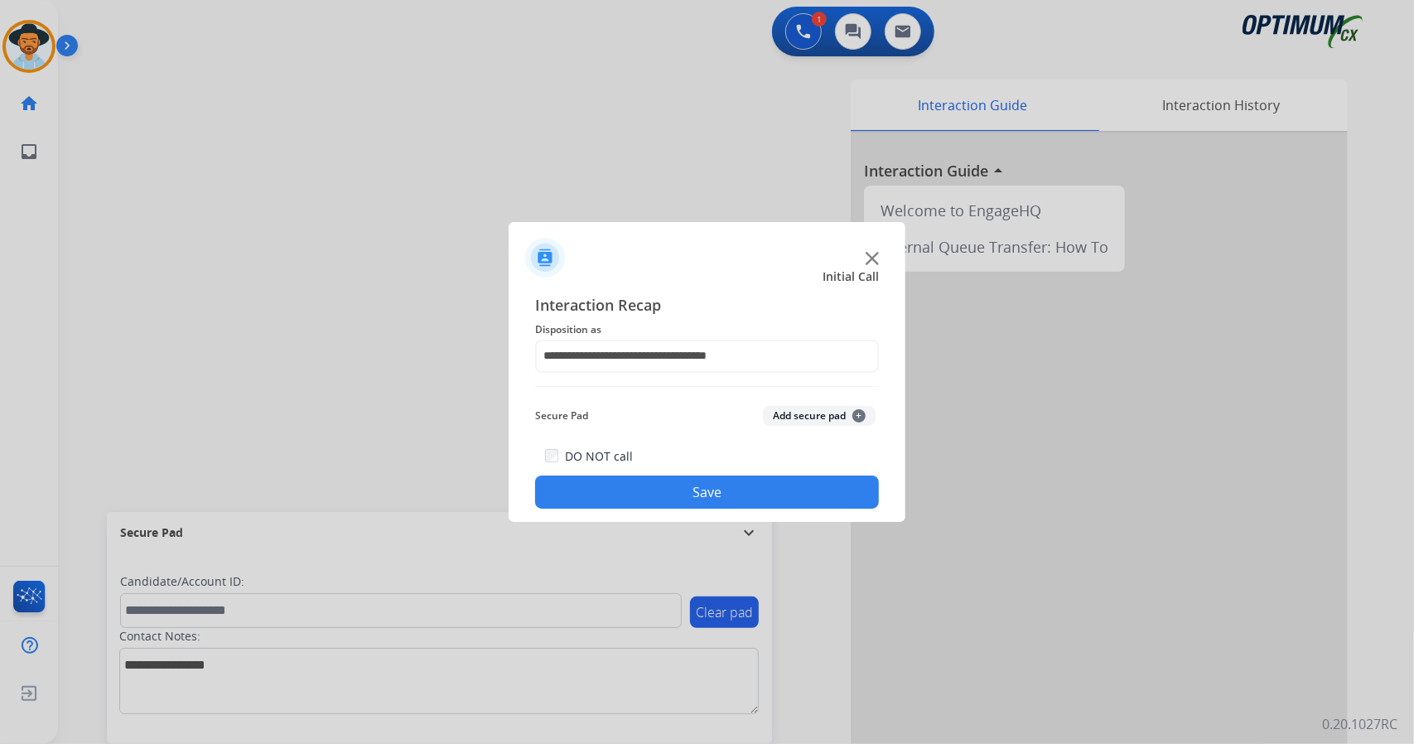
click at [678, 476] on button "Save" at bounding box center [707, 491] width 344 height 33
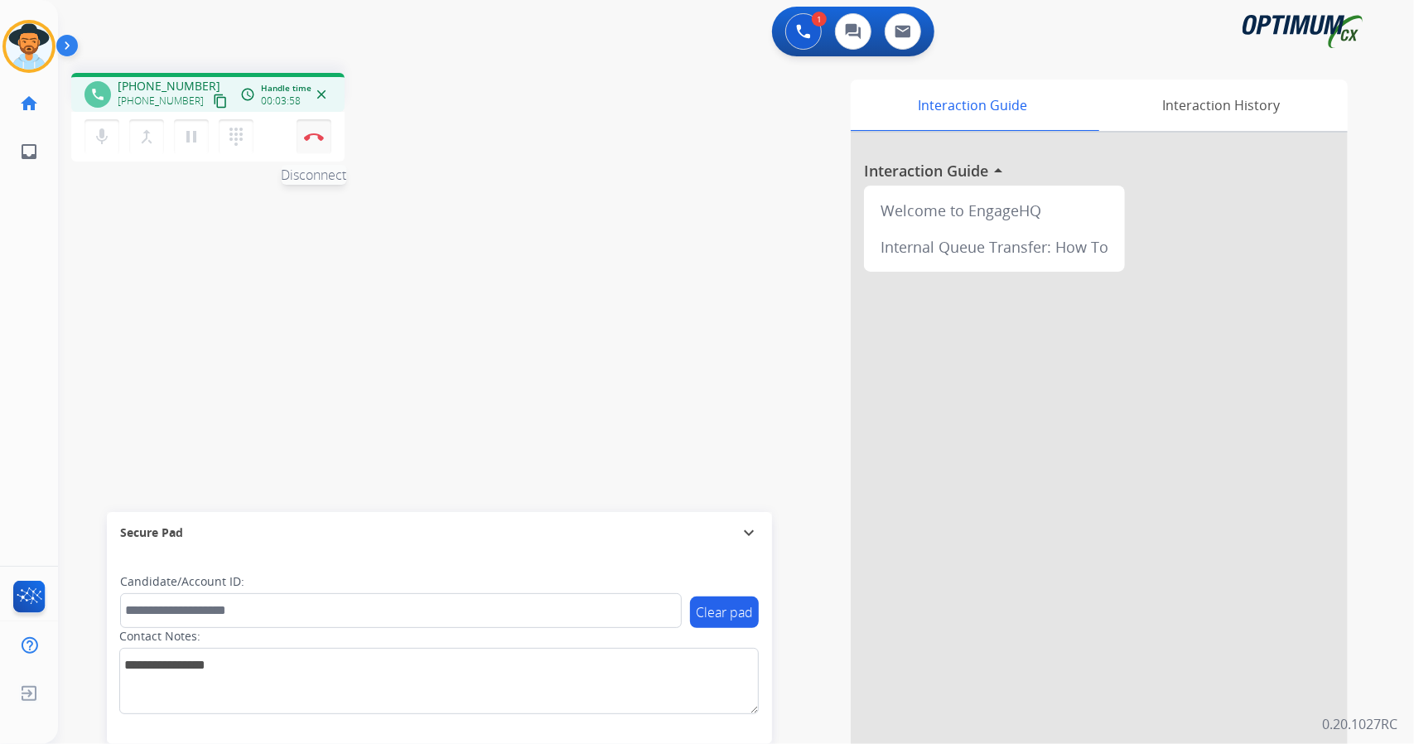
click at [316, 138] on img at bounding box center [314, 137] width 20 height 8
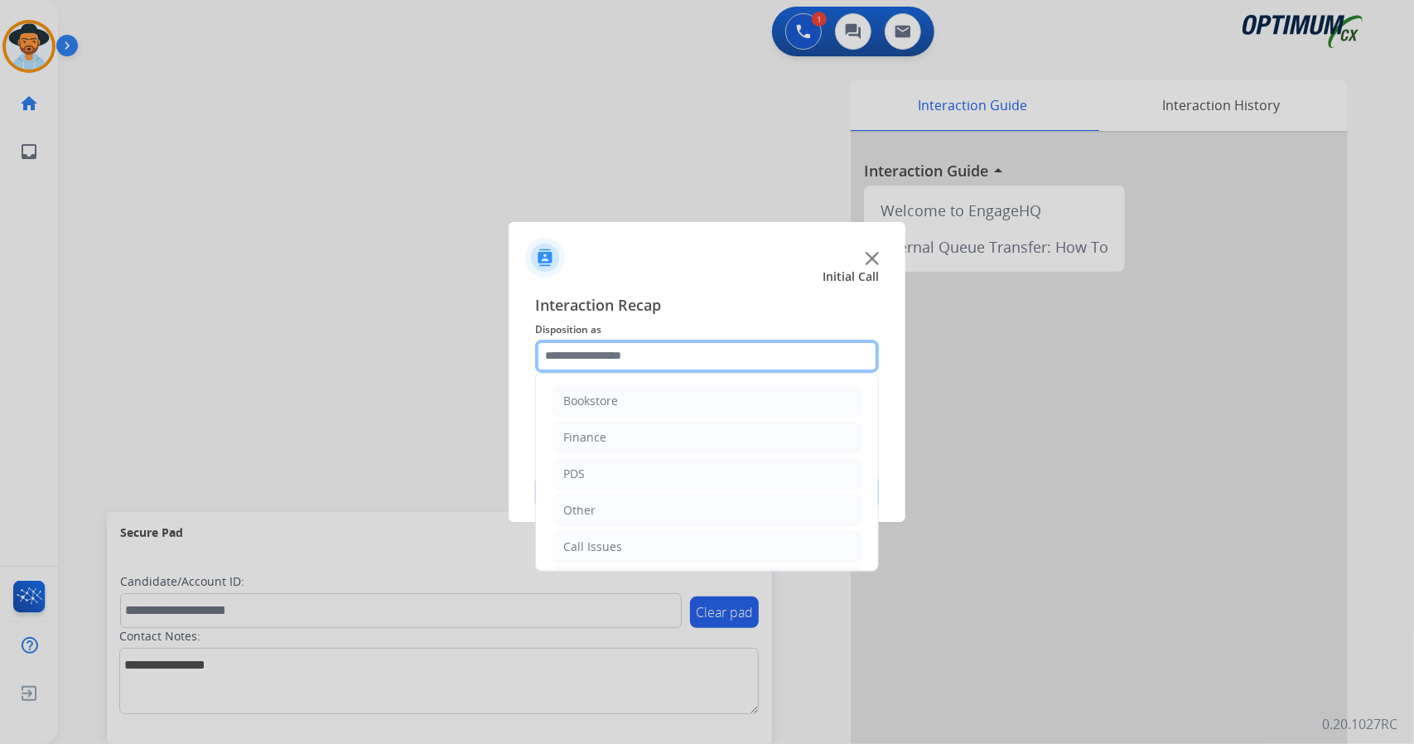
click at [759, 352] on input "text" at bounding box center [707, 356] width 344 height 33
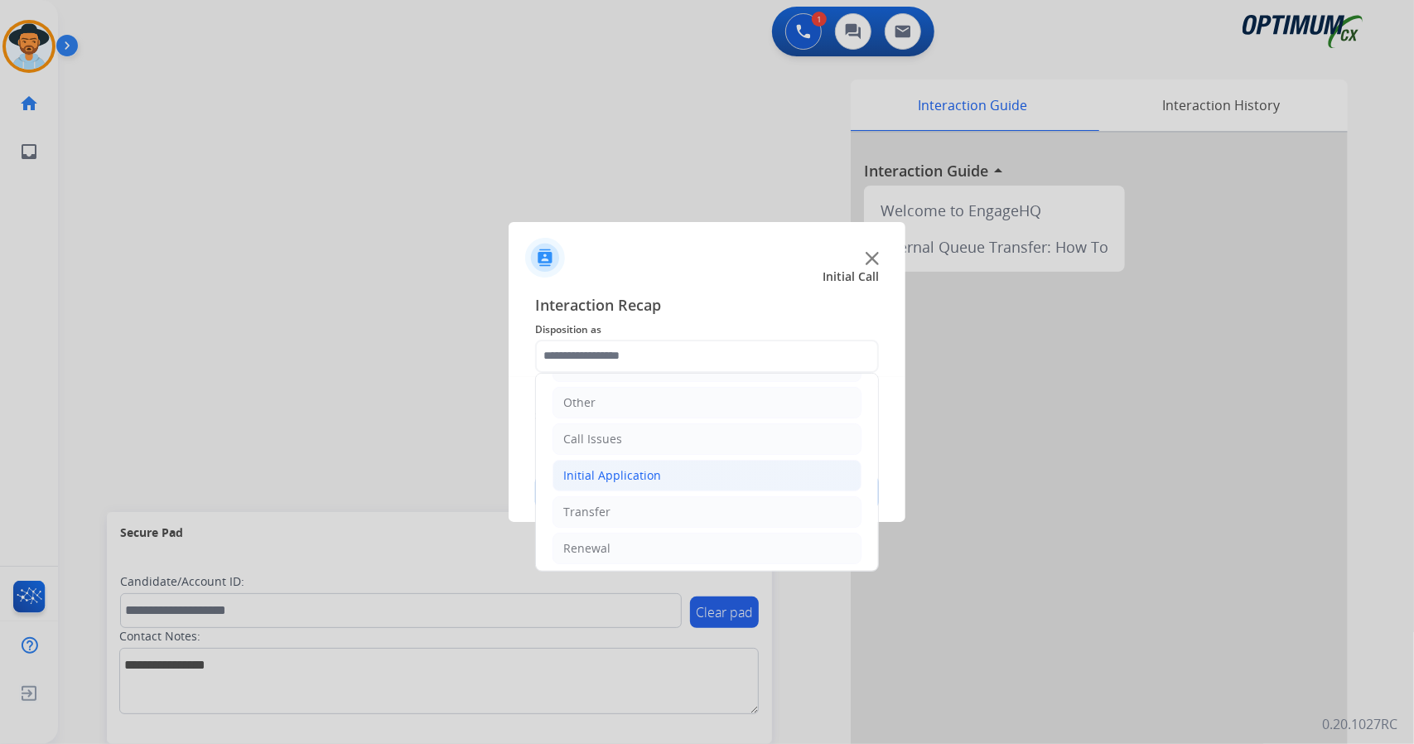
click at [666, 466] on li "Initial Application" at bounding box center [706, 475] width 309 height 31
click at [663, 551] on li "Appeals" at bounding box center [724, 548] width 276 height 31
type input "*******"
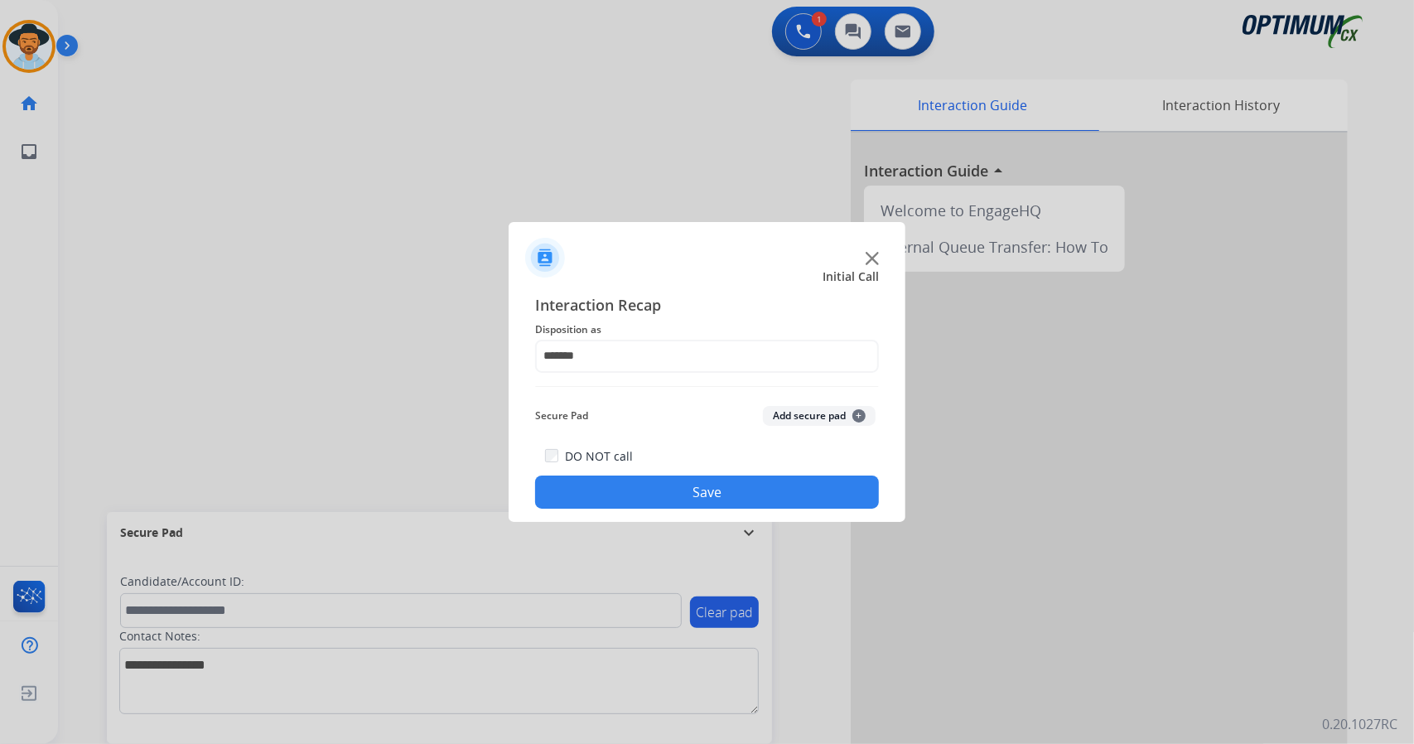
click at [635, 484] on button "Save" at bounding box center [707, 491] width 344 height 33
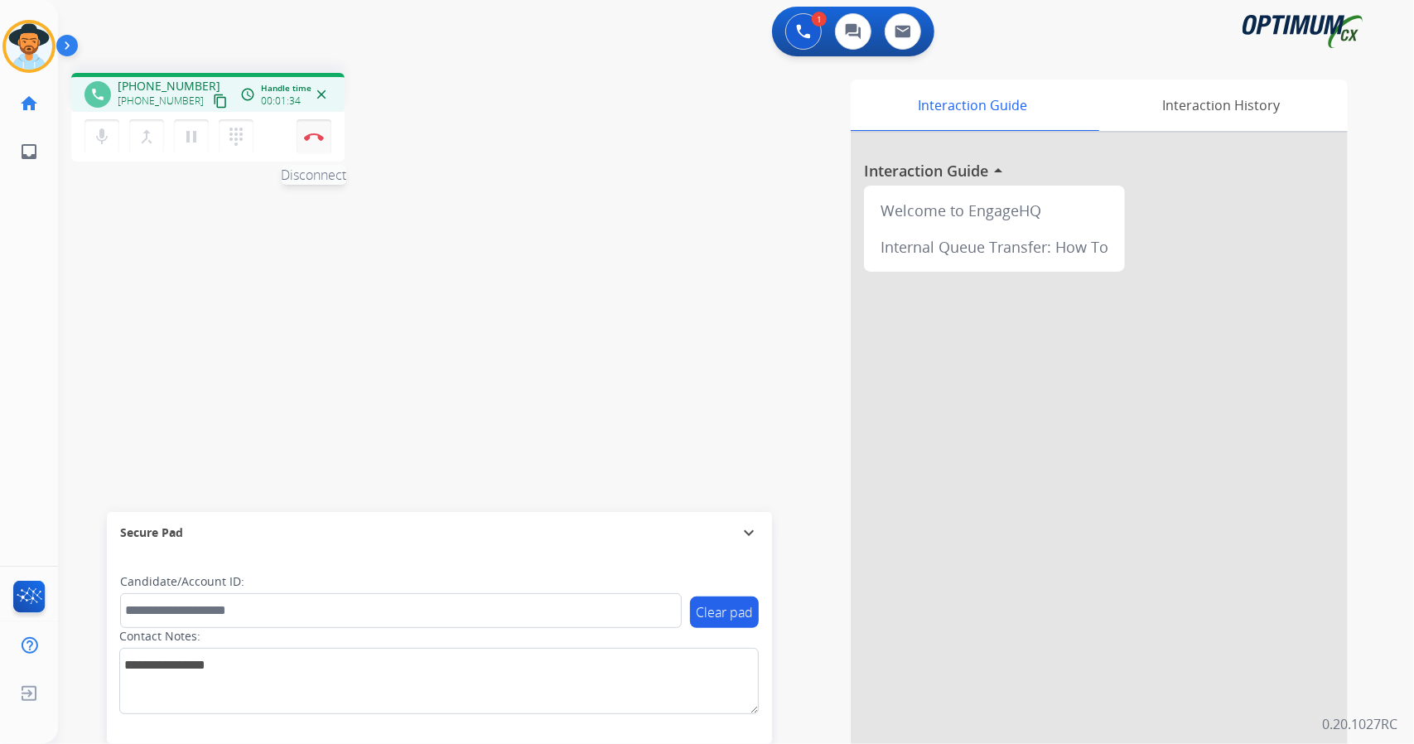
click at [311, 138] on img at bounding box center [314, 137] width 20 height 8
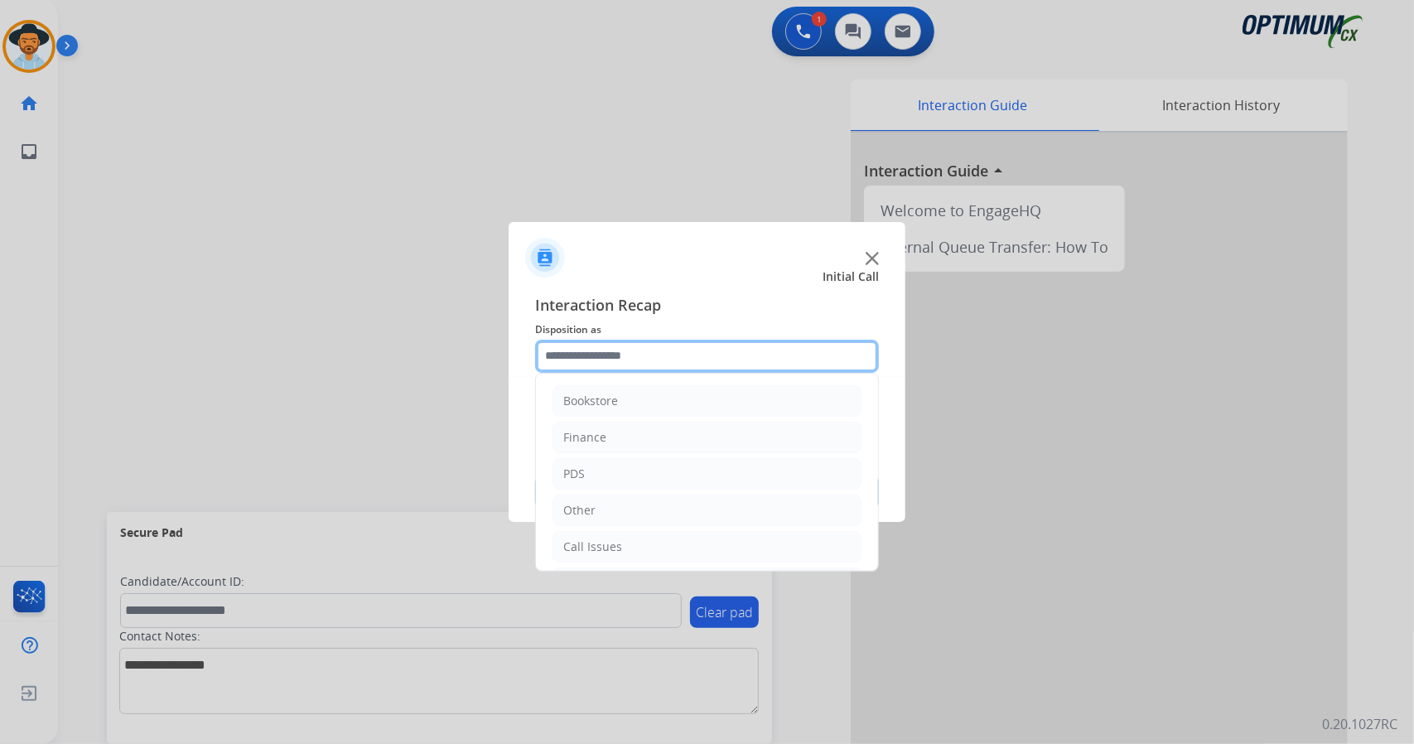
click at [606, 358] on input "text" at bounding box center [707, 356] width 344 height 33
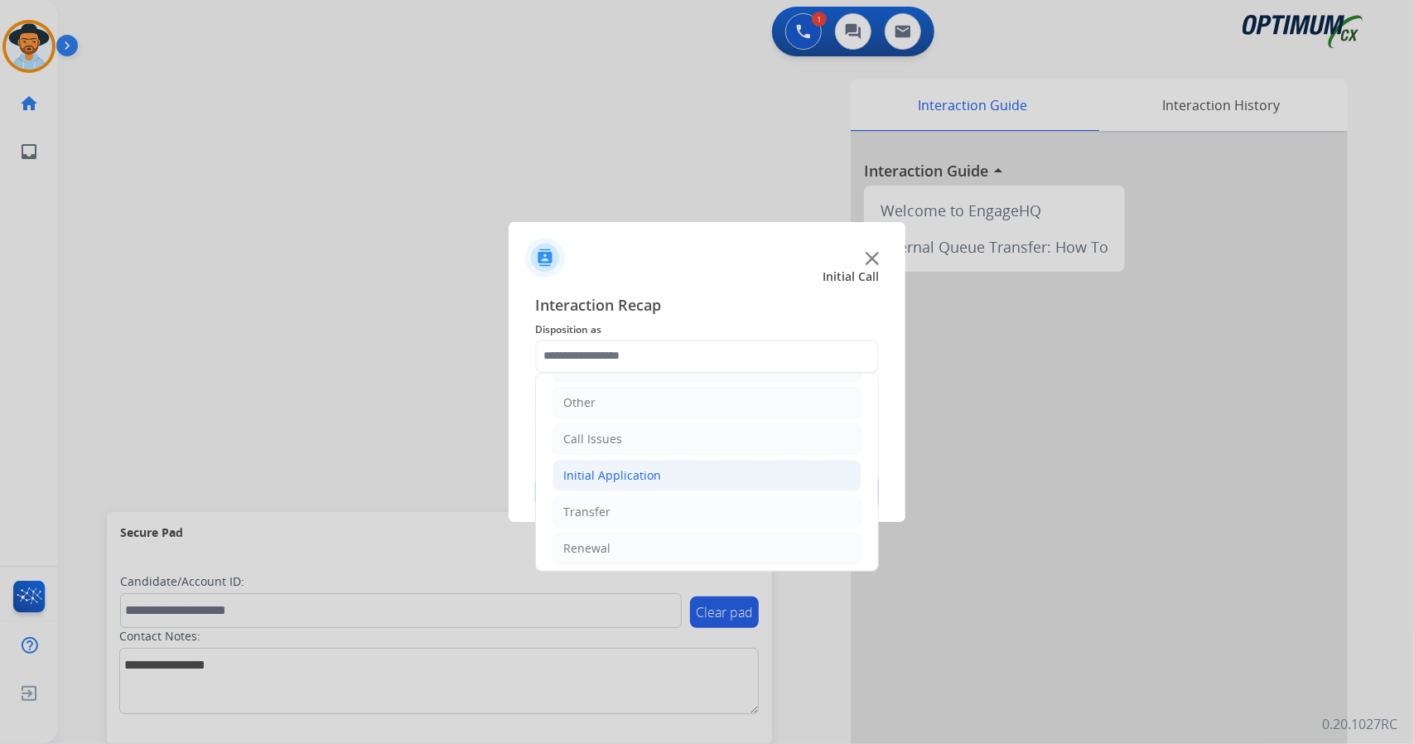
click at [678, 470] on li "Initial Application" at bounding box center [706, 475] width 309 height 31
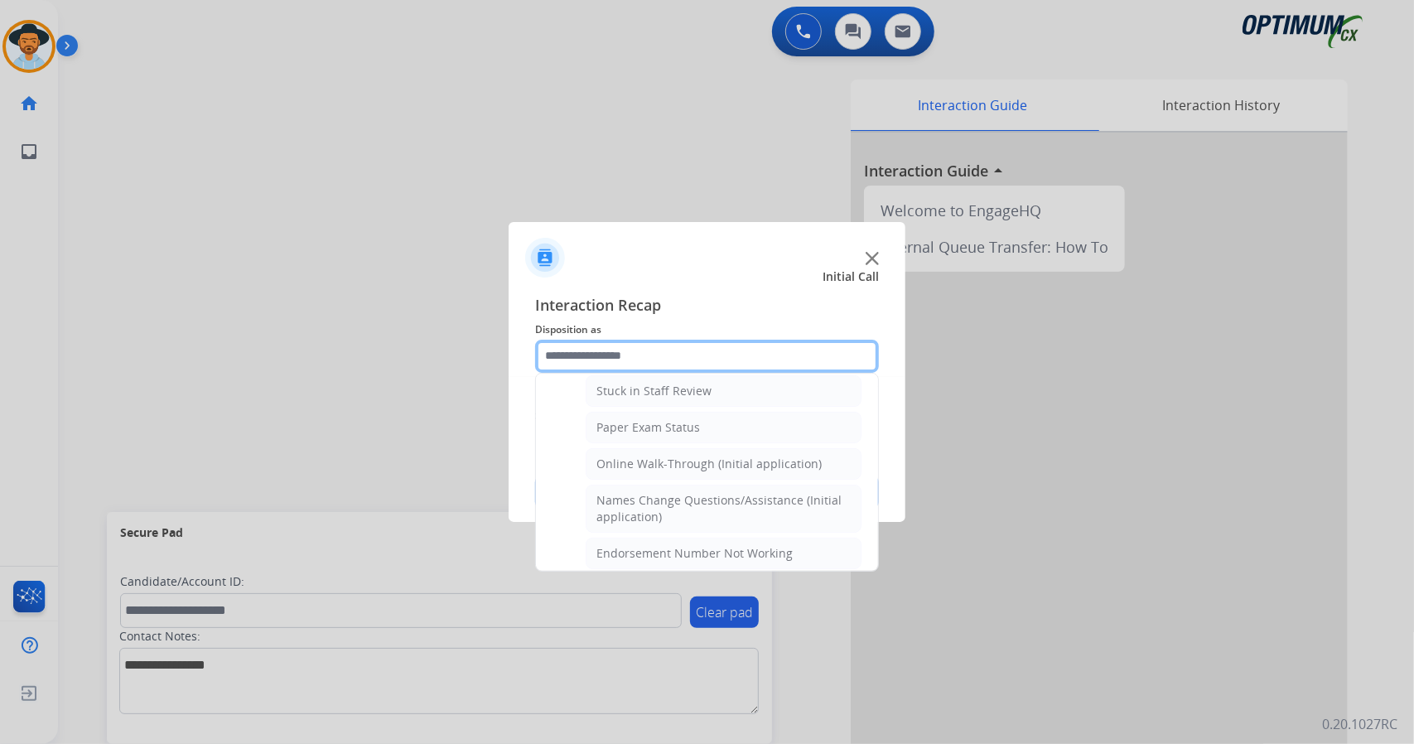
scroll to position [302, 0]
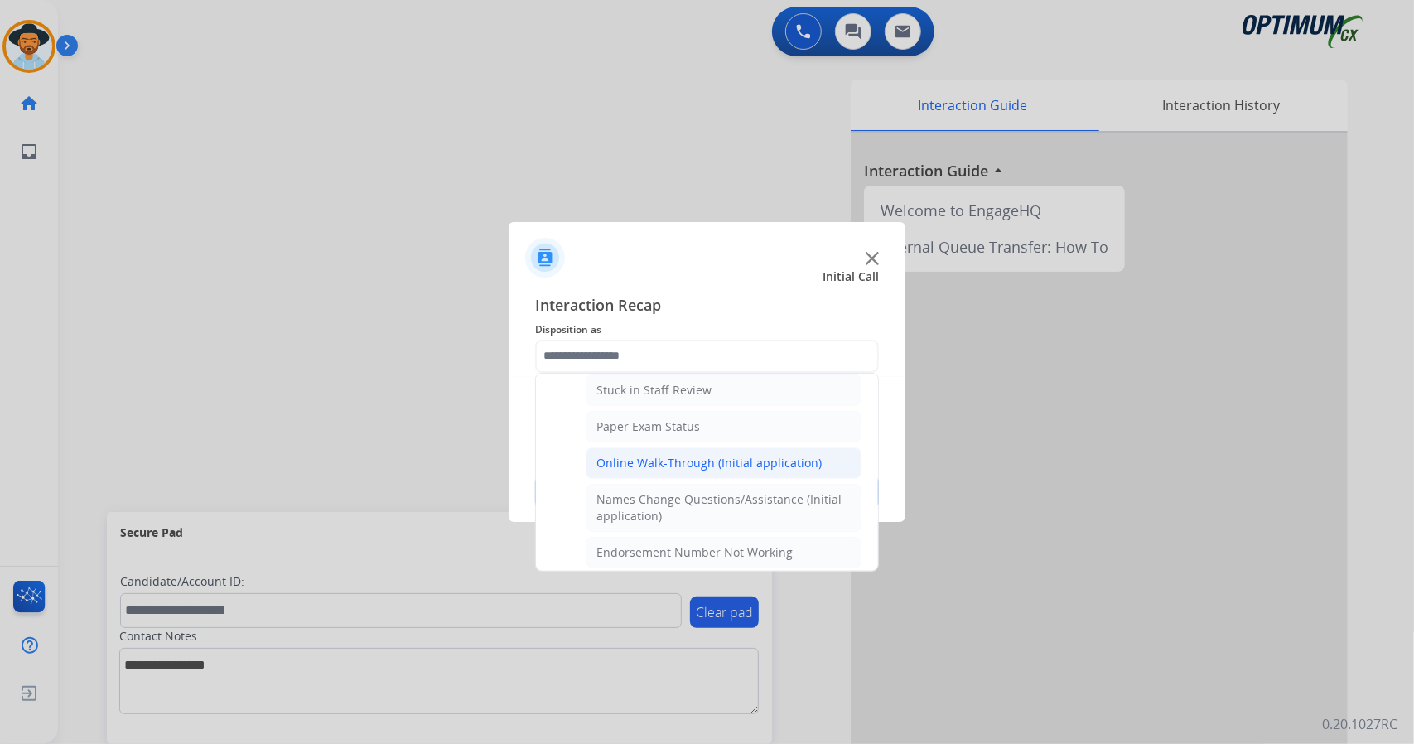
click at [686, 456] on div "Online Walk-Through (Initial application)" at bounding box center [708, 463] width 225 height 17
type input "**********"
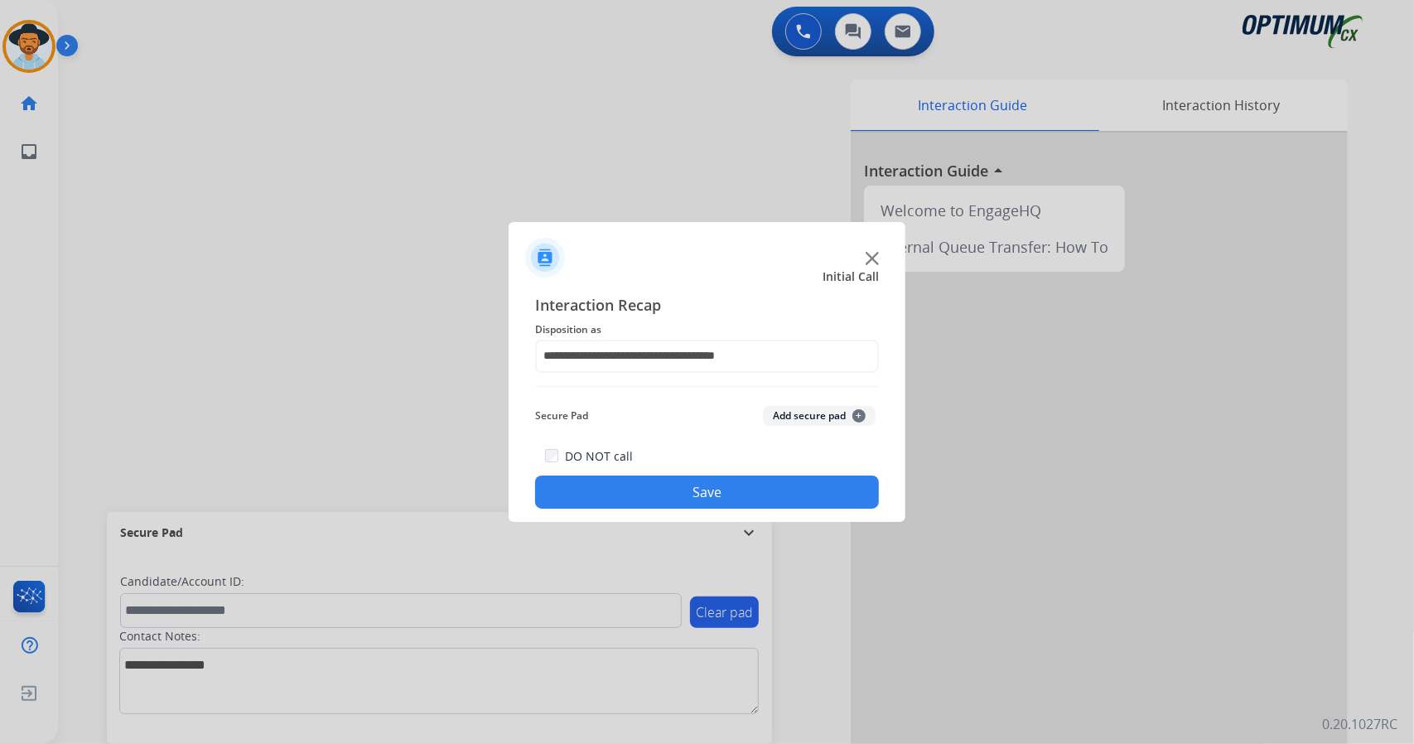
click at [689, 480] on button "Save" at bounding box center [707, 491] width 344 height 33
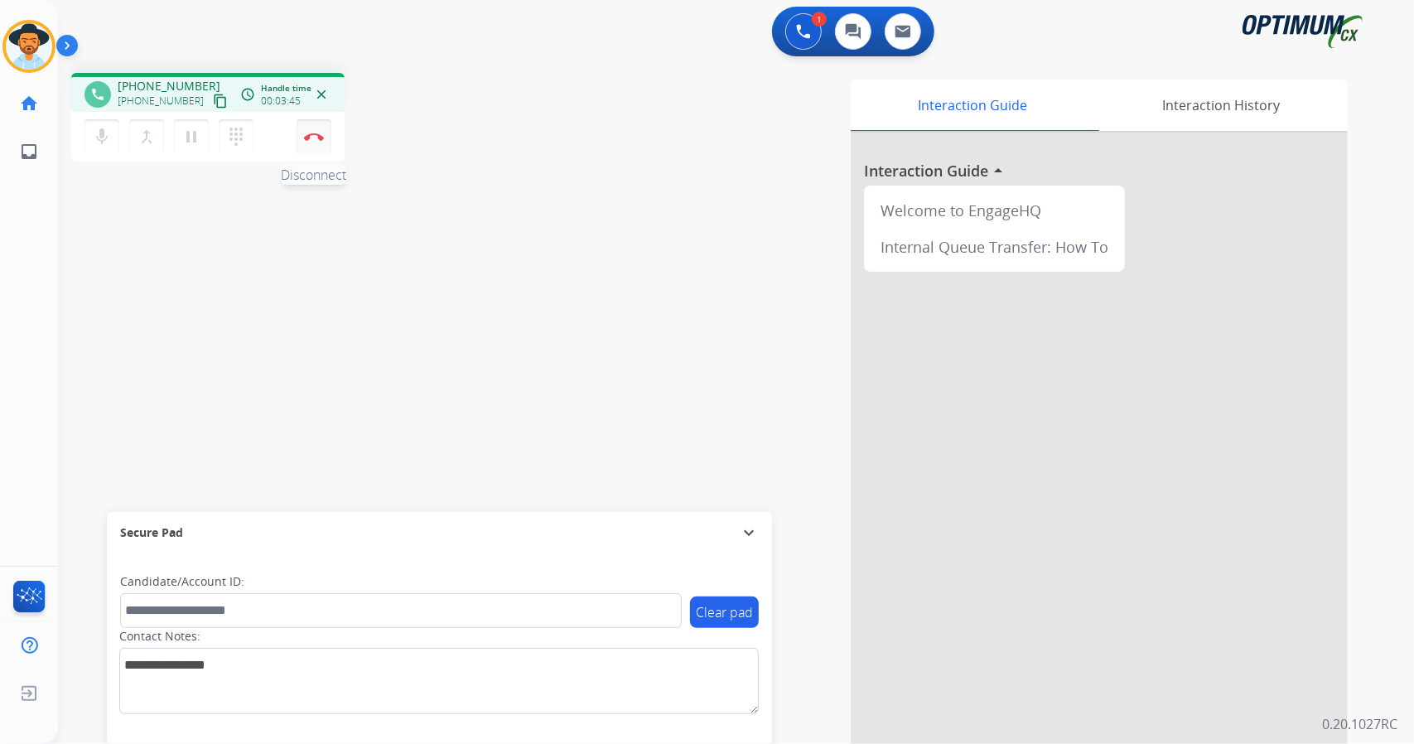
click at [299, 130] on button "Disconnect" at bounding box center [314, 136] width 35 height 35
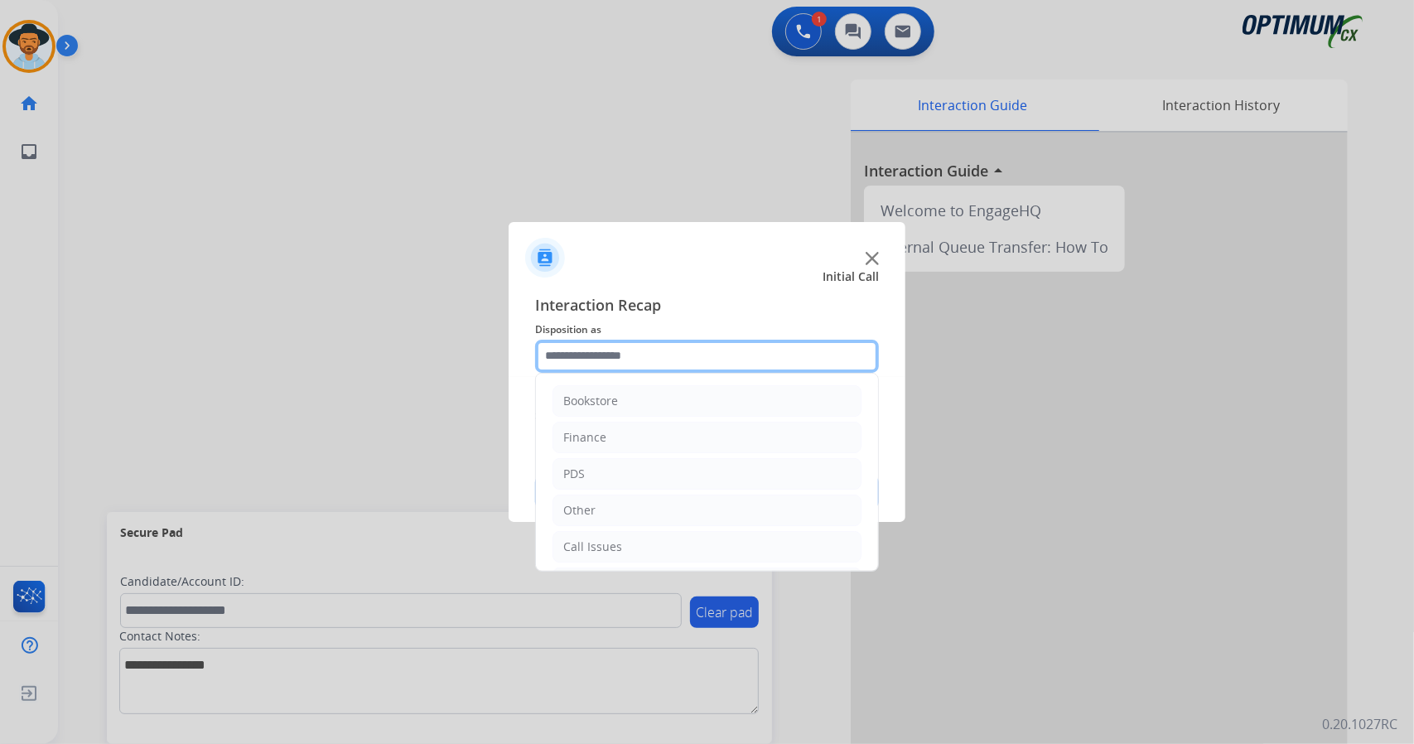
click at [658, 343] on input "text" at bounding box center [707, 356] width 344 height 33
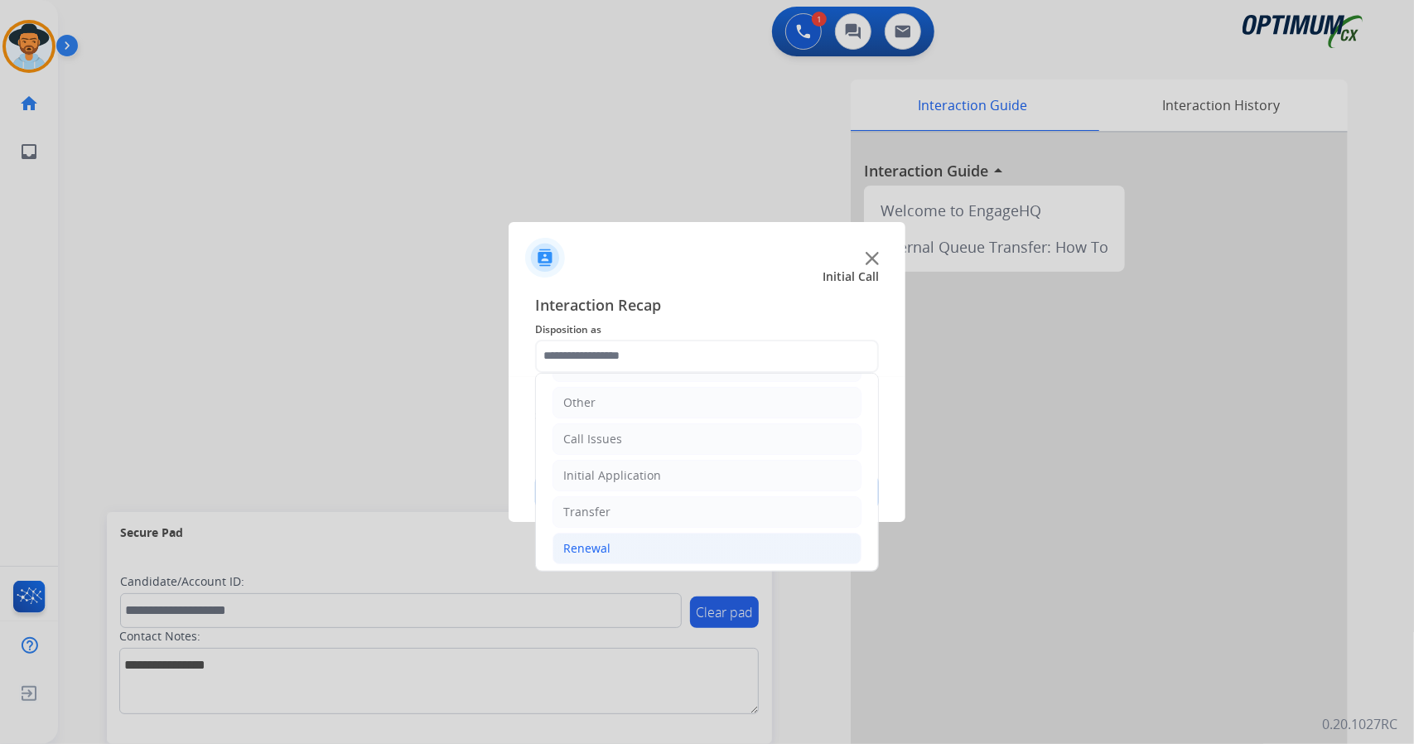
click at [623, 556] on li "Renewal" at bounding box center [706, 548] width 309 height 31
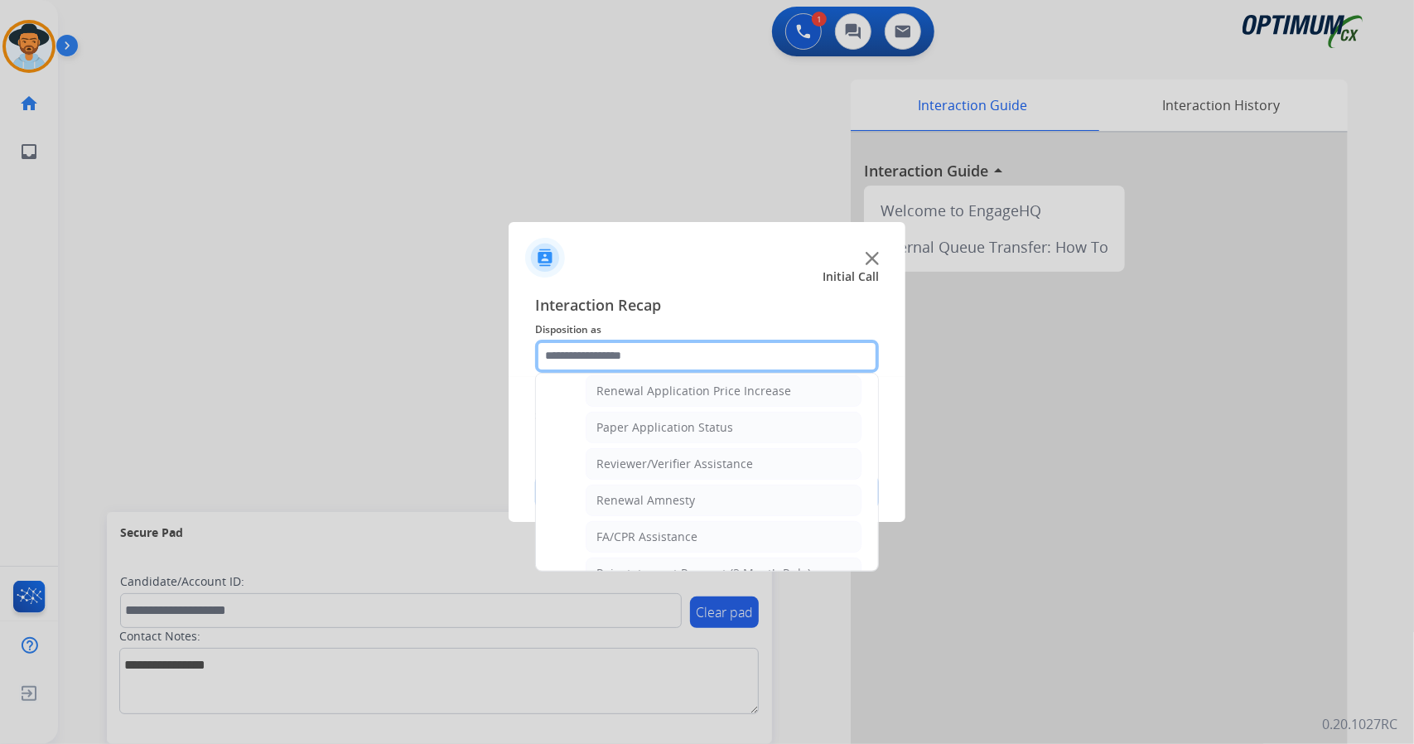
scroll to position [626, 0]
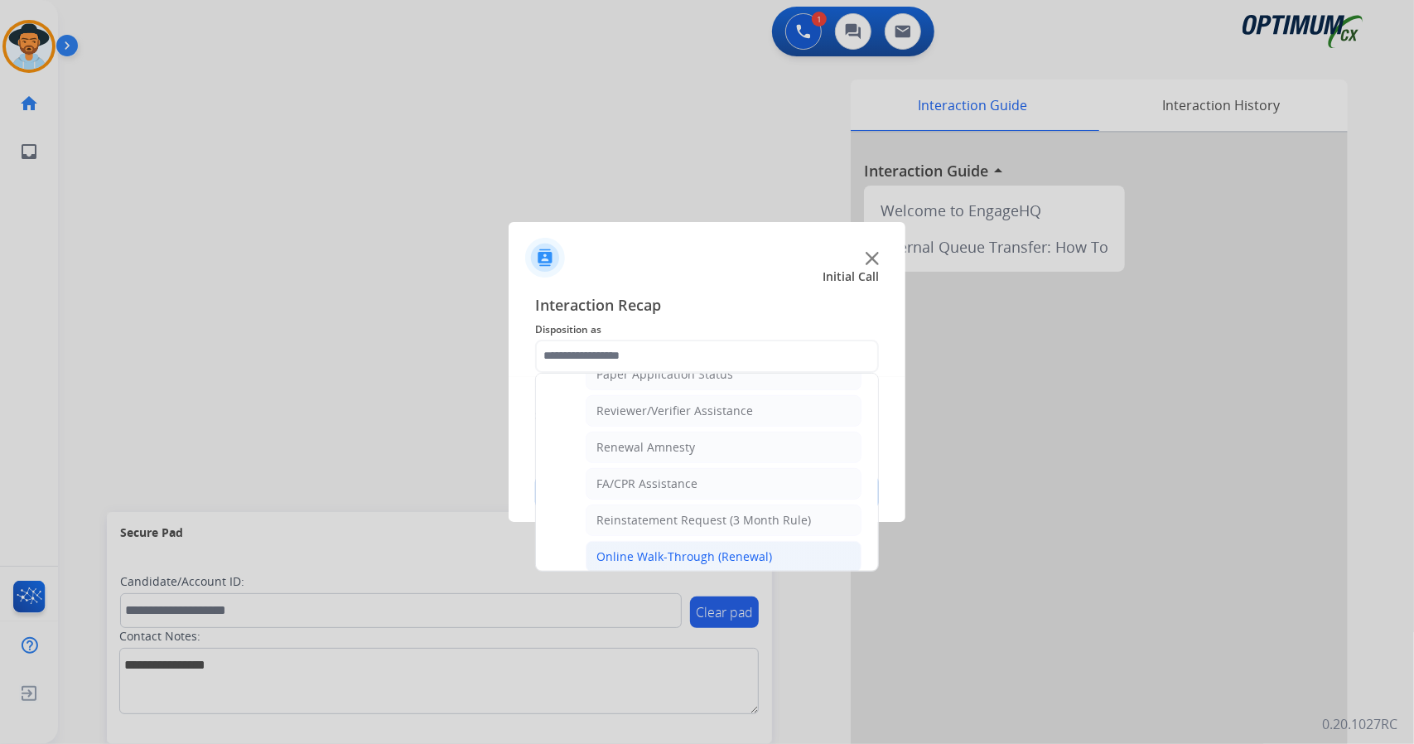
click at [675, 541] on li "Online Walk-Through (Renewal)" at bounding box center [724, 556] width 276 height 31
type input "**********"
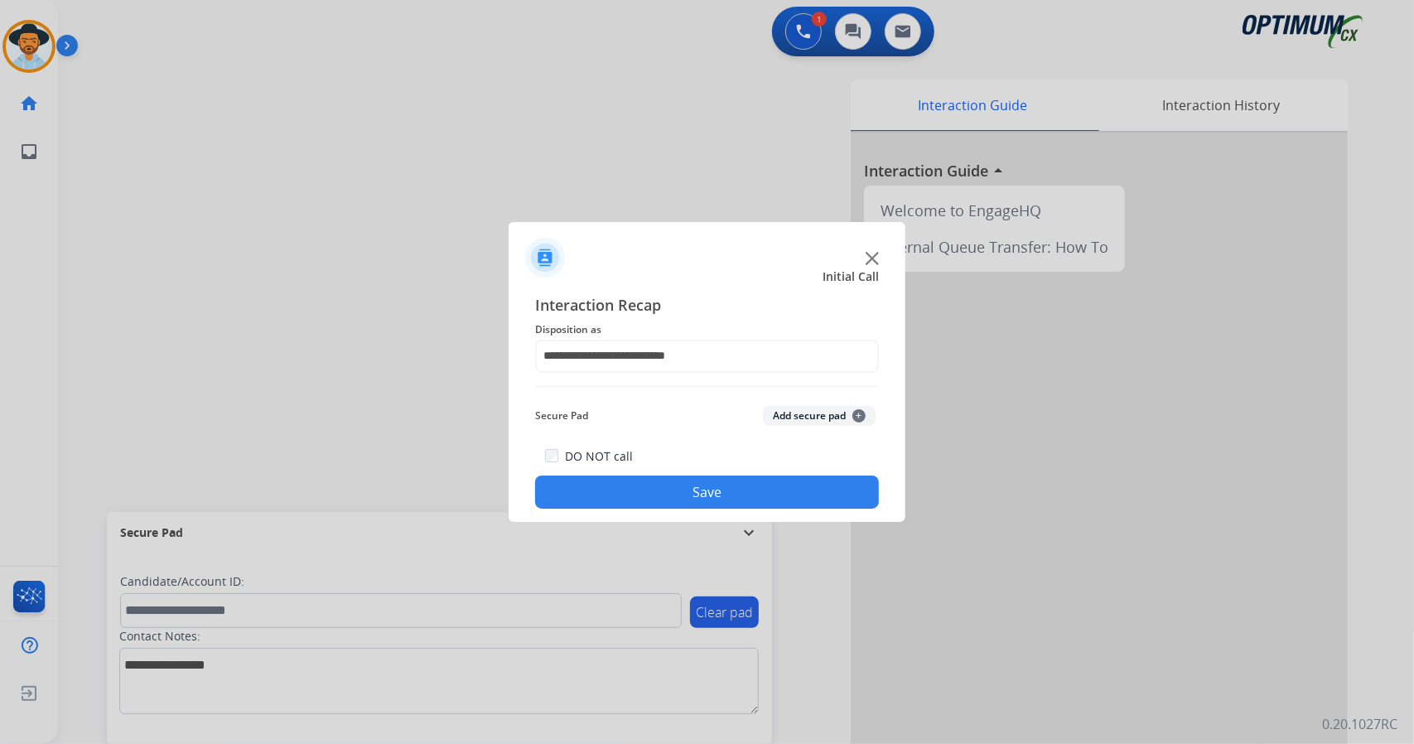
click at [682, 492] on button "Save" at bounding box center [707, 491] width 344 height 33
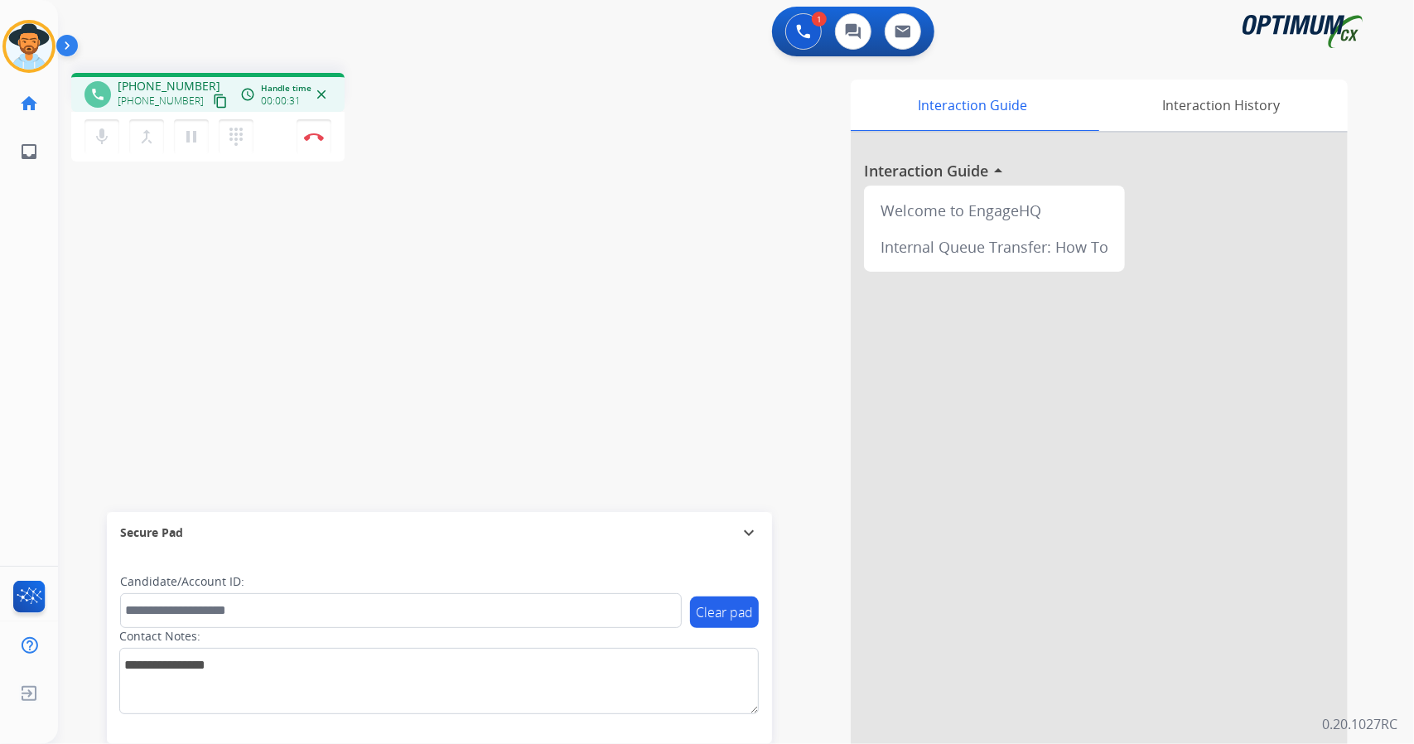
click at [139, 258] on div "phone [PHONE_NUMBER] [PHONE_NUMBER] content_copy access_time Call metrics Queue…" at bounding box center [716, 405] width 1316 height 691
click at [316, 137] on img at bounding box center [314, 137] width 20 height 8
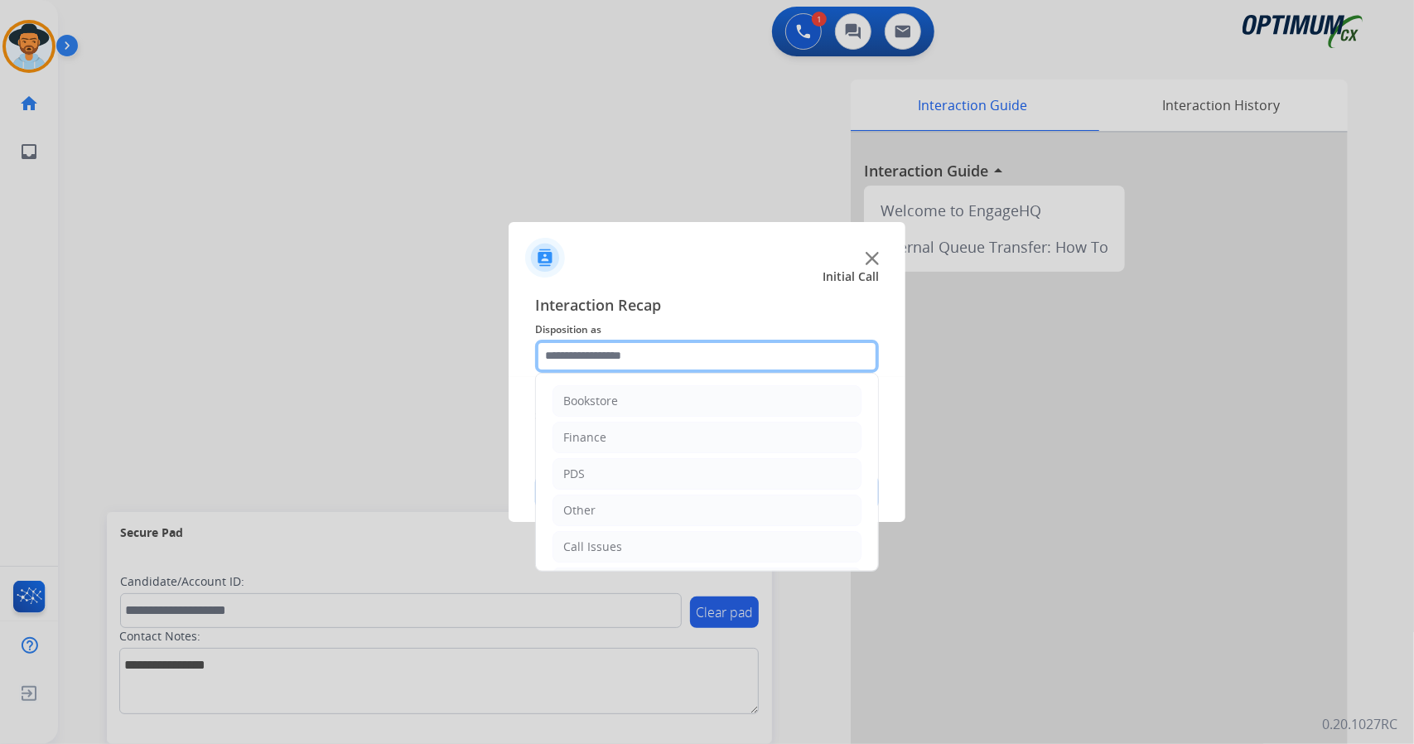
click at [669, 358] on input "text" at bounding box center [707, 356] width 344 height 33
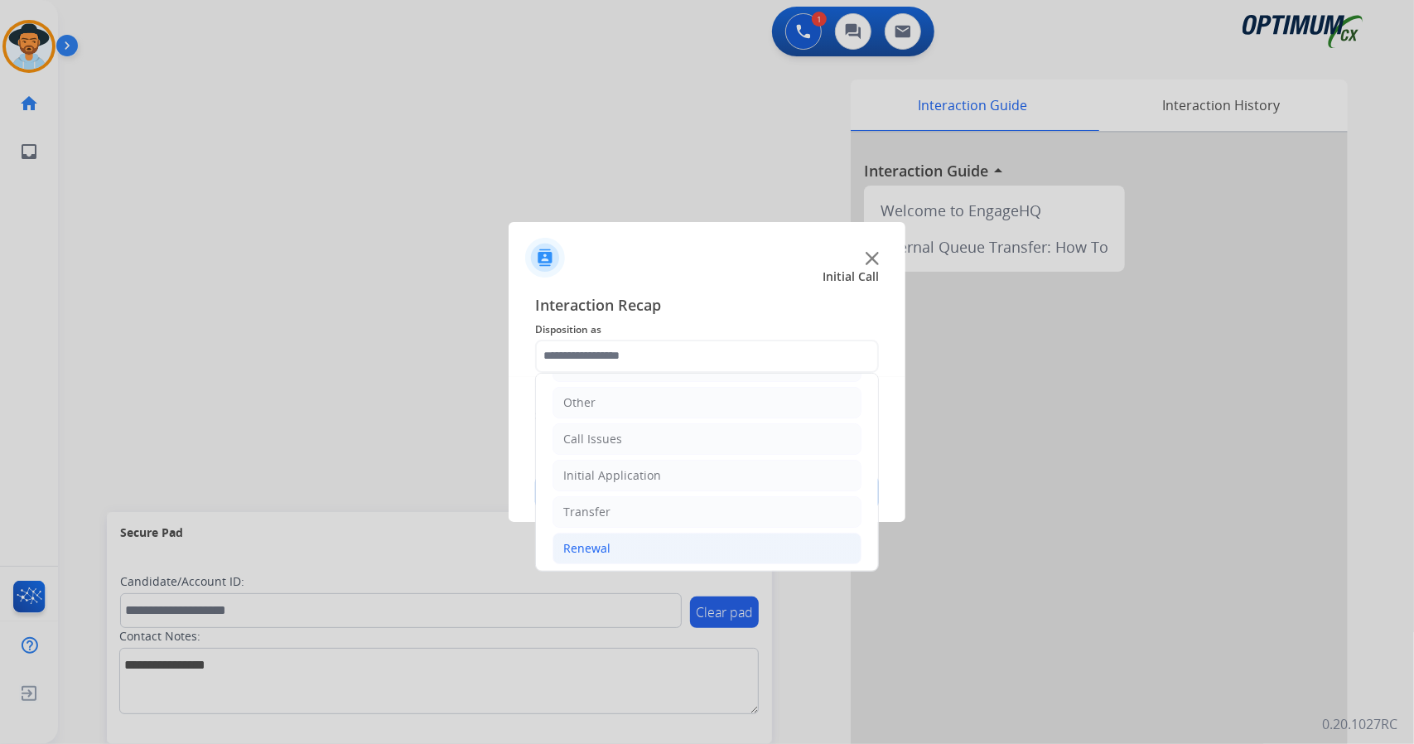
click at [630, 536] on li "Renewal" at bounding box center [706, 548] width 309 height 31
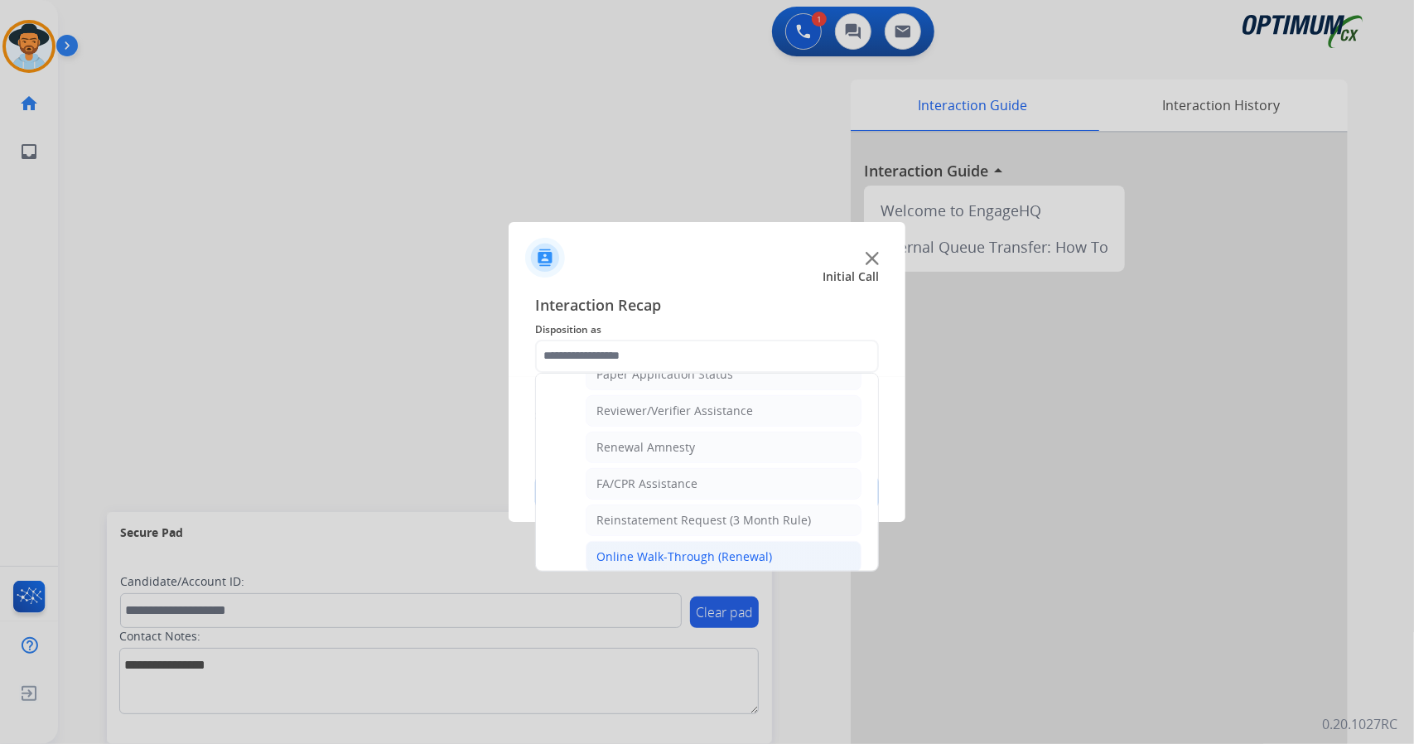
click at [672, 549] on div "Online Walk-Through (Renewal)" at bounding box center [684, 556] width 176 height 17
type input "**********"
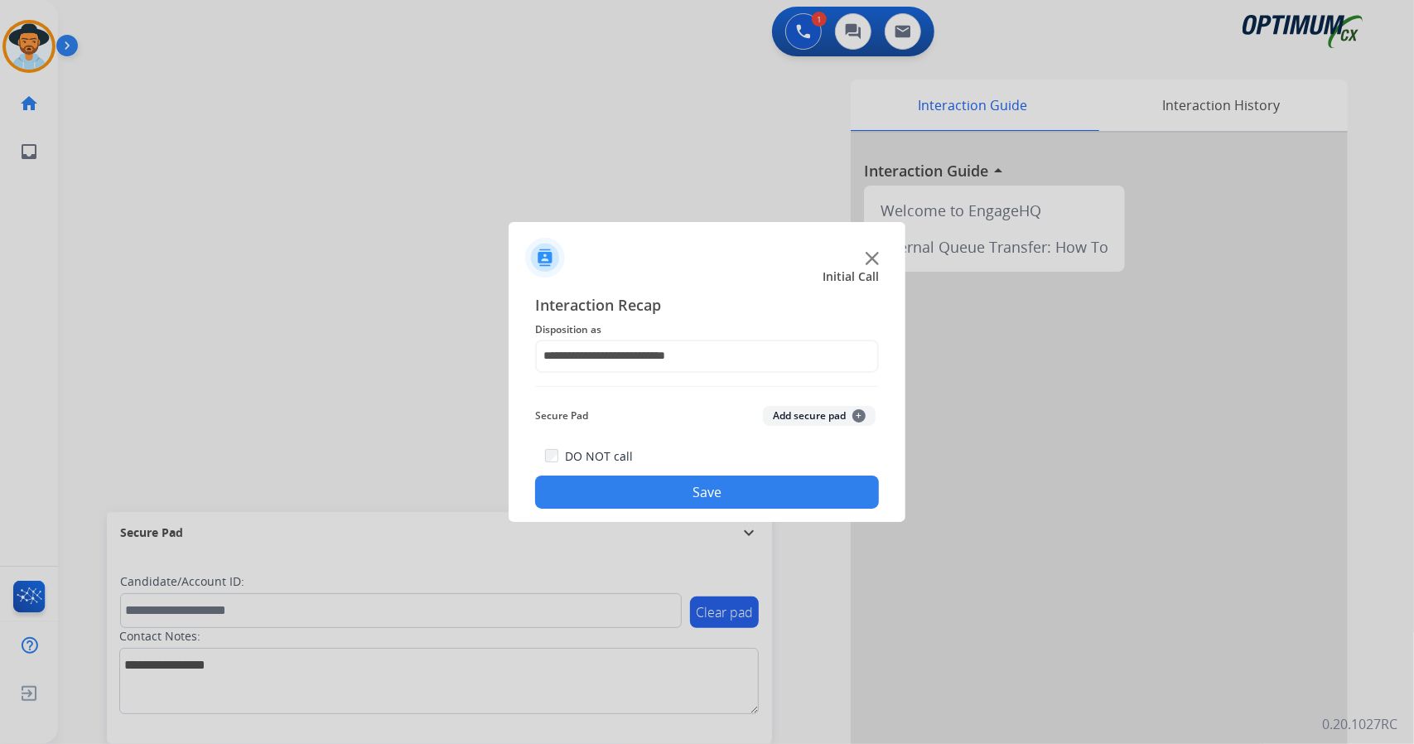
click at [666, 496] on button "Save" at bounding box center [707, 491] width 344 height 33
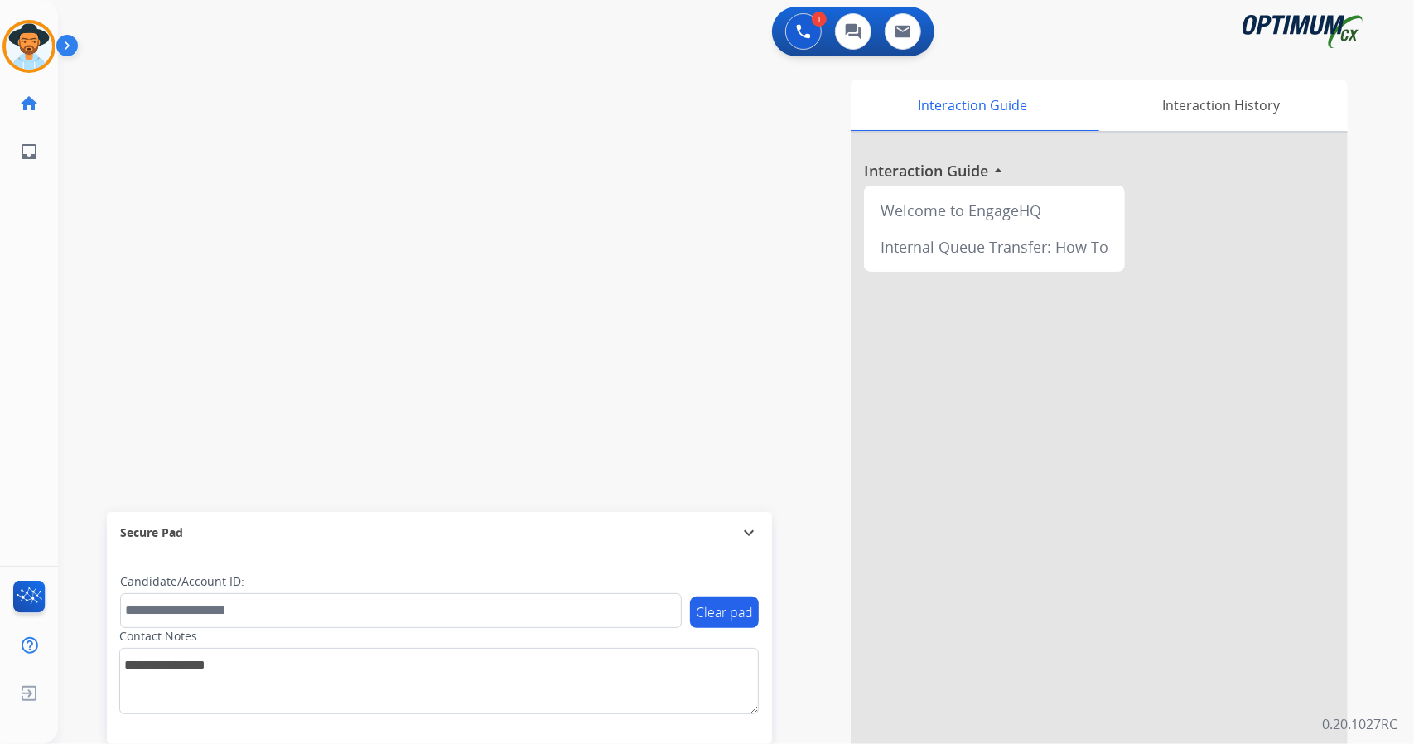
click at [417, 372] on div "swap_horiz Break voice bridge close_fullscreen Connect 3-Way Call merge_type Se…" at bounding box center [716, 405] width 1316 height 691
click at [112, 418] on div "swap_horiz Break voice bridge close_fullscreen Connect 3-Way Call merge_type Se…" at bounding box center [716, 405] width 1316 height 691
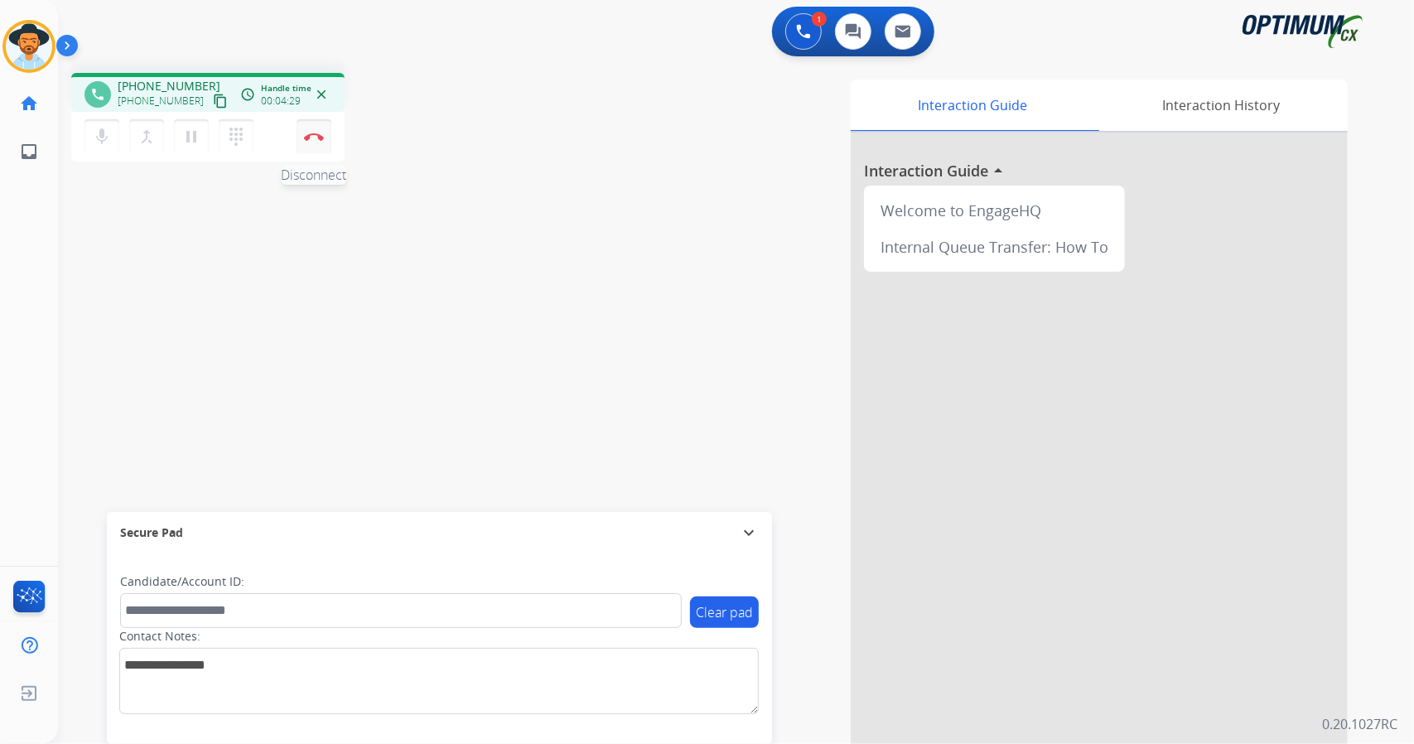
click at [311, 133] on img at bounding box center [314, 137] width 20 height 8
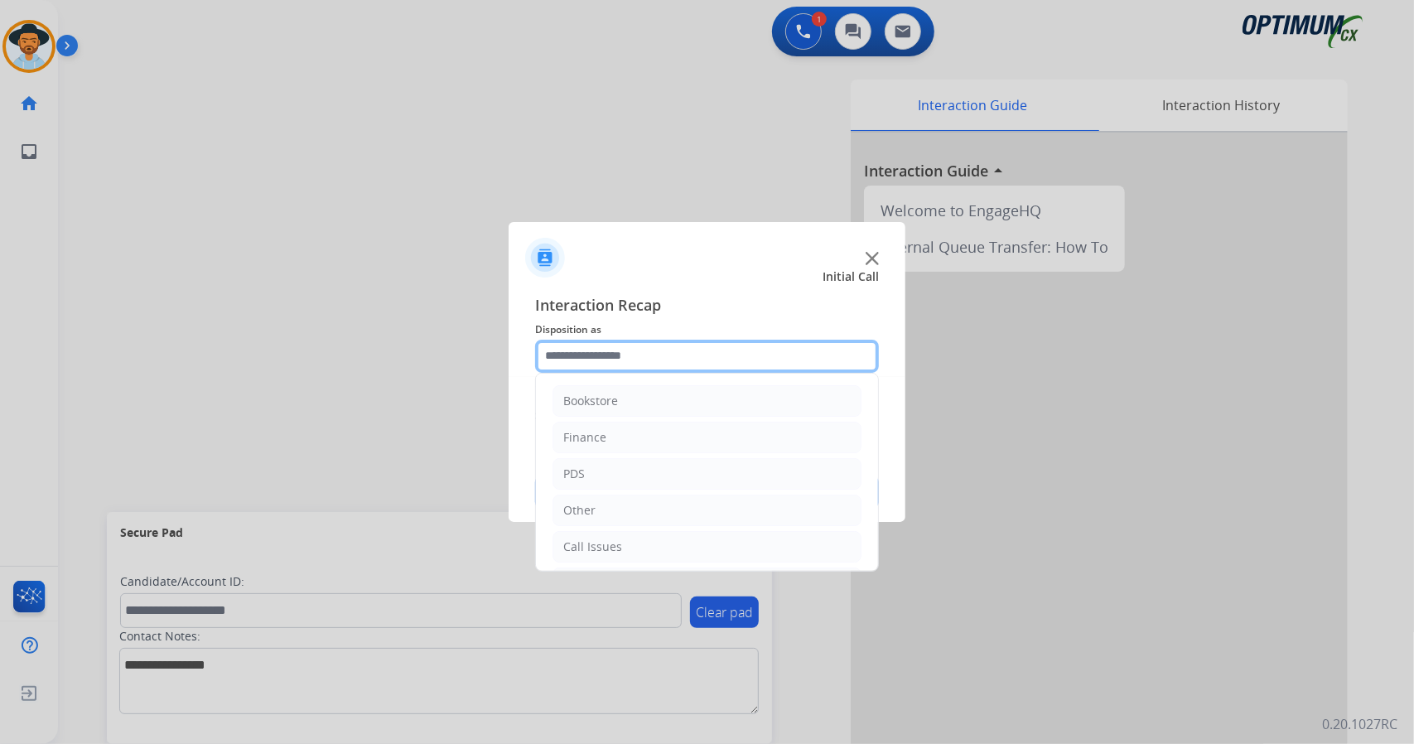
click at [612, 357] on input "text" at bounding box center [707, 356] width 344 height 33
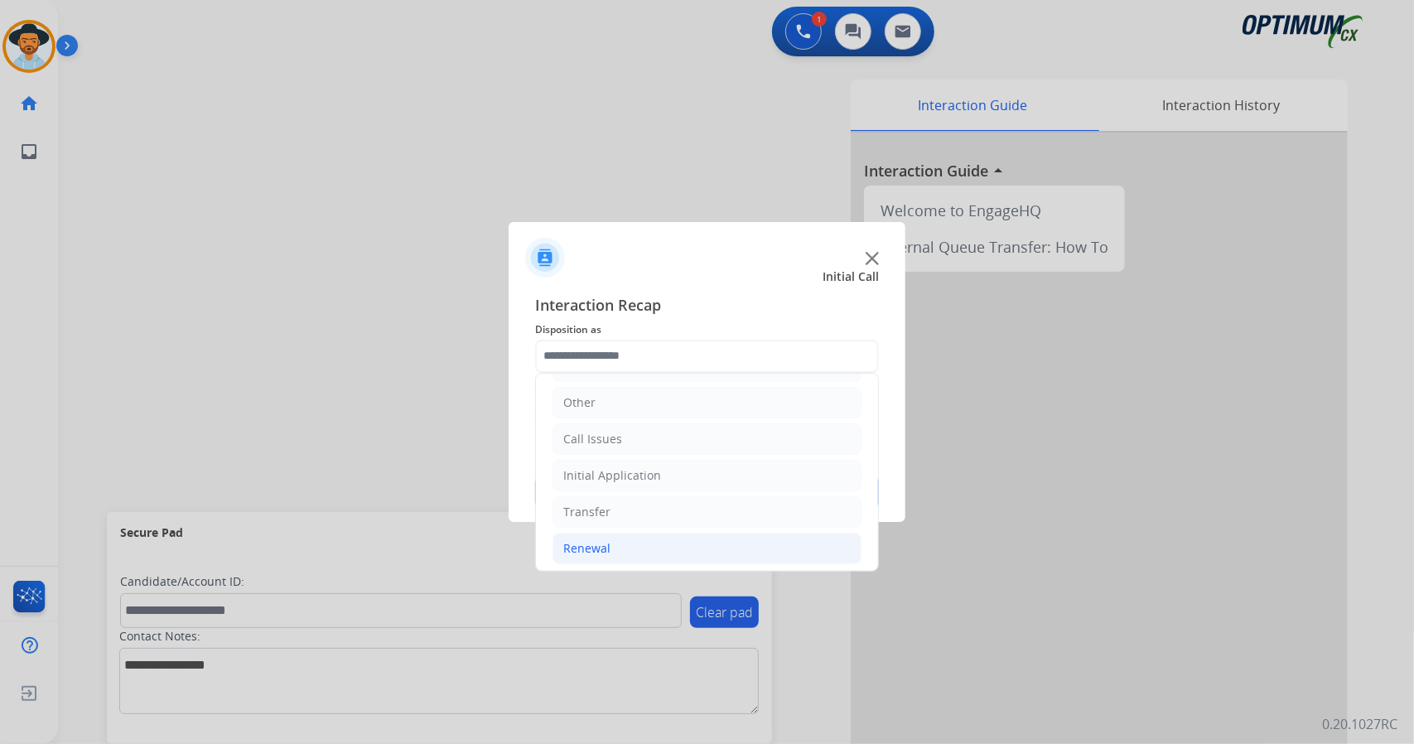
click at [653, 552] on li "Renewal" at bounding box center [706, 548] width 309 height 31
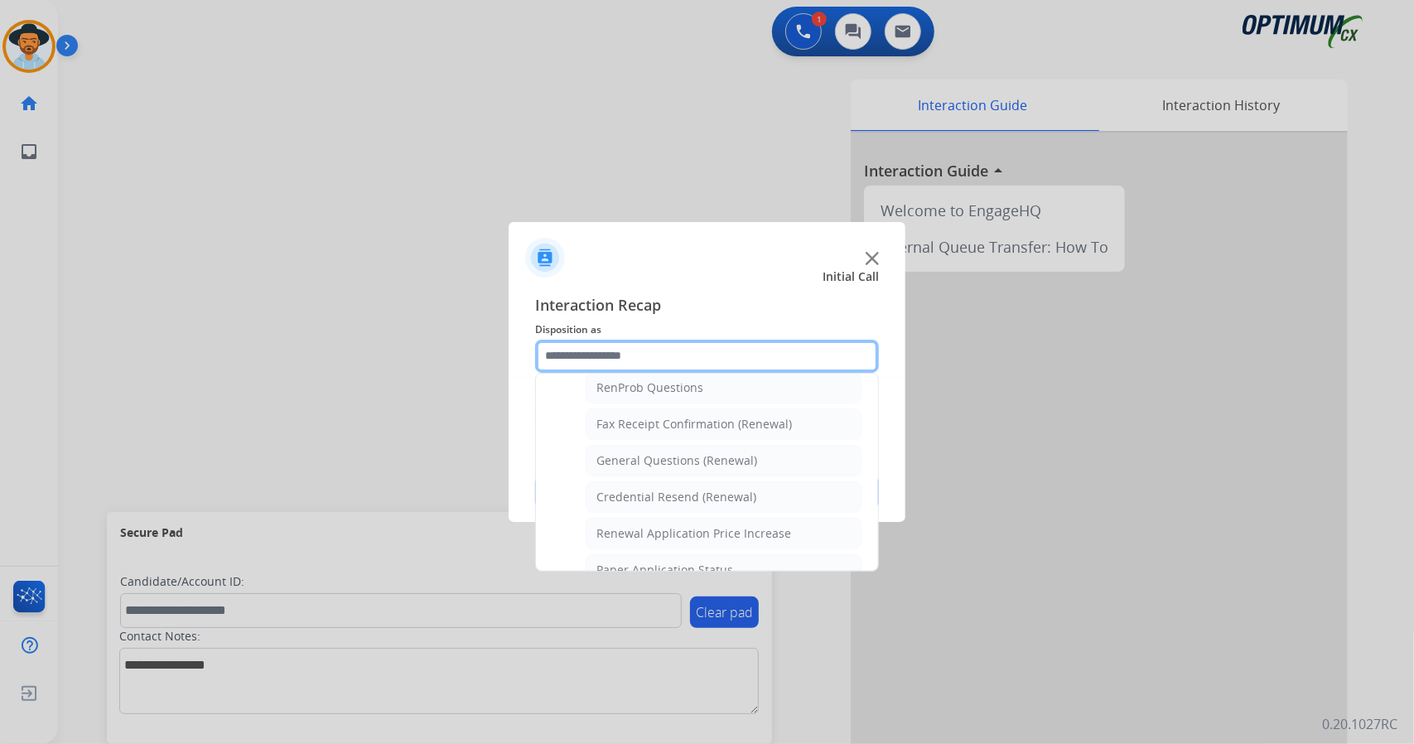
scroll to position [437, 0]
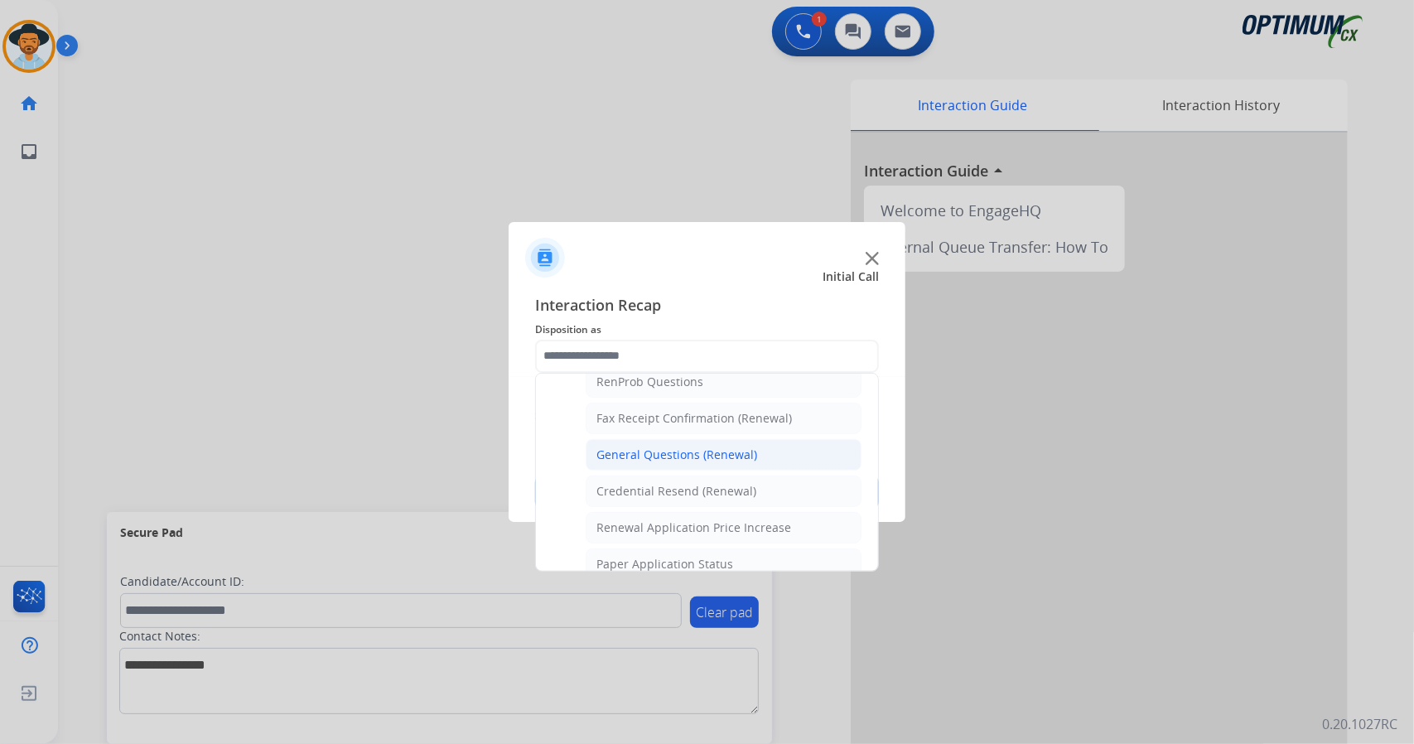
click at [668, 446] on div "General Questions (Renewal)" at bounding box center [676, 454] width 161 height 17
type input "**********"
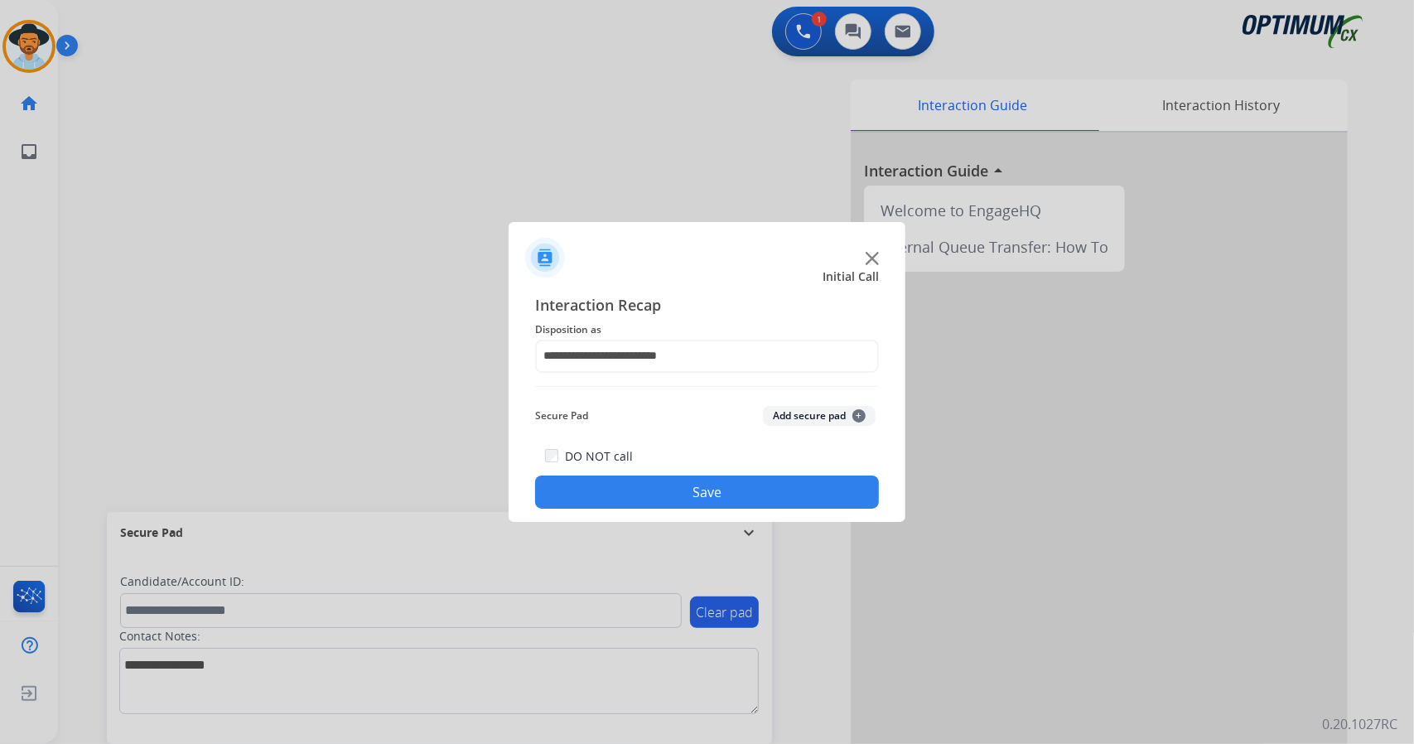
click at [683, 496] on button "Save" at bounding box center [707, 491] width 344 height 33
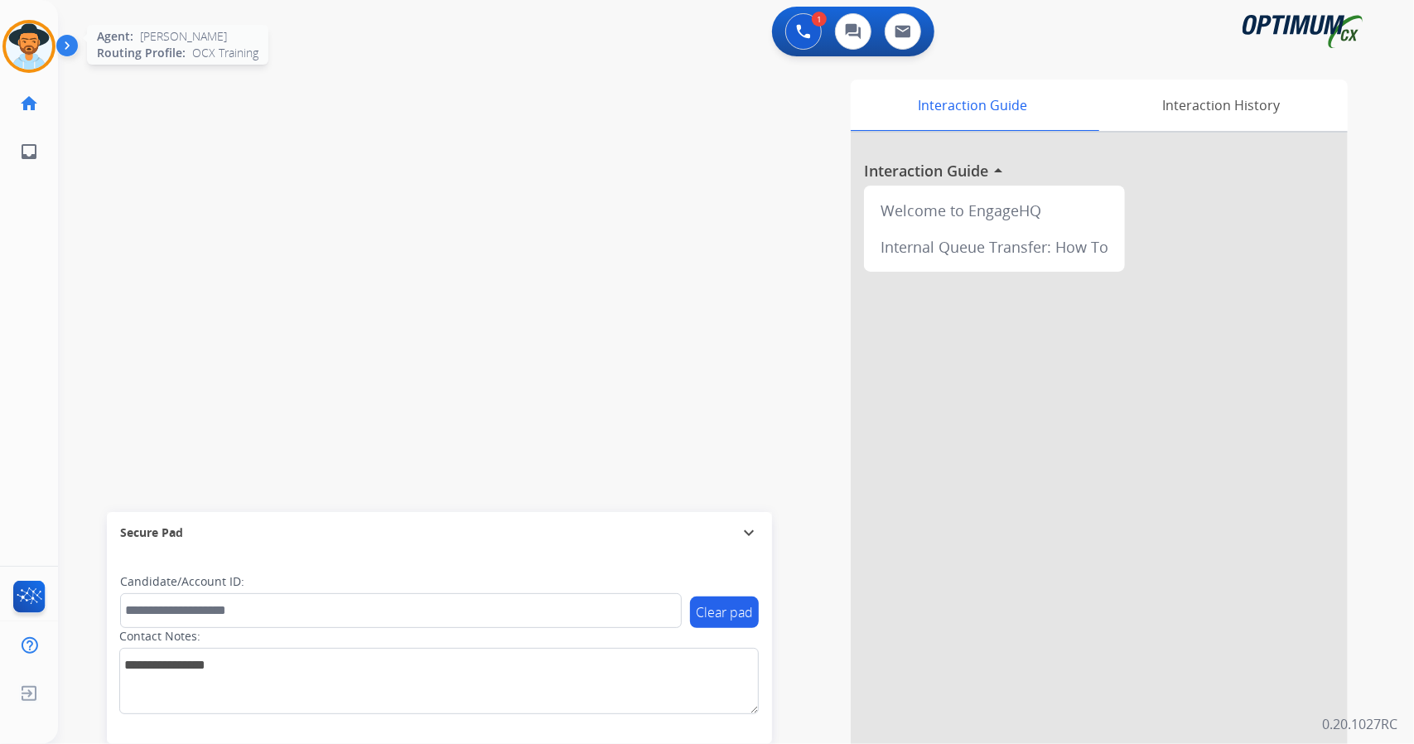
click at [18, 37] on img at bounding box center [29, 46] width 46 height 46
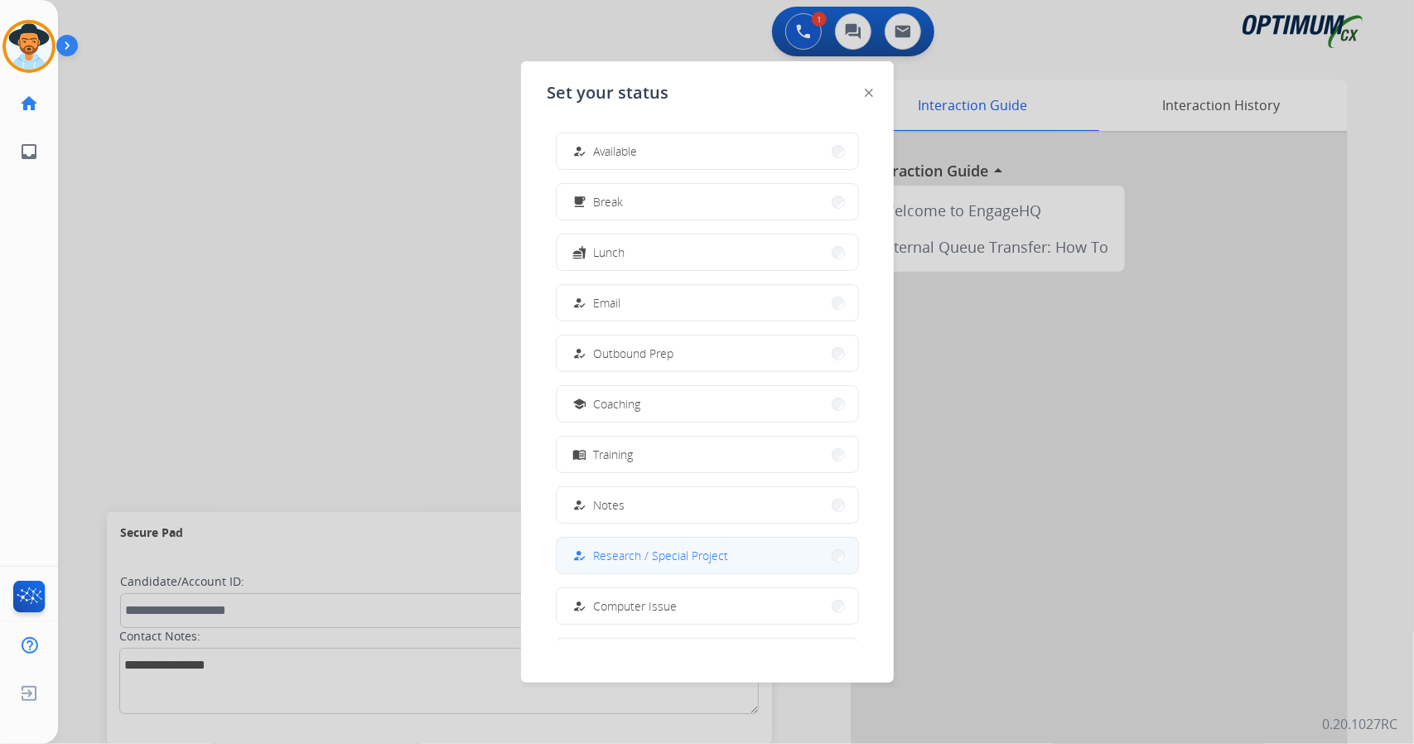
scroll to position [156, 0]
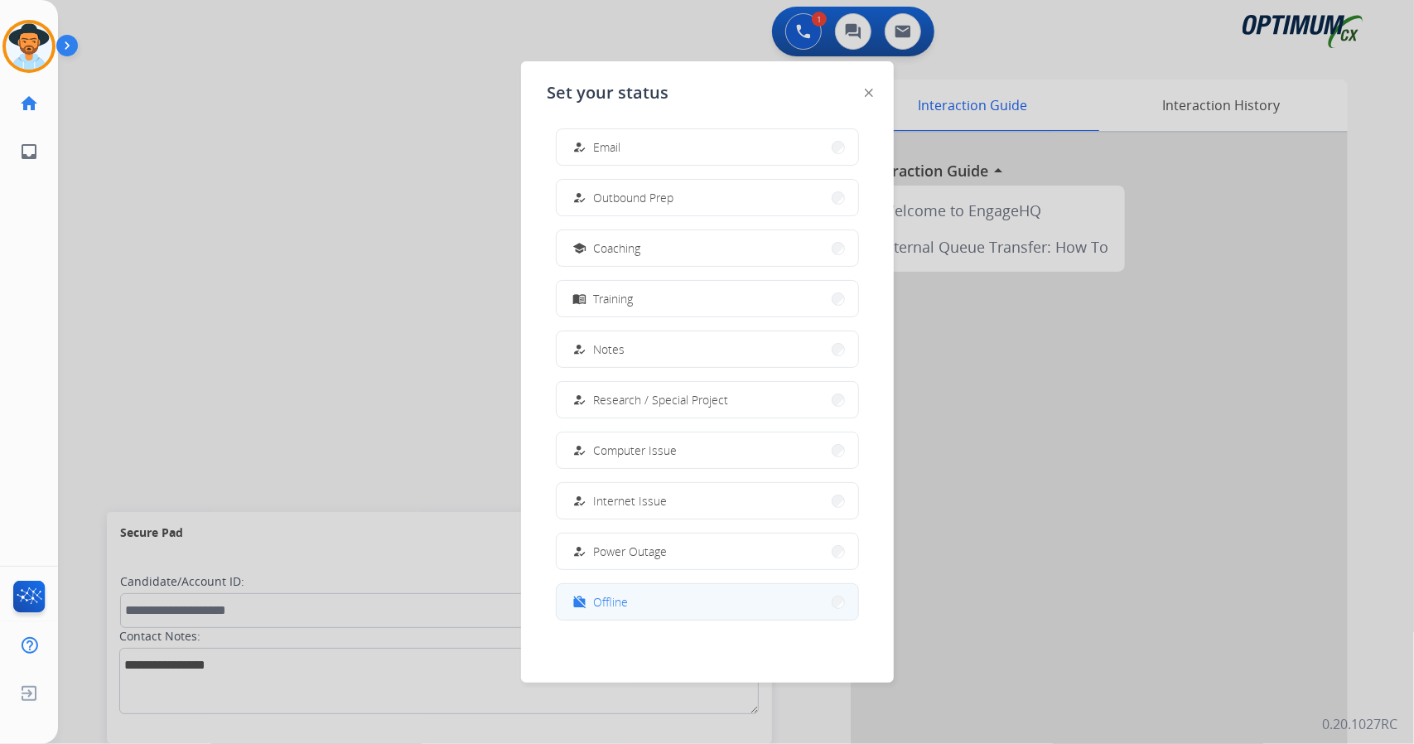
click at [684, 599] on button "work_off Offline" at bounding box center [708, 602] width 302 height 36
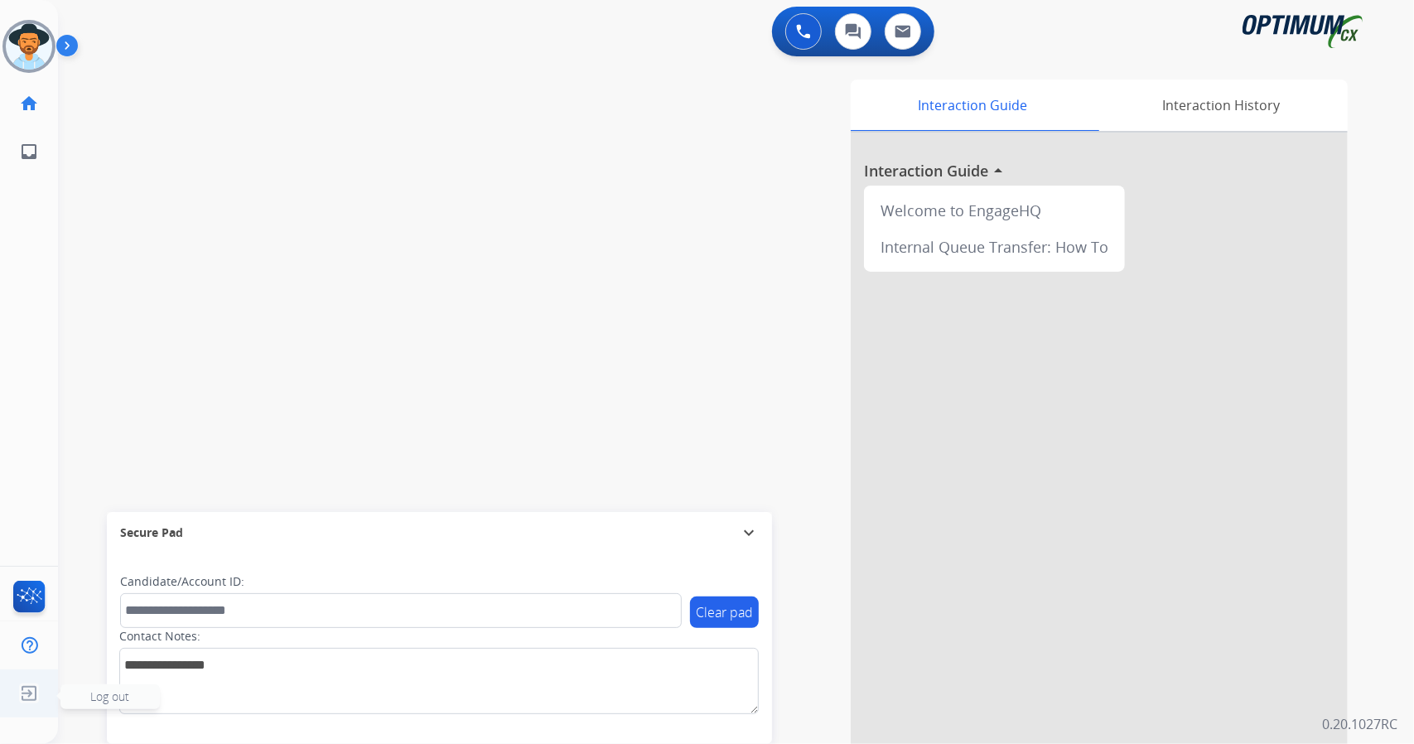
click at [20, 683] on img at bounding box center [29, 693] width 30 height 31
